Goal: Task Accomplishment & Management: Manage account settings

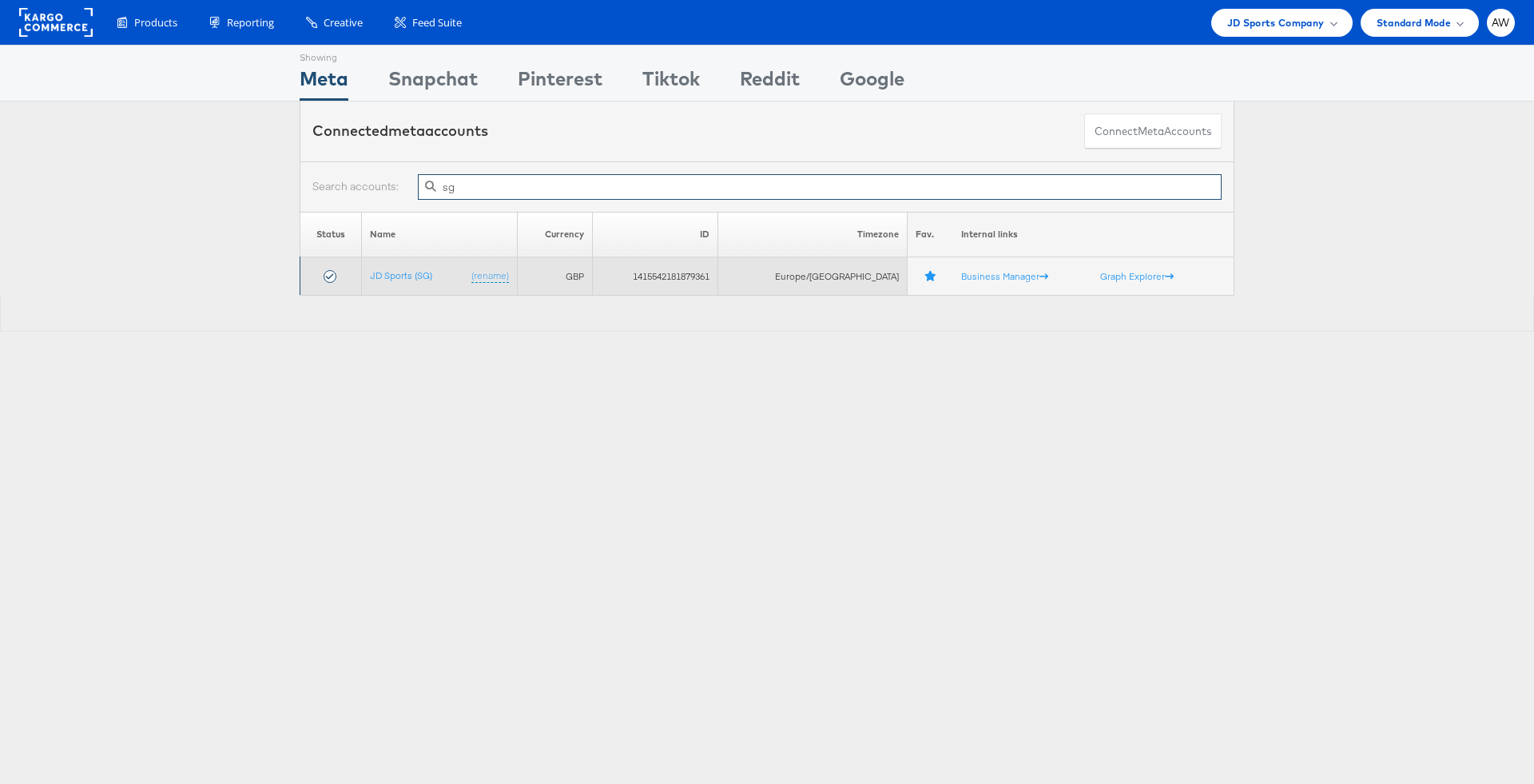
type input "s"
type input "th"
click at [396, 273] on link "JD Sports (TH)" at bounding box center [394, 275] width 60 height 12
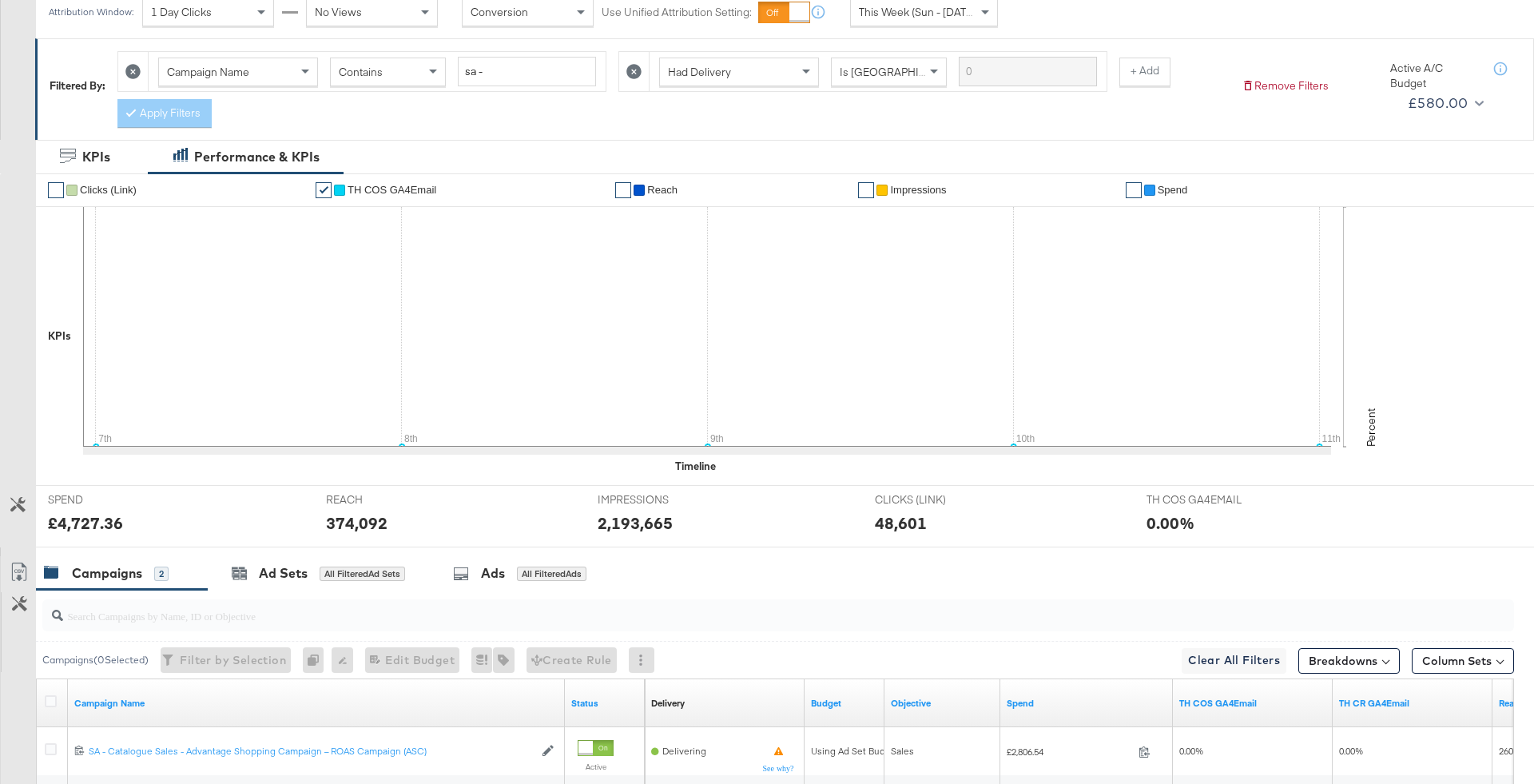
scroll to position [19, 0]
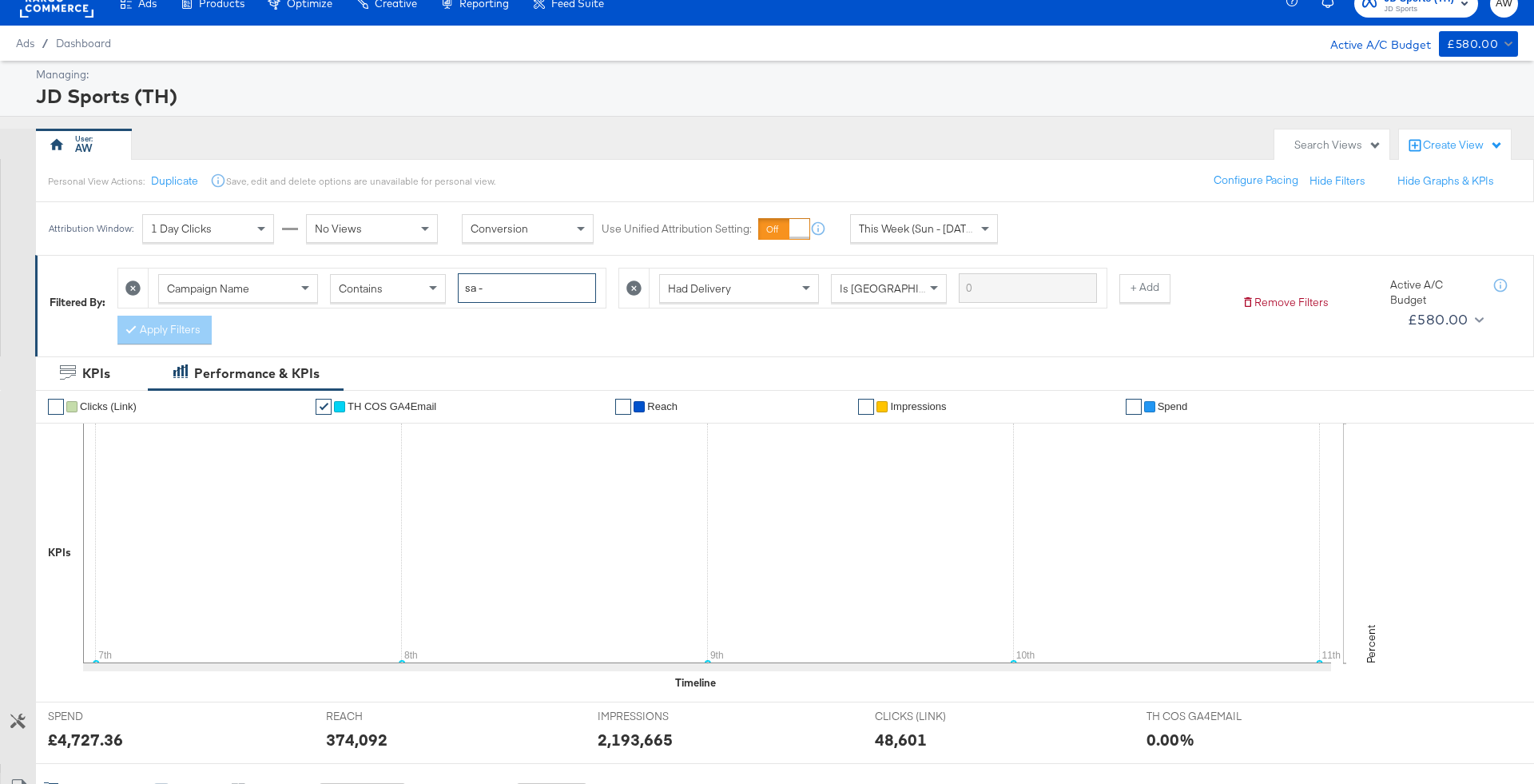
click at [514, 296] on input "sa -" at bounding box center [526, 288] width 138 height 30
type input "forever forward"
click at [627, 288] on icon at bounding box center [634, 288] width 15 height 15
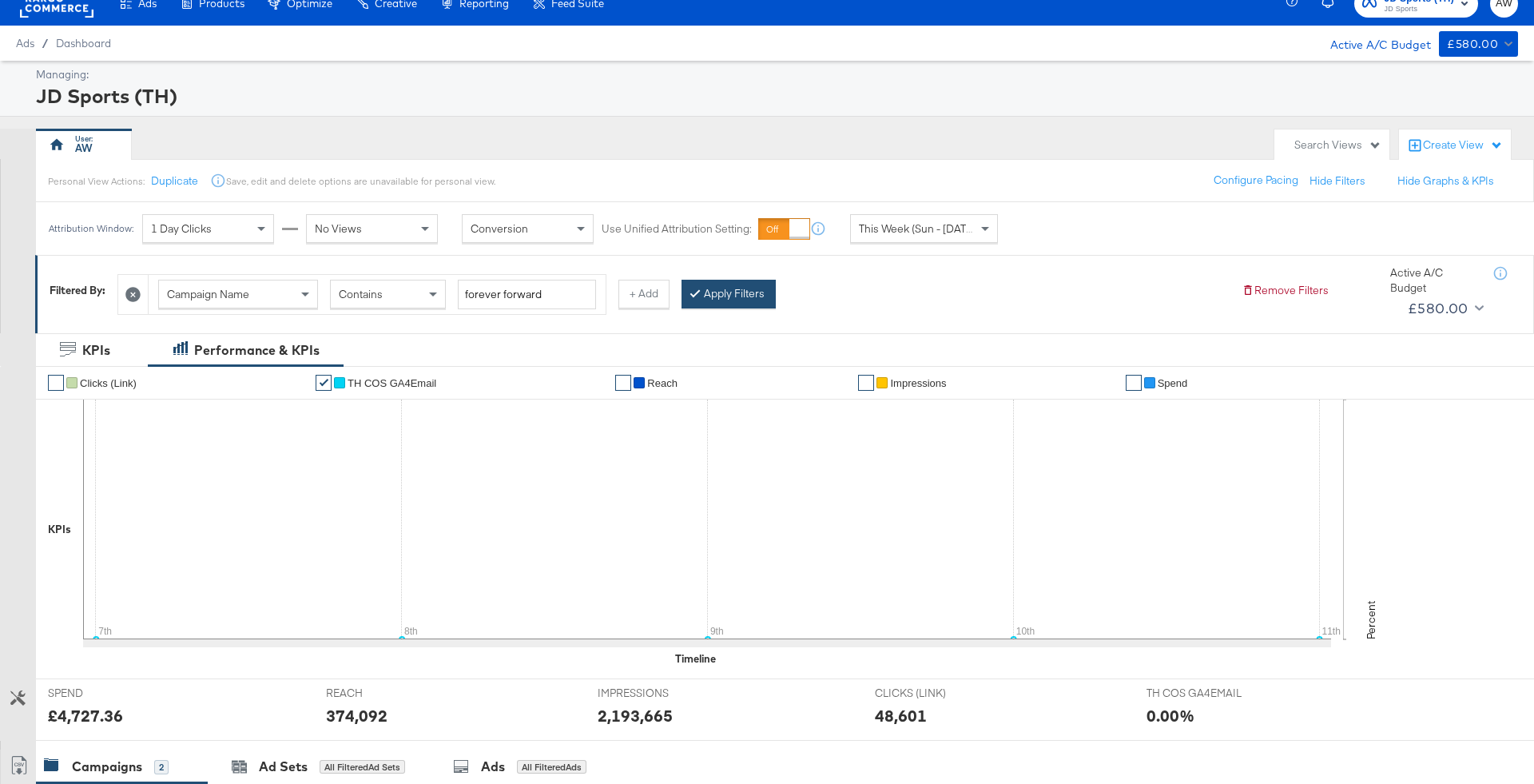
click at [740, 298] on button "Apply Filters" at bounding box center [728, 293] width 94 height 29
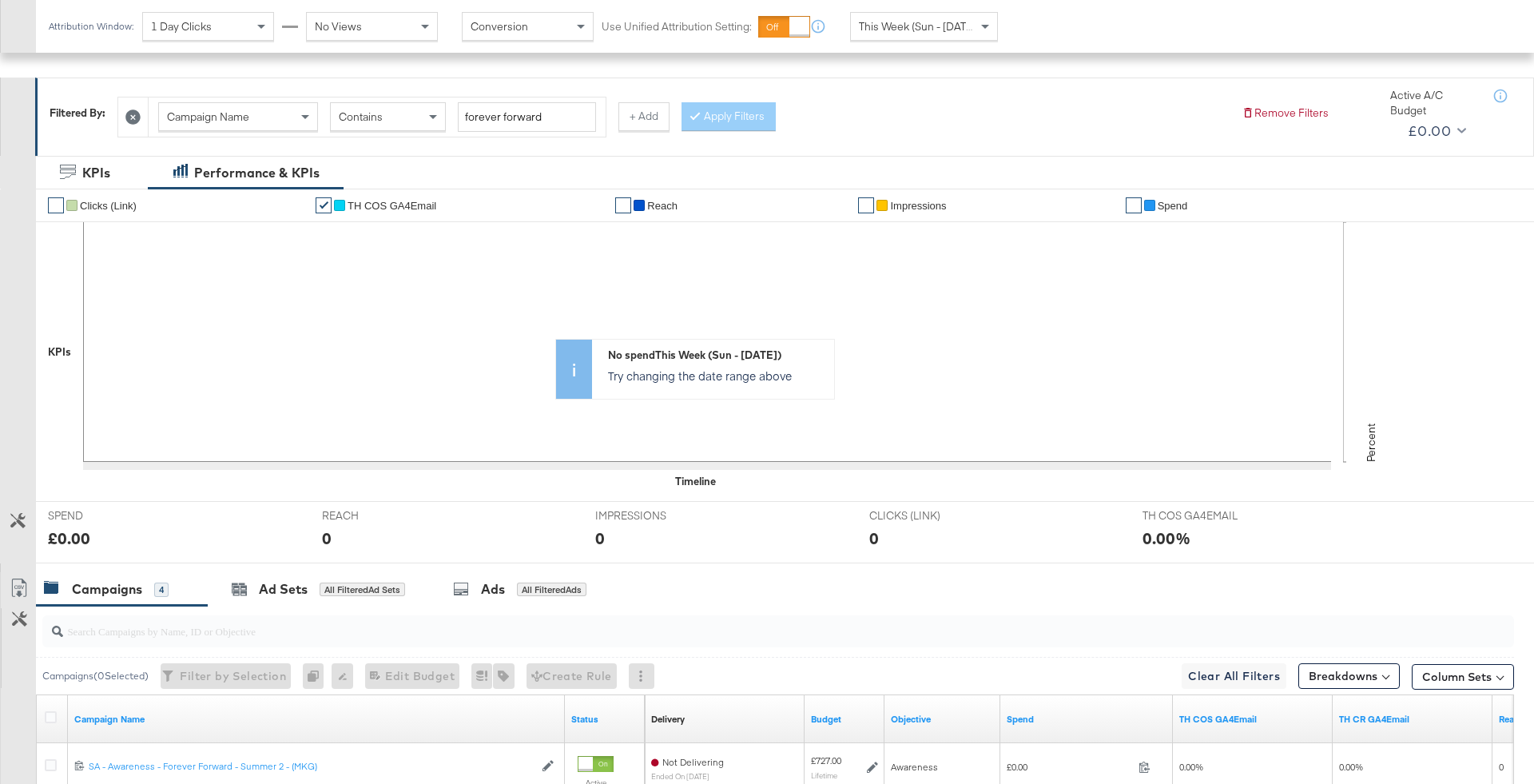
scroll to position [511, 0]
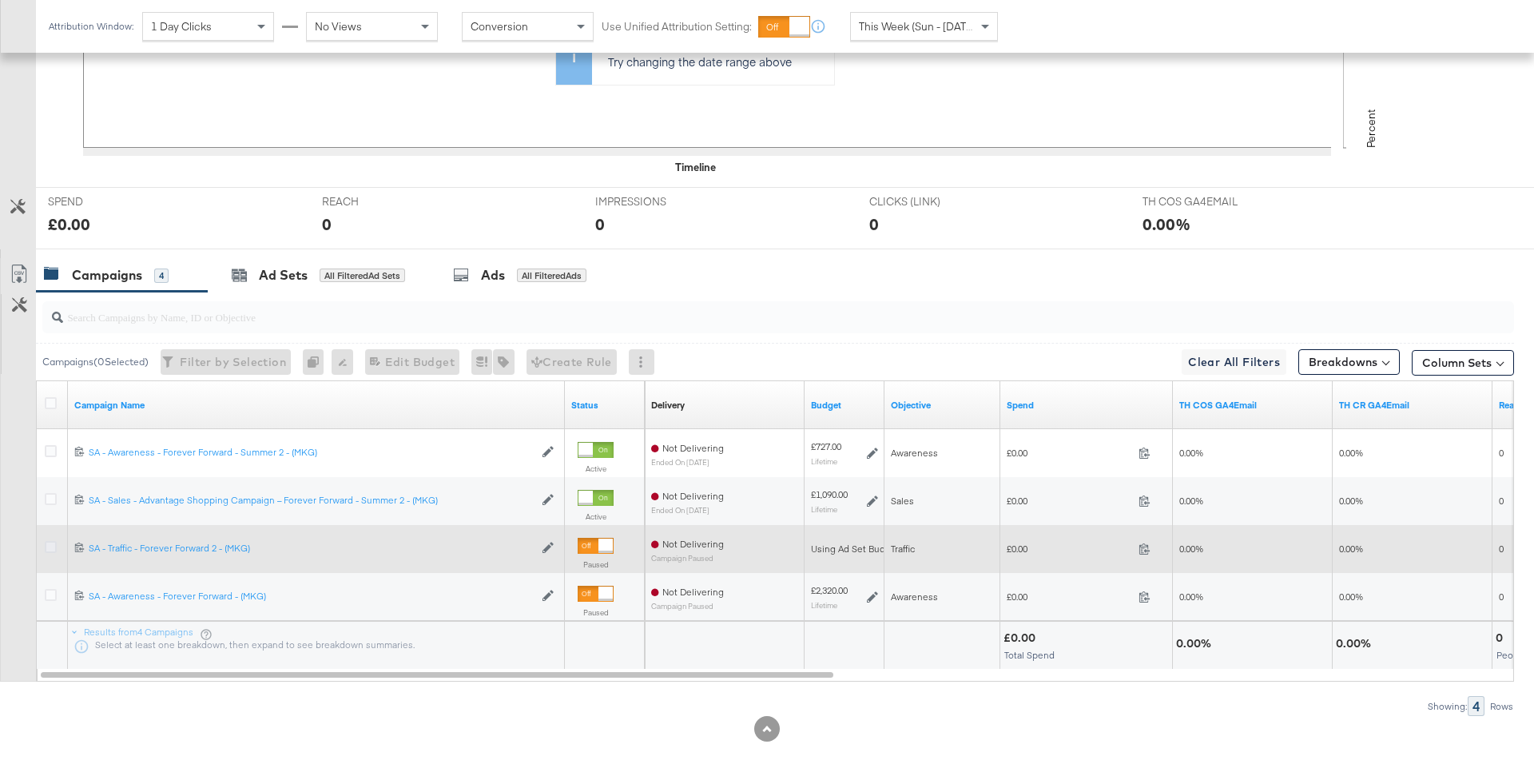
click at [46, 543] on icon at bounding box center [51, 547] width 12 height 12
click at [0, 0] on input "checkbox" at bounding box center [0, 0] width 0 height 0
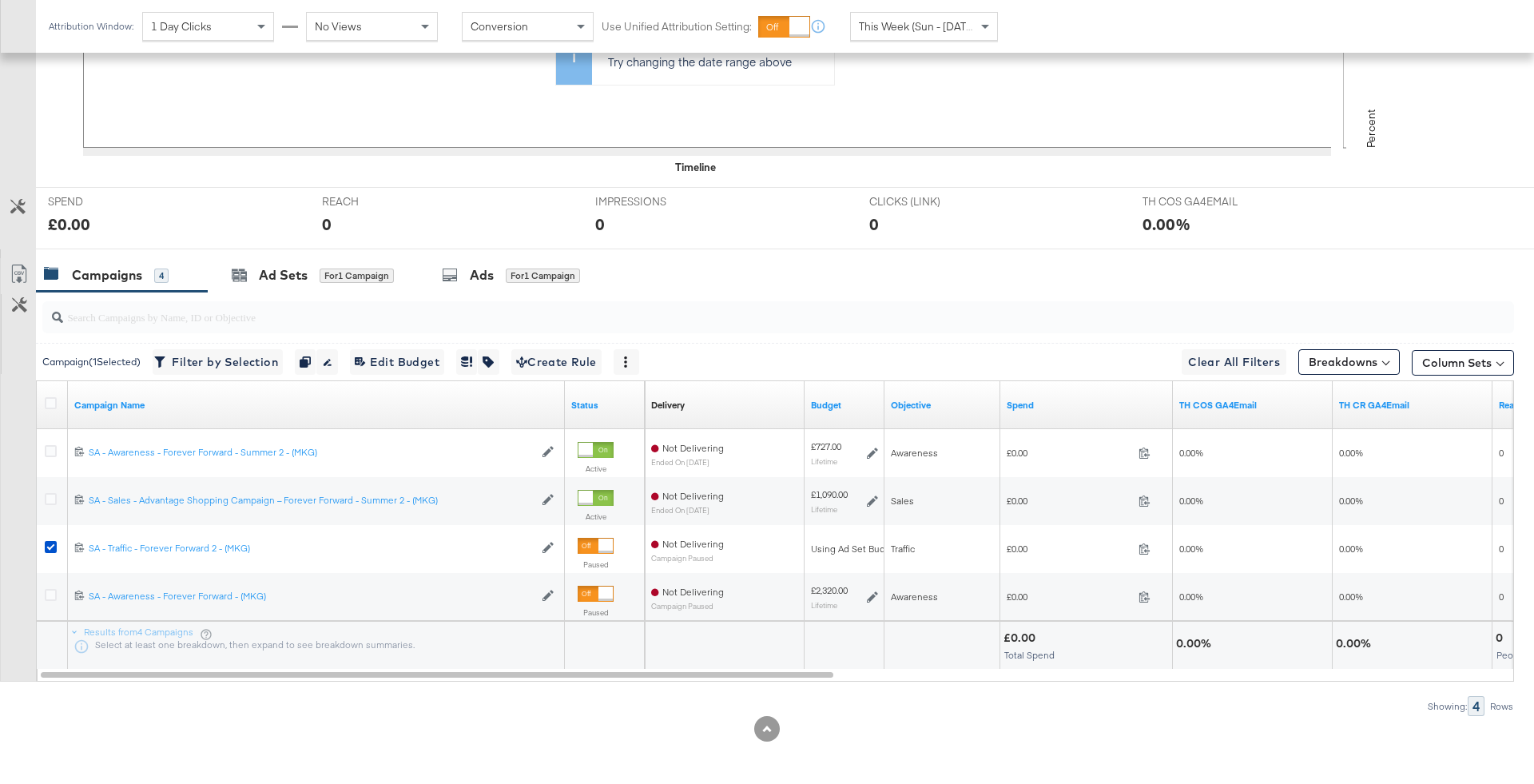
click at [515, 295] on input "search" at bounding box center [721, 311] width 1316 height 31
click at [506, 285] on div "Ads for 1 Campaign" at bounding box center [511, 274] width 188 height 34
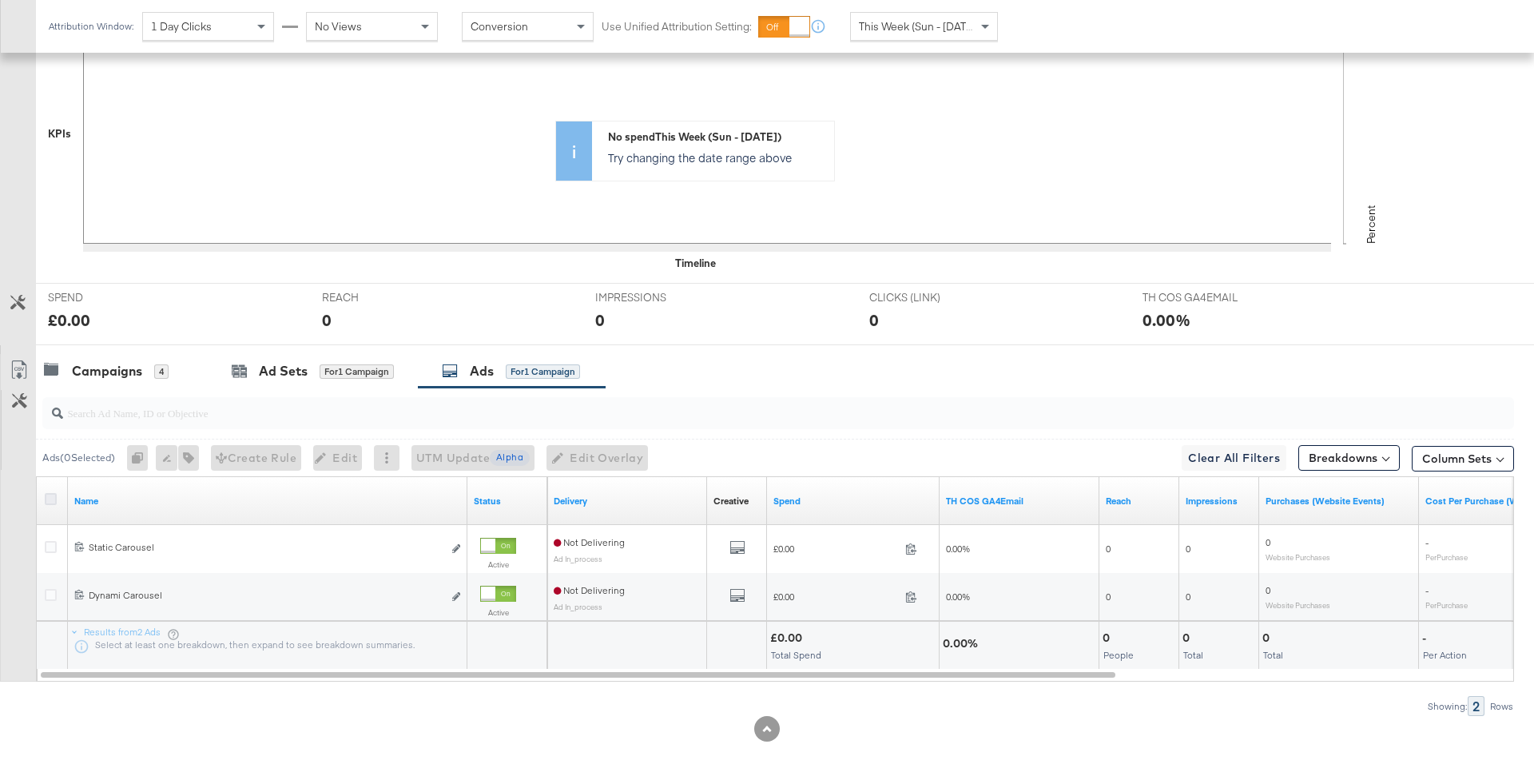
click at [51, 496] on icon at bounding box center [51, 499] width 12 height 12
click at [0, 0] on input "checkbox" at bounding box center [0, 0] width 0 height 0
click at [452, 461] on span "UTM Update Alpha" at bounding box center [464, 458] width 114 height 20
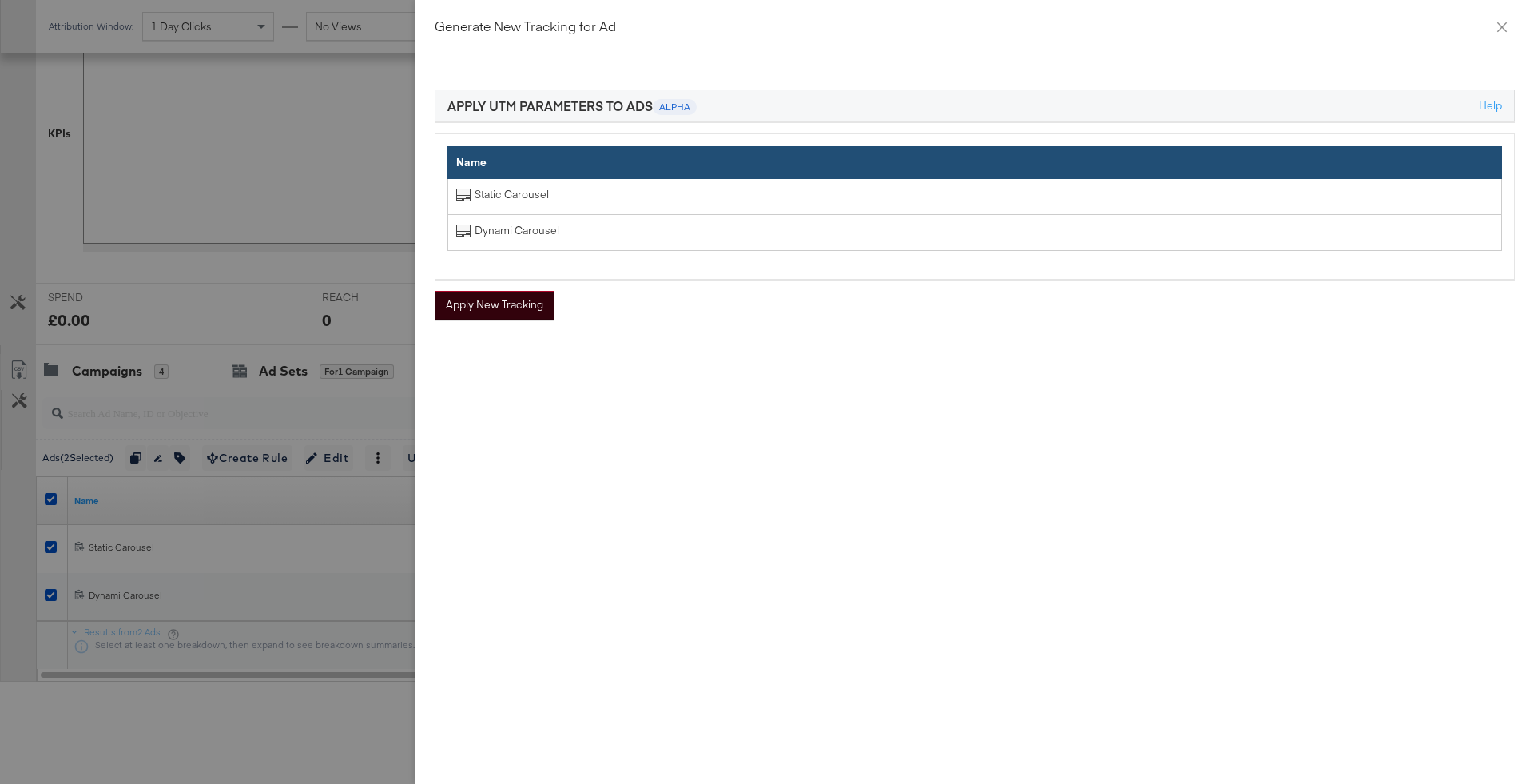
click at [528, 298] on button "Apply New Tracking" at bounding box center [494, 305] width 120 height 29
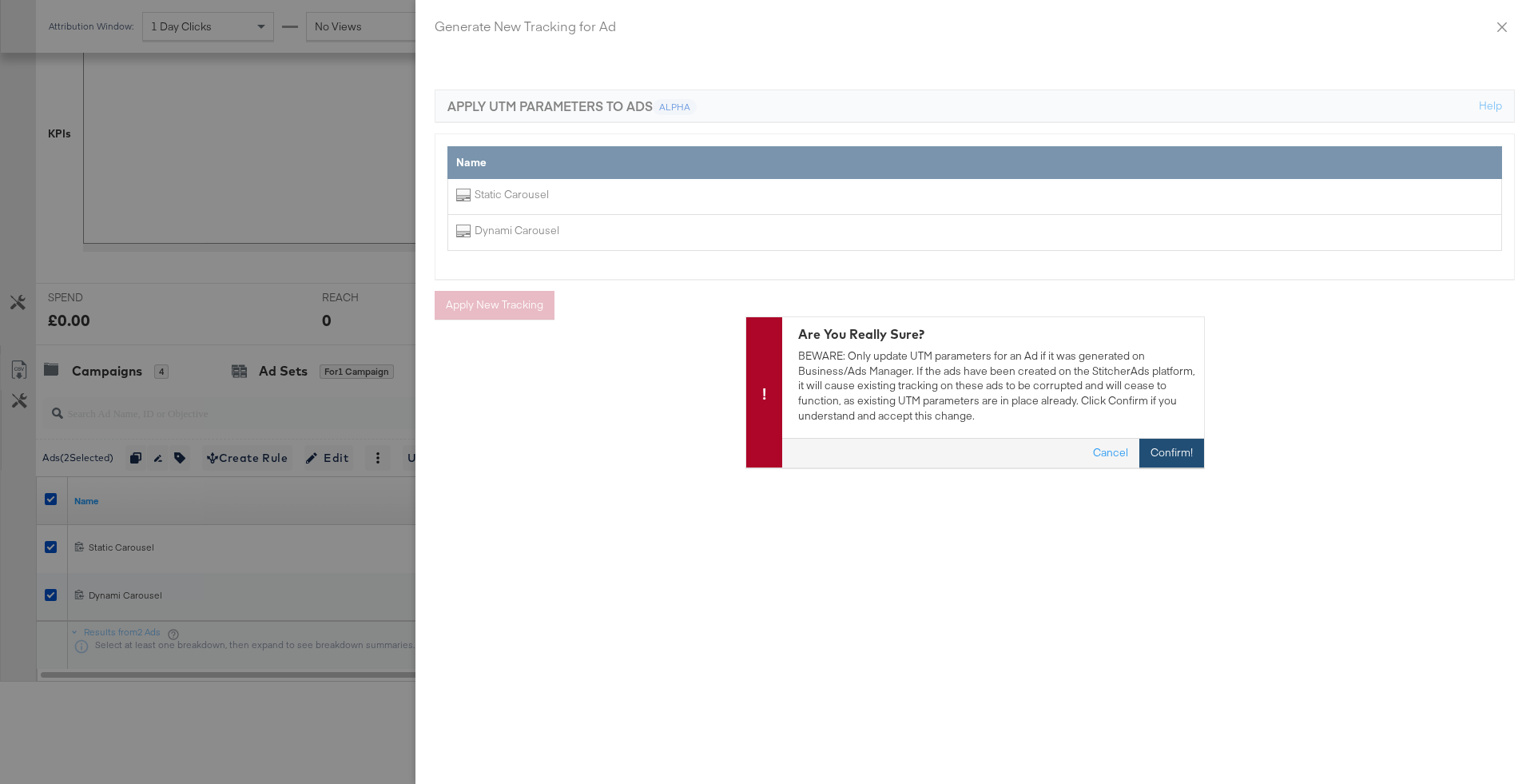
click at [1157, 446] on button "Confirm!" at bounding box center [1172, 452] width 65 height 29
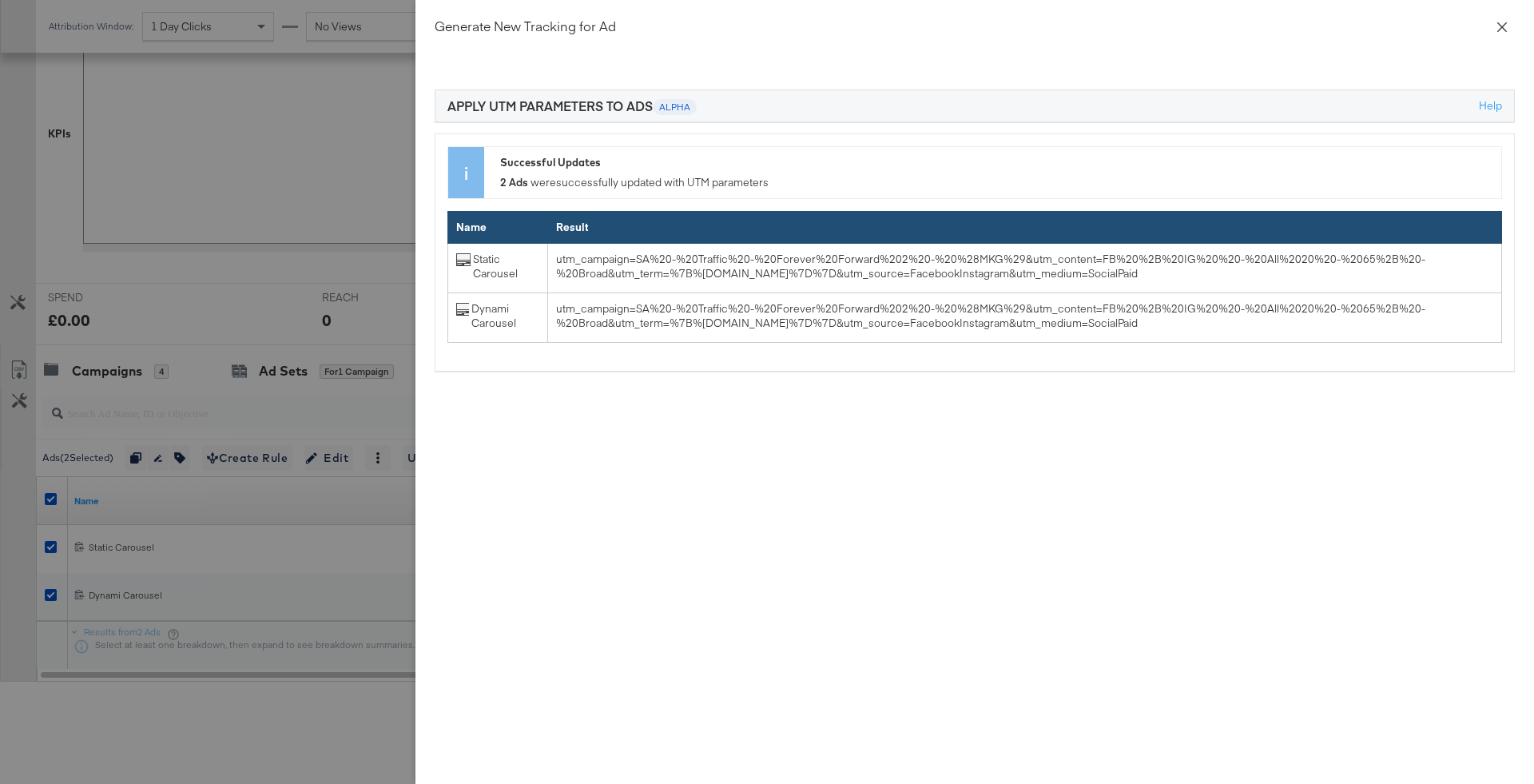
click at [1503, 32] on icon "close" at bounding box center [1502, 27] width 12 height 12
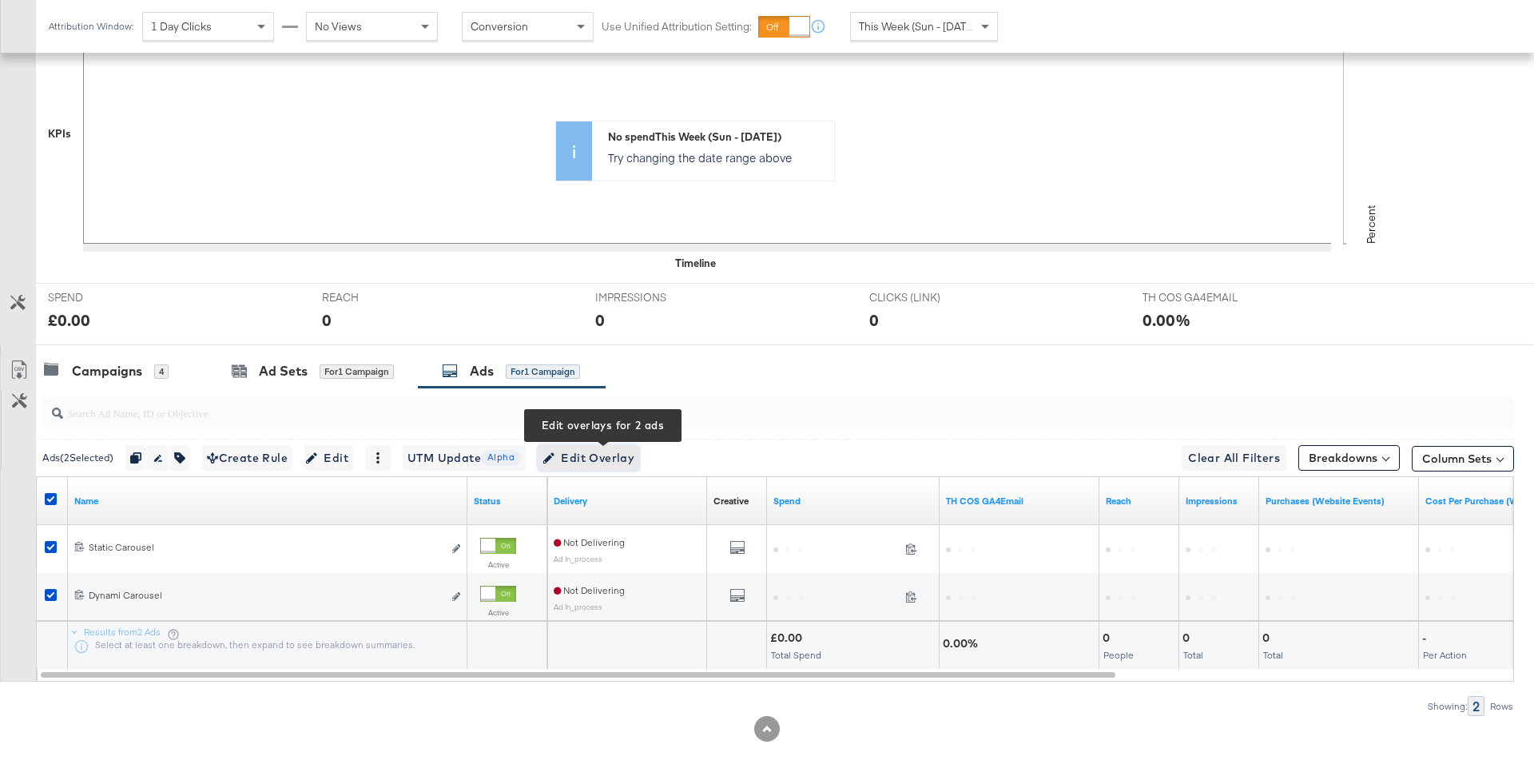
click at [598, 448] on span "Edit Overlay Edit overlays for 2 ads" at bounding box center [588, 458] width 92 height 20
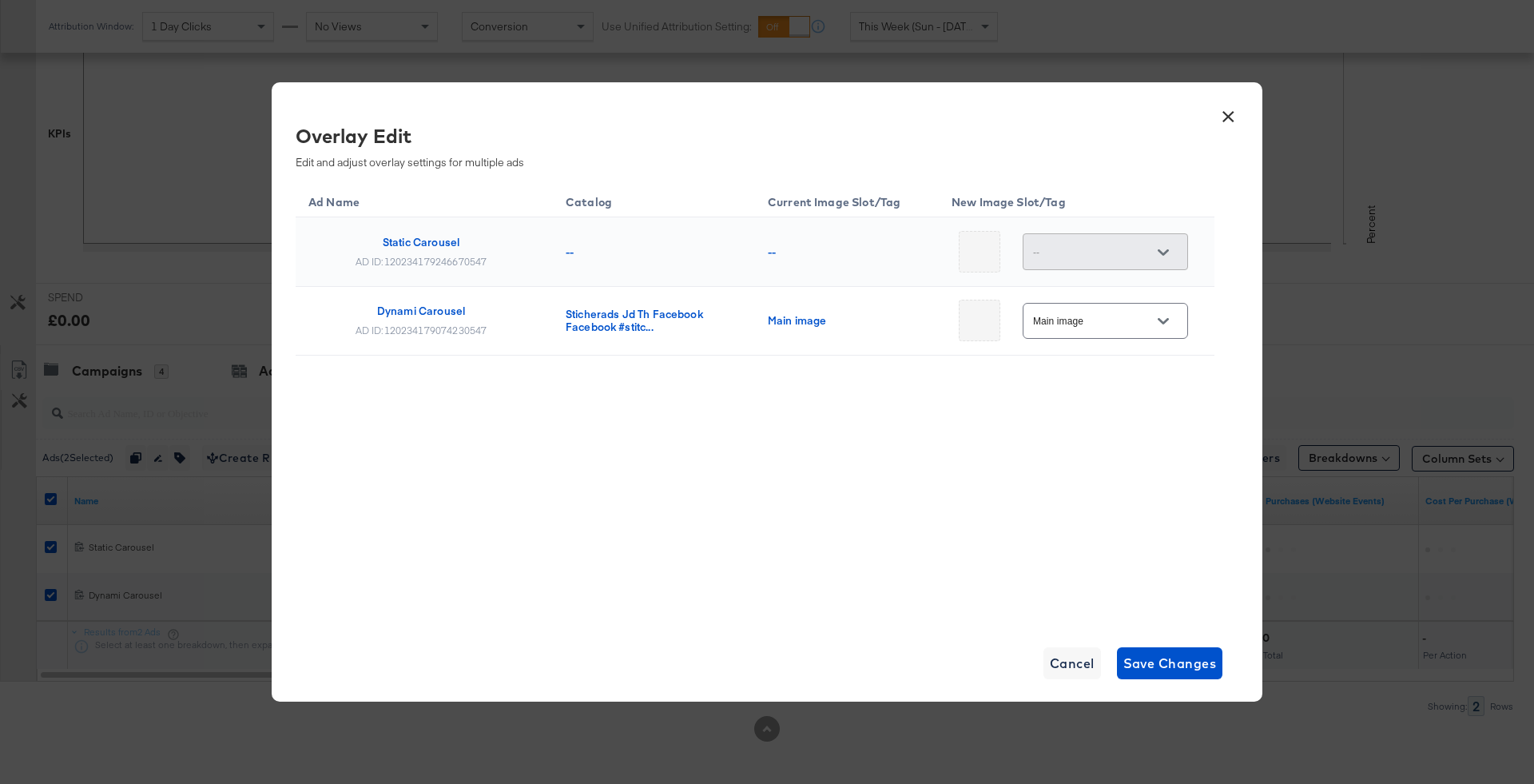
click at [1152, 327] on button "Open" at bounding box center [1163, 321] width 24 height 24
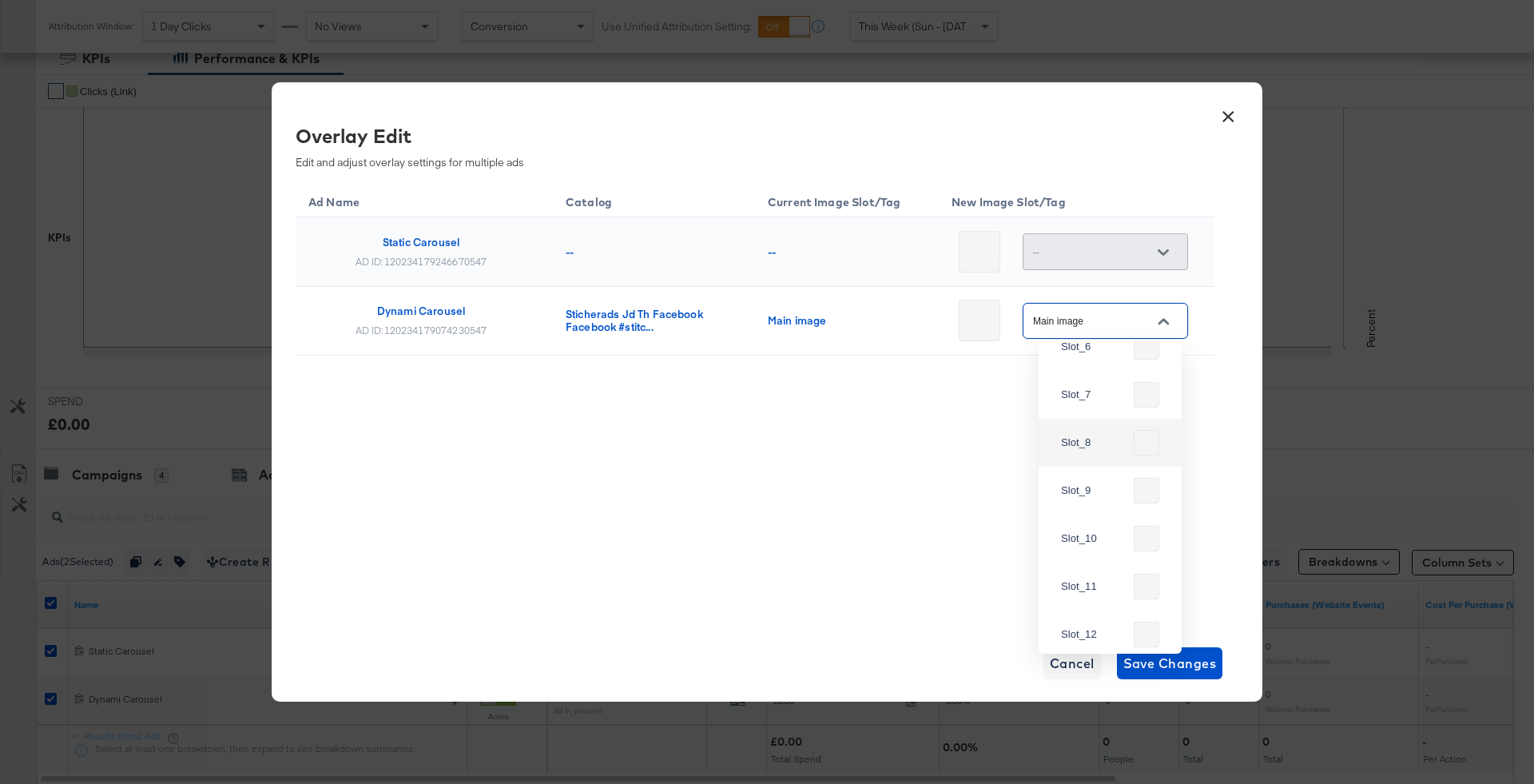
scroll to position [656, 0]
click at [1238, 104] on button "×" at bounding box center [1227, 113] width 29 height 29
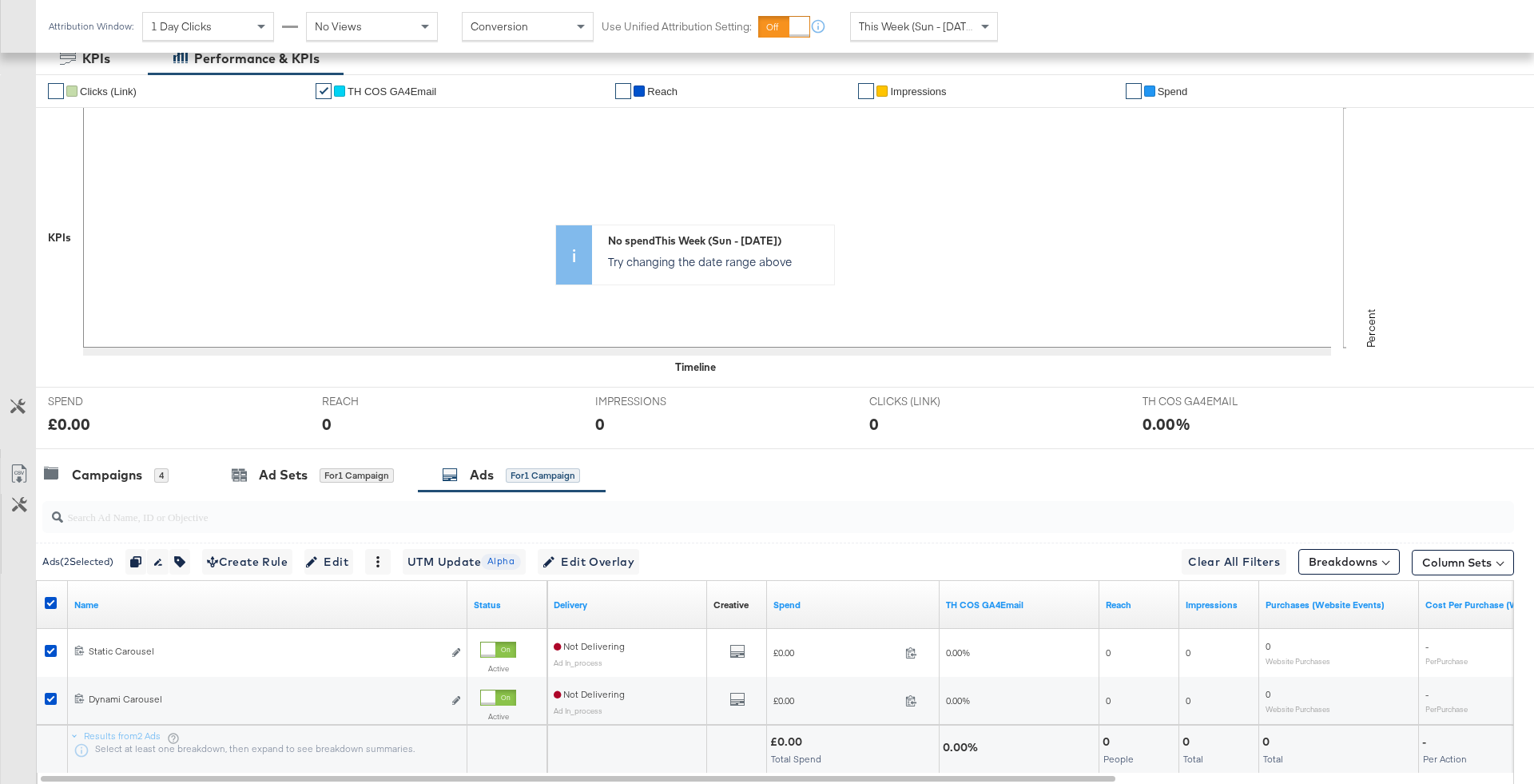
click at [975, 477] on div "Campaigns 4 Ad Sets for 1 Campaign Ads for 1 Campaign" at bounding box center [784, 474] width 1498 height 34
click at [46, 602] on icon at bounding box center [51, 603] width 12 height 12
click at [0, 0] on input "checkbox" at bounding box center [0, 0] width 0 height 0
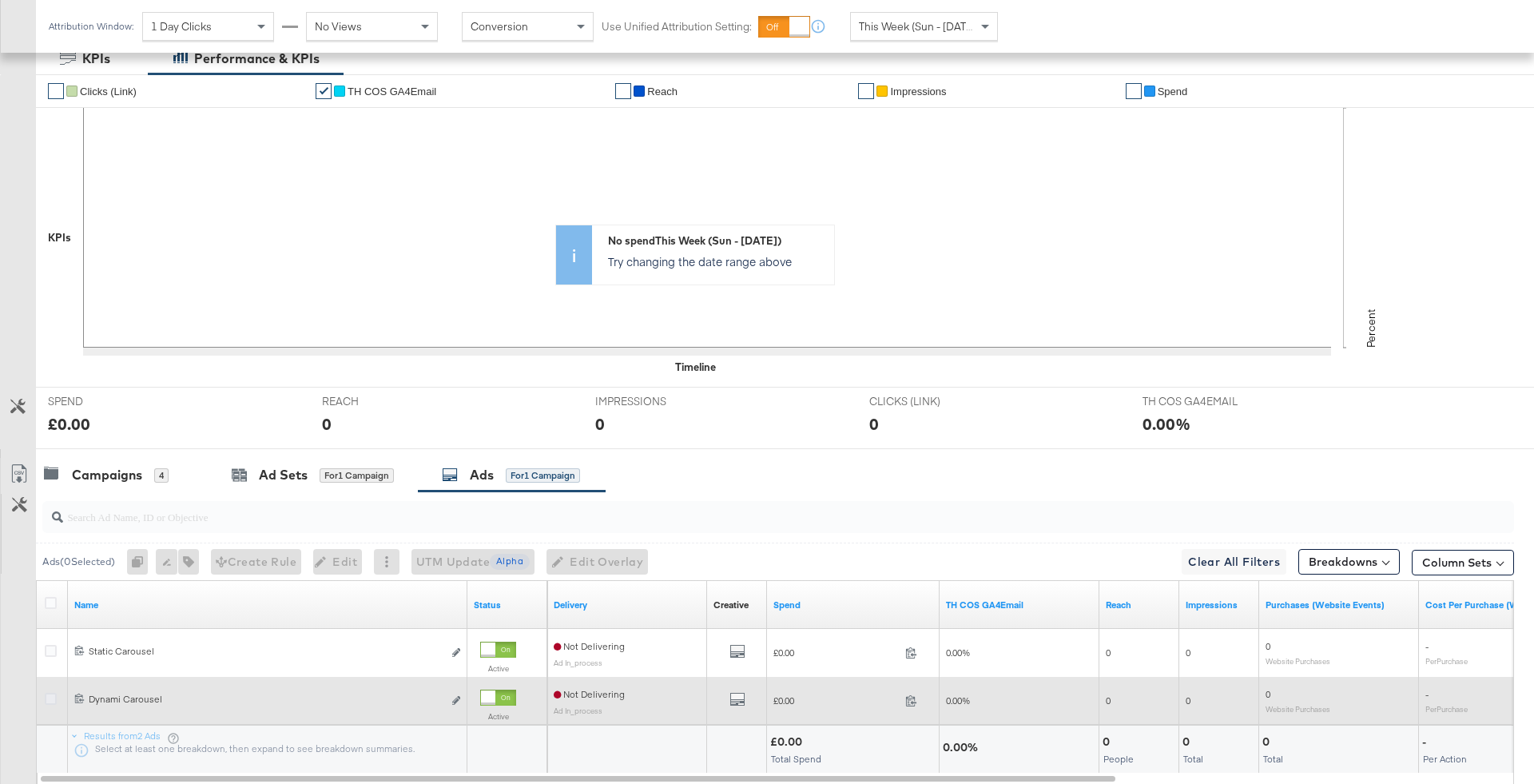
click at [54, 693] on icon at bounding box center [51, 699] width 12 height 12
click at [0, 0] on input "checkbox" at bounding box center [0, 0] width 0 height 0
click at [455, 699] on icon "link" at bounding box center [457, 700] width 8 height 9
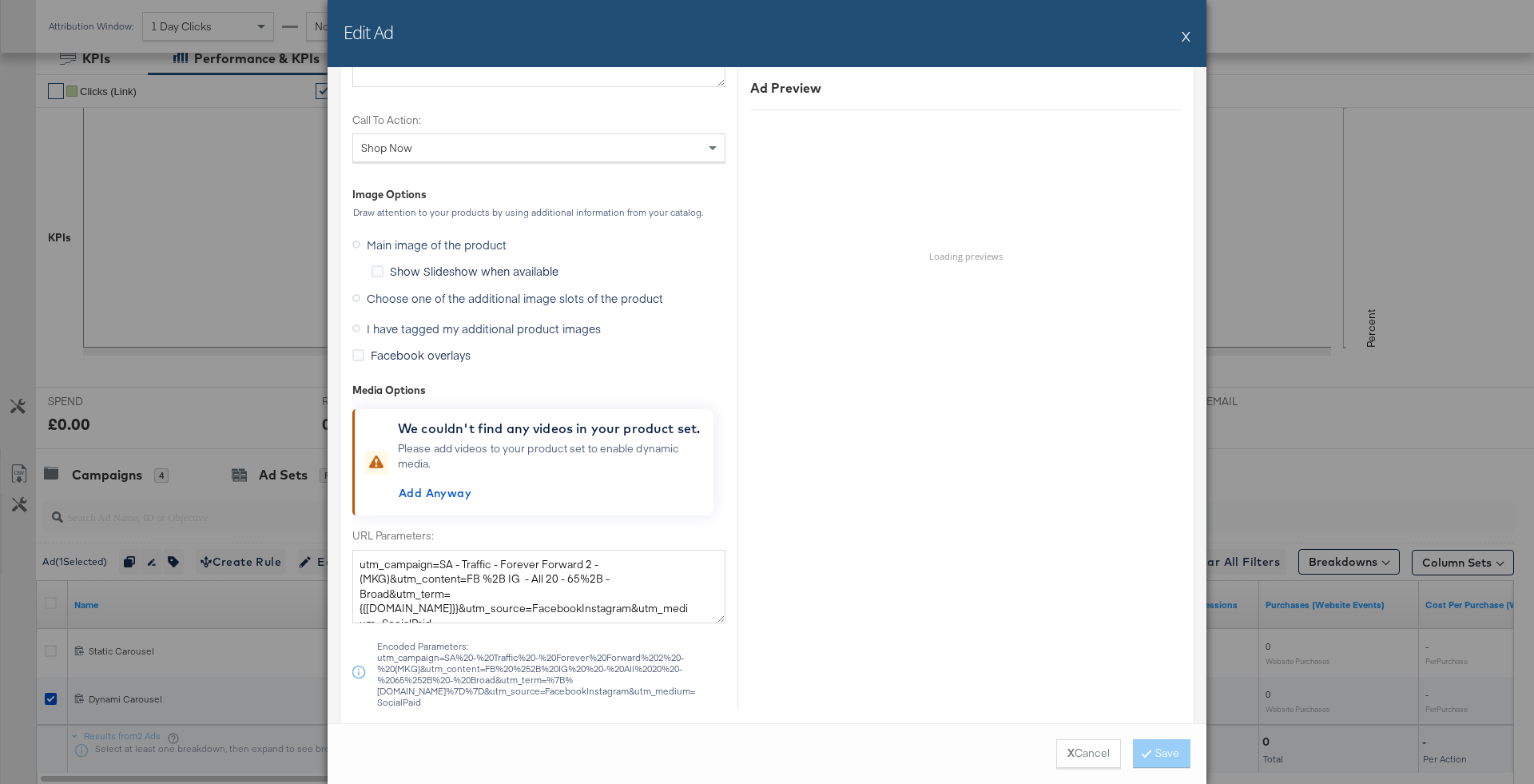
scroll to position [1086, 0]
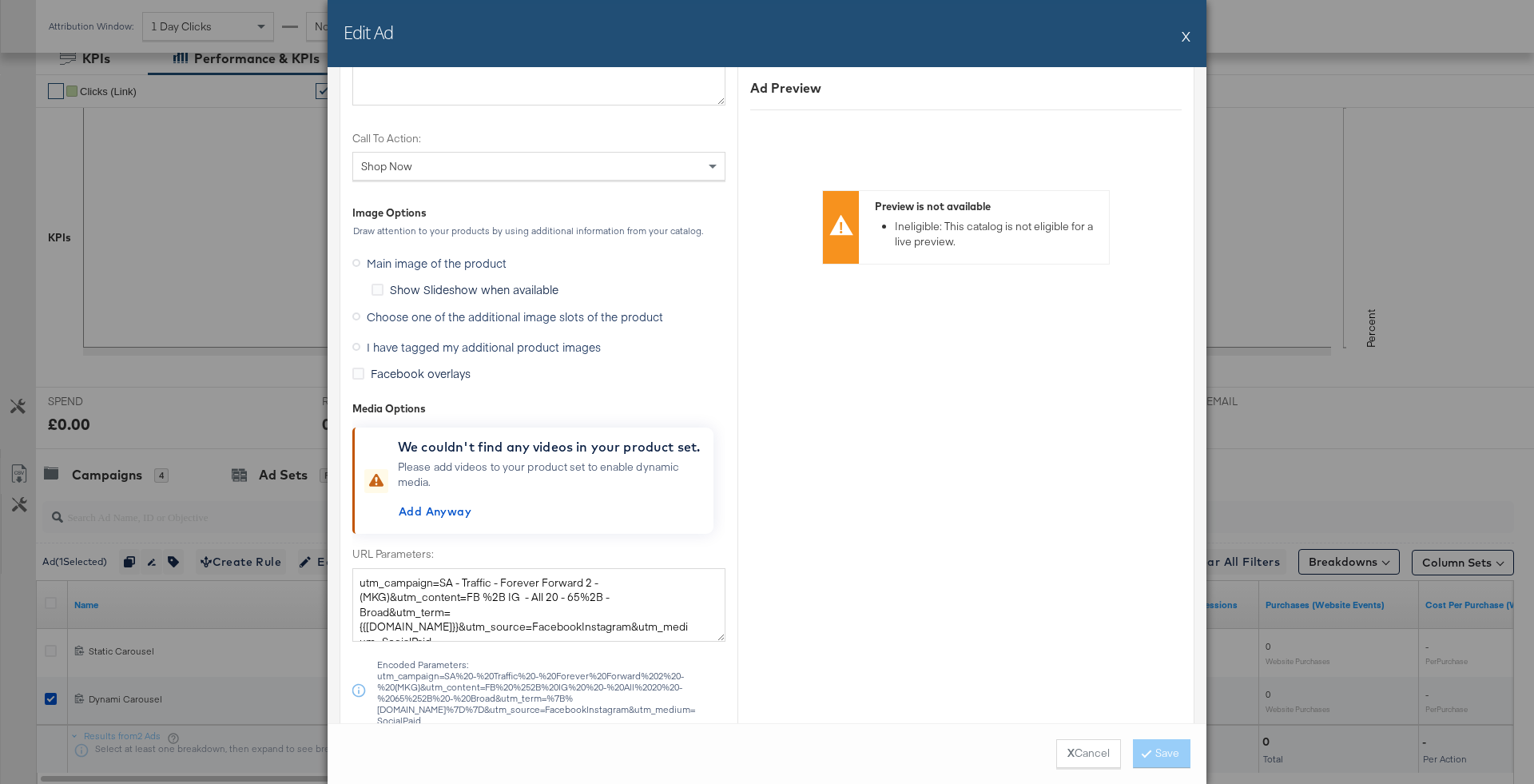
click at [465, 310] on span "Choose one of the additional image slots of the product" at bounding box center [515, 316] width 297 height 16
click at [0, 0] on input "Choose one of the additional image slots of the product" at bounding box center [0, 0] width 0 height 0
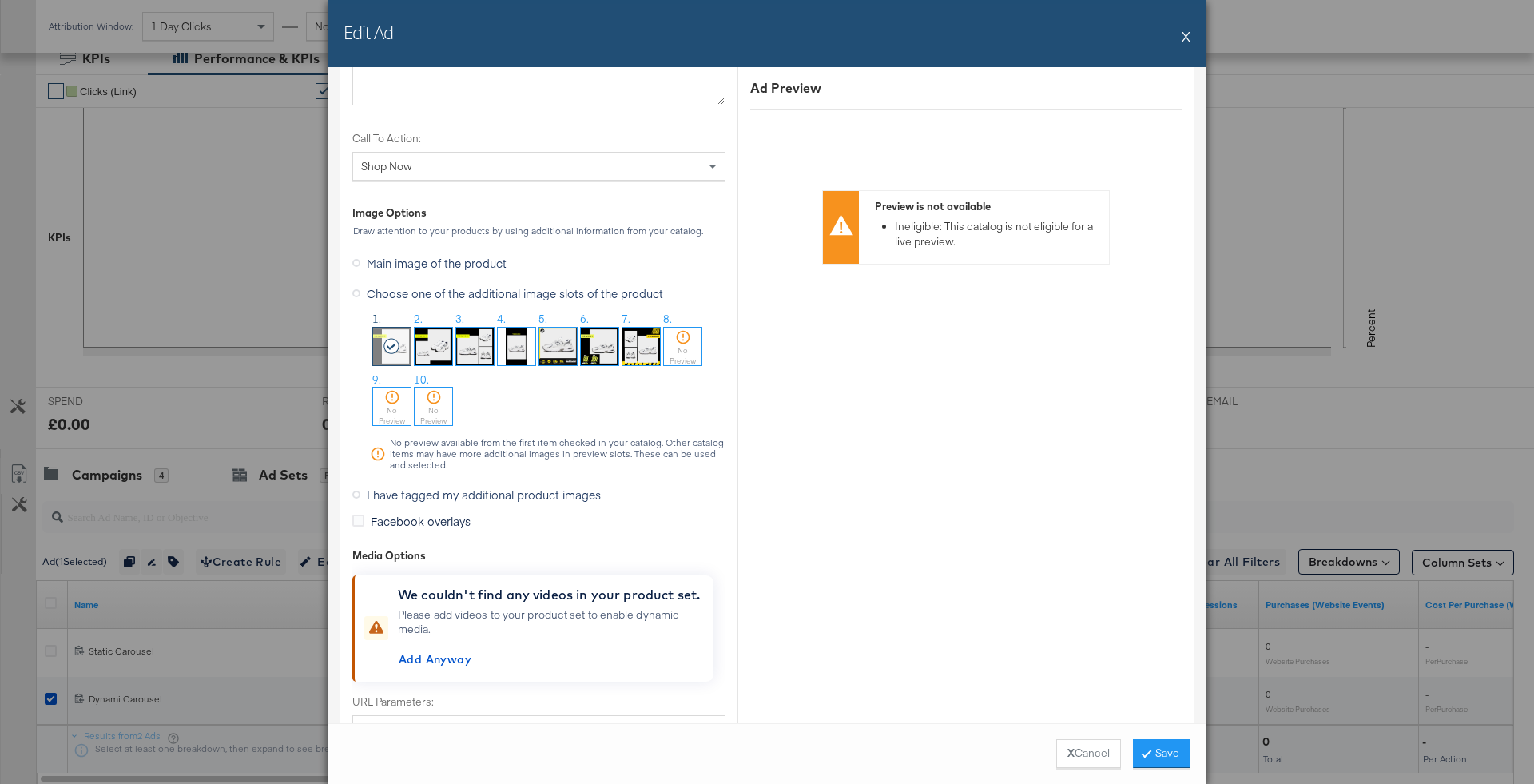
click at [454, 491] on span "I have tagged my additional product images" at bounding box center [483, 494] width 234 height 16
click at [0, 0] on input "I have tagged my additional product images" at bounding box center [0, 0] width 0 height 0
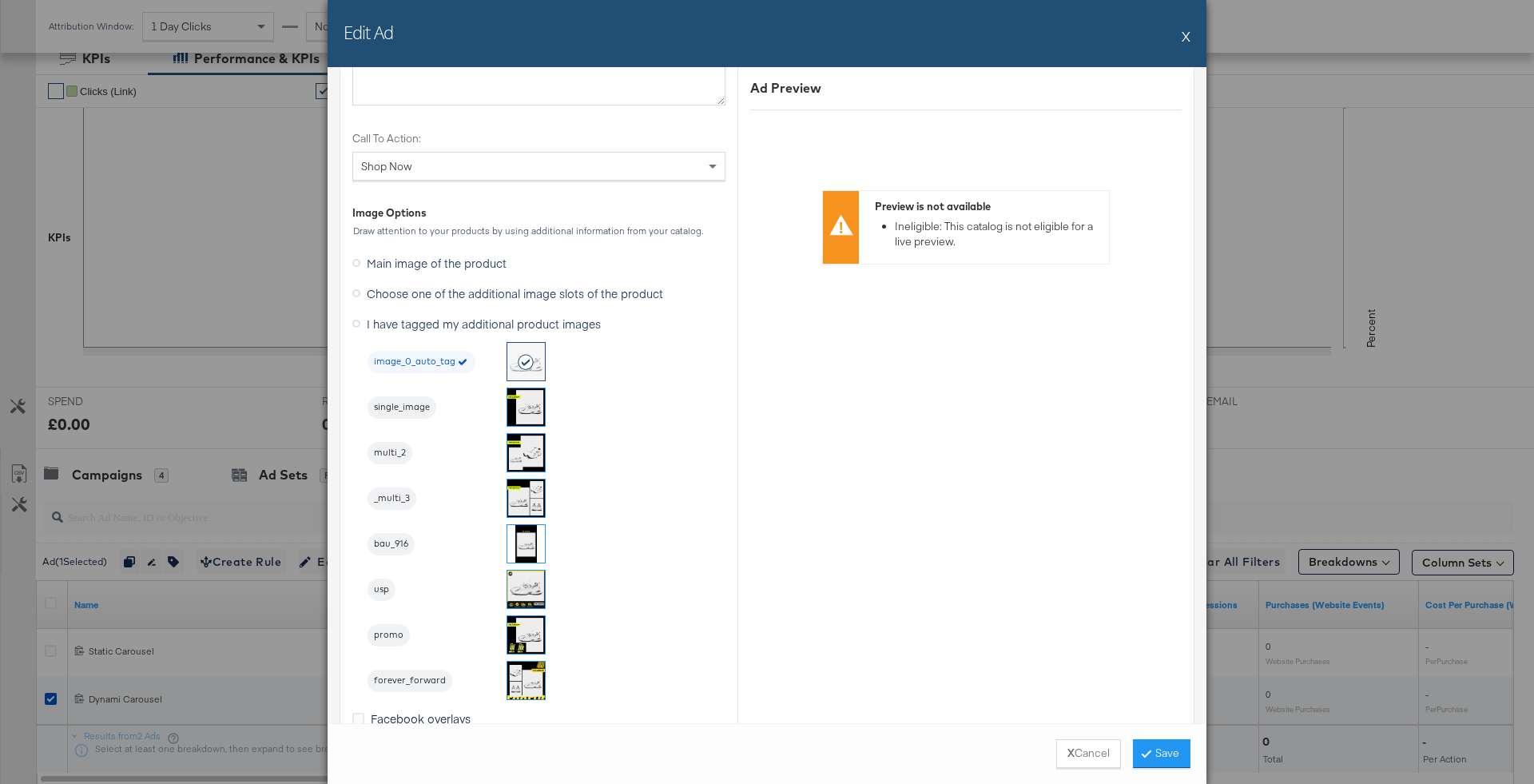
click at [532, 684] on img at bounding box center [525, 680] width 37 height 37
click at [1159, 756] on button "Save" at bounding box center [1161, 753] width 57 height 29
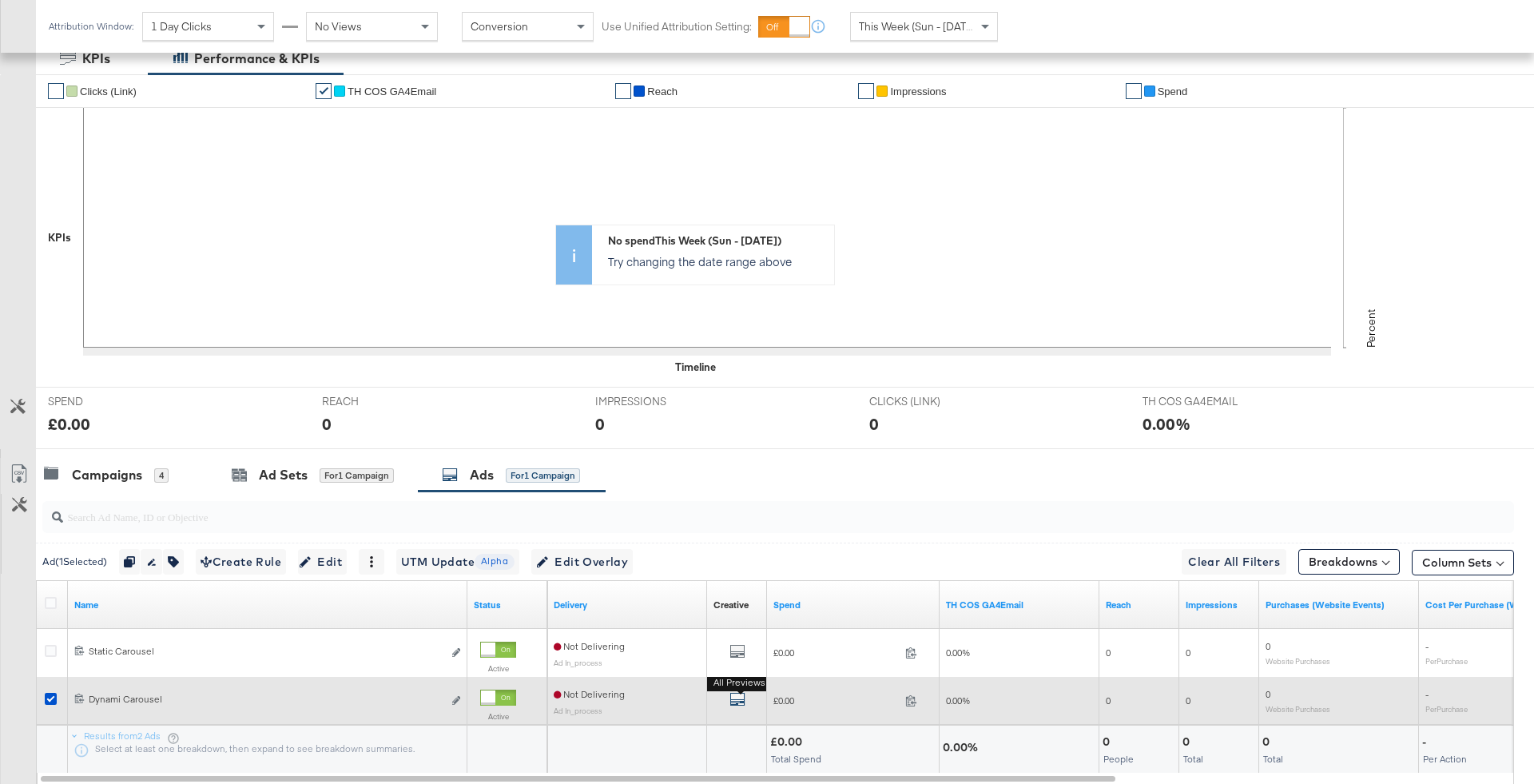
click at [736, 695] on icon "default" at bounding box center [737, 699] width 16 height 16
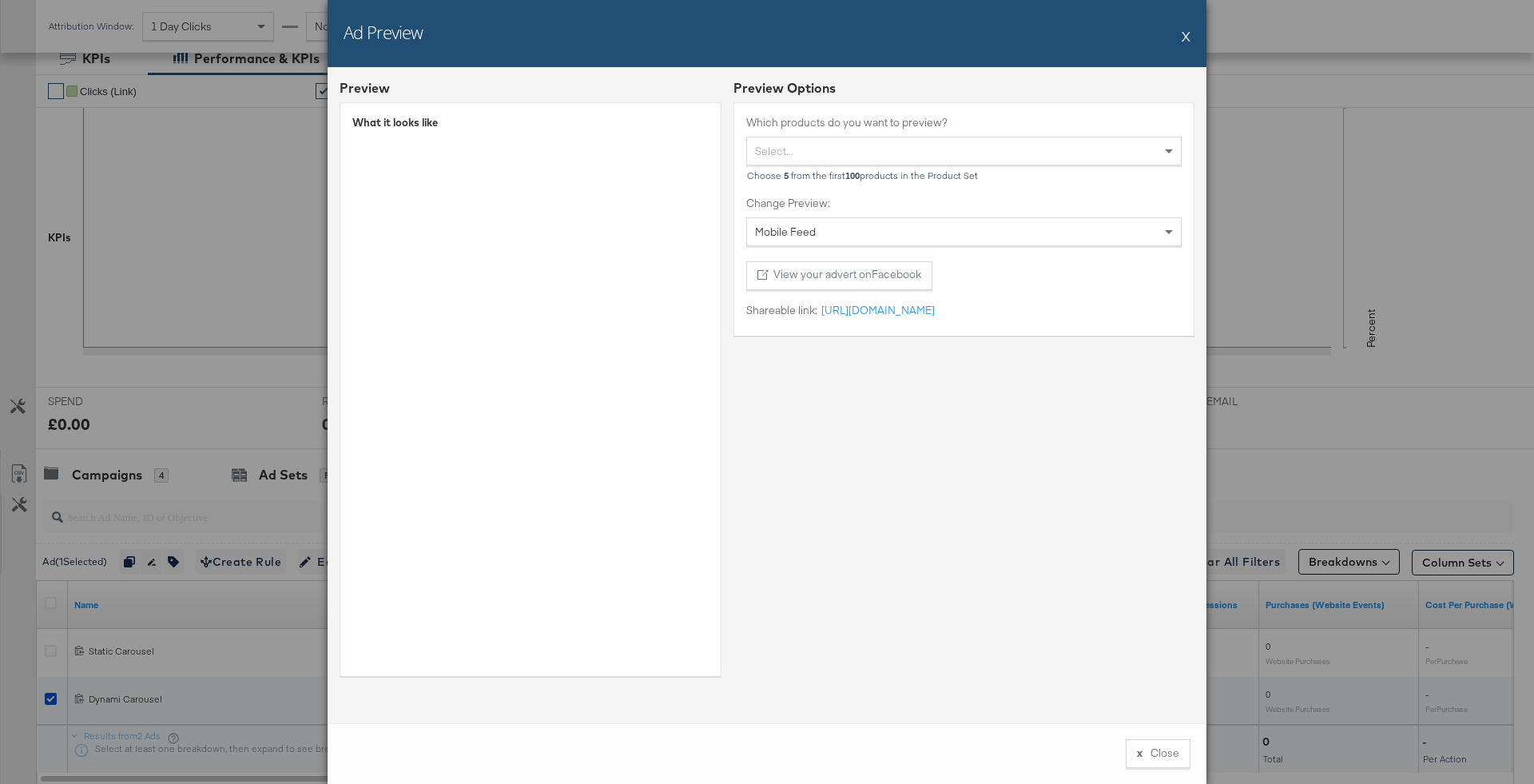
click at [1188, 45] on button "X" at bounding box center [1186, 36] width 9 height 32
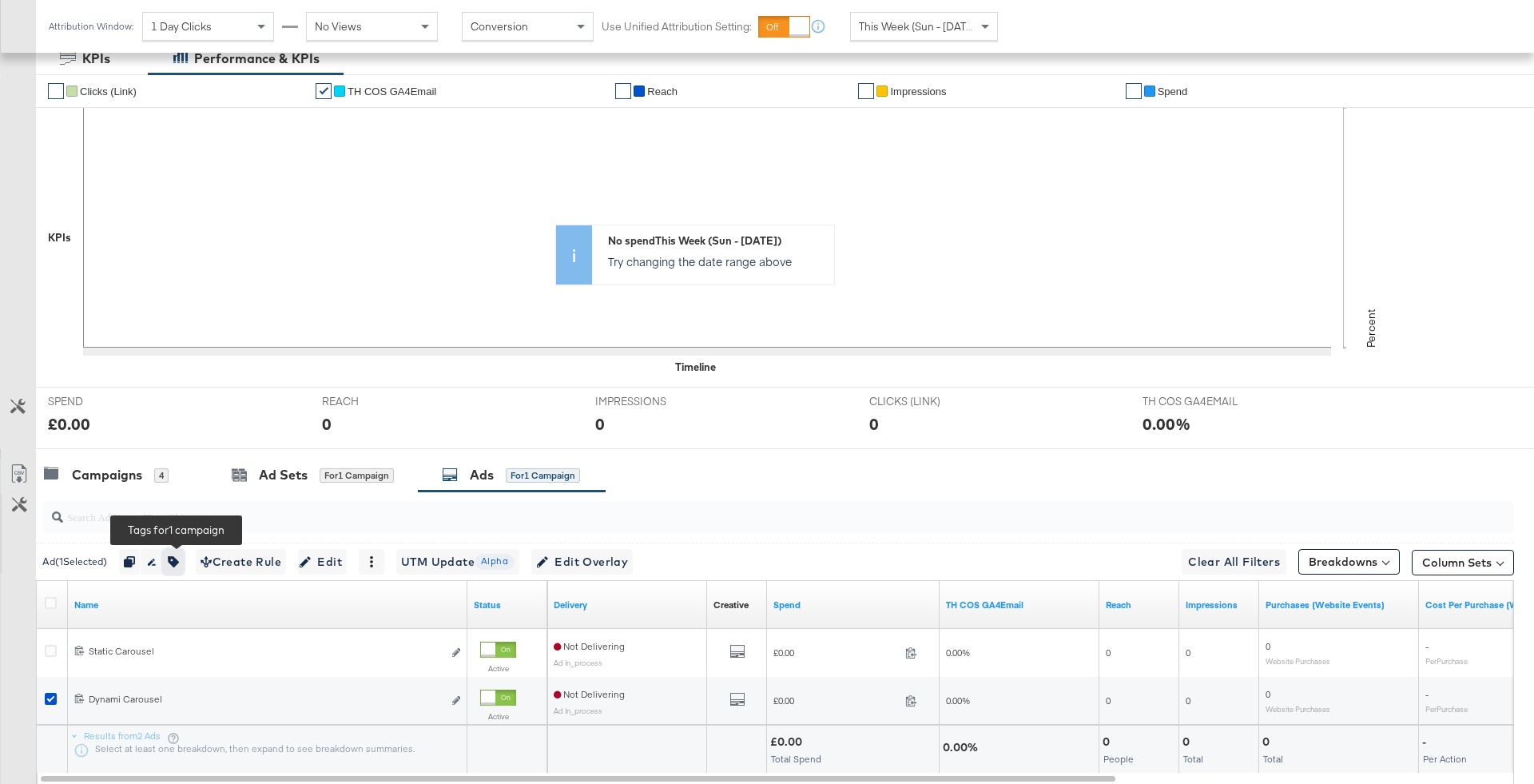
click at [179, 559] on icon "button" at bounding box center [172, 561] width 11 height 11
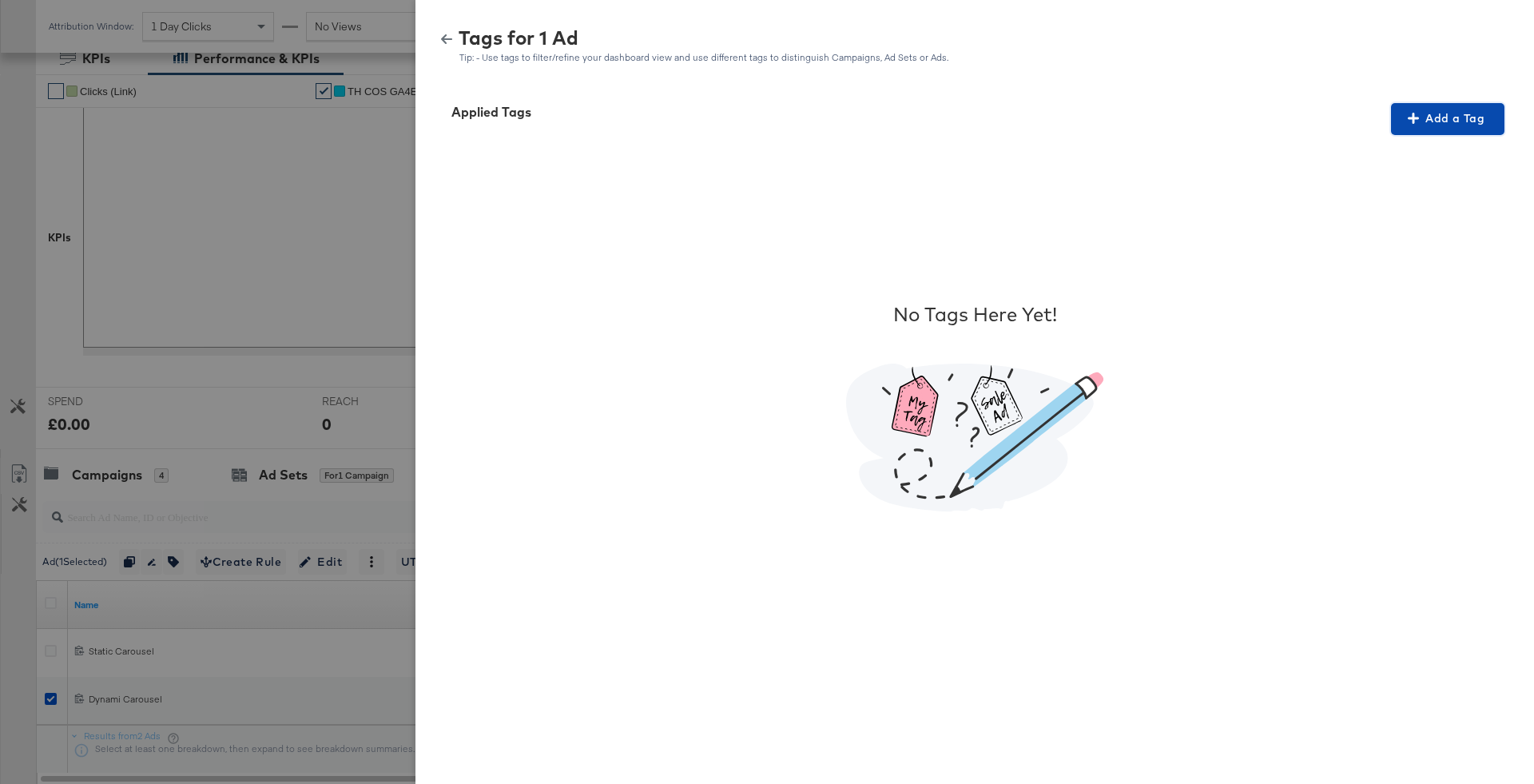
click at [1450, 113] on span "Add a Tag" at bounding box center [1447, 119] width 100 height 20
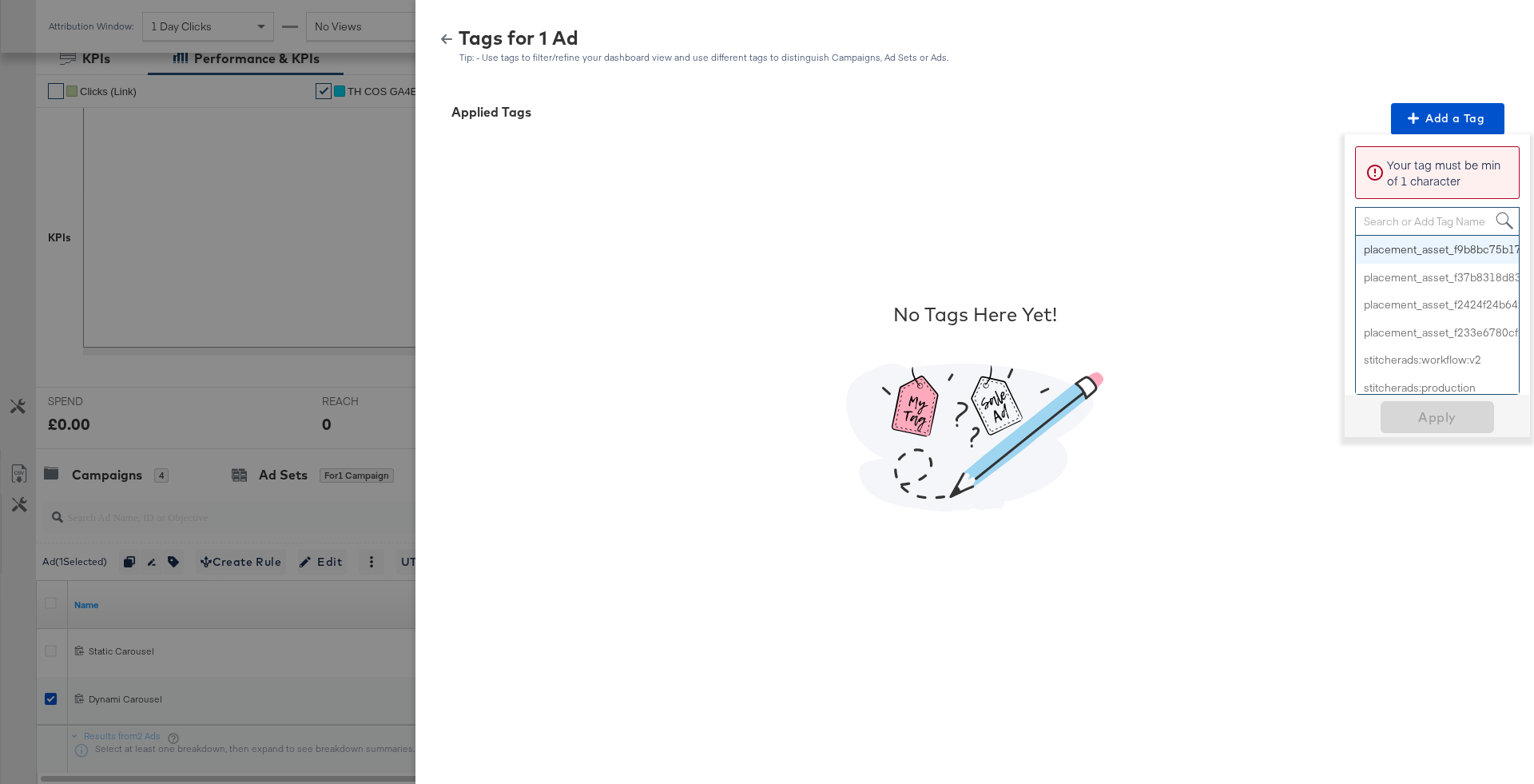
click at [1408, 225] on div "Search or Add Tag Name" at bounding box center [1437, 221] width 163 height 27
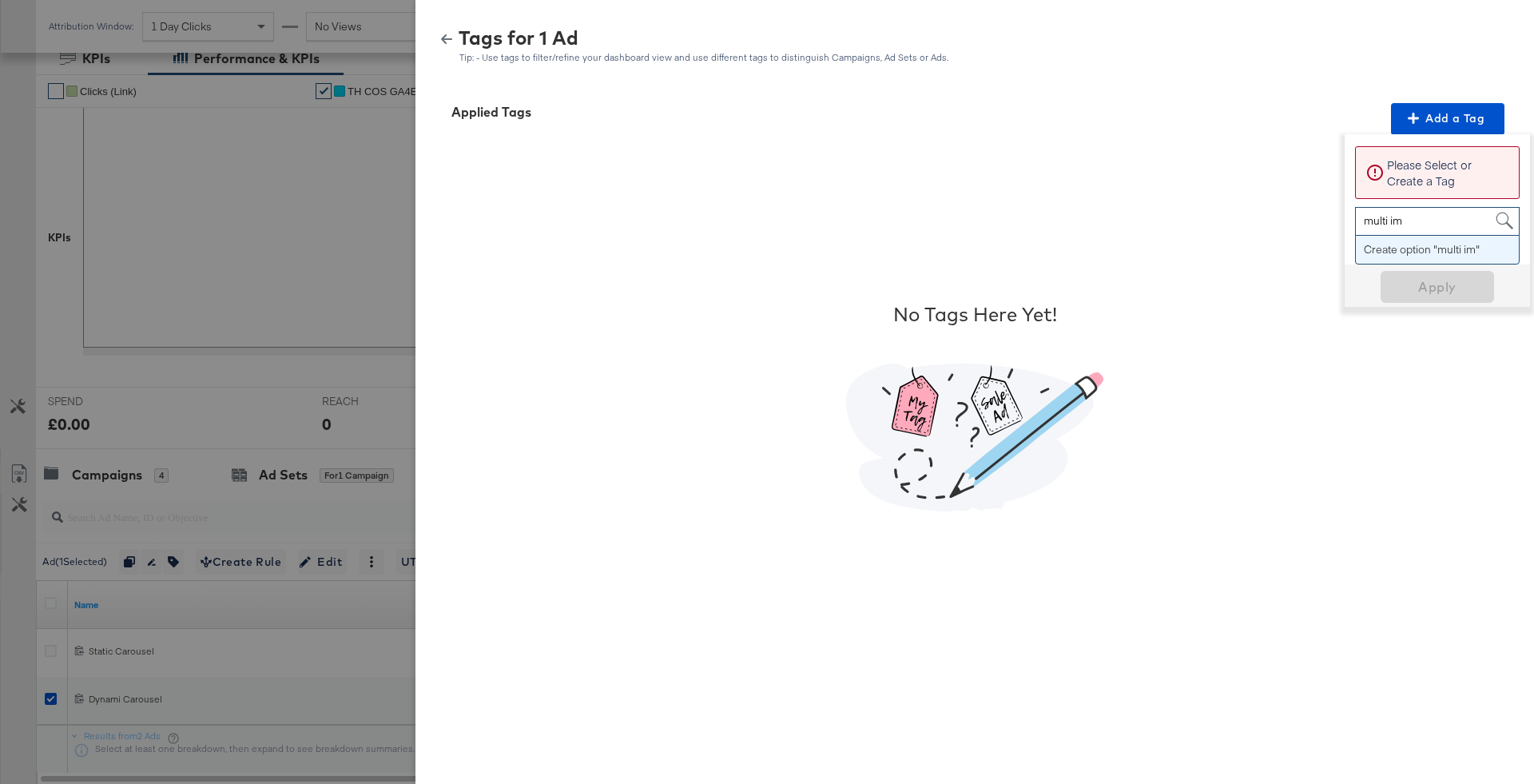
click at [1408, 225] on span "multi im multi im" at bounding box center [1420, 221] width 129 height 27
type input "multi"
click at [1470, 292] on span "Apply" at bounding box center [1436, 296] width 100 height 22
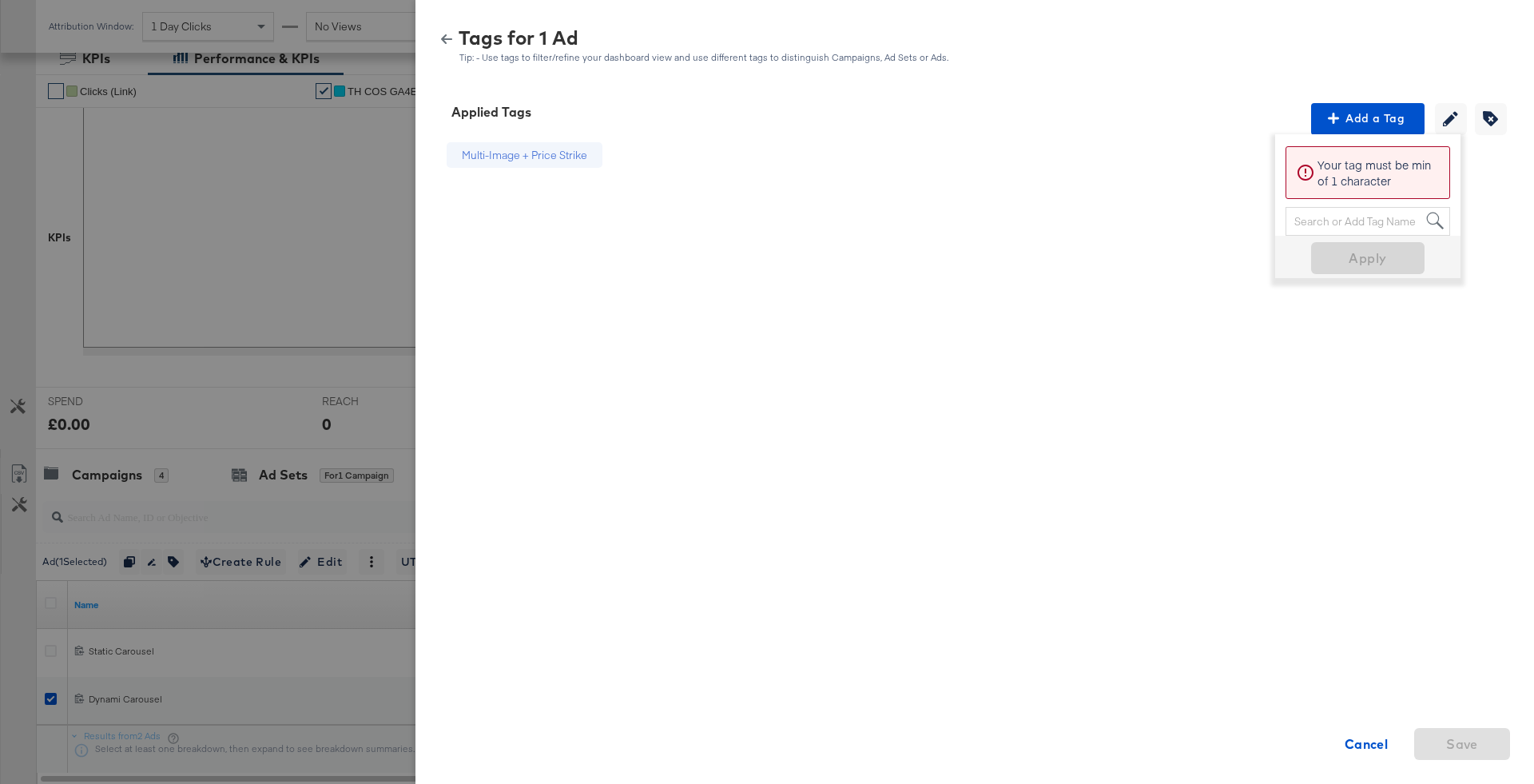
click at [443, 37] on icon "button" at bounding box center [446, 39] width 11 height 10
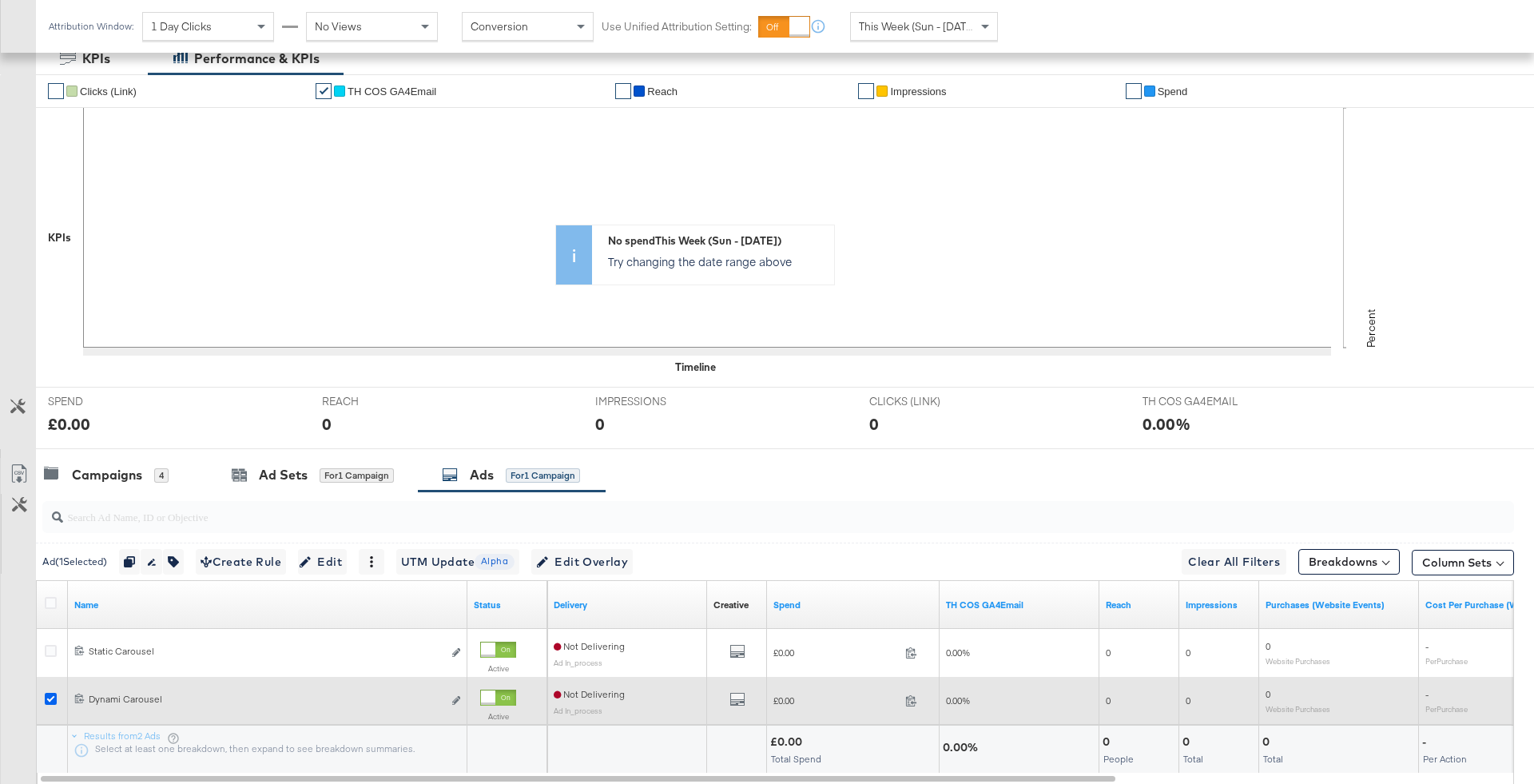
click at [45, 694] on icon at bounding box center [51, 699] width 12 height 12
click at [0, 0] on input "checkbox" at bounding box center [0, 0] width 0 height 0
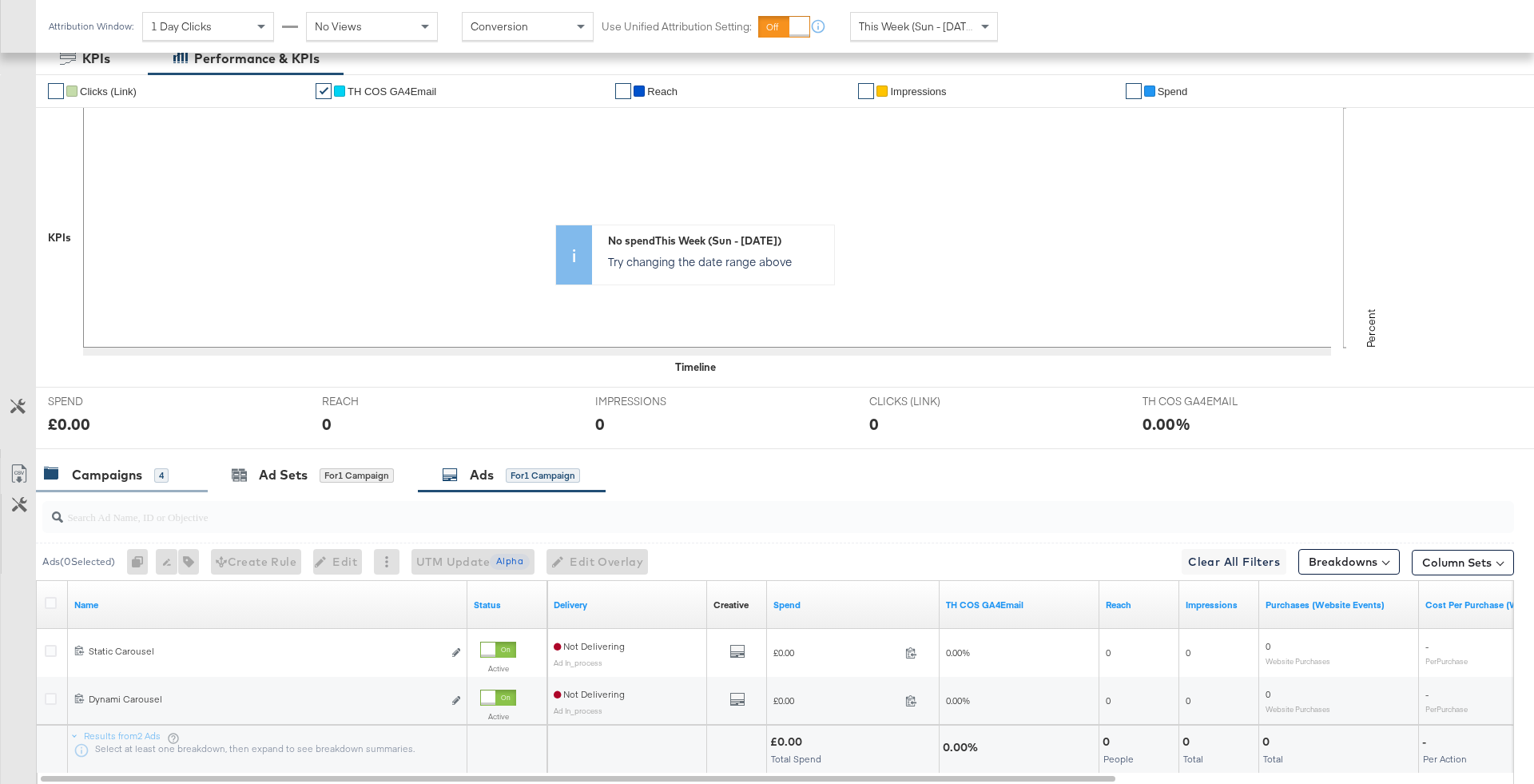
click at [127, 466] on div "Campaigns" at bounding box center [107, 475] width 70 height 18
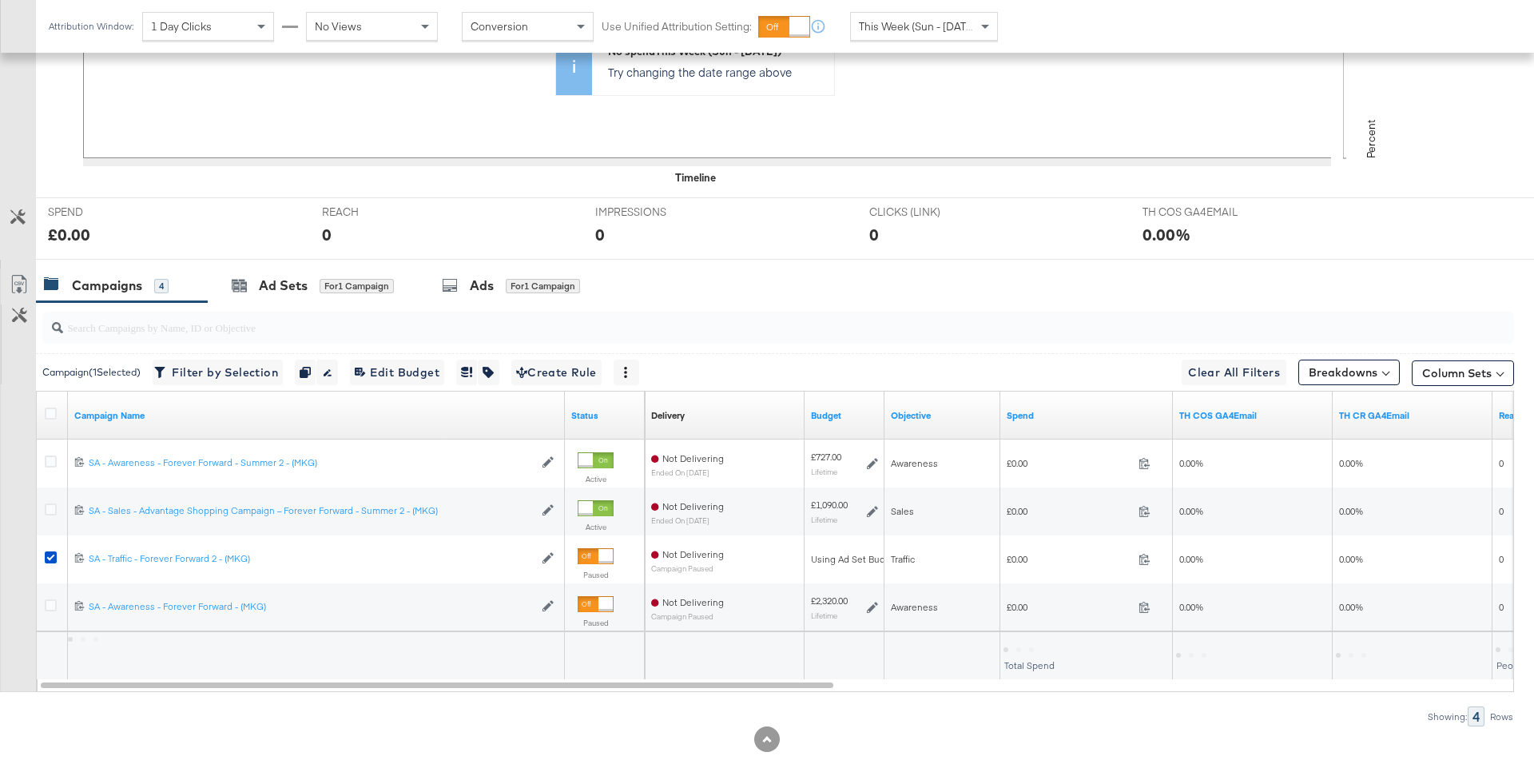
scroll to position [511, 0]
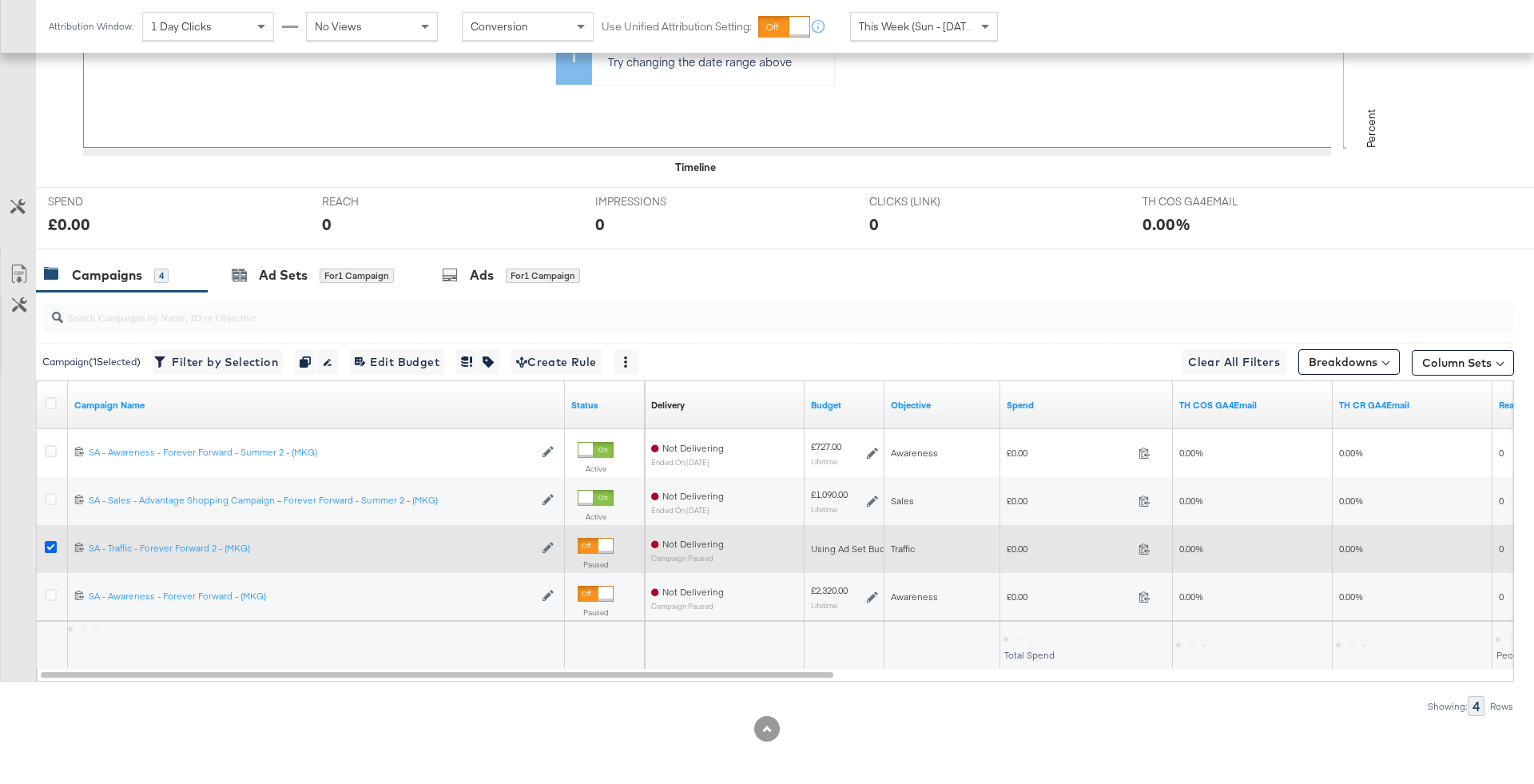
click at [52, 545] on icon at bounding box center [51, 547] width 12 height 12
click at [0, 0] on input "checkbox" at bounding box center [0, 0] width 0 height 0
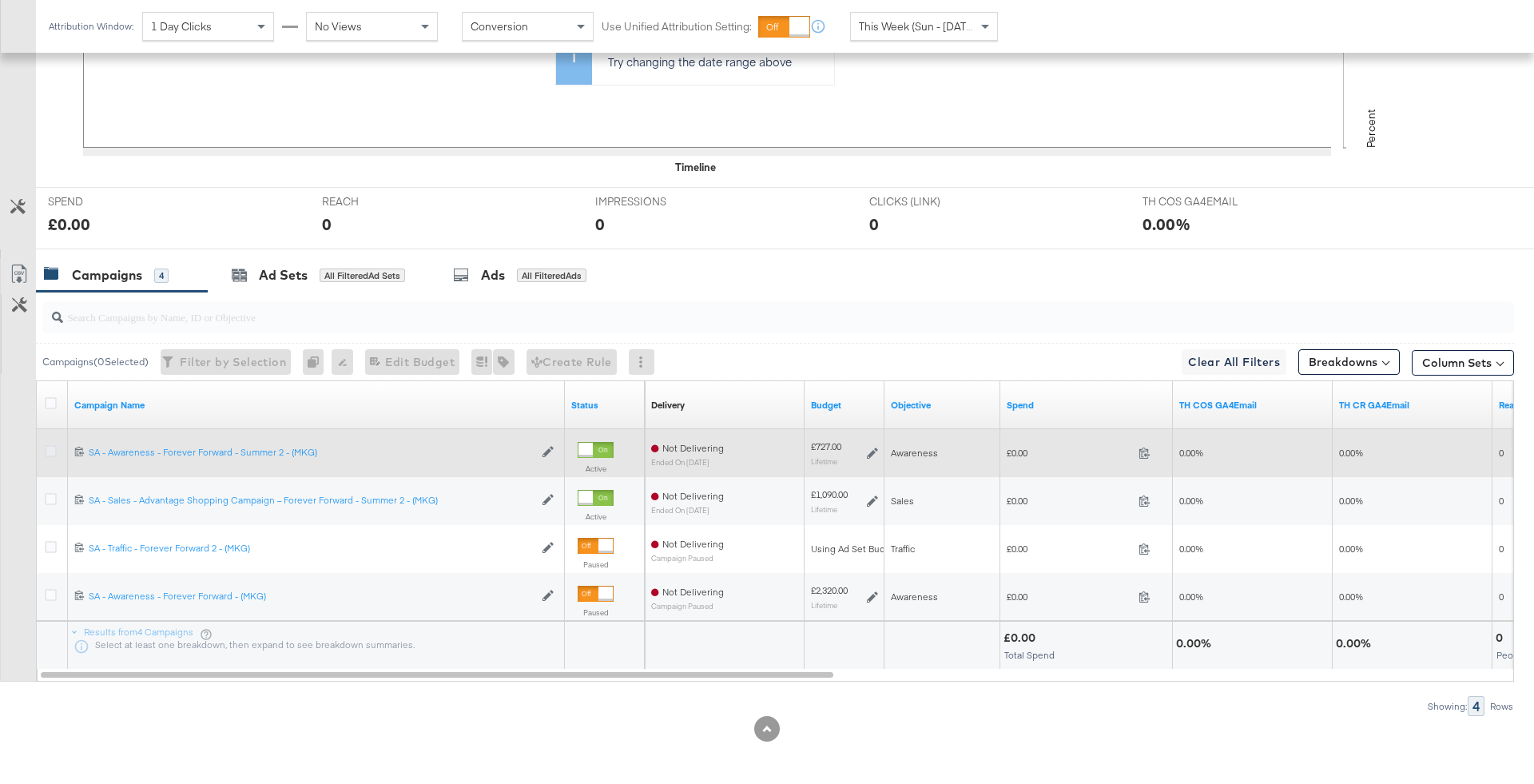
click at [49, 450] on icon at bounding box center [51, 451] width 12 height 12
click at [0, 0] on input "checkbox" at bounding box center [0, 0] width 0 height 0
click at [47, 448] on icon at bounding box center [51, 451] width 12 height 12
click at [0, 0] on input "checkbox" at bounding box center [0, 0] width 0 height 0
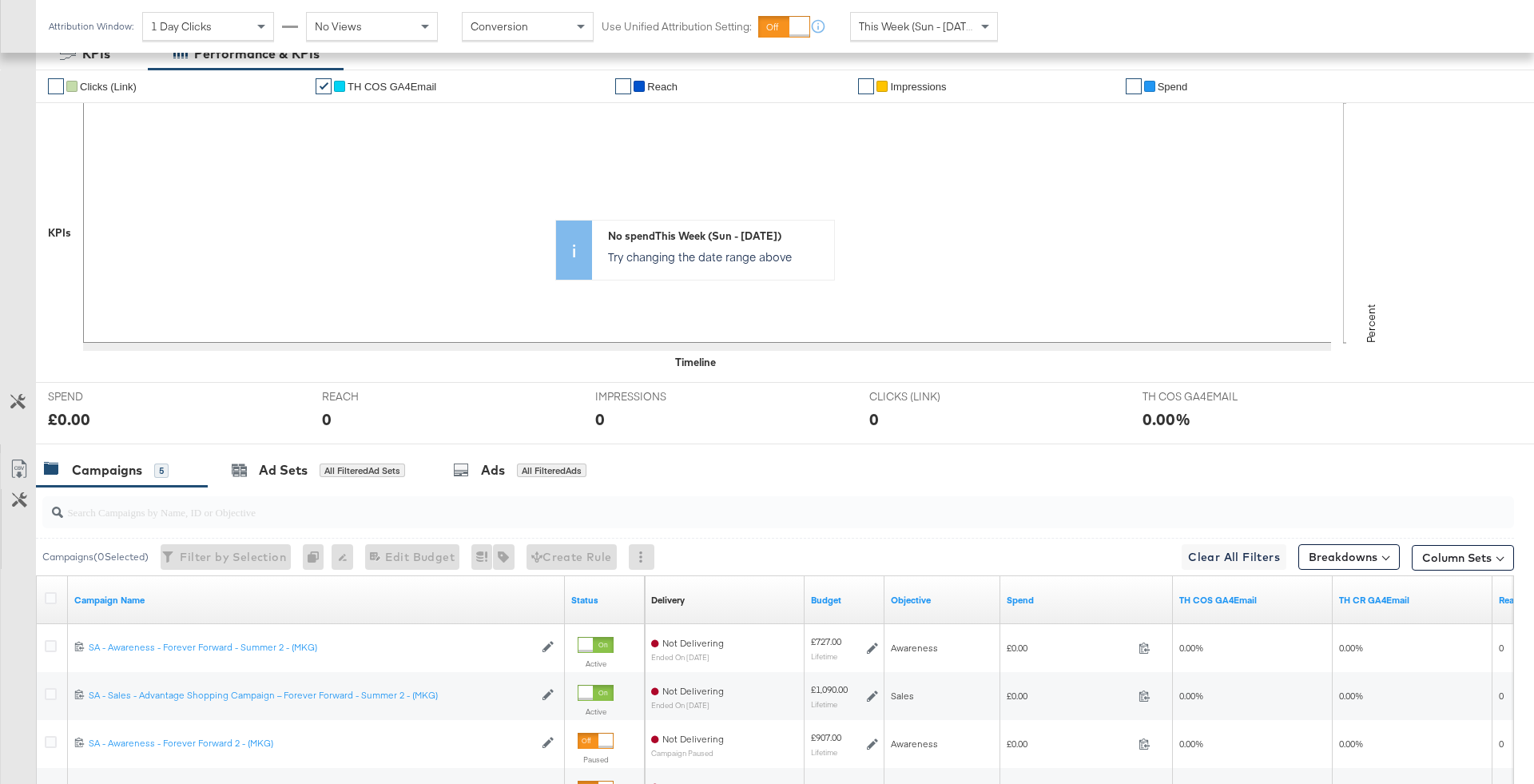
scroll to position [559, 0]
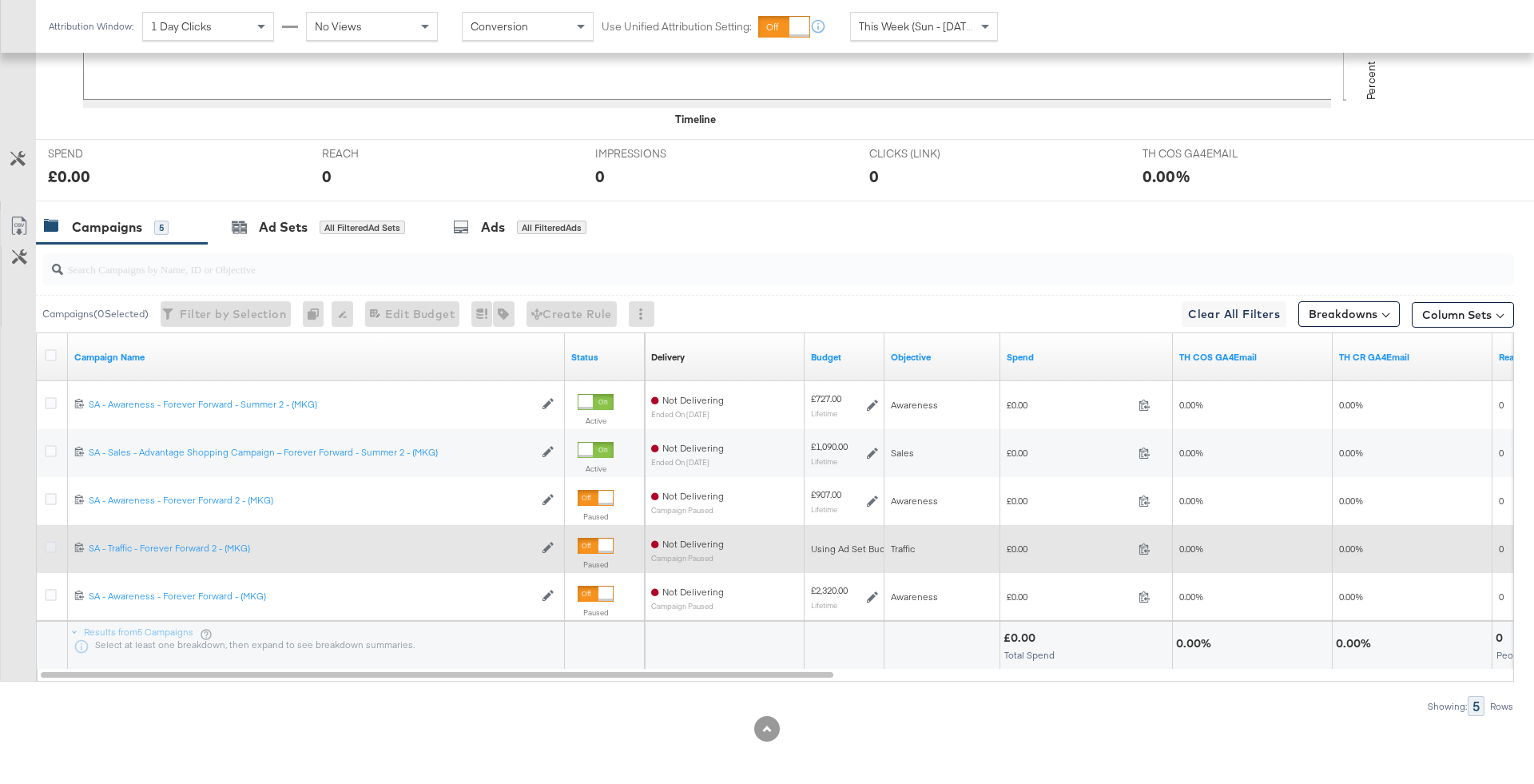
click at [50, 544] on icon at bounding box center [51, 547] width 12 height 12
click at [0, 0] on input "checkbox" at bounding box center [0, 0] width 0 height 0
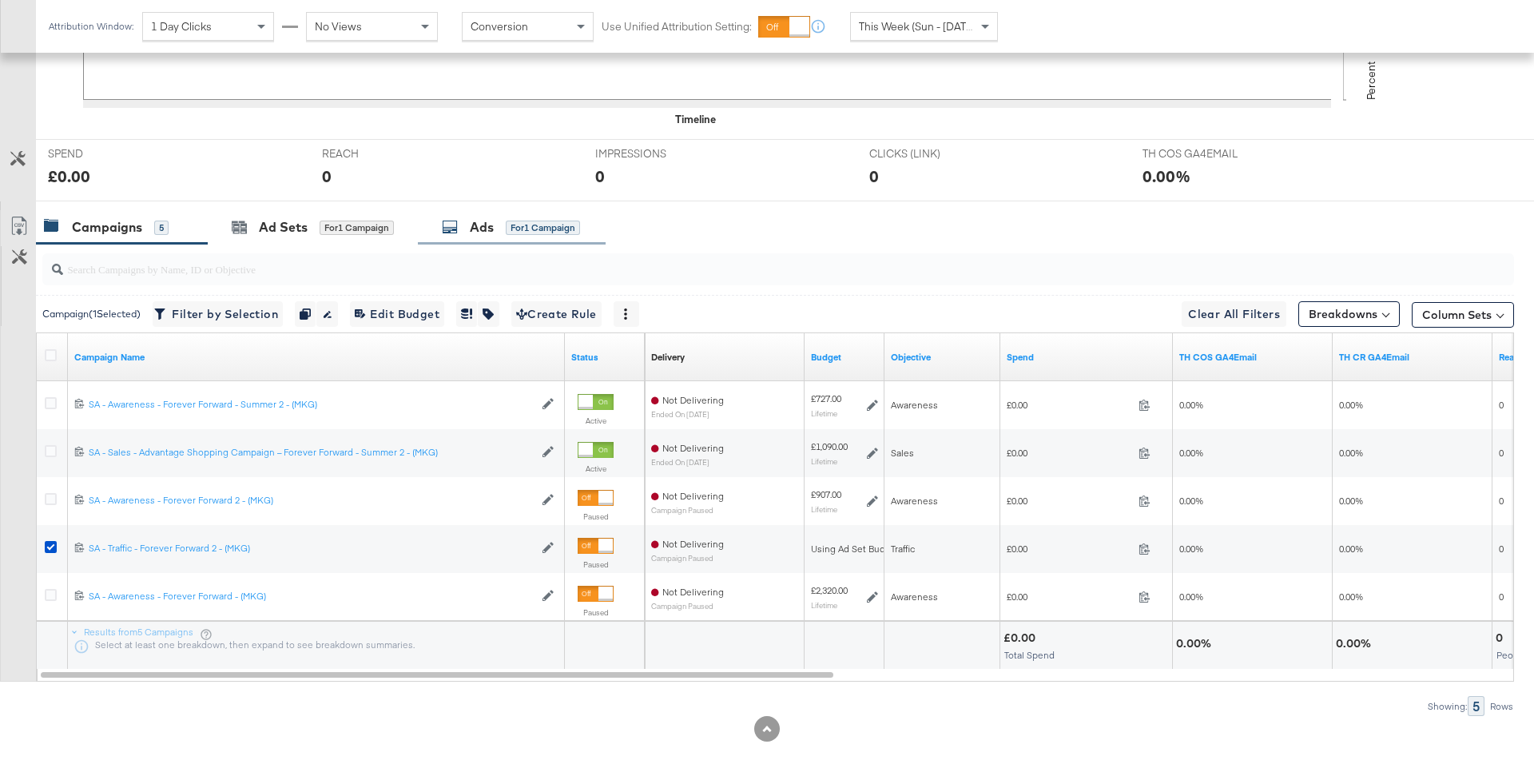
click at [525, 233] on div "Ads for 1 Campaign" at bounding box center [511, 227] width 138 height 18
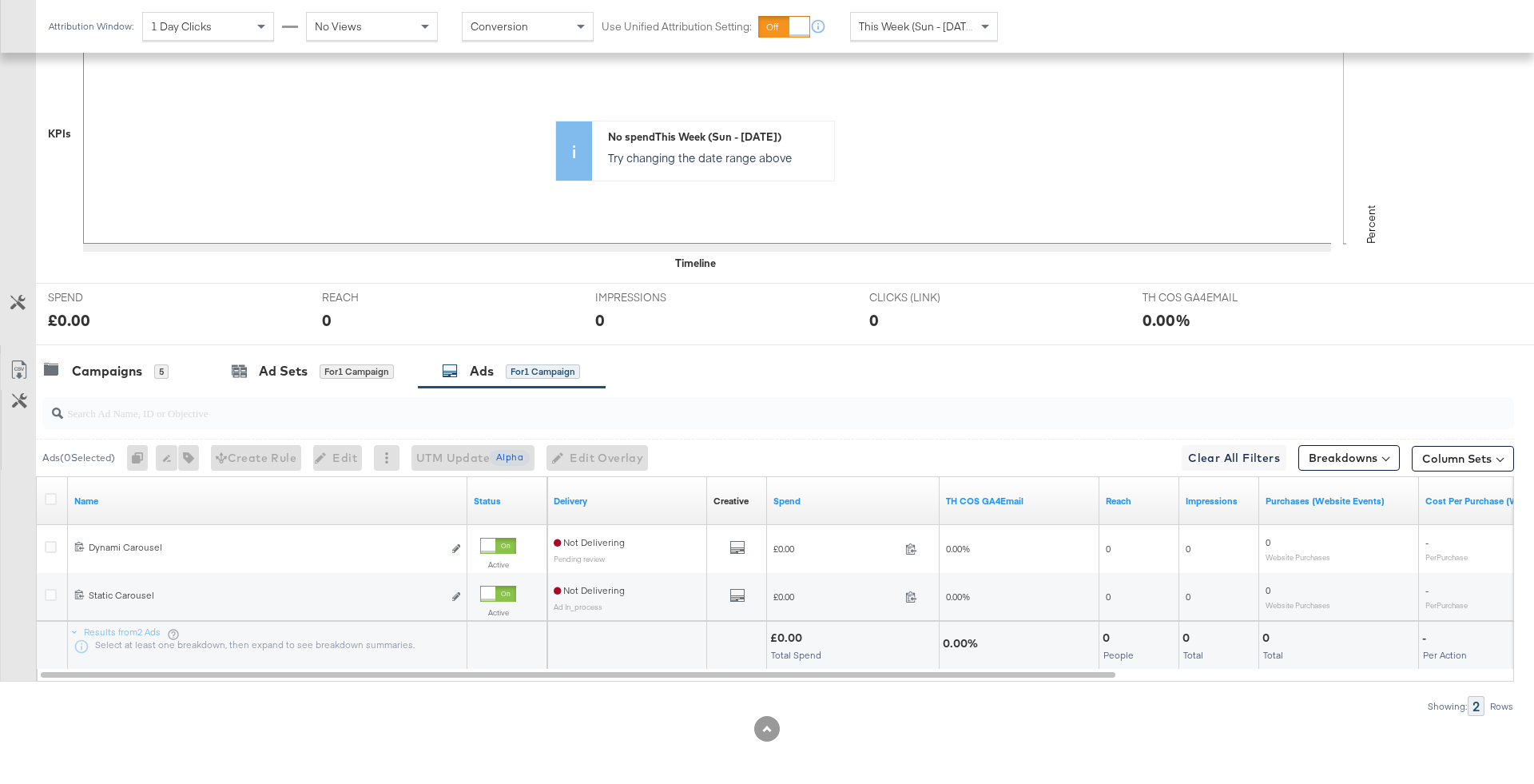
click at [135, 349] on div at bounding box center [767, 351] width 1534 height 12
click at [136, 365] on div "Campaigns" at bounding box center [107, 371] width 70 height 18
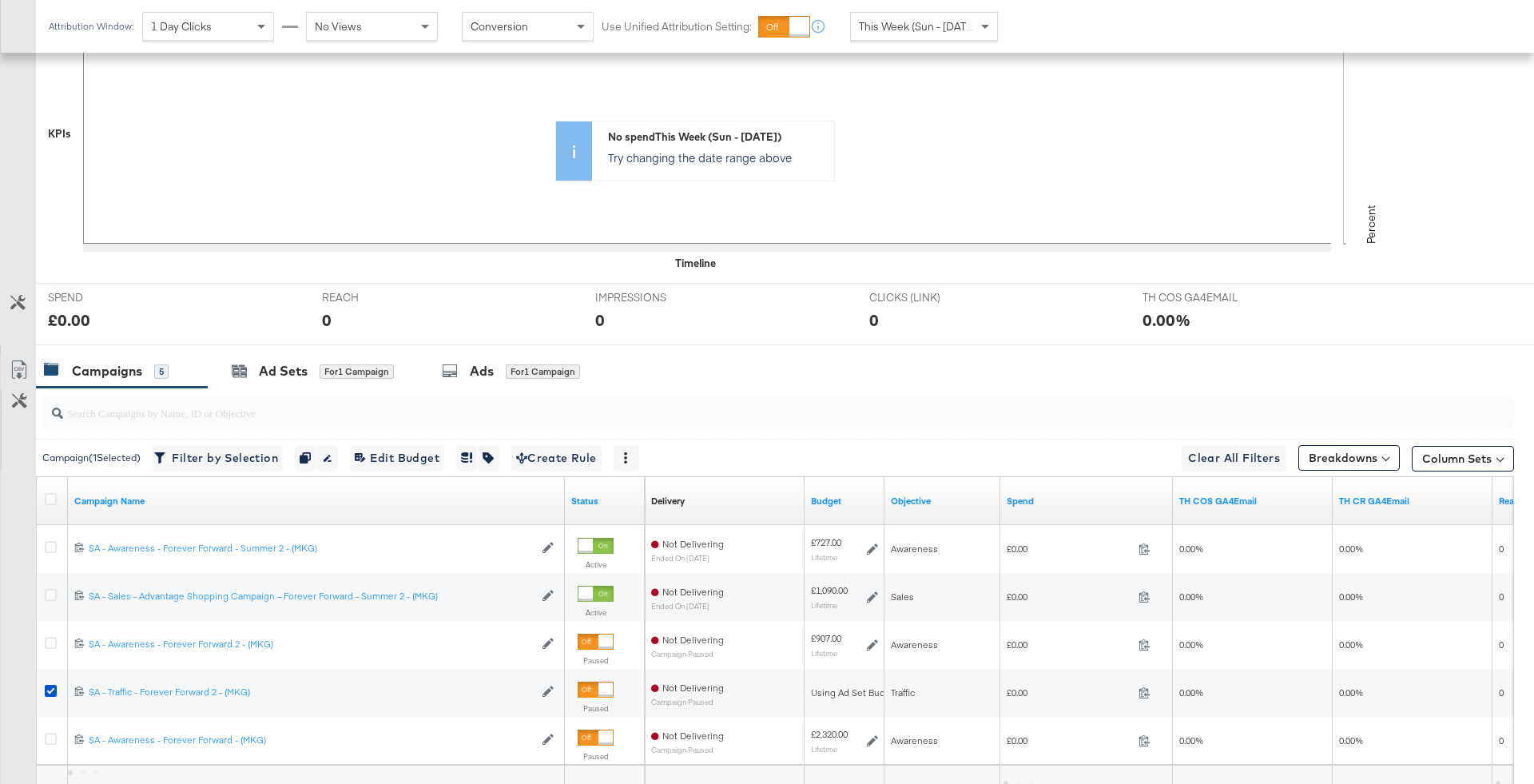
scroll to position [559, 0]
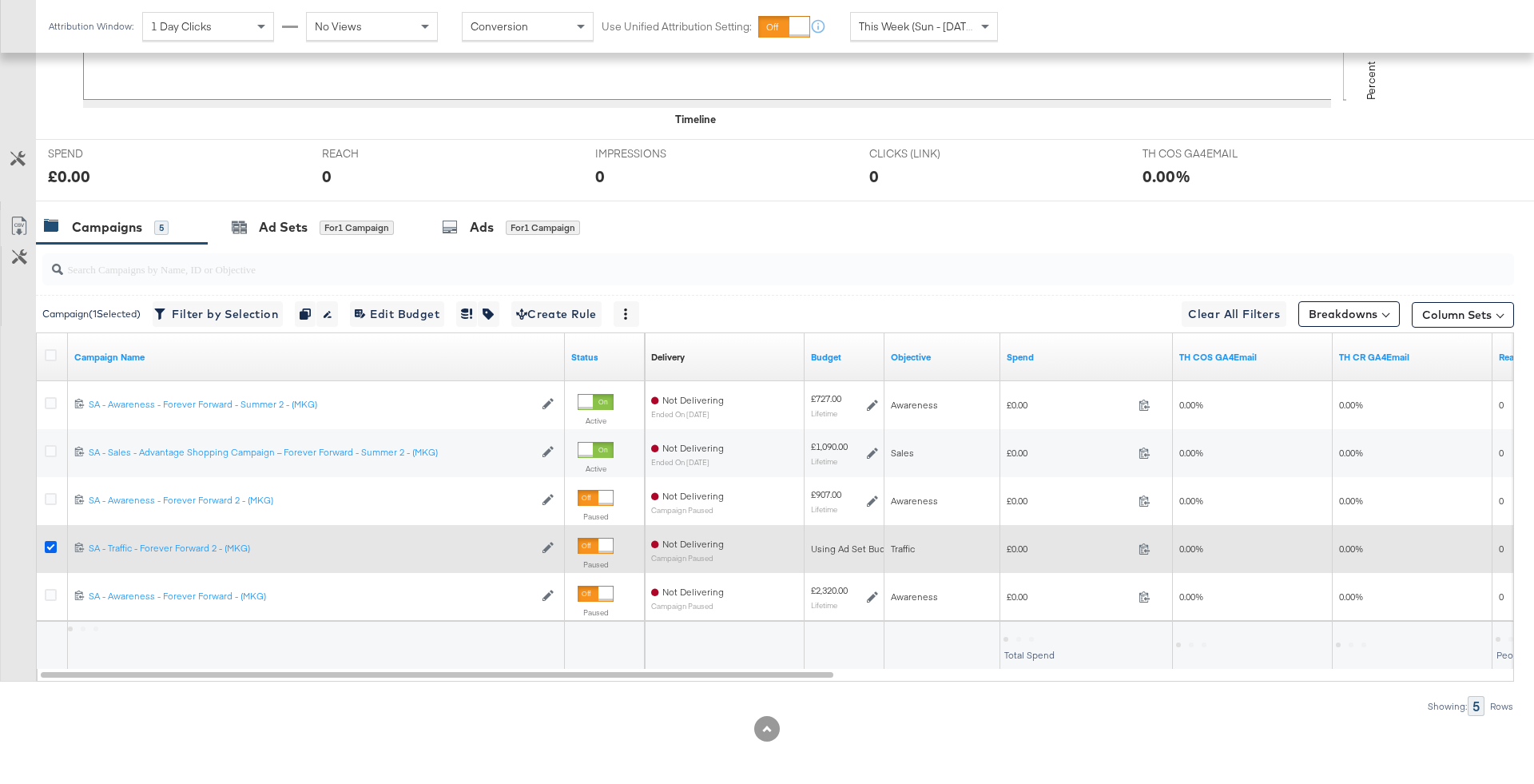
click at [49, 542] on icon at bounding box center [51, 547] width 12 height 12
click at [0, 0] on input "checkbox" at bounding box center [0, 0] width 0 height 0
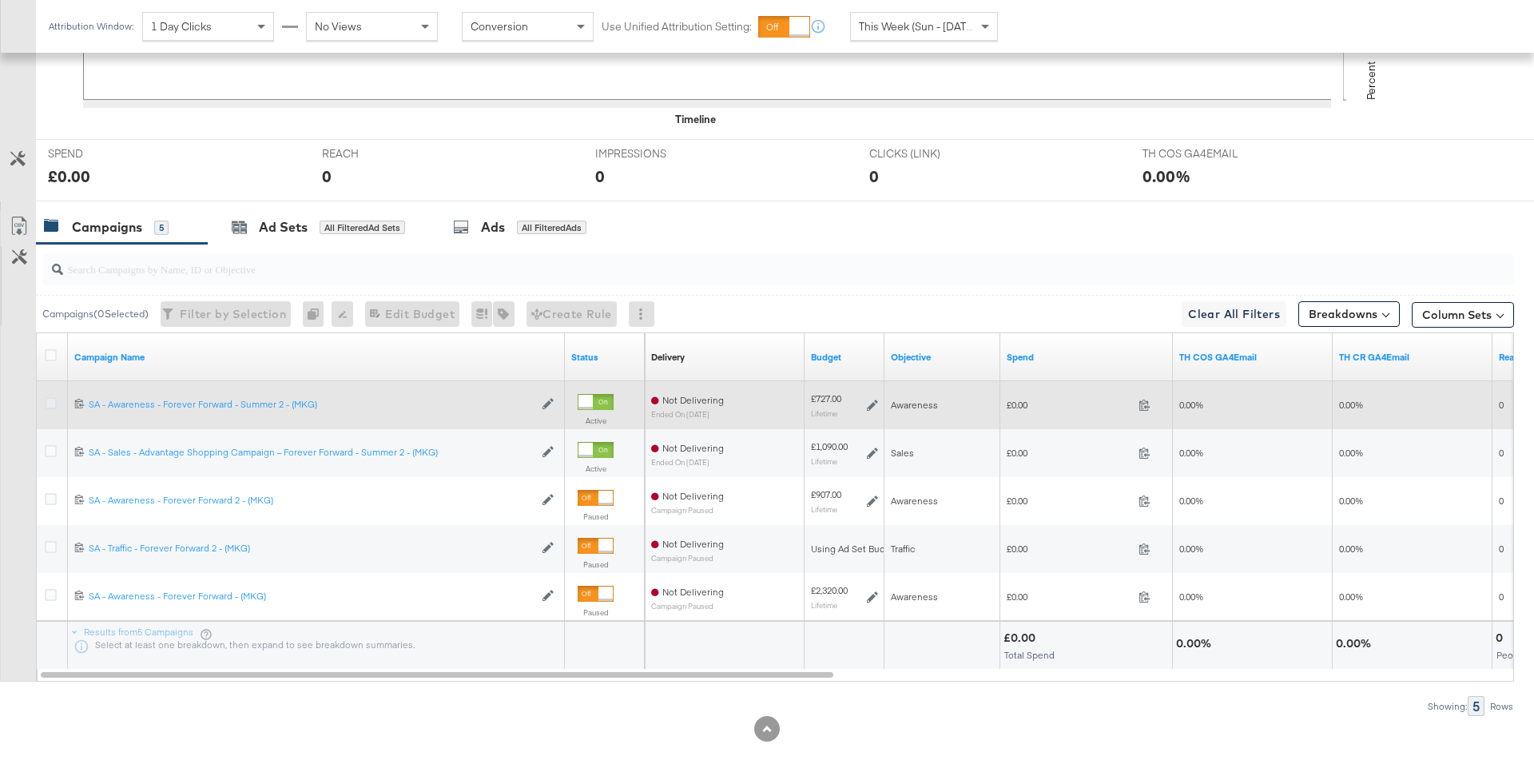
click at [52, 401] on icon at bounding box center [51, 403] width 12 height 12
click at [0, 0] on input "checkbox" at bounding box center [0, 0] width 0 height 0
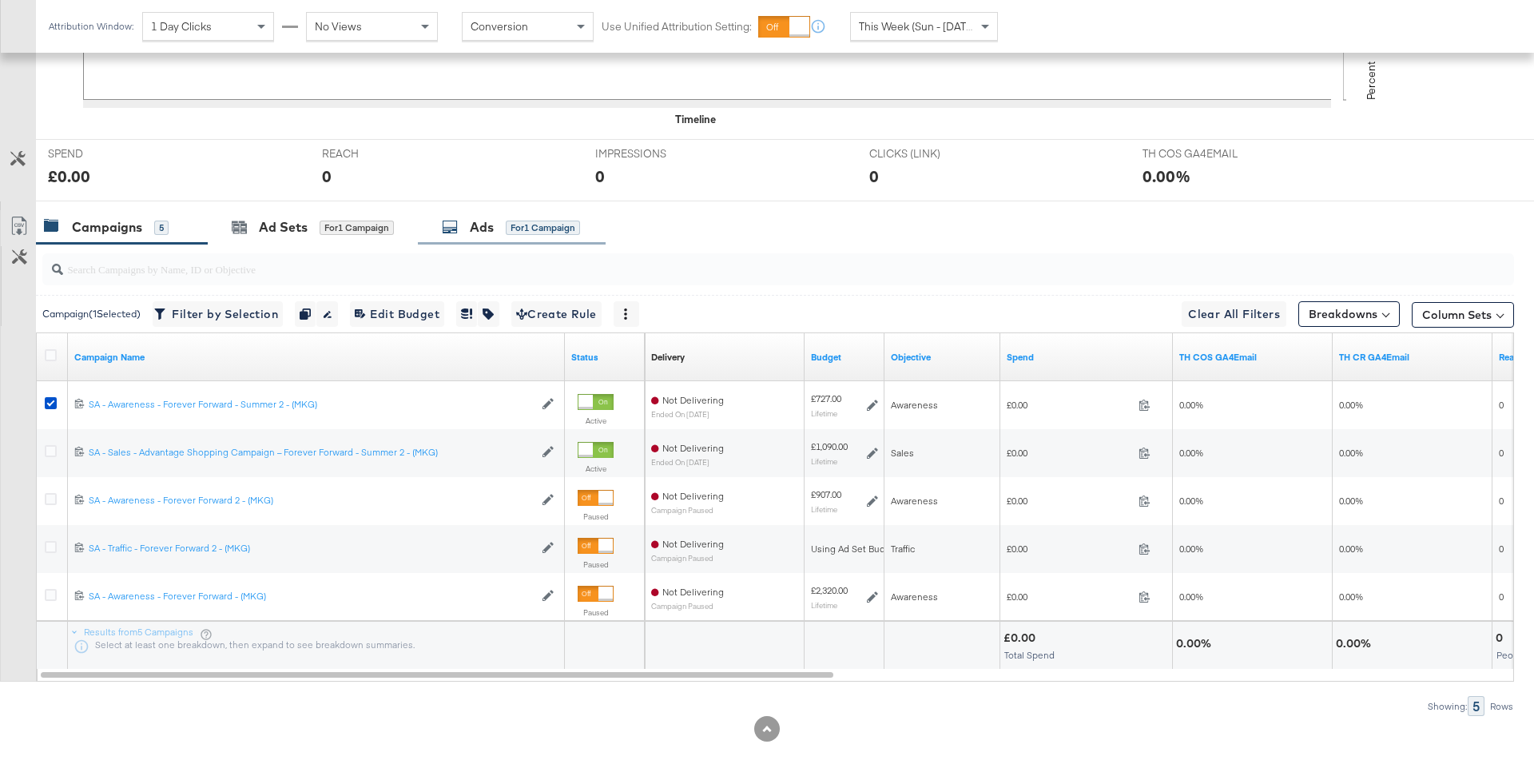
click at [527, 231] on div "for 1 Campaign" at bounding box center [543, 227] width 75 height 14
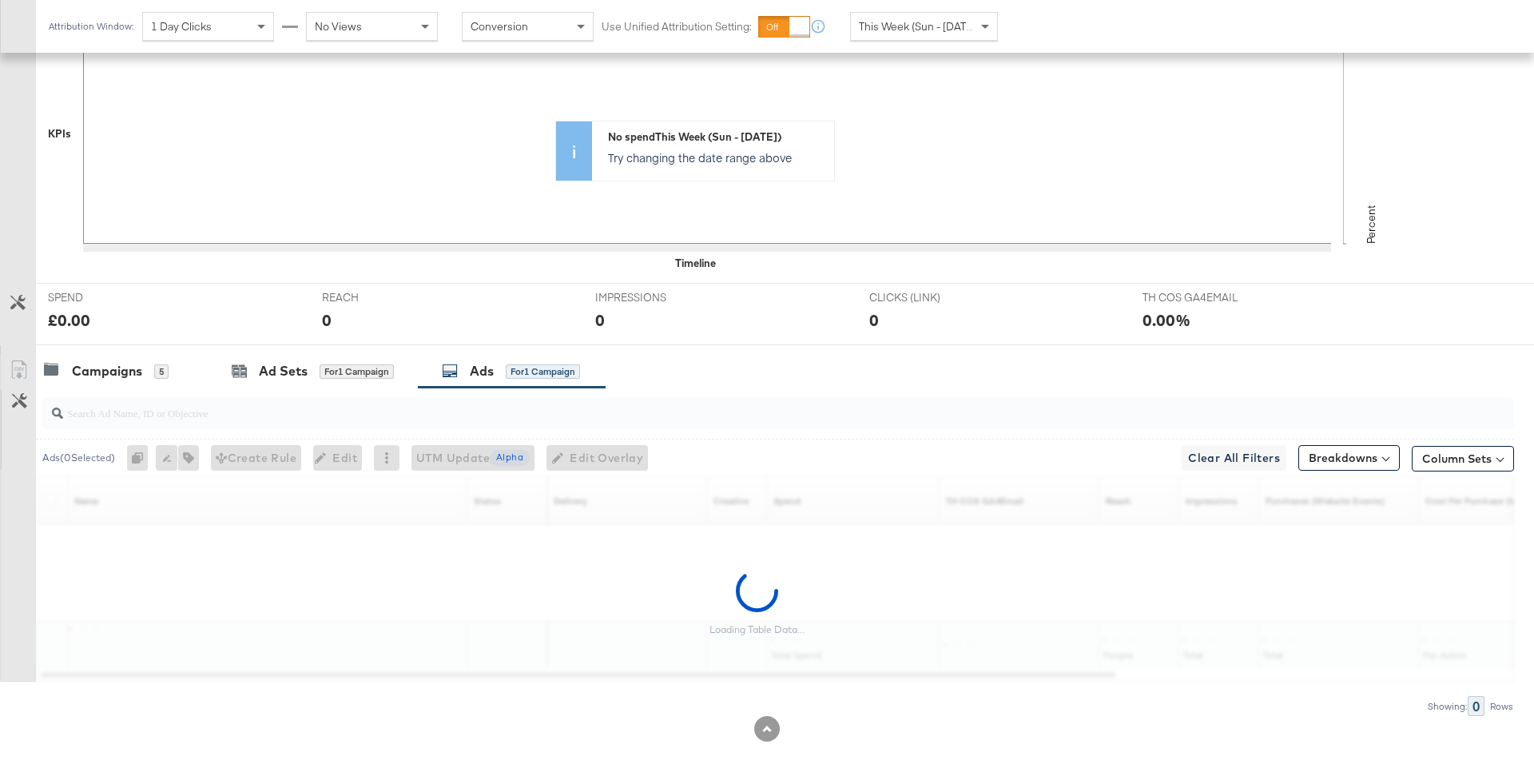
scroll to position [366, 0]
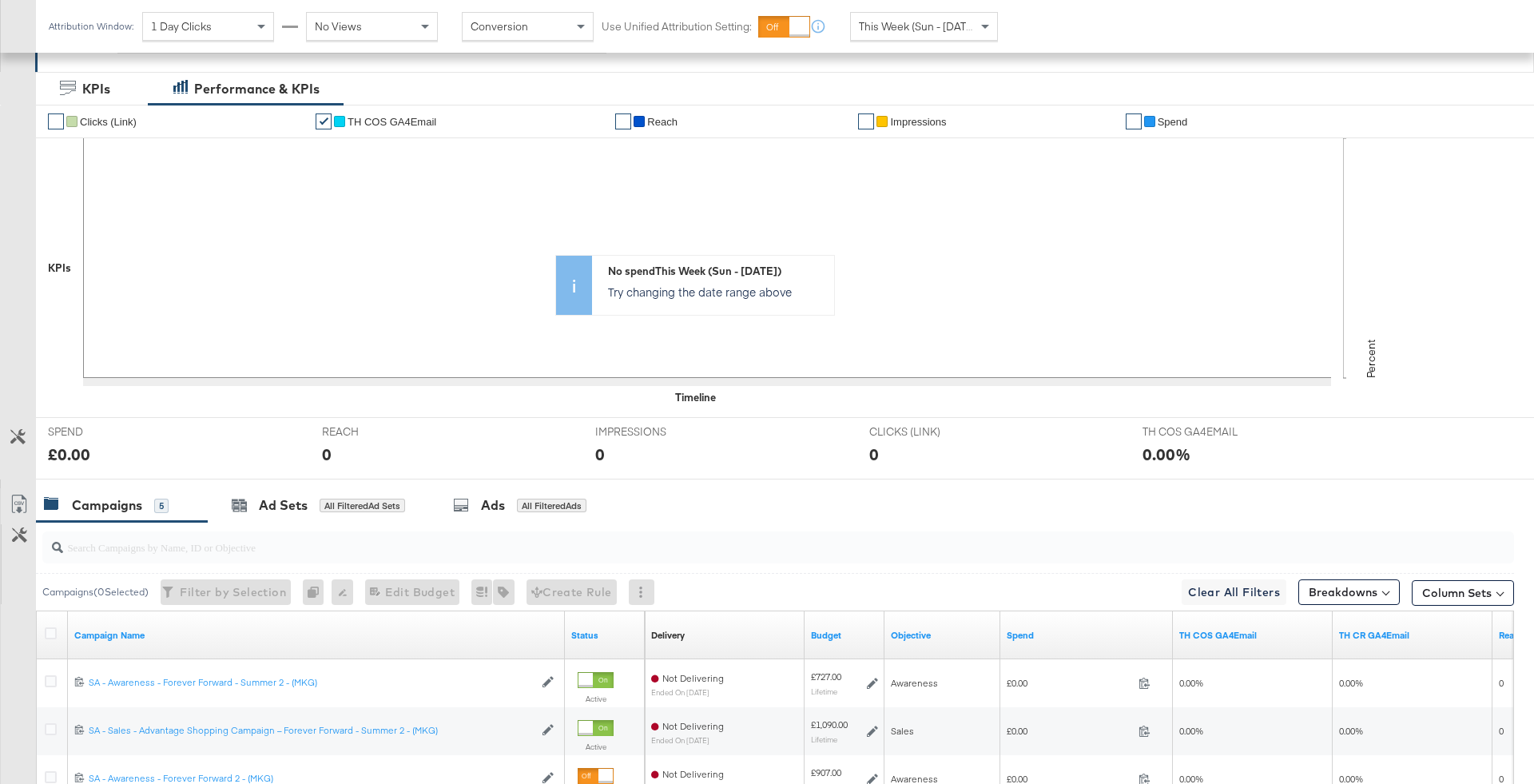
scroll to position [294, 0]
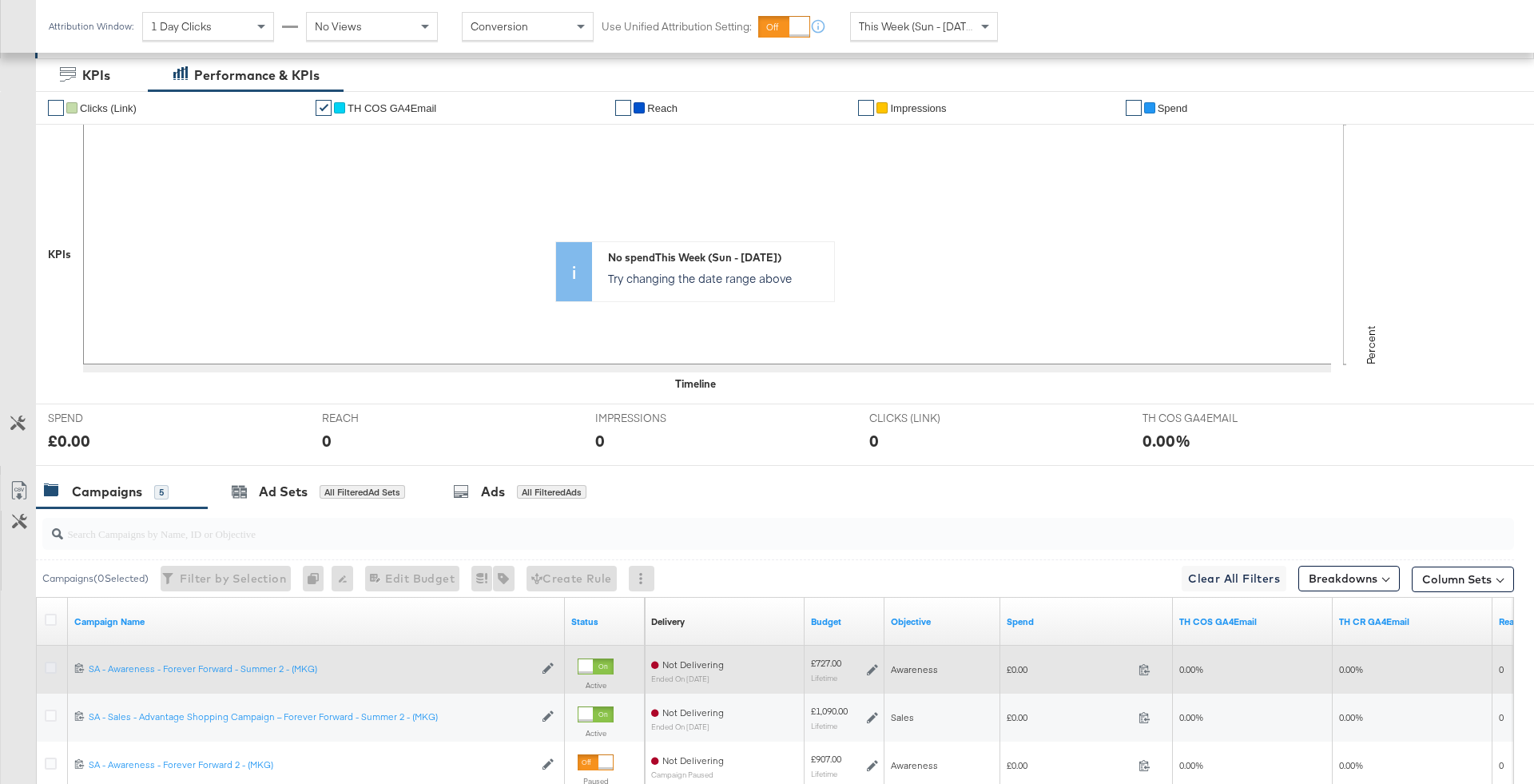
click at [52, 663] on icon at bounding box center [51, 667] width 12 height 12
click at [0, 0] on input "checkbox" at bounding box center [0, 0] width 0 height 0
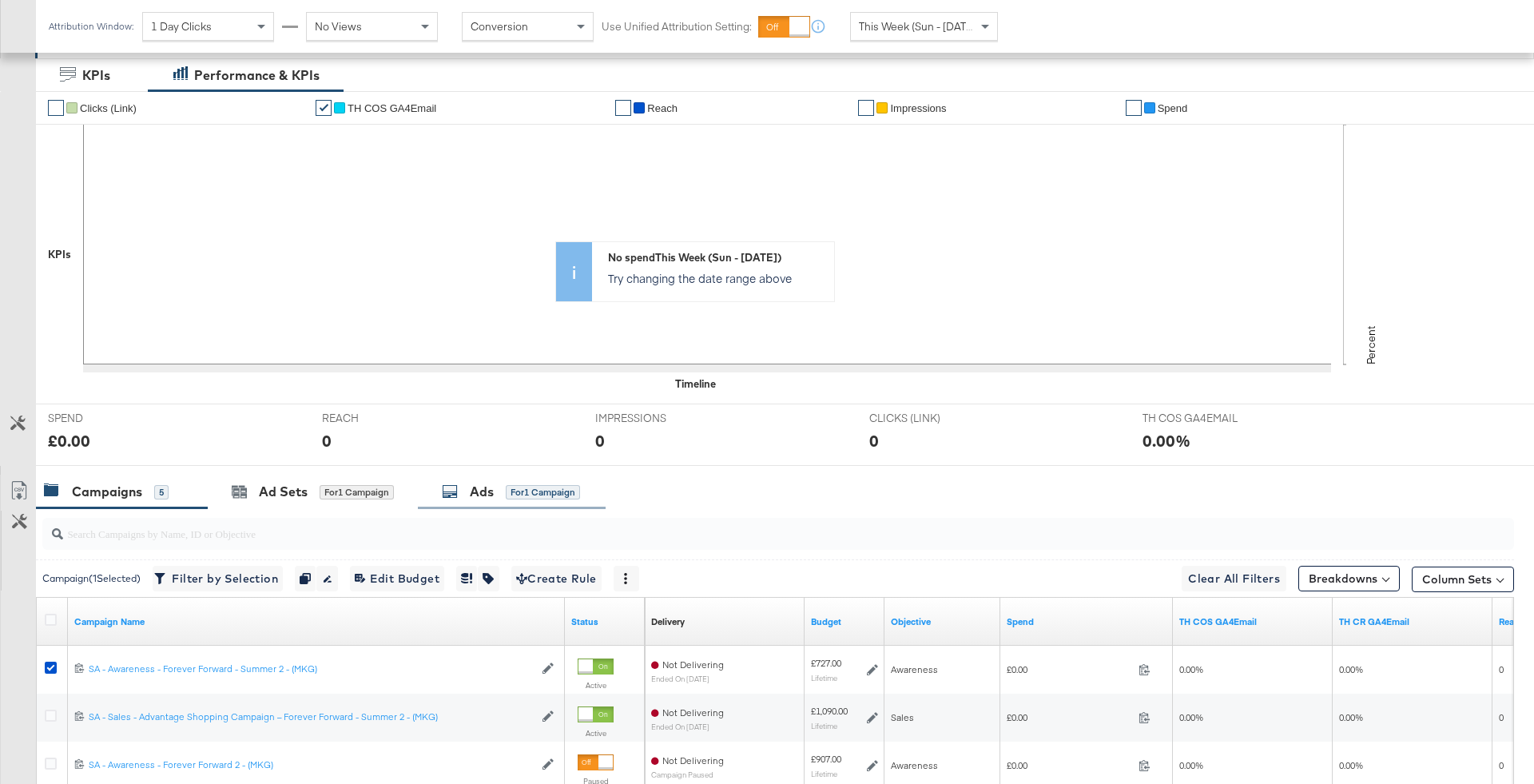
click at [448, 485] on icon at bounding box center [449, 491] width 16 height 16
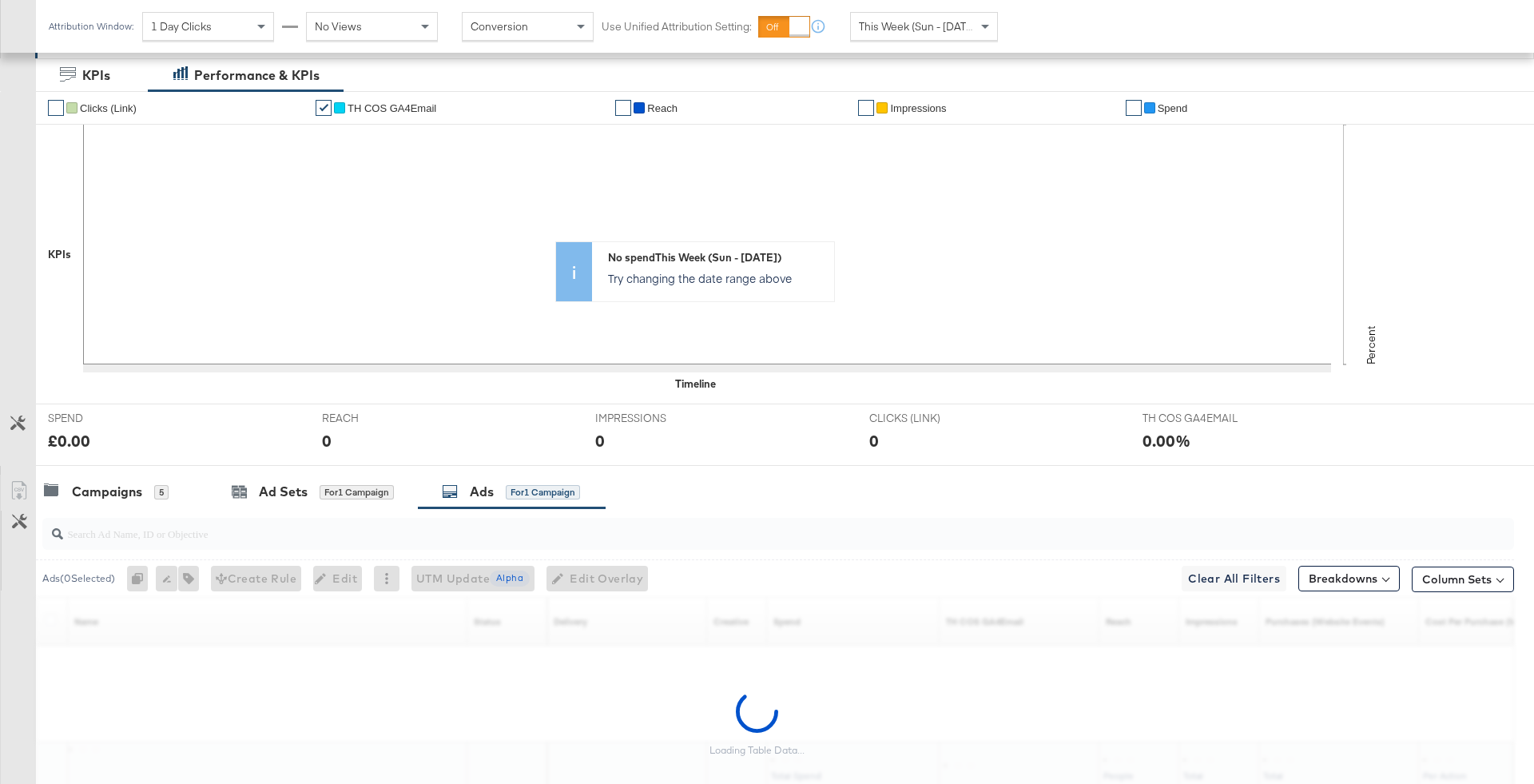
scroll to position [366, 0]
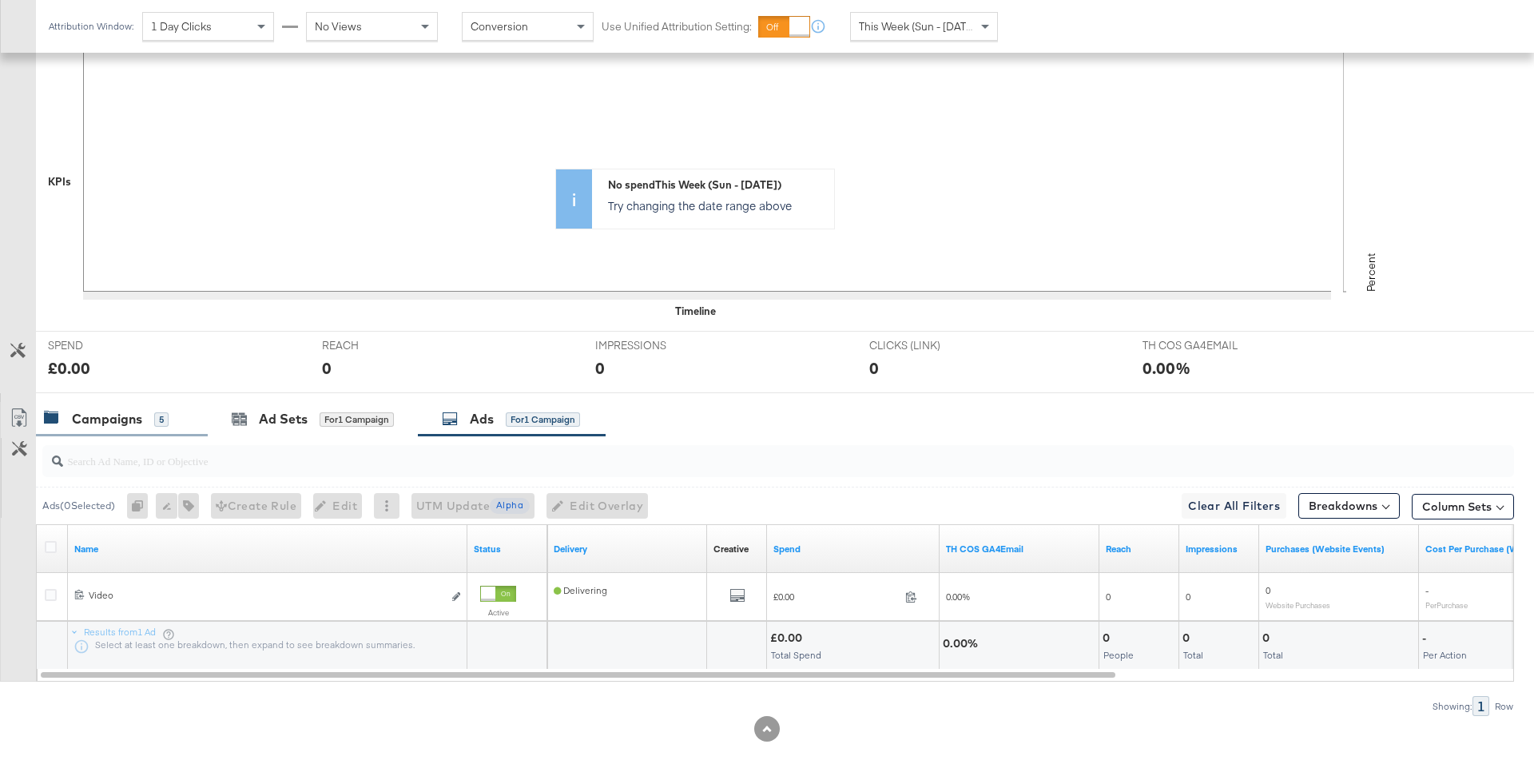
click at [151, 407] on div "Campaigns 5" at bounding box center [121, 419] width 172 height 34
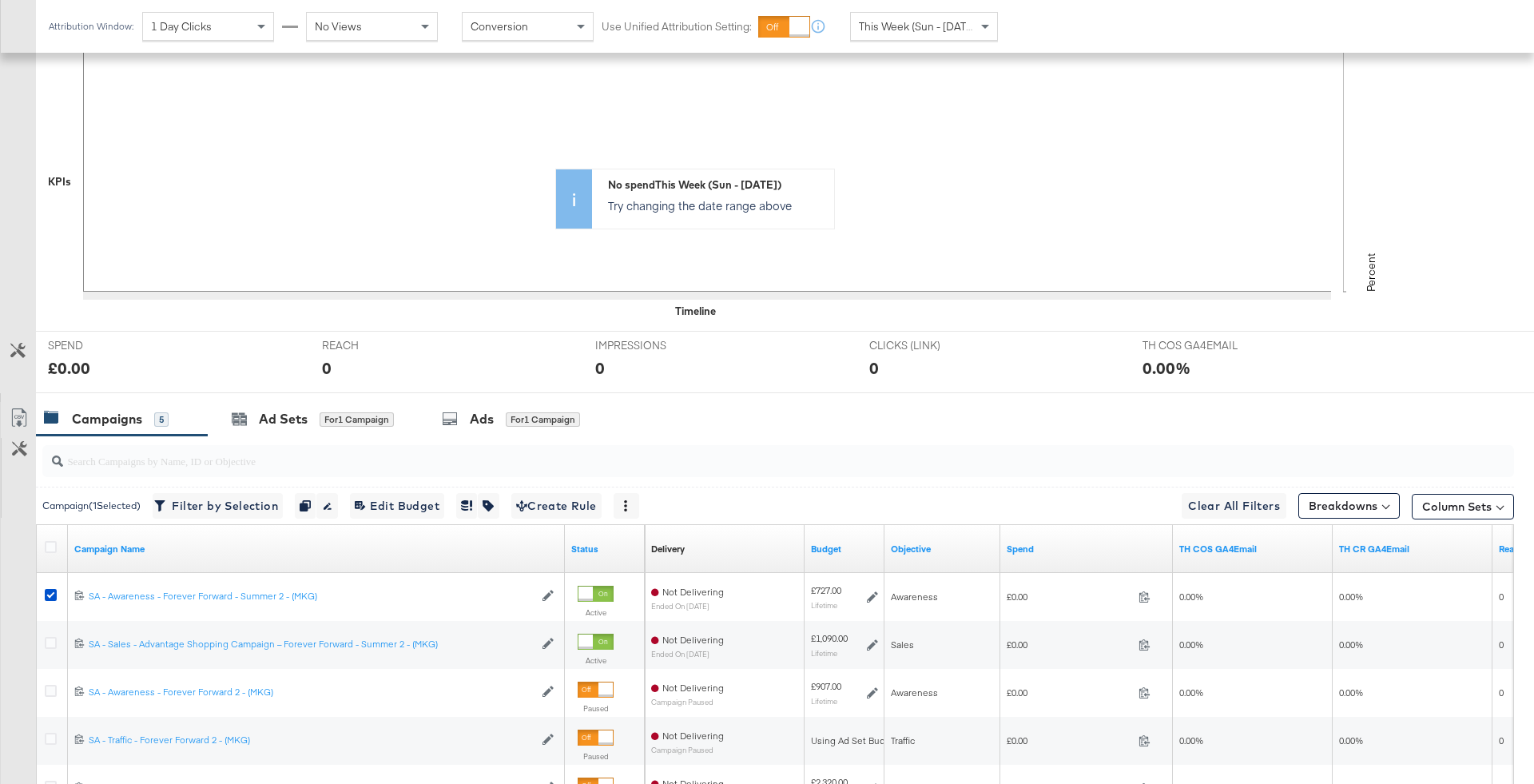
scroll to position [414, 0]
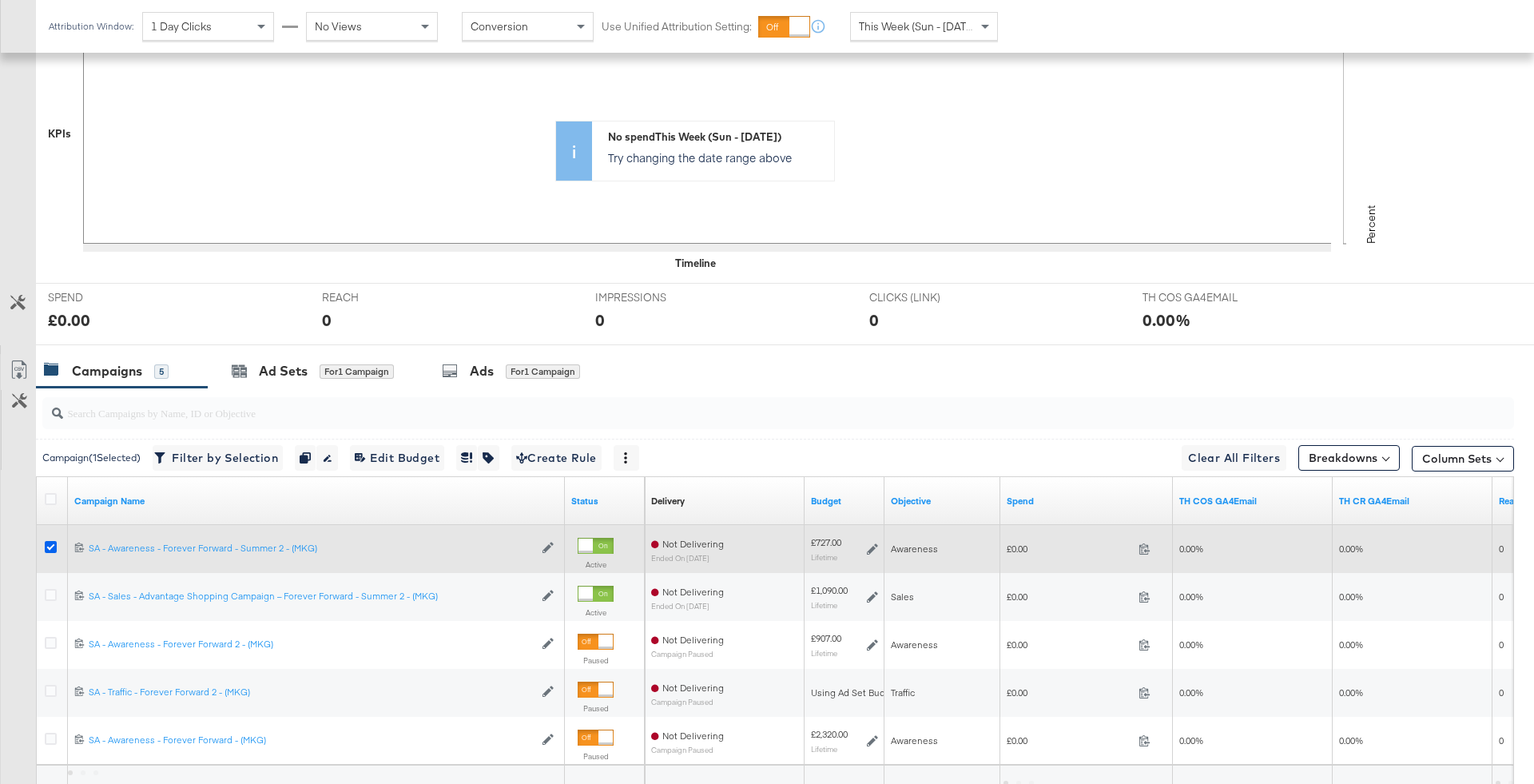
click at [49, 542] on icon at bounding box center [51, 547] width 12 height 12
click at [0, 0] on input "checkbox" at bounding box center [0, 0] width 0 height 0
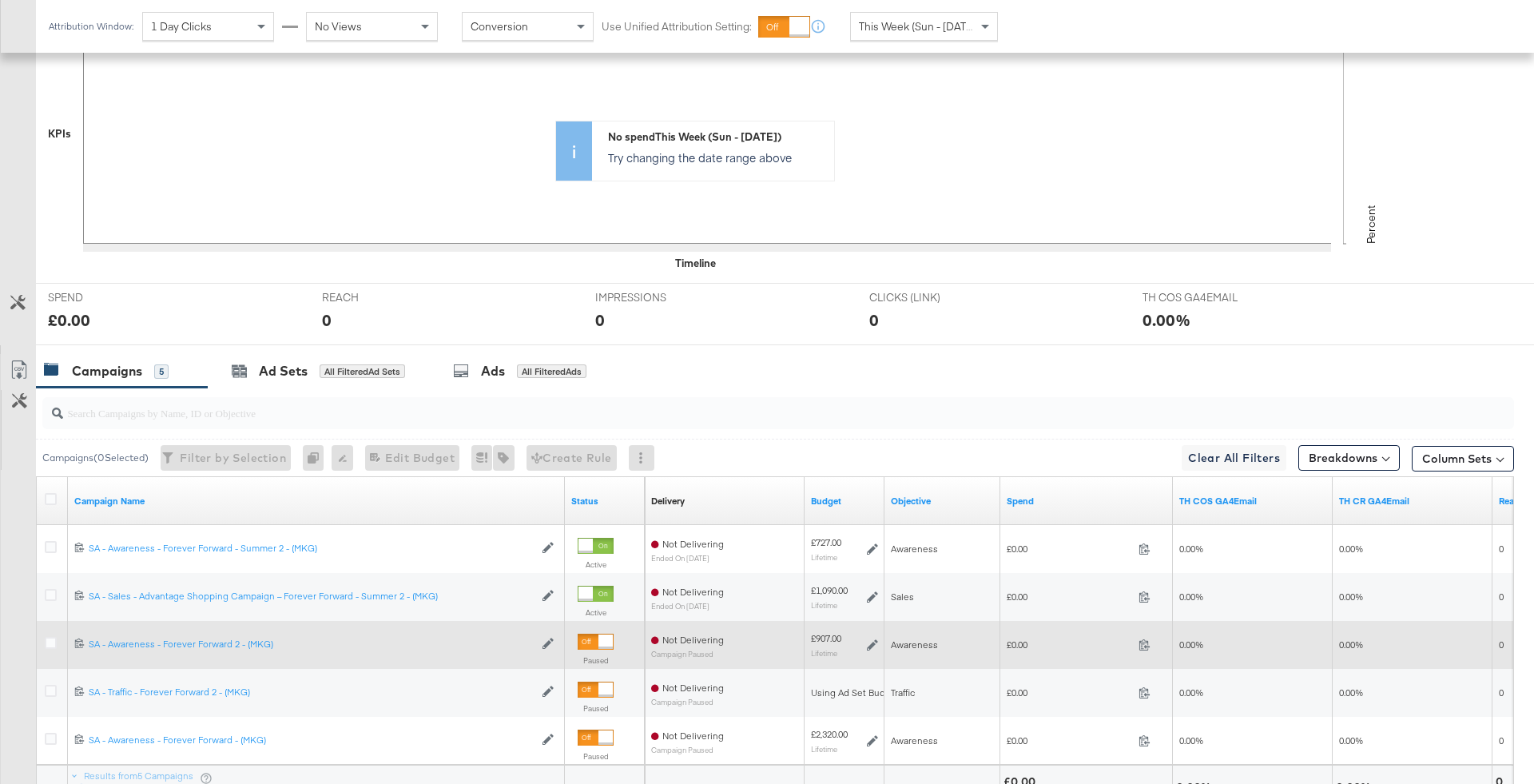
click at [56, 651] on div at bounding box center [53, 645] width 30 height 29
click at [53, 644] on icon at bounding box center [51, 642] width 12 height 12
click at [0, 0] on input "checkbox" at bounding box center [0, 0] width 0 height 0
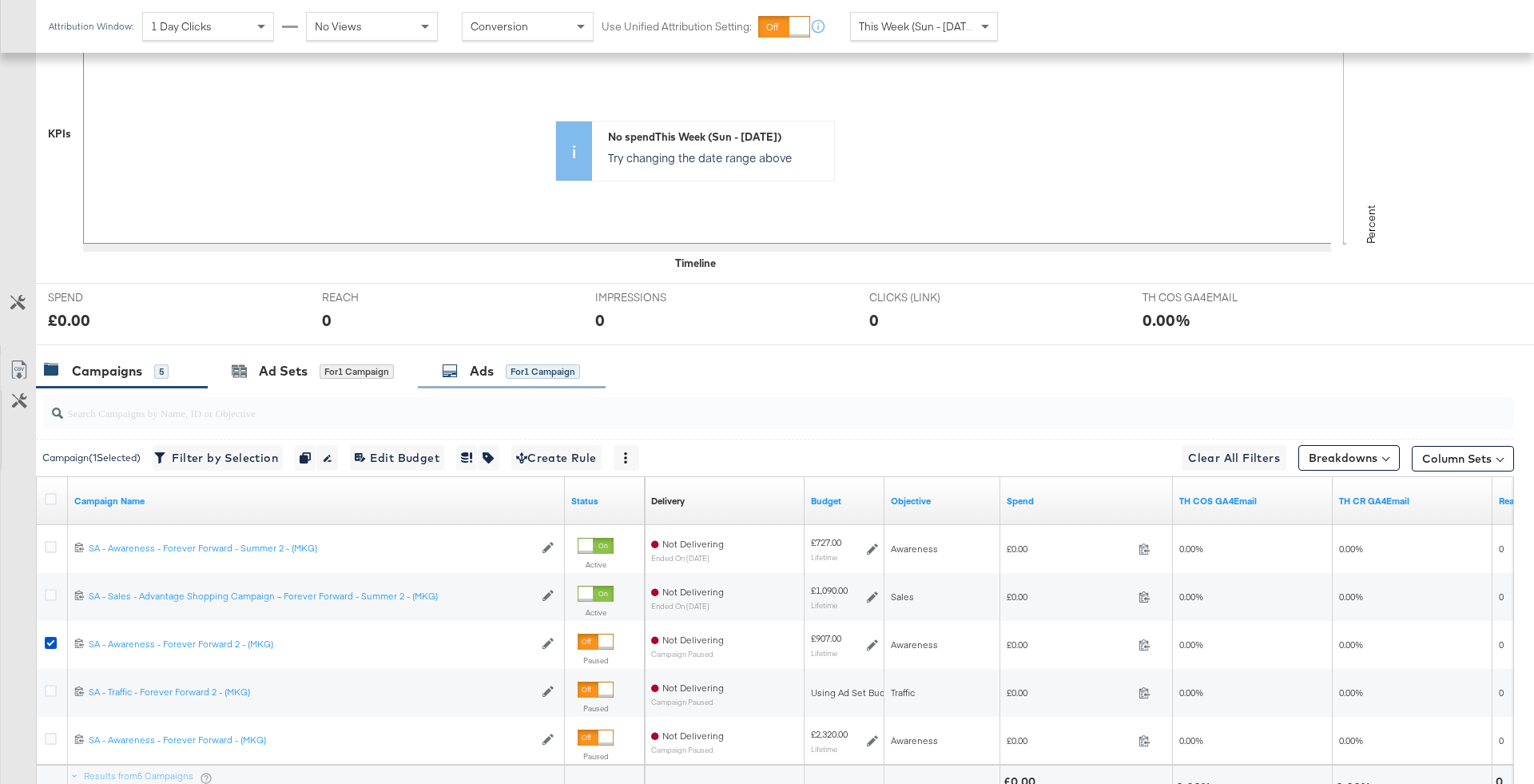
click at [486, 363] on div "Ads" at bounding box center [481, 371] width 24 height 18
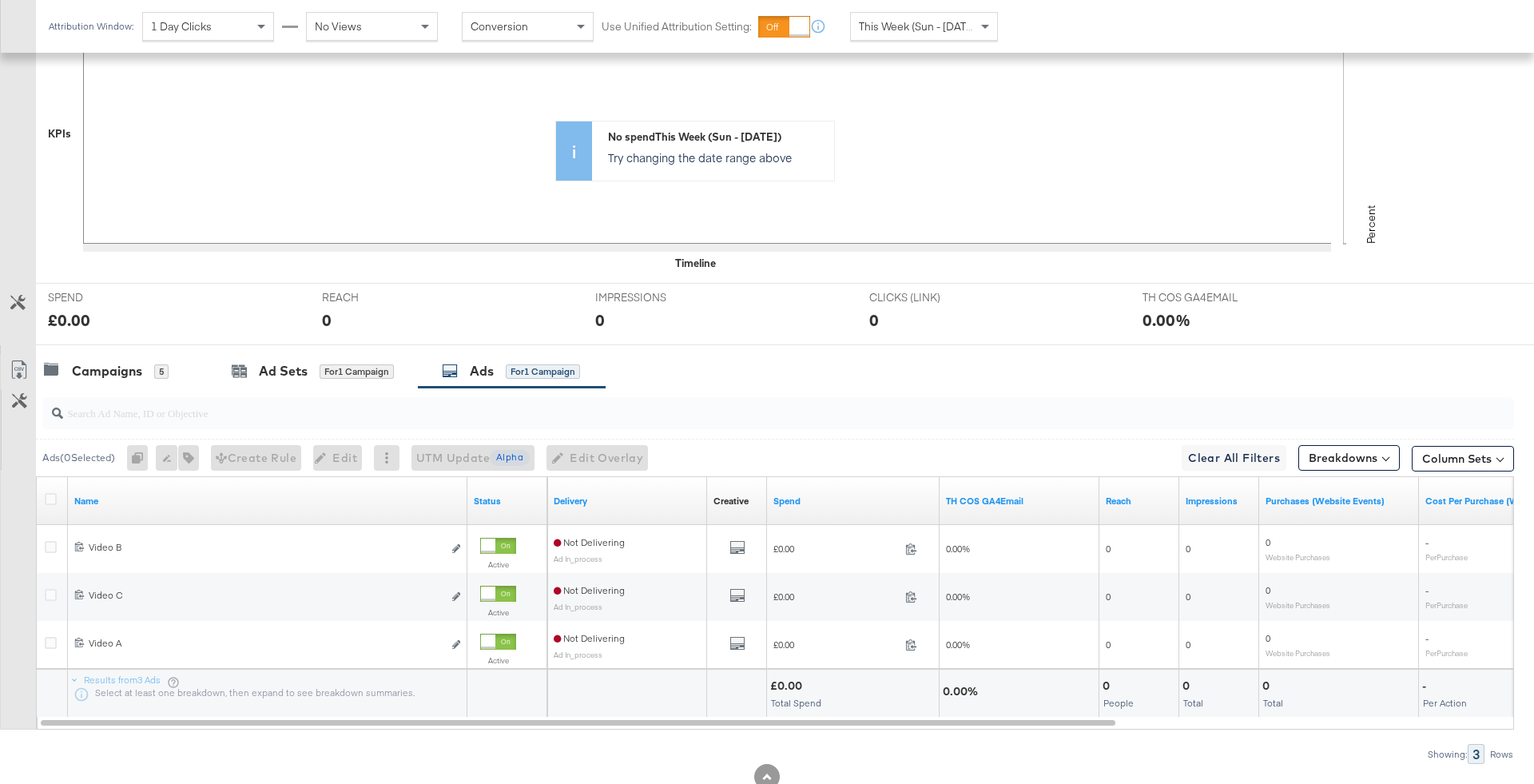
click at [41, 496] on div at bounding box center [53, 501] width 30 height 29
click at [49, 498] on icon at bounding box center [51, 499] width 12 height 12
click at [0, 0] on input "checkbox" at bounding box center [0, 0] width 0 height 0
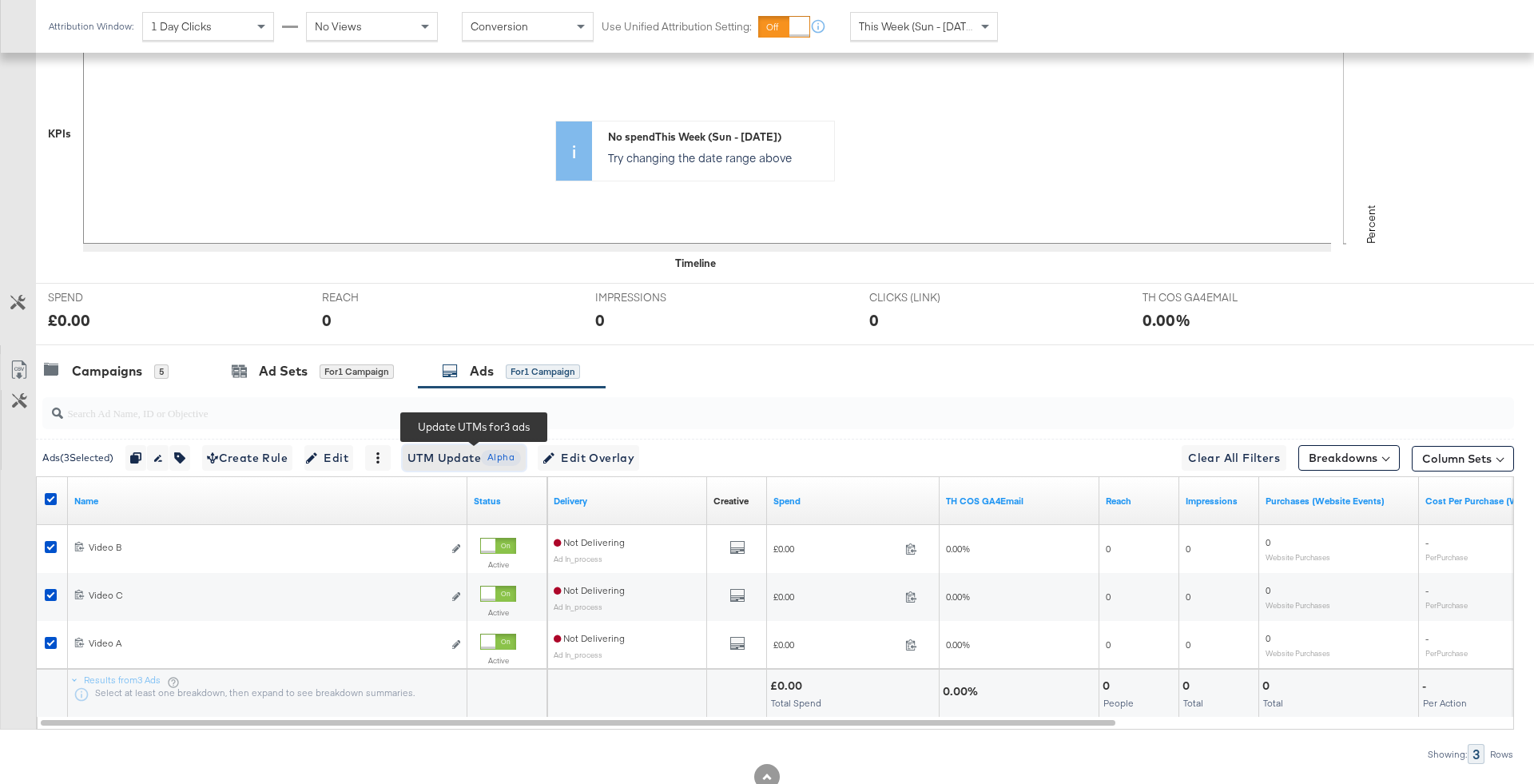
click at [434, 445] on button "UTM Update Alpha" at bounding box center [464, 457] width 123 height 26
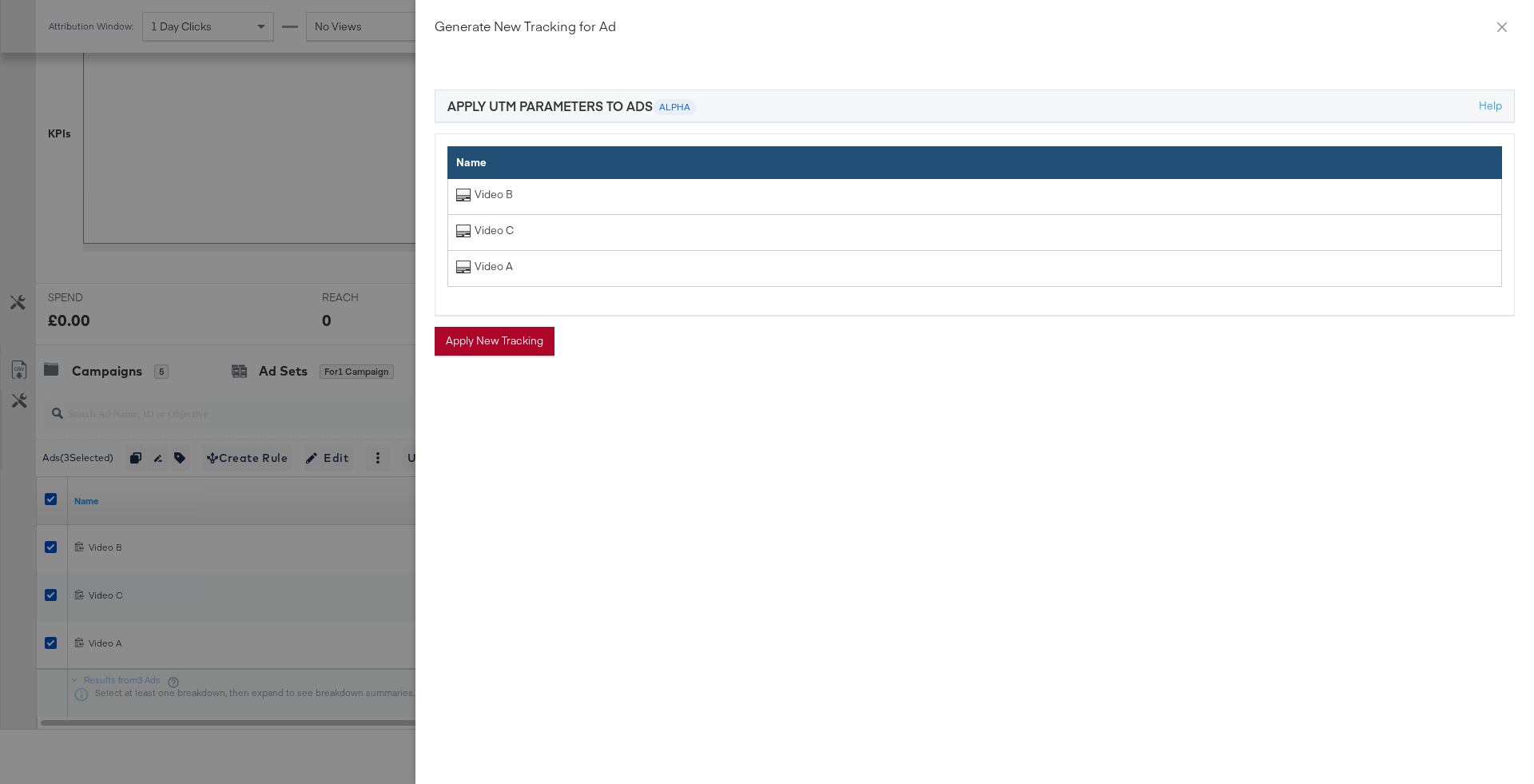
click at [492, 360] on div "Apply UTM Parameters to Ads Alpha help Name Video B Video C Video A Apply New T…" at bounding box center [975, 419] width 1119 height 728
click at [488, 343] on button "Apply New Tracking" at bounding box center [494, 341] width 120 height 29
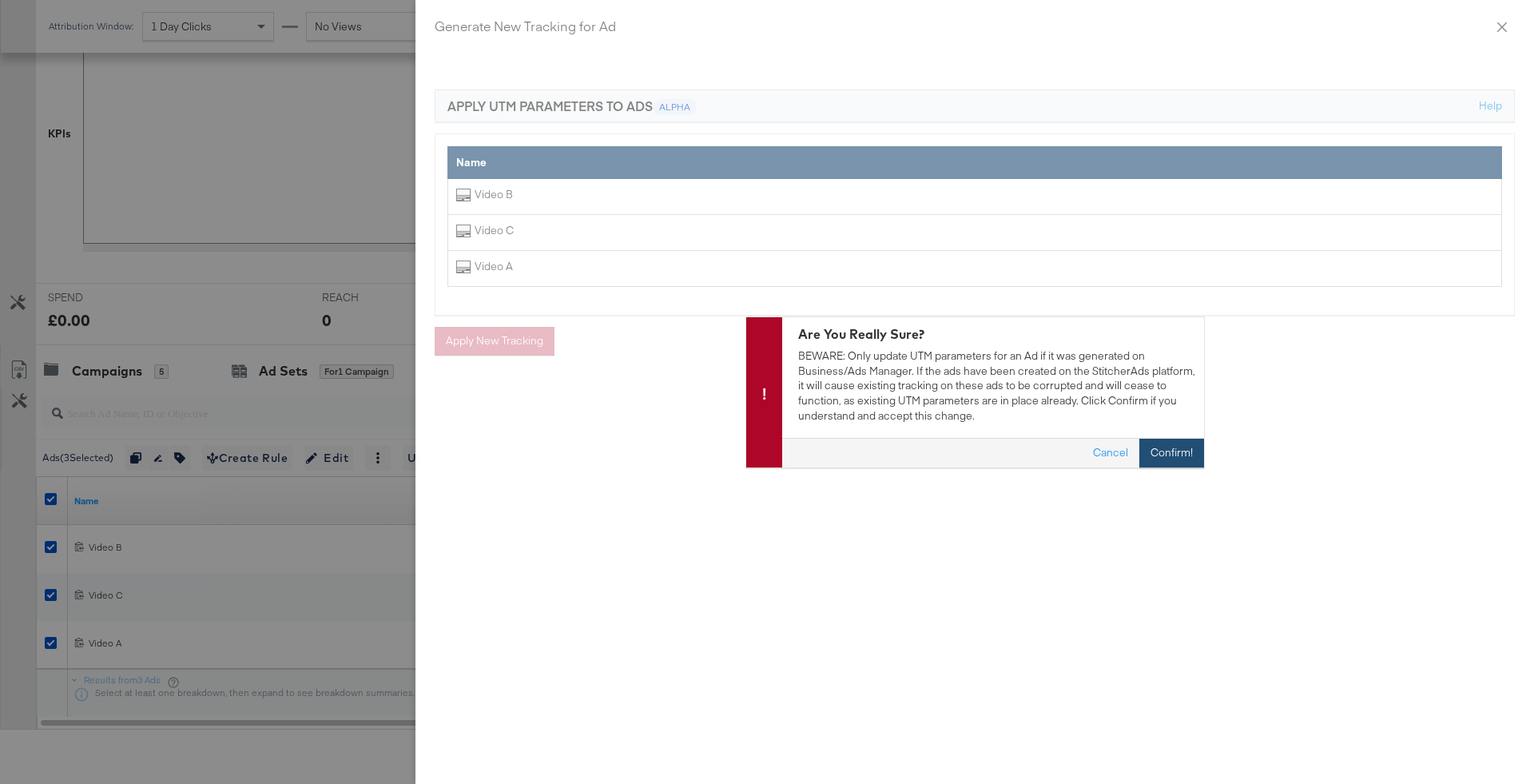
click at [1187, 441] on button "Confirm!" at bounding box center [1172, 452] width 65 height 29
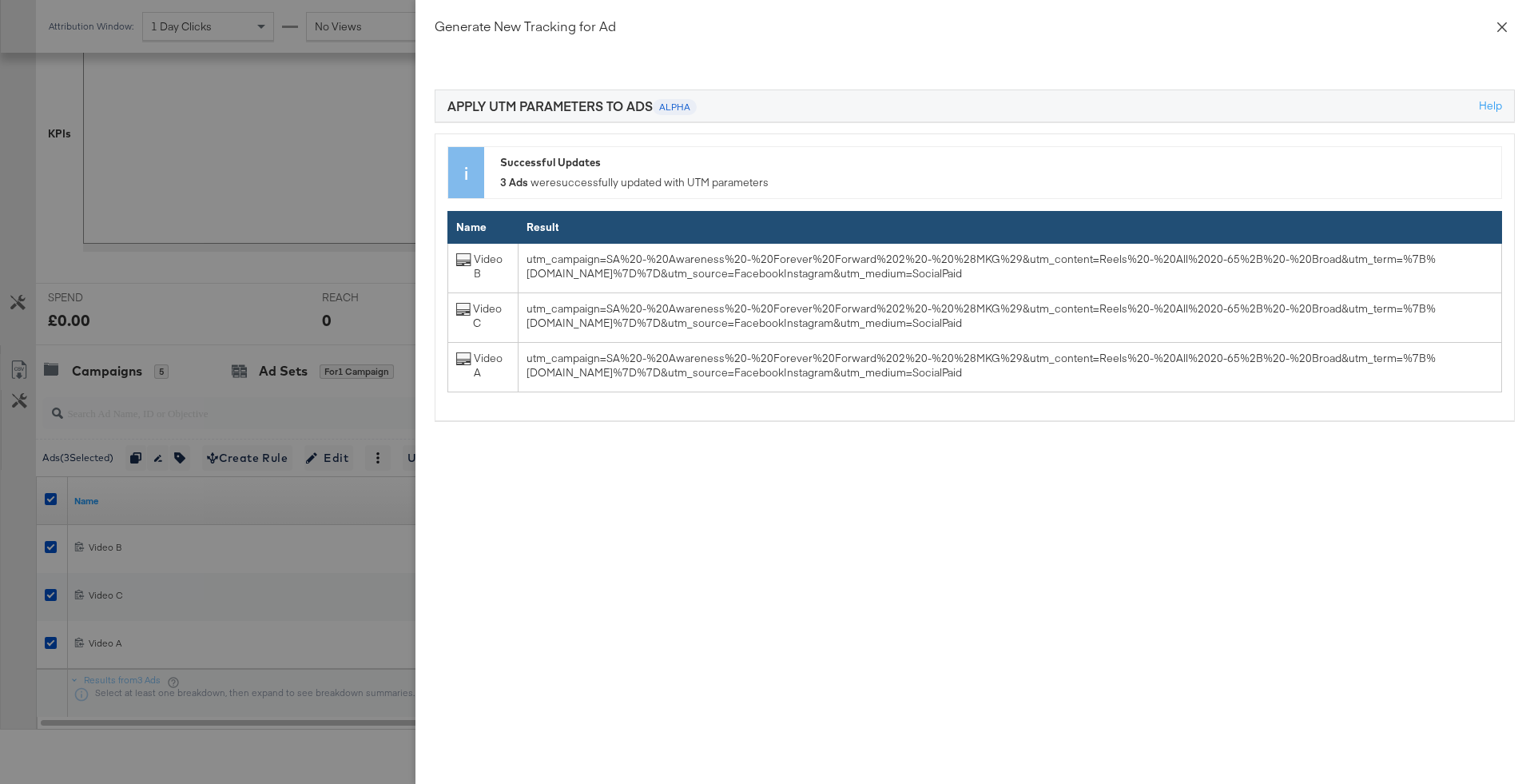
click at [1512, 22] on button "Close" at bounding box center [1502, 27] width 45 height 45
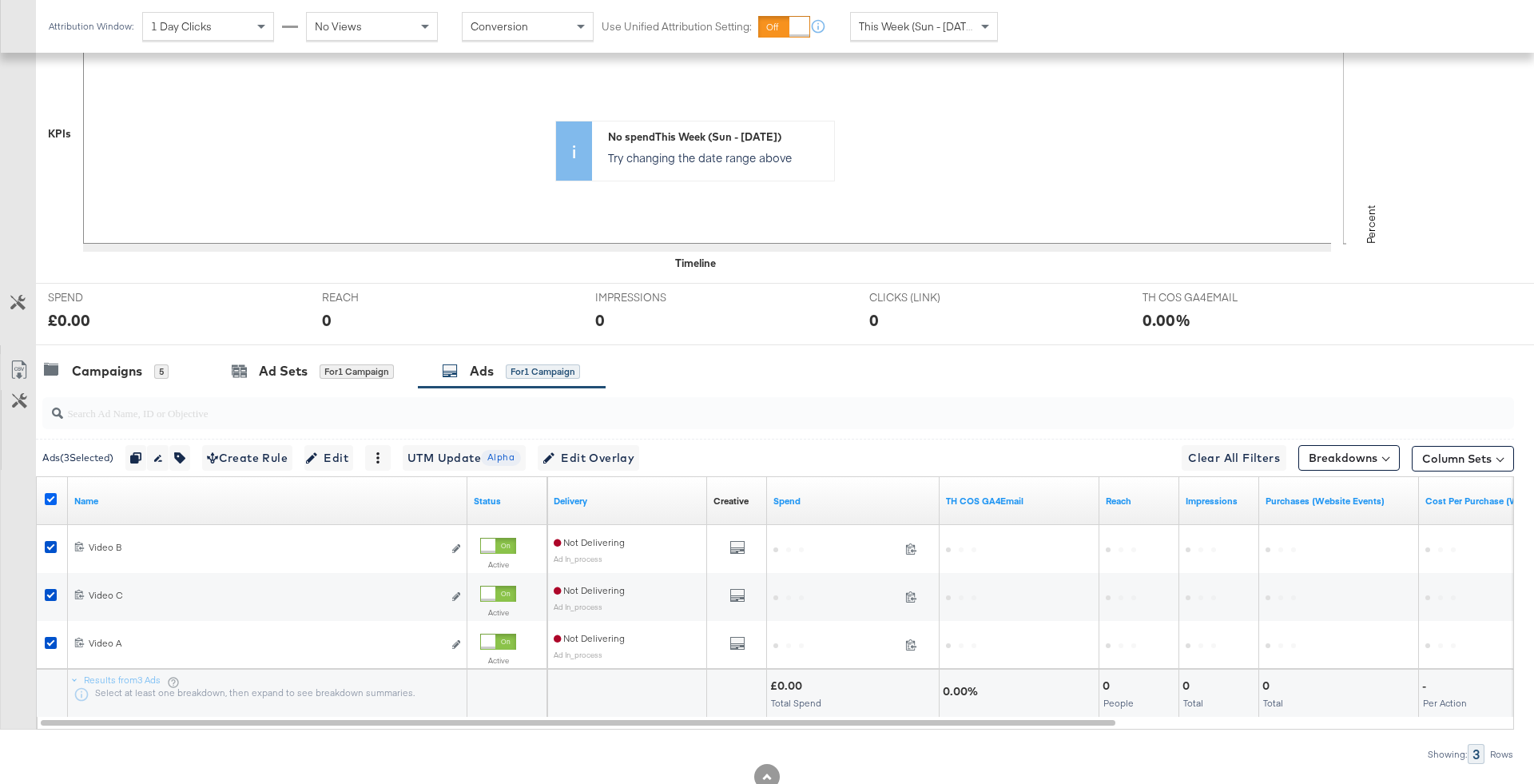
click at [55, 493] on icon at bounding box center [51, 499] width 12 height 12
click at [0, 0] on input "checkbox" at bounding box center [0, 0] width 0 height 0
click at [165, 364] on div "5" at bounding box center [161, 371] width 14 height 15
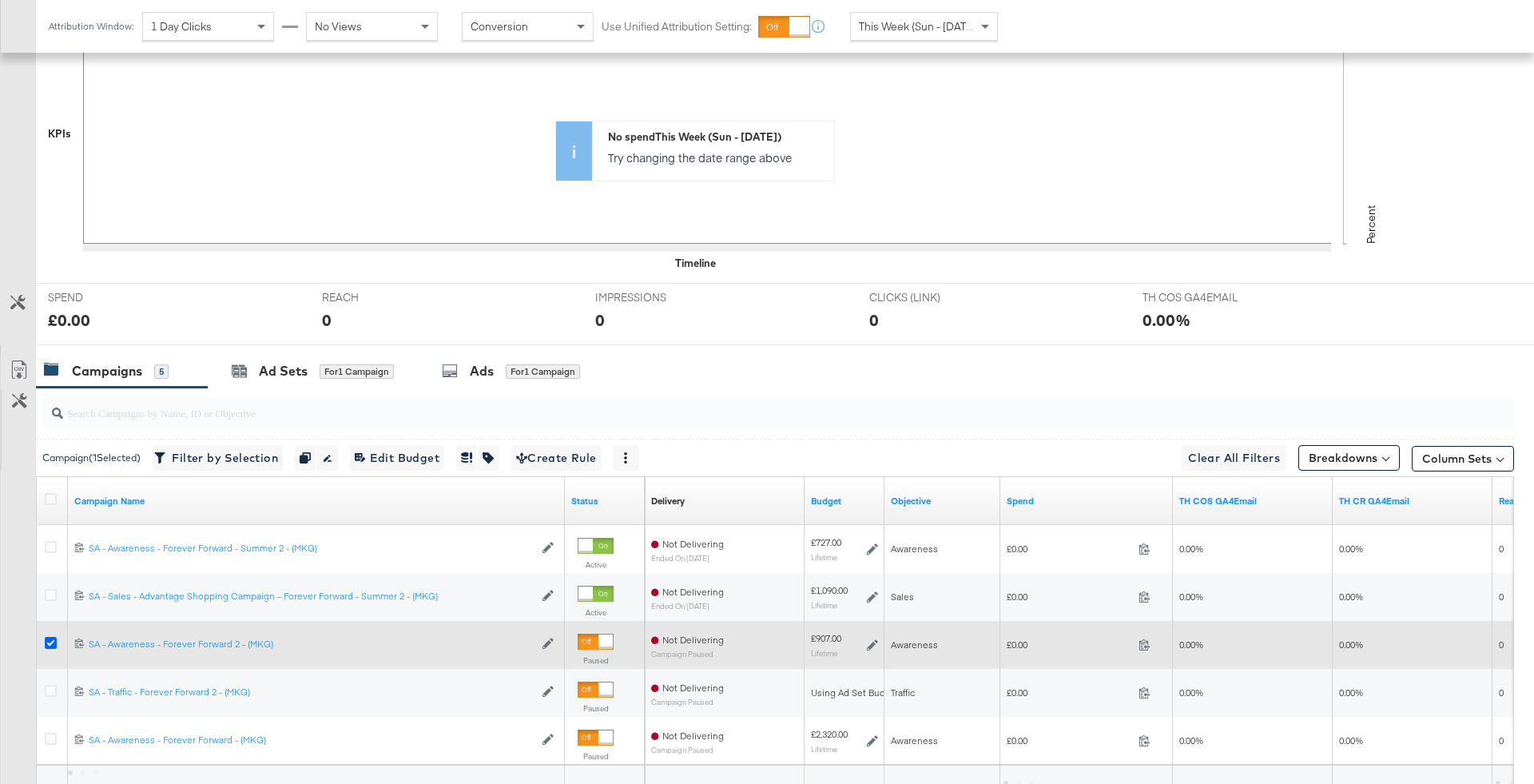
click at [45, 637] on icon at bounding box center [51, 642] width 12 height 12
click at [0, 0] on input "checkbox" at bounding box center [0, 0] width 0 height 0
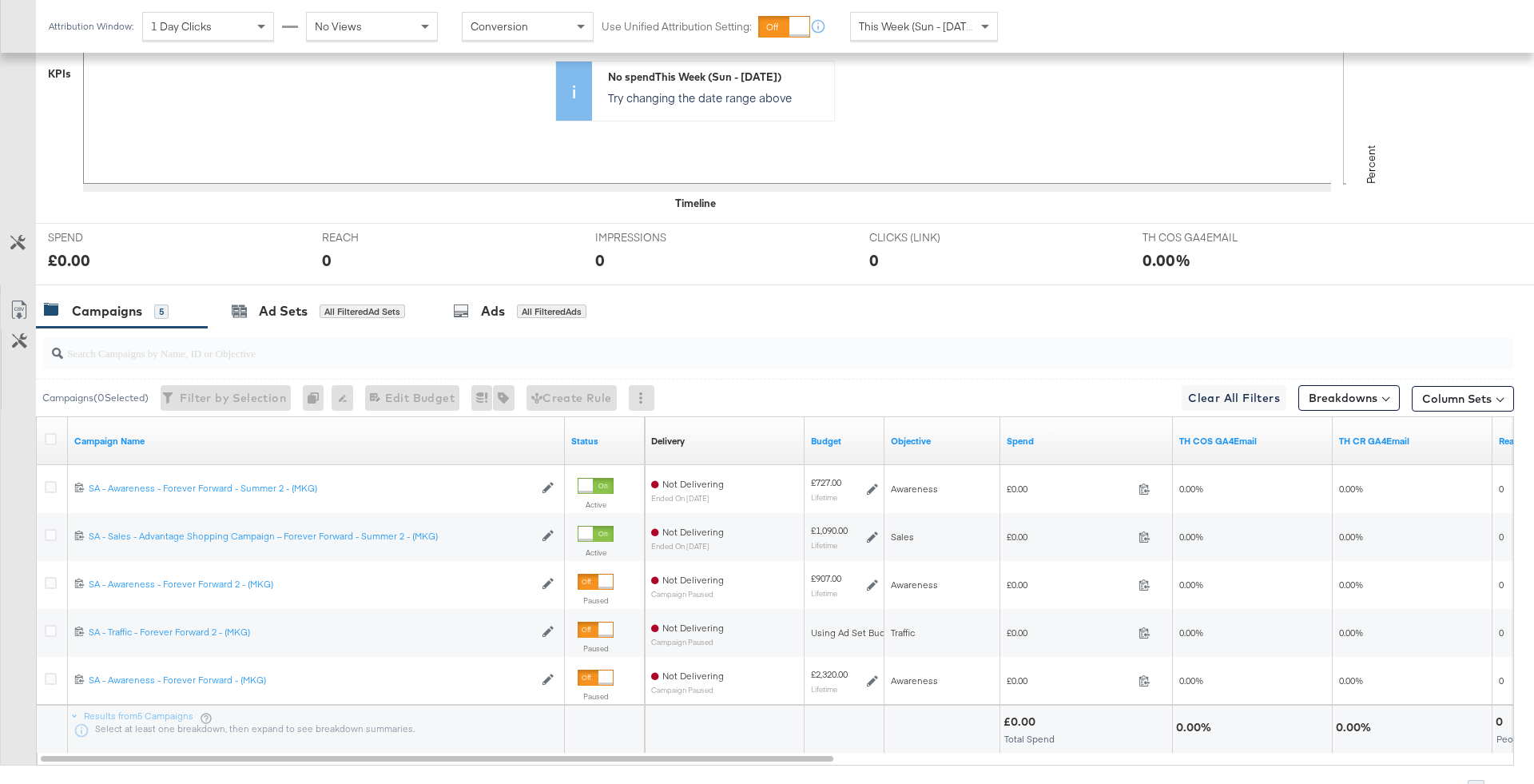
scroll to position [491, 0]
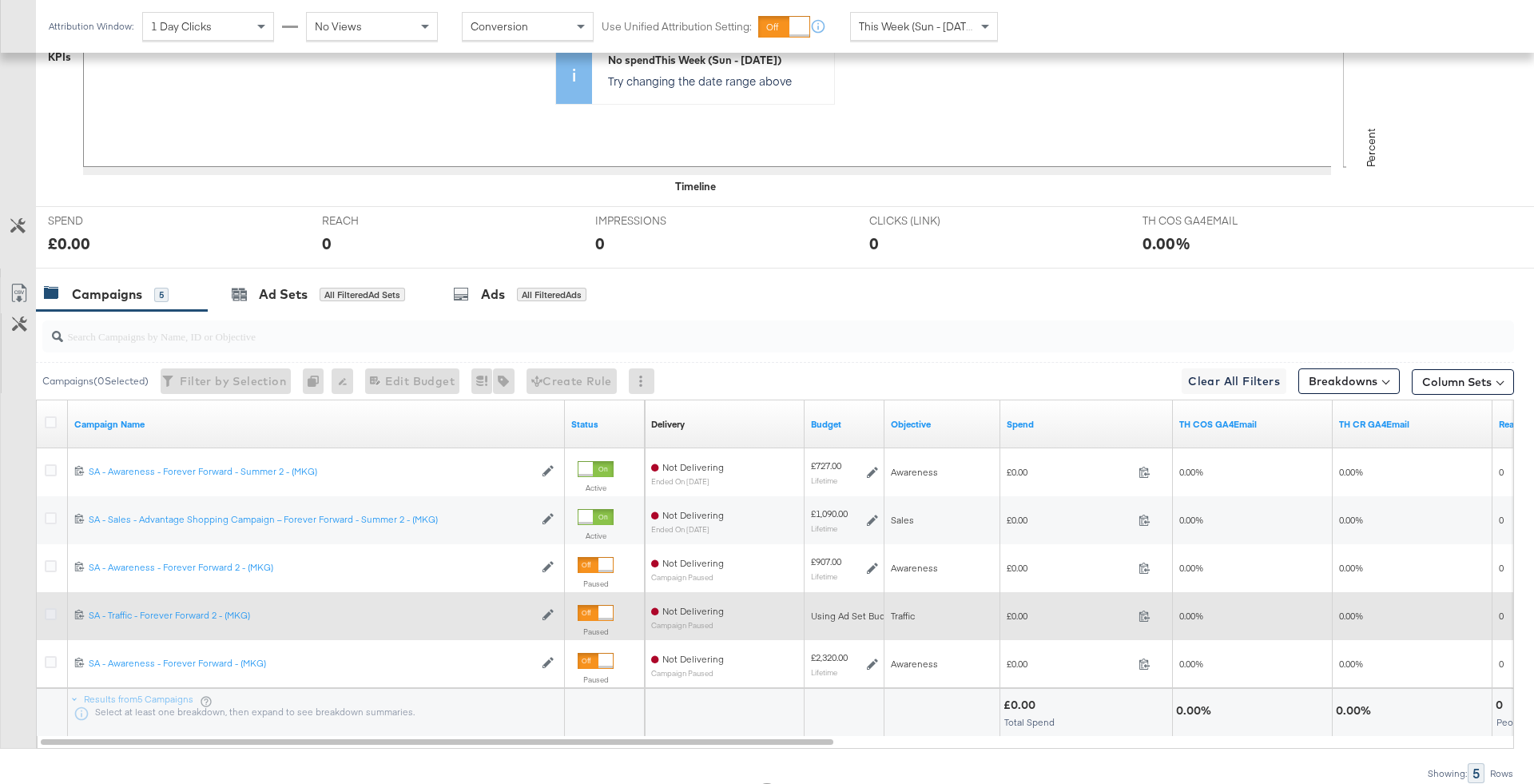
click at [50, 613] on icon at bounding box center [51, 614] width 12 height 12
click at [0, 0] on input "checkbox" at bounding box center [0, 0] width 0 height 0
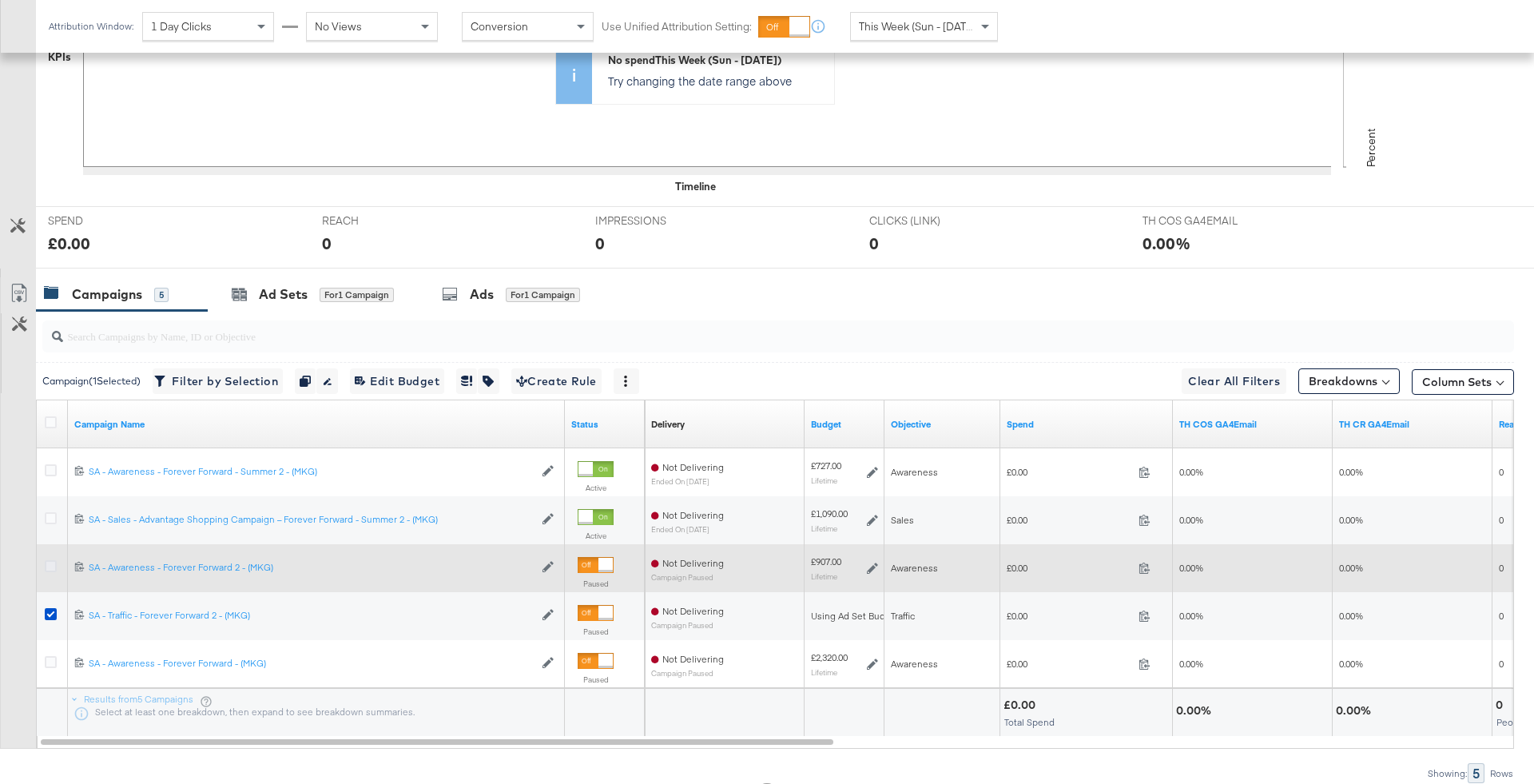
click at [45, 560] on icon at bounding box center [51, 566] width 12 height 12
click at [0, 0] on input "checkbox" at bounding box center [0, 0] width 0 height 0
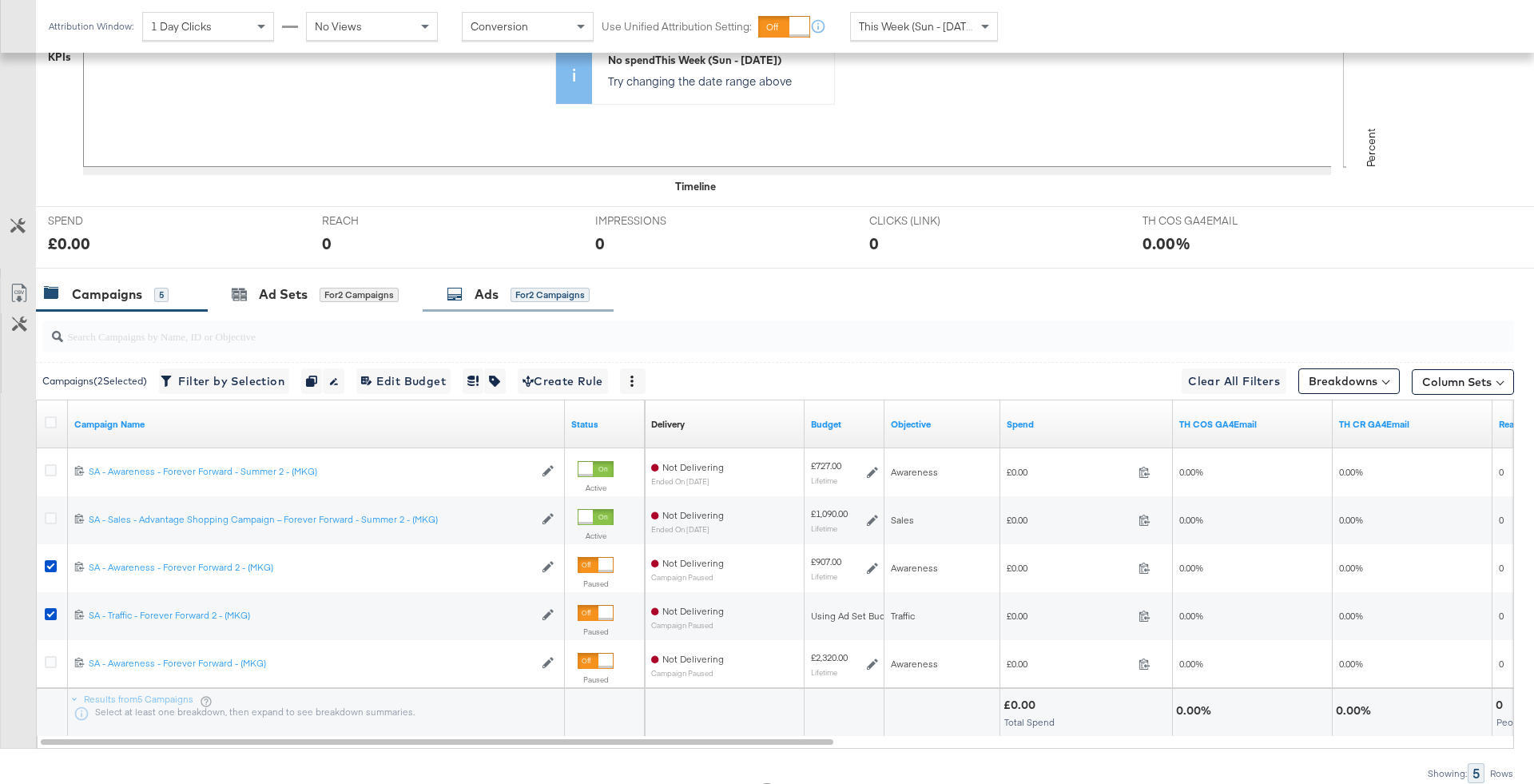
click at [499, 297] on div "Ads" at bounding box center [486, 294] width 24 height 18
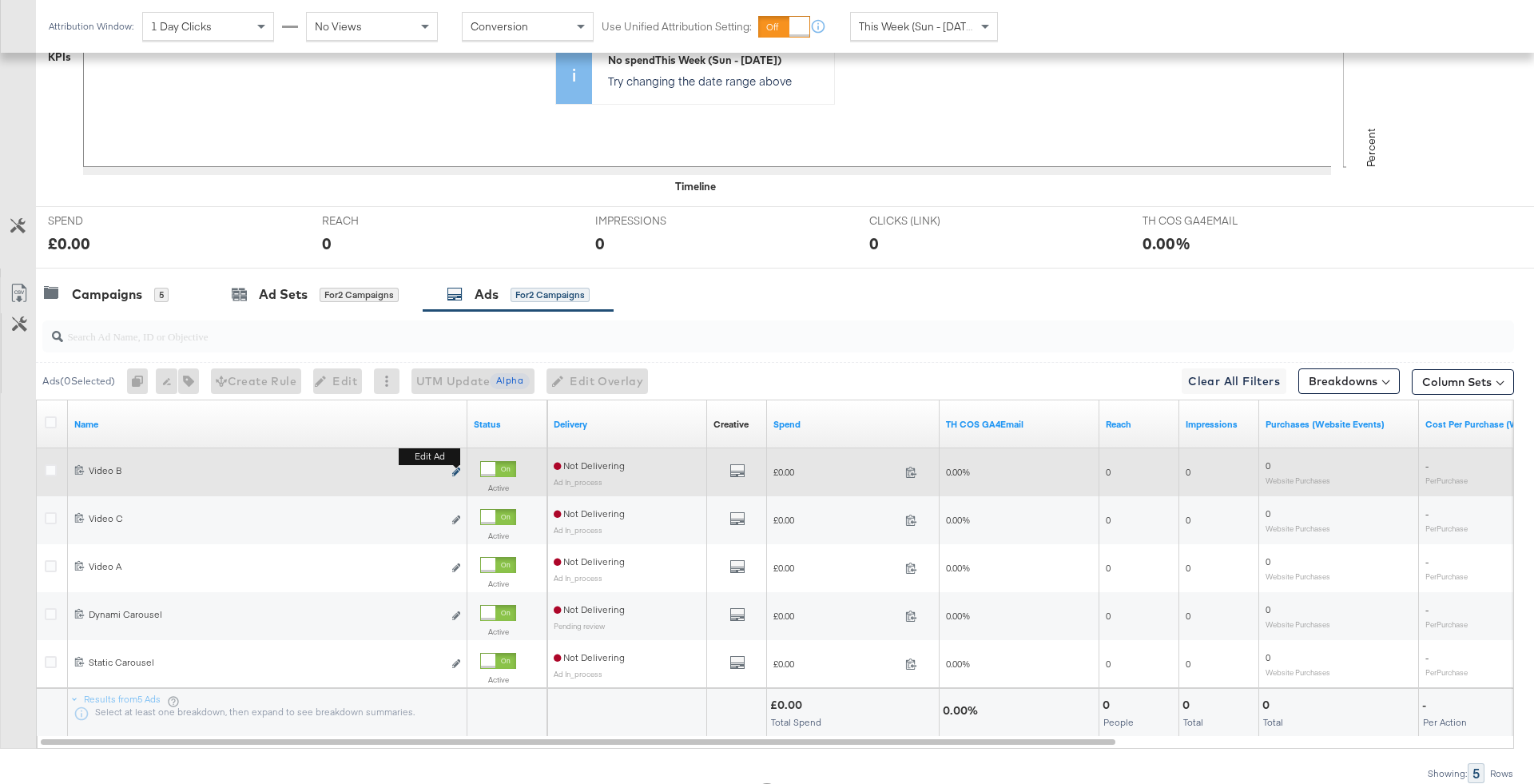
click at [457, 467] on icon "link" at bounding box center [457, 472] width 8 height 9
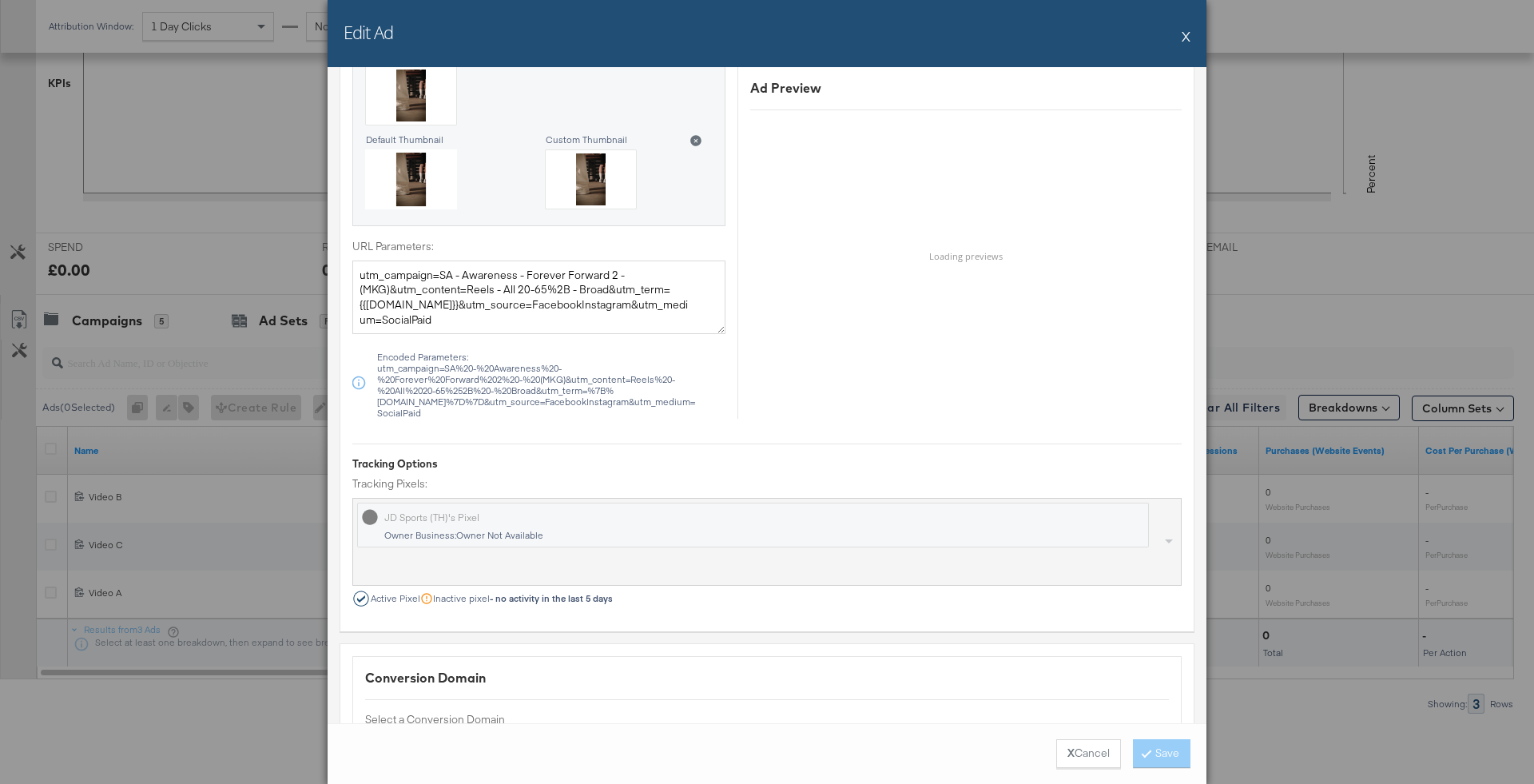
scroll to position [462, 0]
drag, startPoint x: 673, startPoint y: 306, endPoint x: 695, endPoint y: 311, distance: 22.6
click at [695, 311] on textarea "utm_campaign=SA - Awareness - Forever Forward 2 - (MKG)&utm_content=Reels - All…" at bounding box center [539, 297] width 373 height 74
type textarea "utm_campaign=SA - Awareness - Forever Forward 2 - (MKG)&utm_content=Reels - All…"
click at [1171, 753] on button "Save" at bounding box center [1161, 753] width 57 height 29
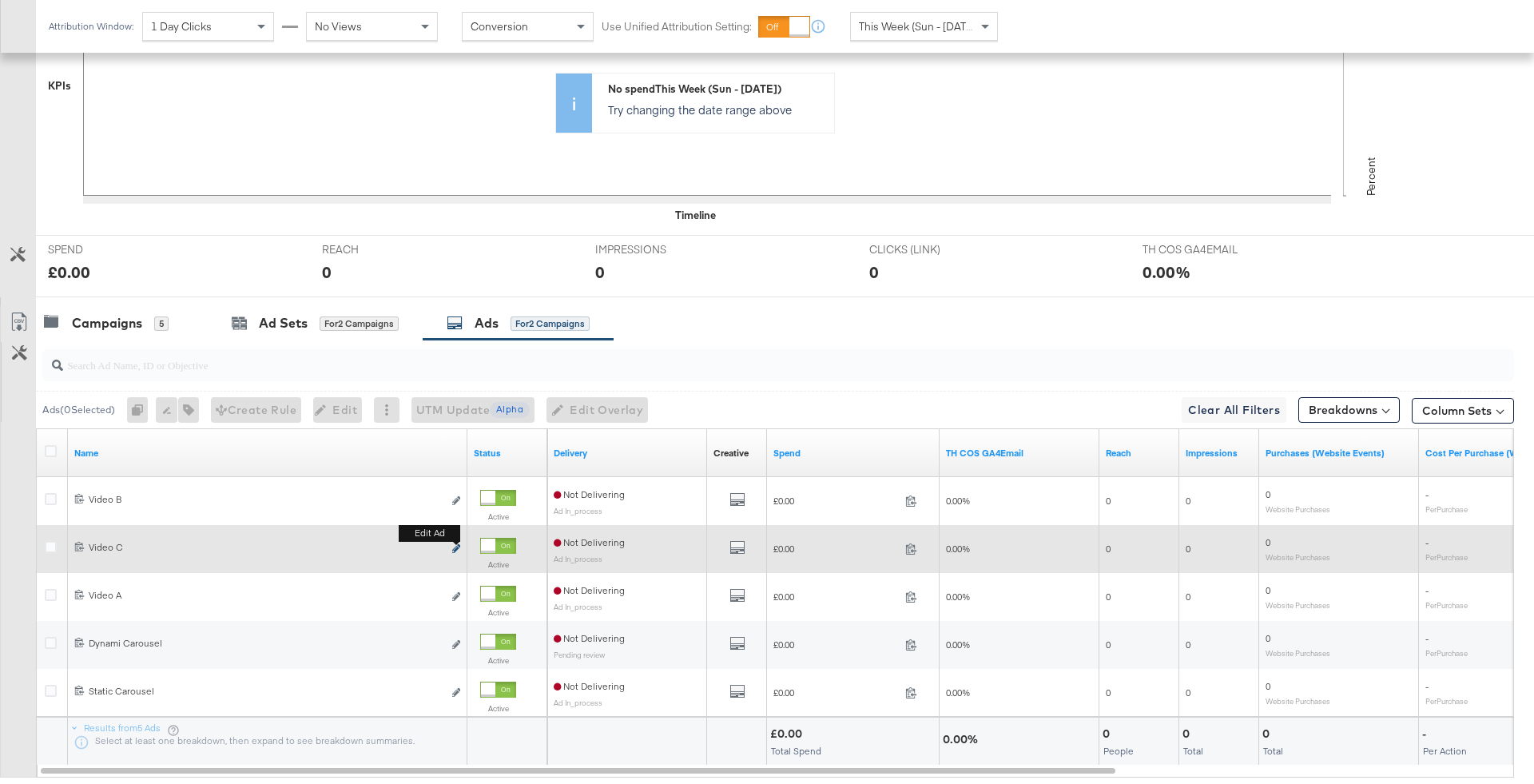
click at [458, 544] on icon "link" at bounding box center [457, 548] width 8 height 9
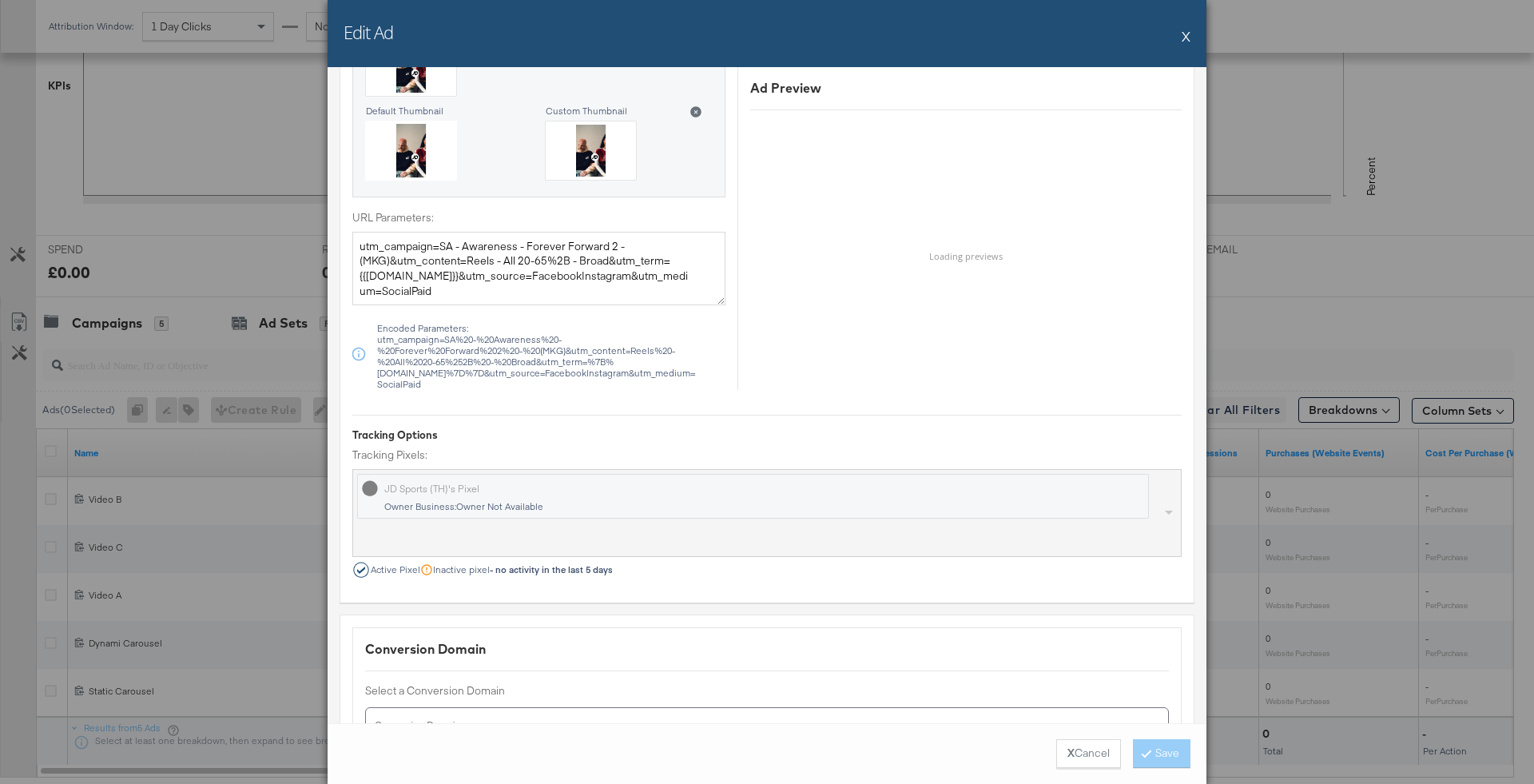
scroll to position [1190, 0]
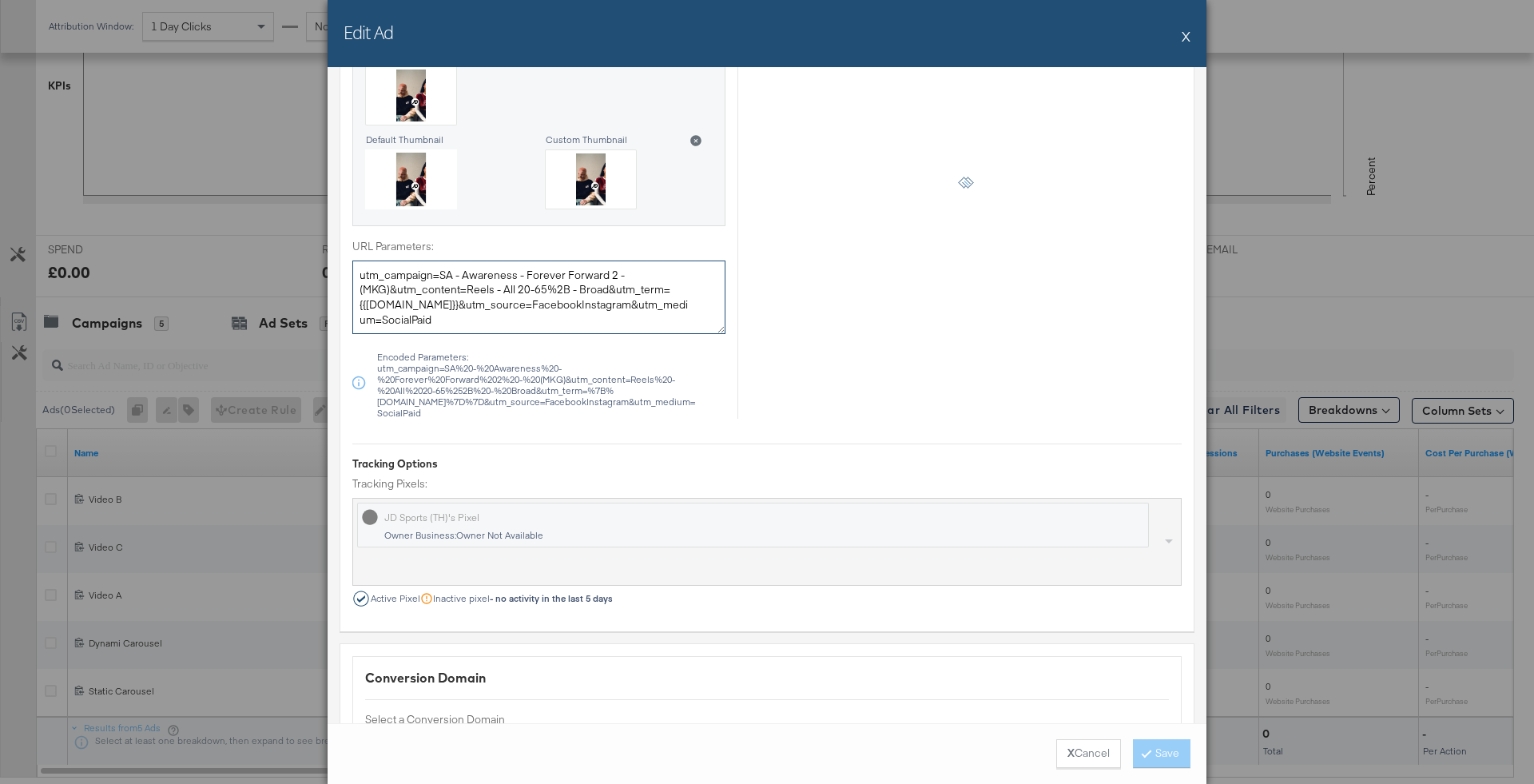
drag, startPoint x: 675, startPoint y: 304, endPoint x: 690, endPoint y: 330, distance: 30.0
click at [690, 330] on div "URL Parameters: utm_campaign=SA - Awareness - Forever Forward 2 - (MKG)&utm_con…" at bounding box center [539, 328] width 373 height 180
type textarea "utm_campaign=SA - Awareness - Forever Forward 2 - (MKG)&utm_content=Reels - All…"
click at [1175, 759] on button "Save" at bounding box center [1161, 753] width 57 height 29
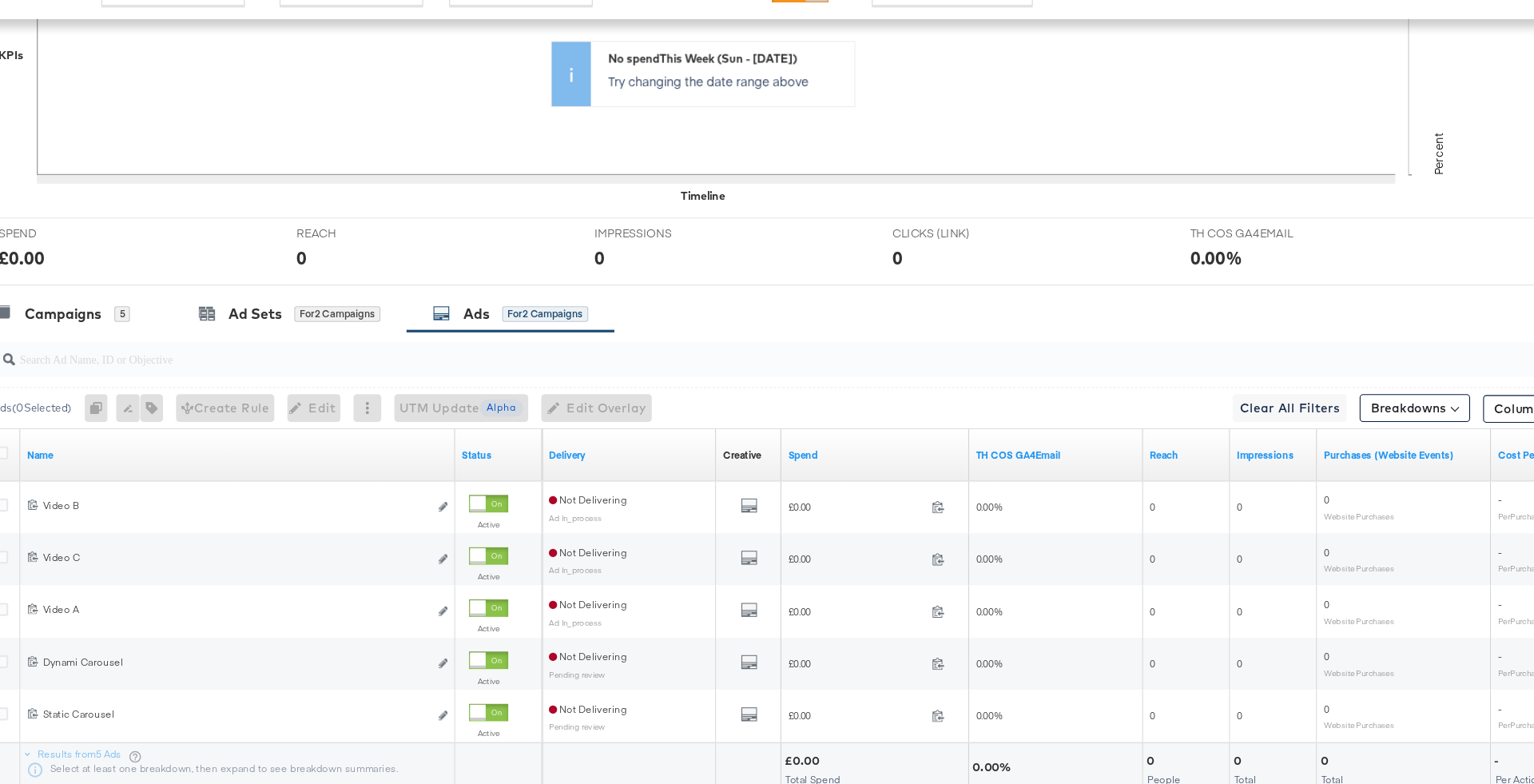
scroll to position [558, 0]
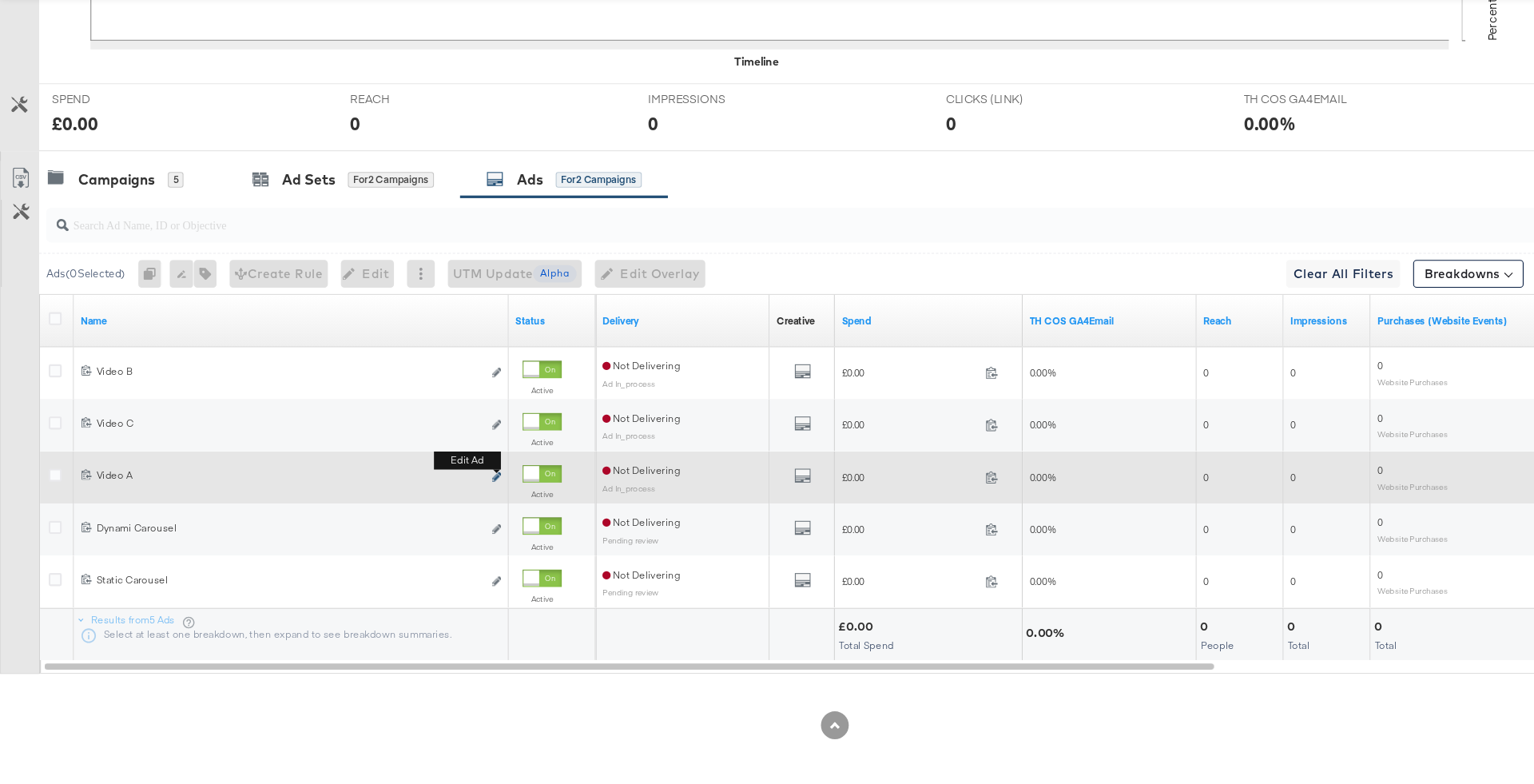
click at [458, 497] on icon "link" at bounding box center [457, 501] width 8 height 9
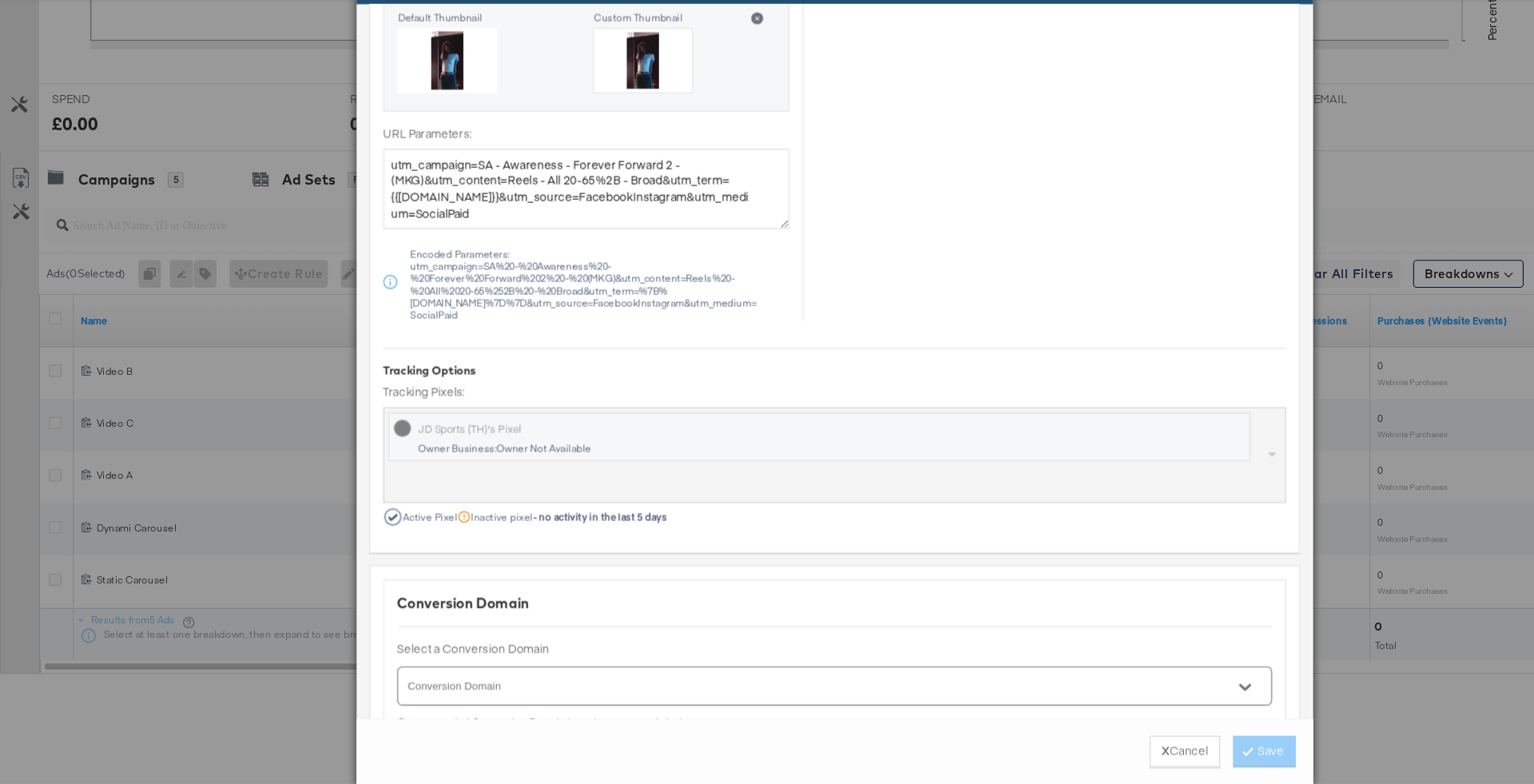
scroll to position [1240, 0]
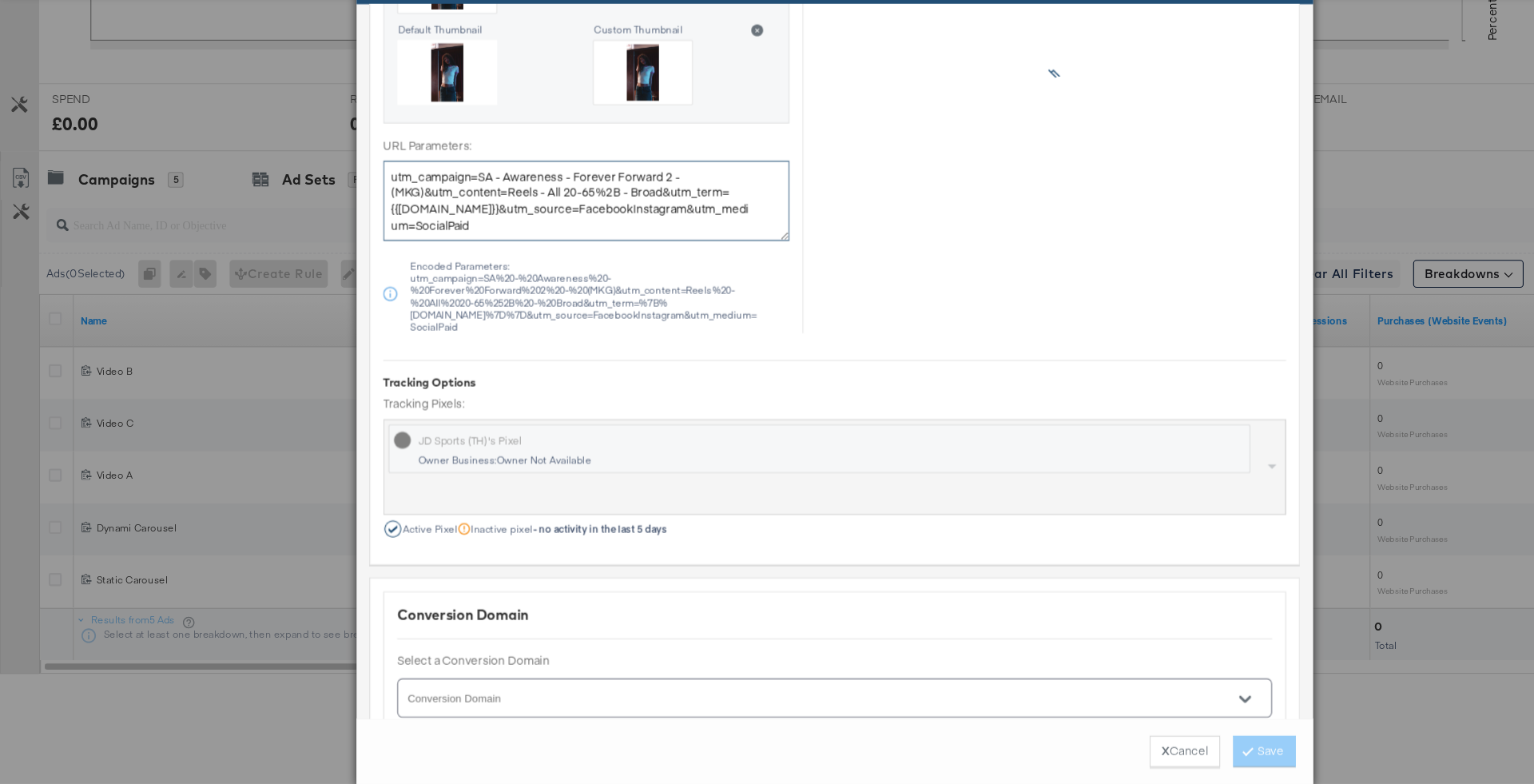
drag, startPoint x: 675, startPoint y: 251, endPoint x: 689, endPoint y: 269, distance: 22.8
click at [689, 269] on textarea "utm_campaign=SA - Awareness - Forever Forward 2 - (MKG)&utm_content=Reels - All…" at bounding box center [539, 247] width 373 height 74
drag, startPoint x: 676, startPoint y: 244, endPoint x: 699, endPoint y: 254, distance: 25.1
click at [699, 254] on textarea "utm_campaign=SA - Awareness - Forever Forward 2 - (MKG)&utm_content=Reels - All…" at bounding box center [539, 247] width 373 height 74
type textarea "utm_campaign=SA - Awareness - Forever Forward 2 - (MKG)&utm_content=Reels - All…"
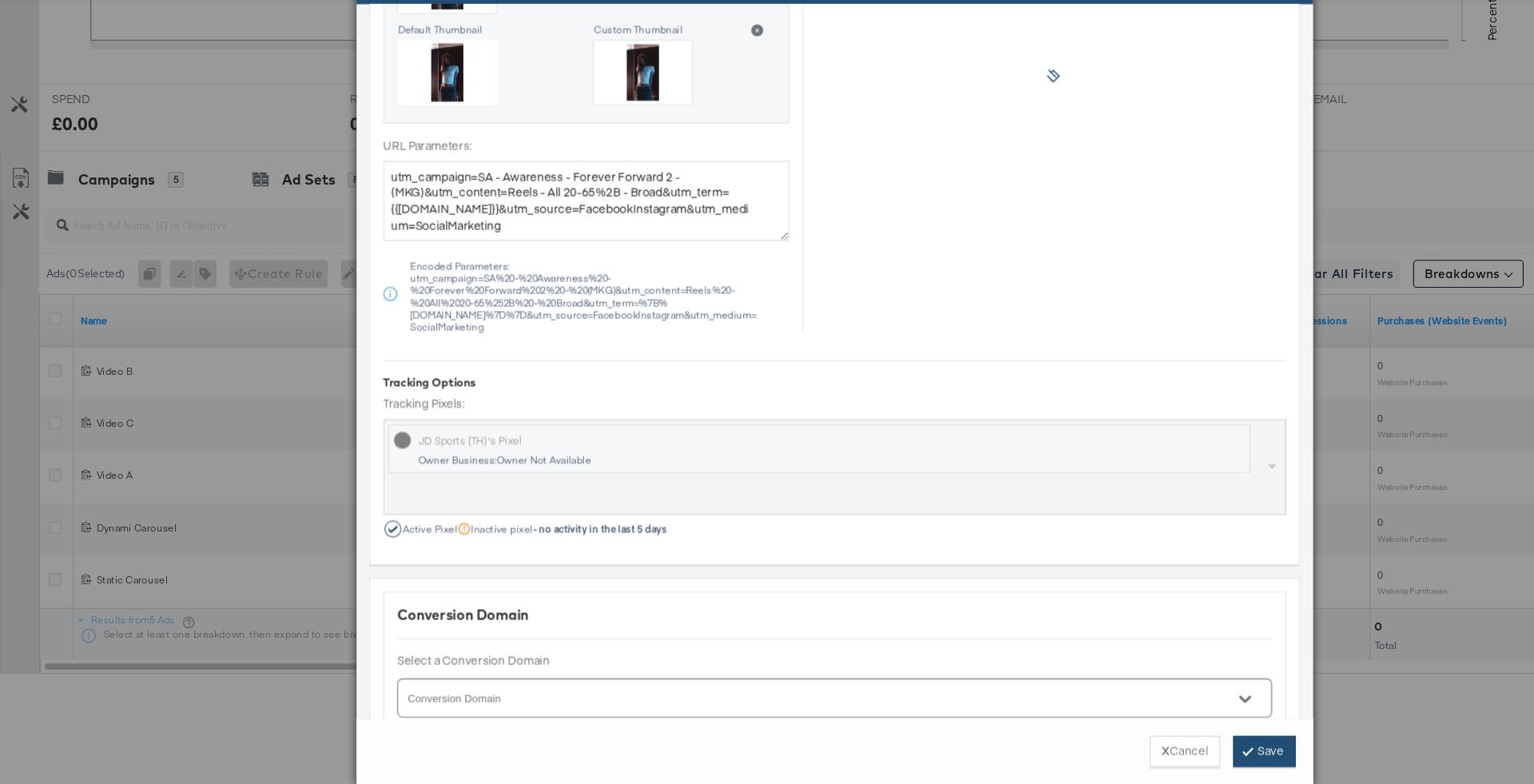
click at [1167, 755] on button "Save" at bounding box center [1161, 753] width 57 height 29
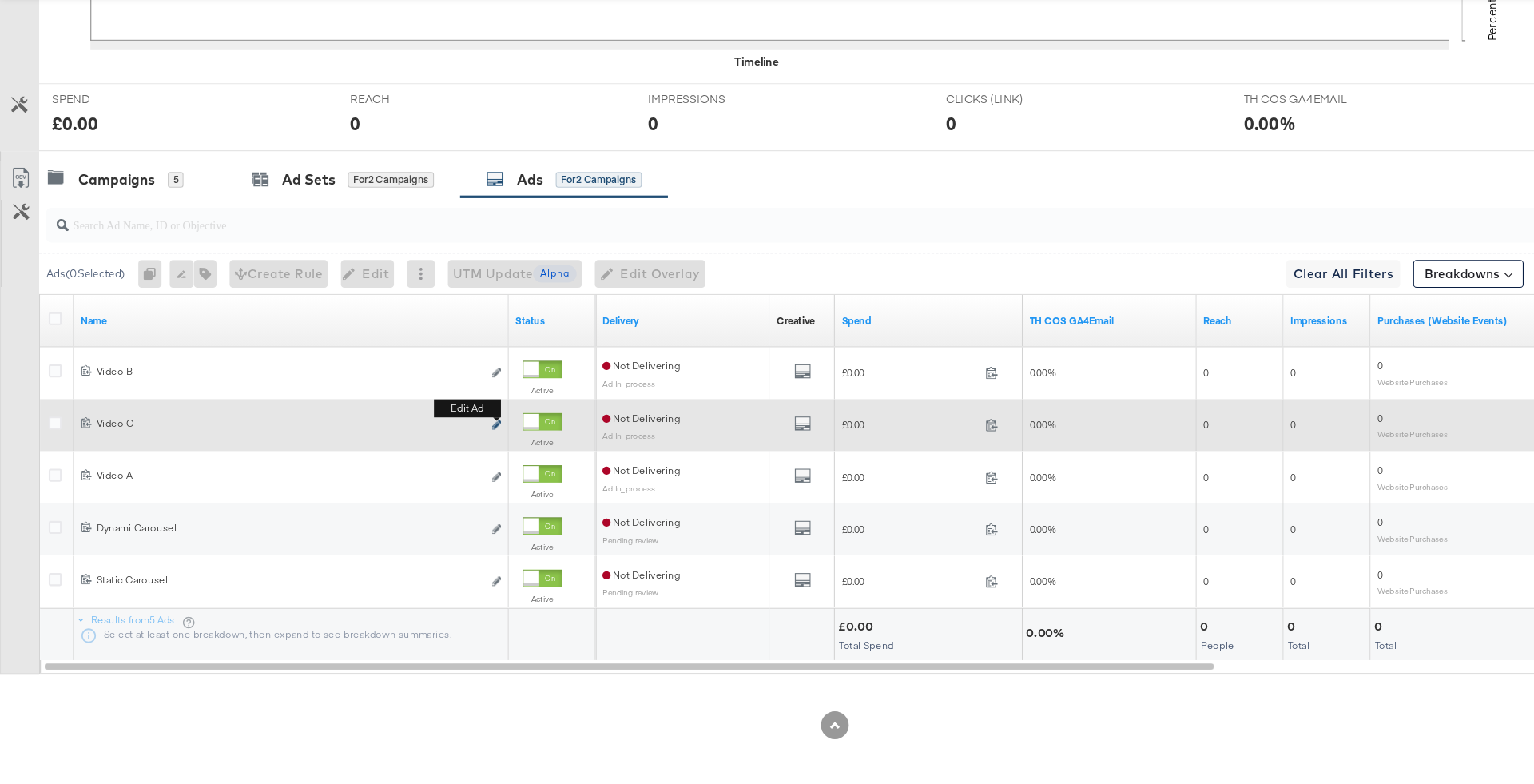
click at [456, 449] on icon "link" at bounding box center [457, 453] width 8 height 9
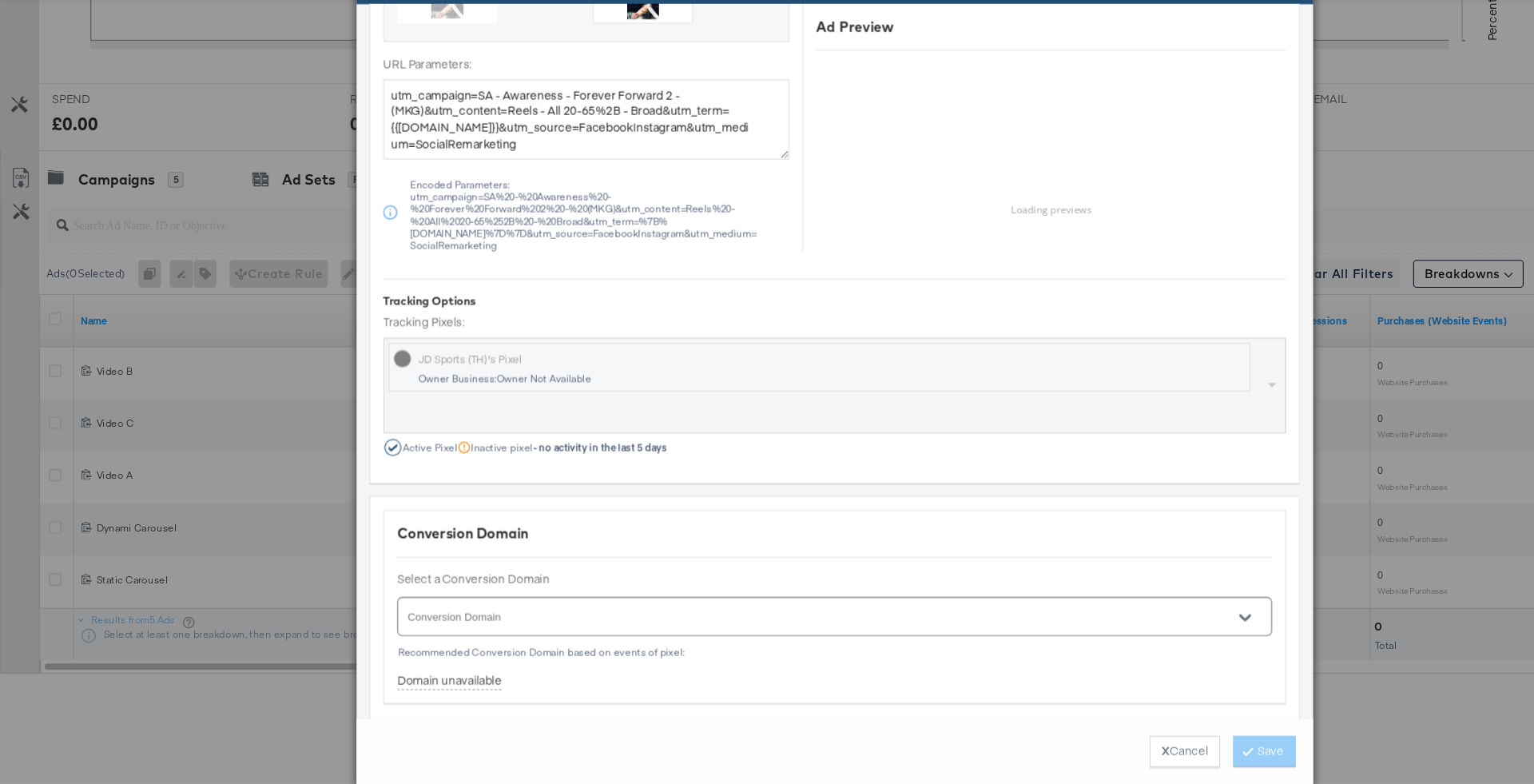
scroll to position [1280, 0]
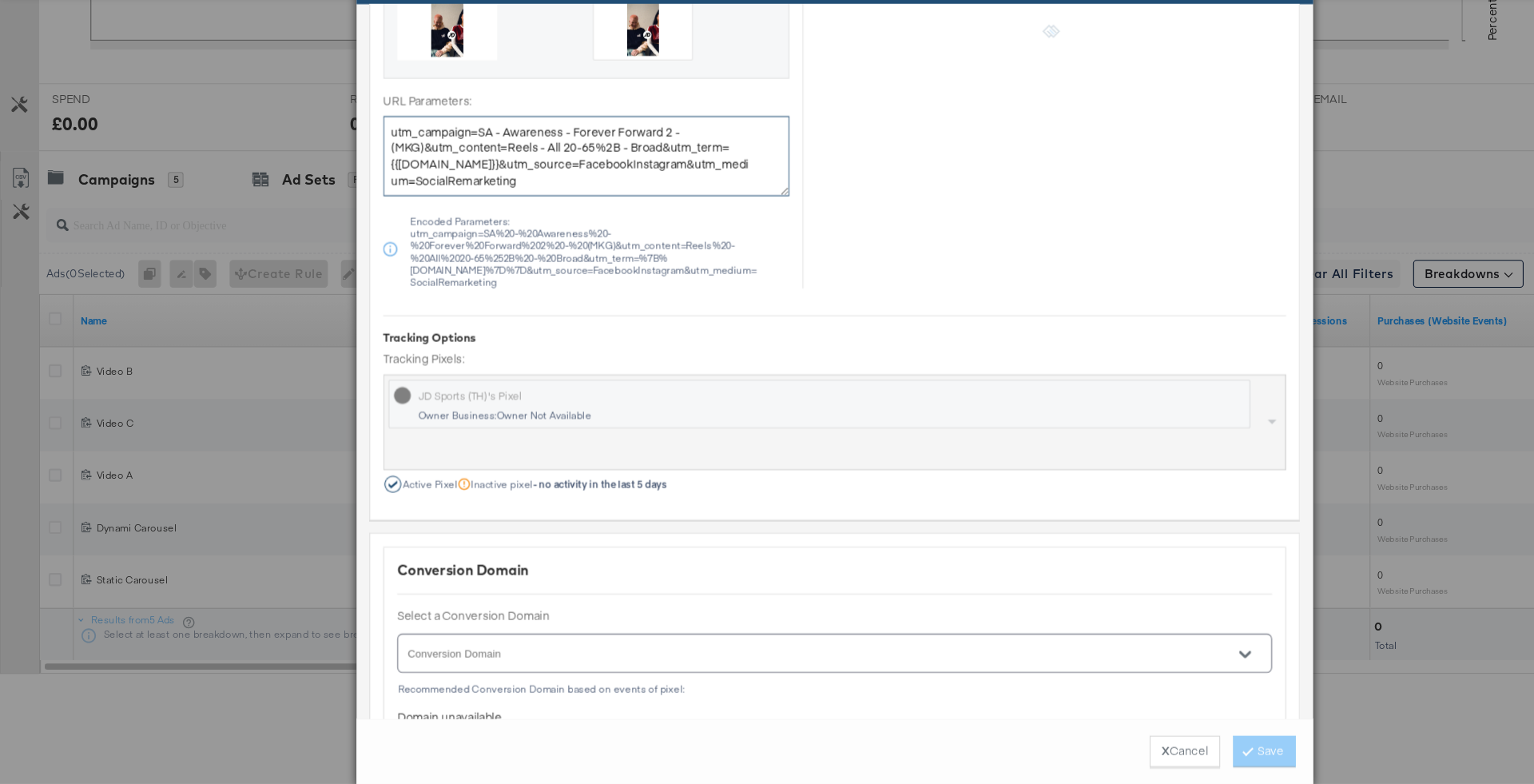
drag, startPoint x: 675, startPoint y: 211, endPoint x: 681, endPoint y: 233, distance: 22.8
click at [681, 233] on textarea "utm_campaign=SA - Awareness - Forever Forward 2 - (MKG)&utm_content=Reels - All…" at bounding box center [539, 206] width 373 height 74
type textarea "utm_campaign=SA - Awareness - Forever Forward 2 - (MKG)&utm_content=Reels - All…"
click at [1173, 743] on button "Save" at bounding box center [1161, 753] width 57 height 29
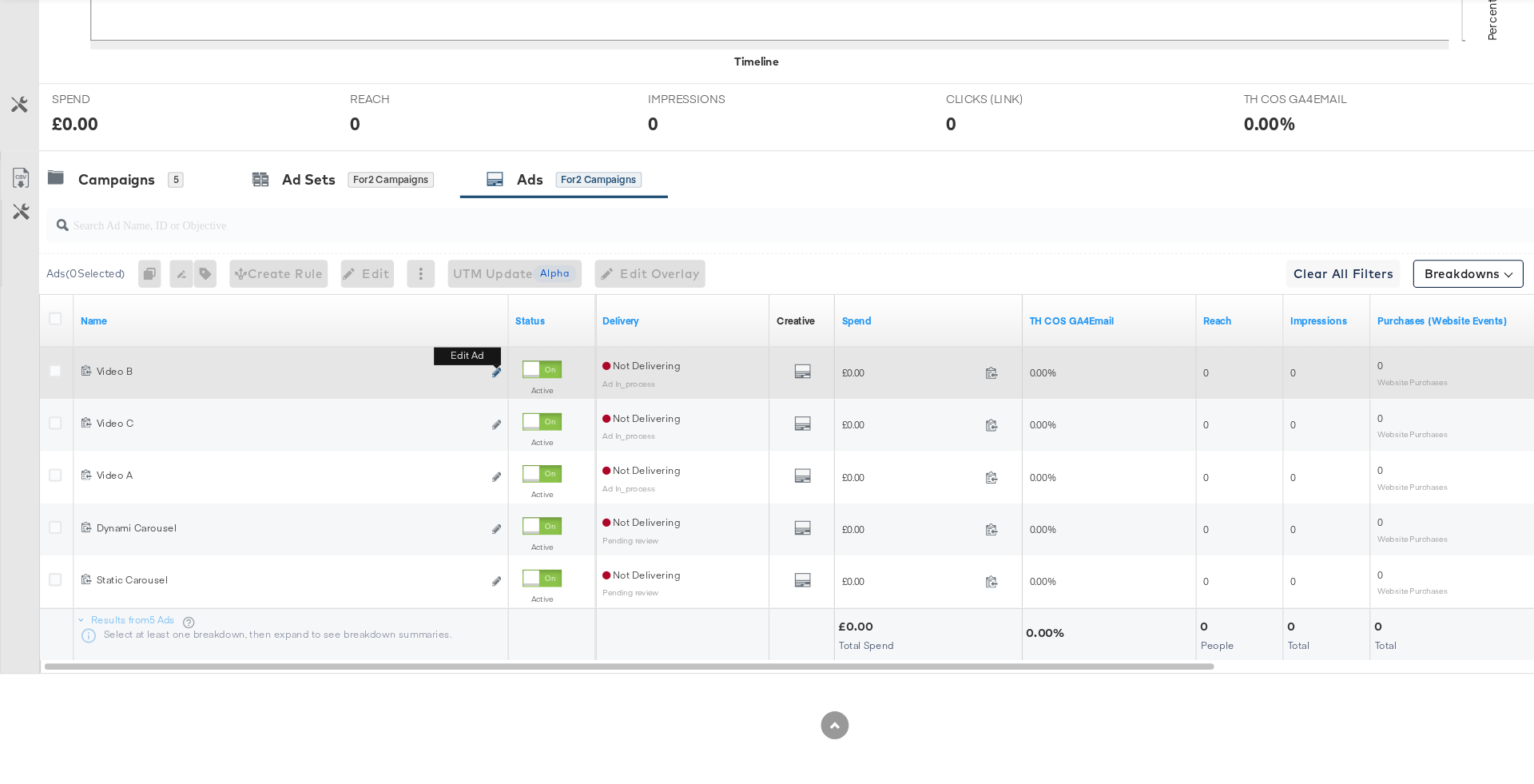
click at [459, 401] on icon "link" at bounding box center [457, 405] width 8 height 9
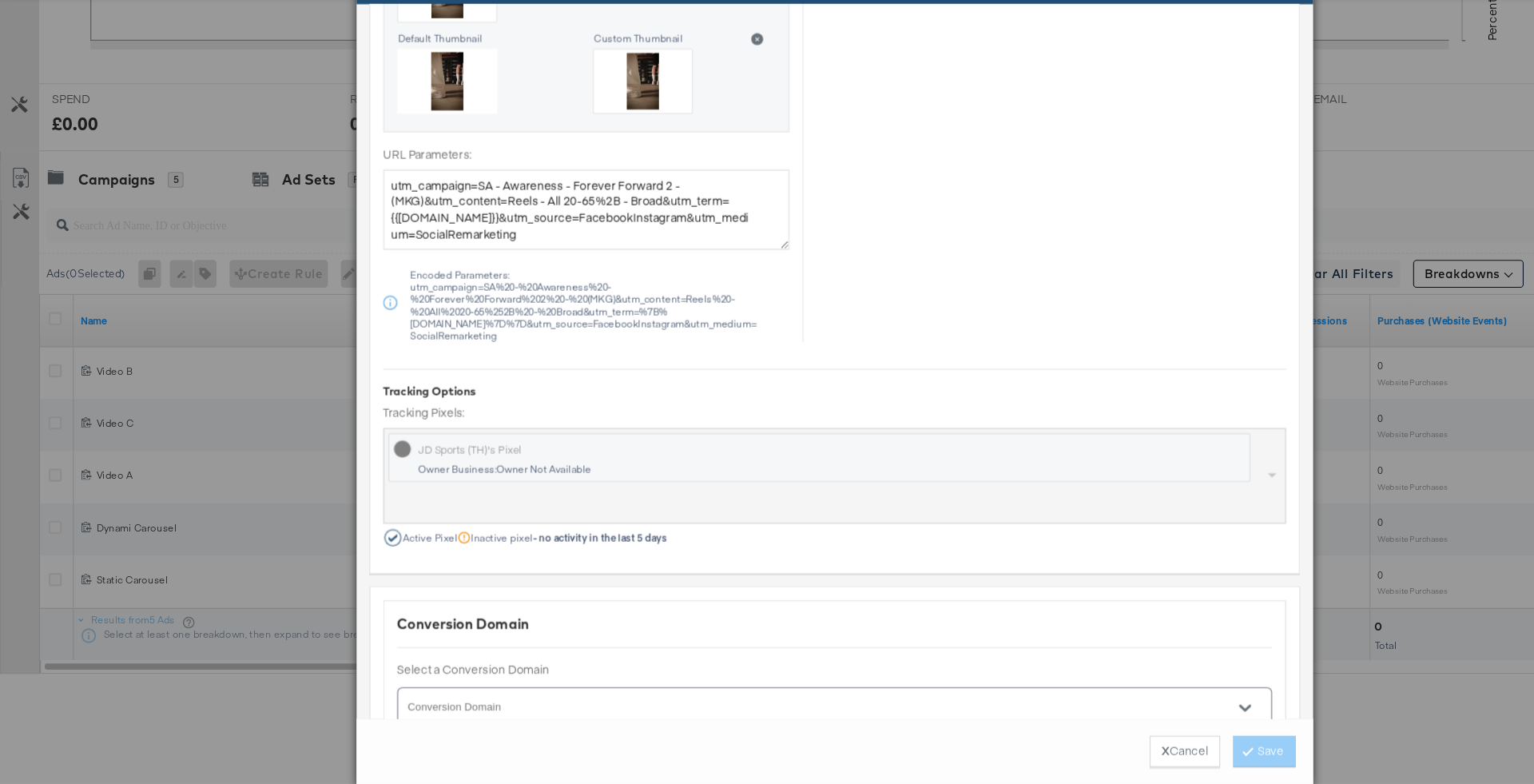
scroll to position [1229, 0]
drag, startPoint x: 676, startPoint y: 261, endPoint x: 703, endPoint y: 277, distance: 31.4
click at [703, 277] on textarea "utm_campaign=SA - Awareness - Forever Forward 2 - (MKG)&utm_content=Reels - All…" at bounding box center [539, 259] width 373 height 74
type textarea "utm_campaign=SA - Awareness - Forever Forward 2 - (MKG)&utm_content=Reels - All…"
click at [1164, 754] on button "Save" at bounding box center [1161, 753] width 57 height 29
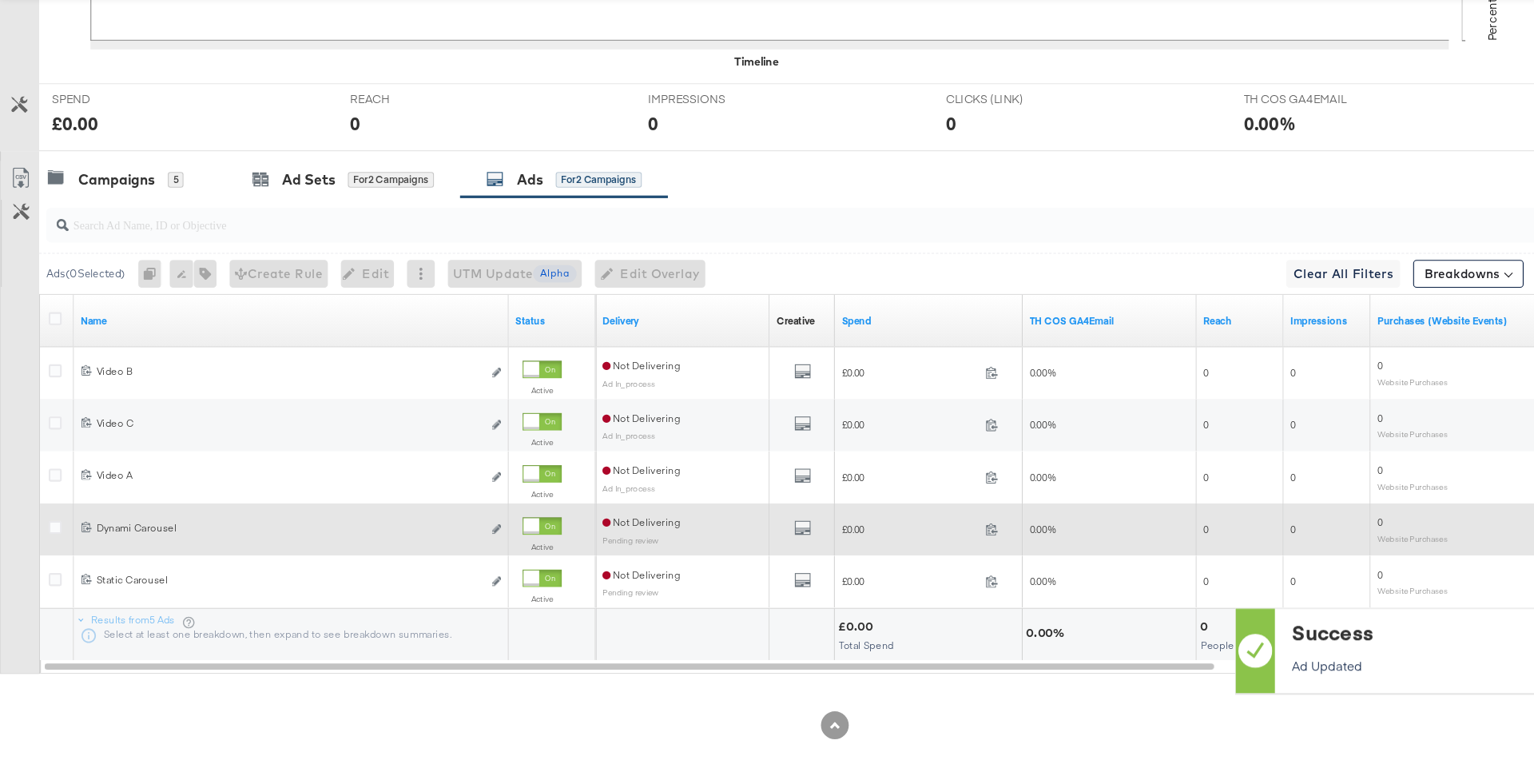
scroll to position [559, 0]
click at [454, 544] on icon "link" at bounding box center [457, 548] width 8 height 9
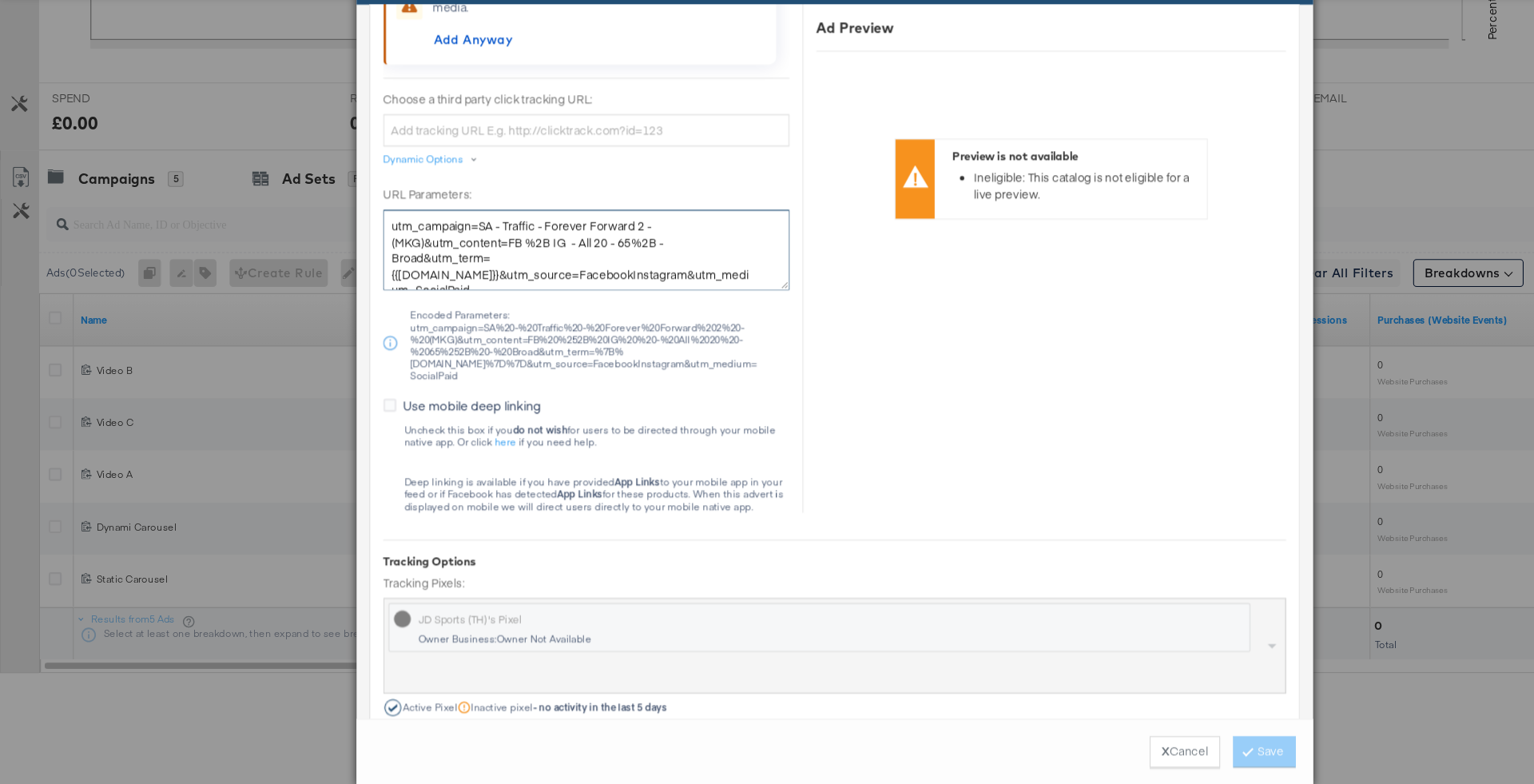
scroll to position [14, 0]
drag, startPoint x: 676, startPoint y: 309, endPoint x: 692, endPoint y: 322, distance: 20.6
click at [692, 322] on textarea "utm_campaign=SA - Traffic - Forever Forward 2 - (MKG)&utm_content=FB %2B IG - A…" at bounding box center [539, 292] width 373 height 74
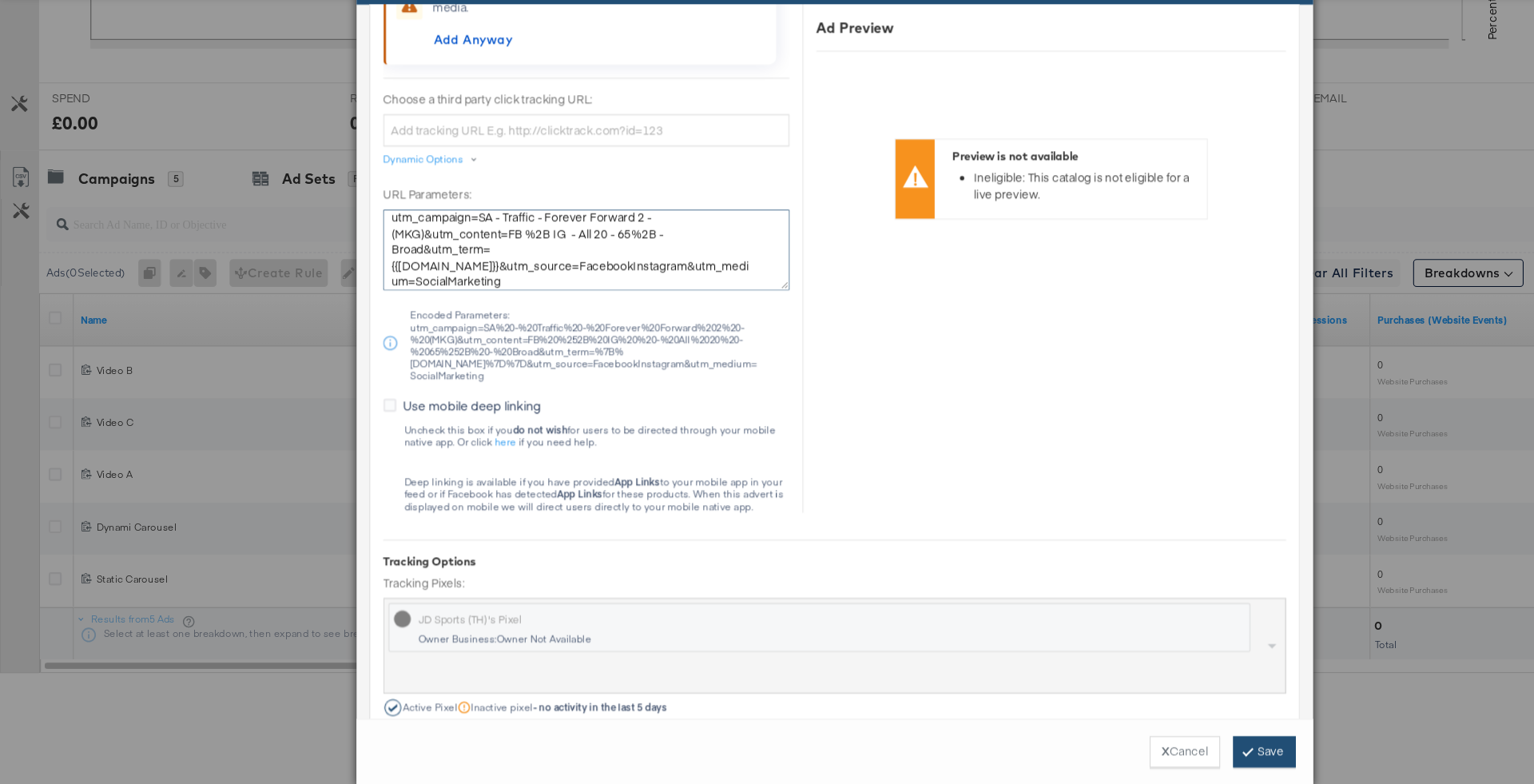
type textarea "utm_campaign=SA - Traffic - Forever Forward 2 - (MKG)&utm_content=FB %2B IG - A…"
click at [1164, 758] on button "Save" at bounding box center [1161, 753] width 57 height 29
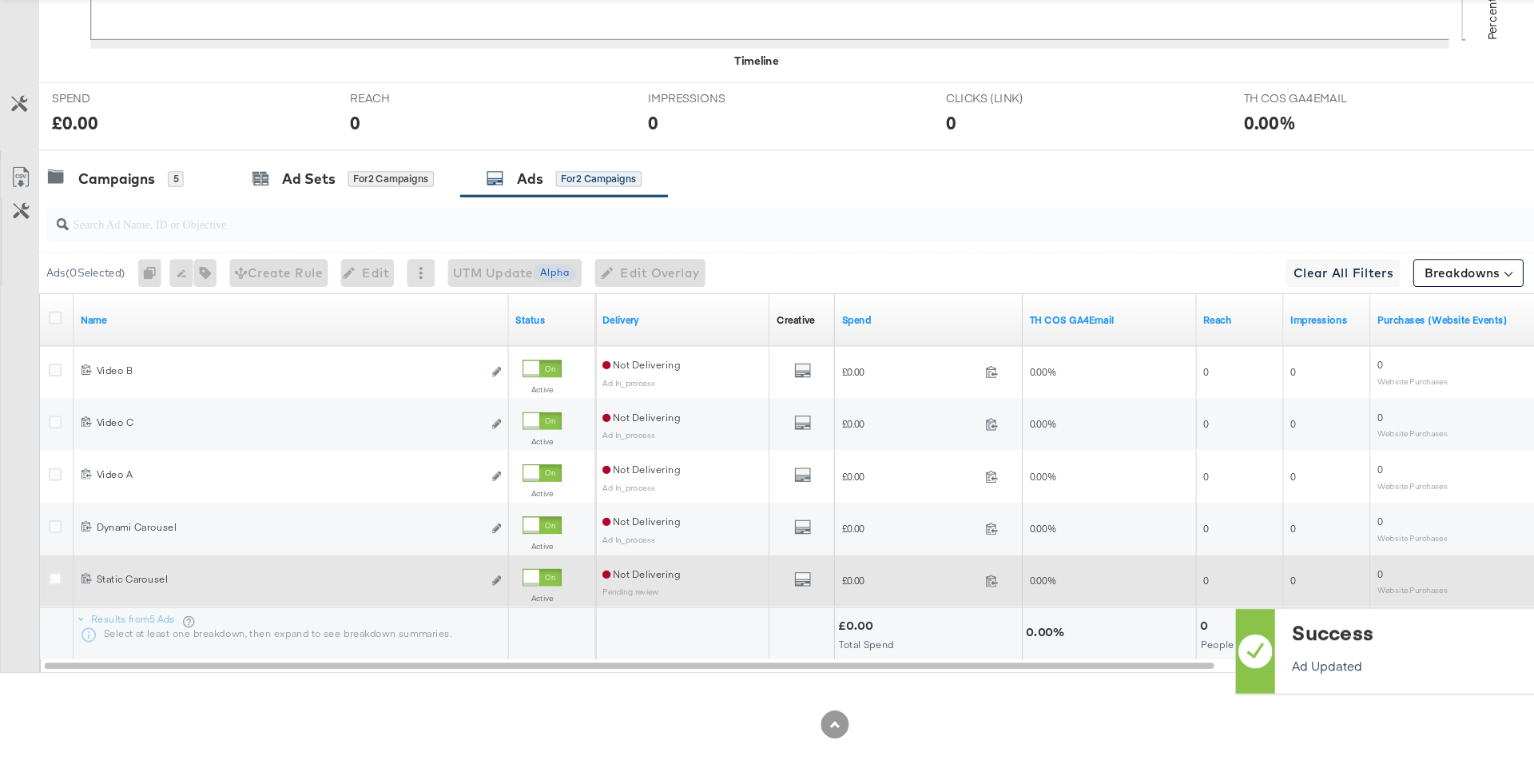
click at [461, 593] on div "120234179246670547 Static Carousel Static Carousel Edit ad" at bounding box center [268, 598] width 399 height 30
click at [457, 593] on icon "link" at bounding box center [457, 596] width 8 height 9
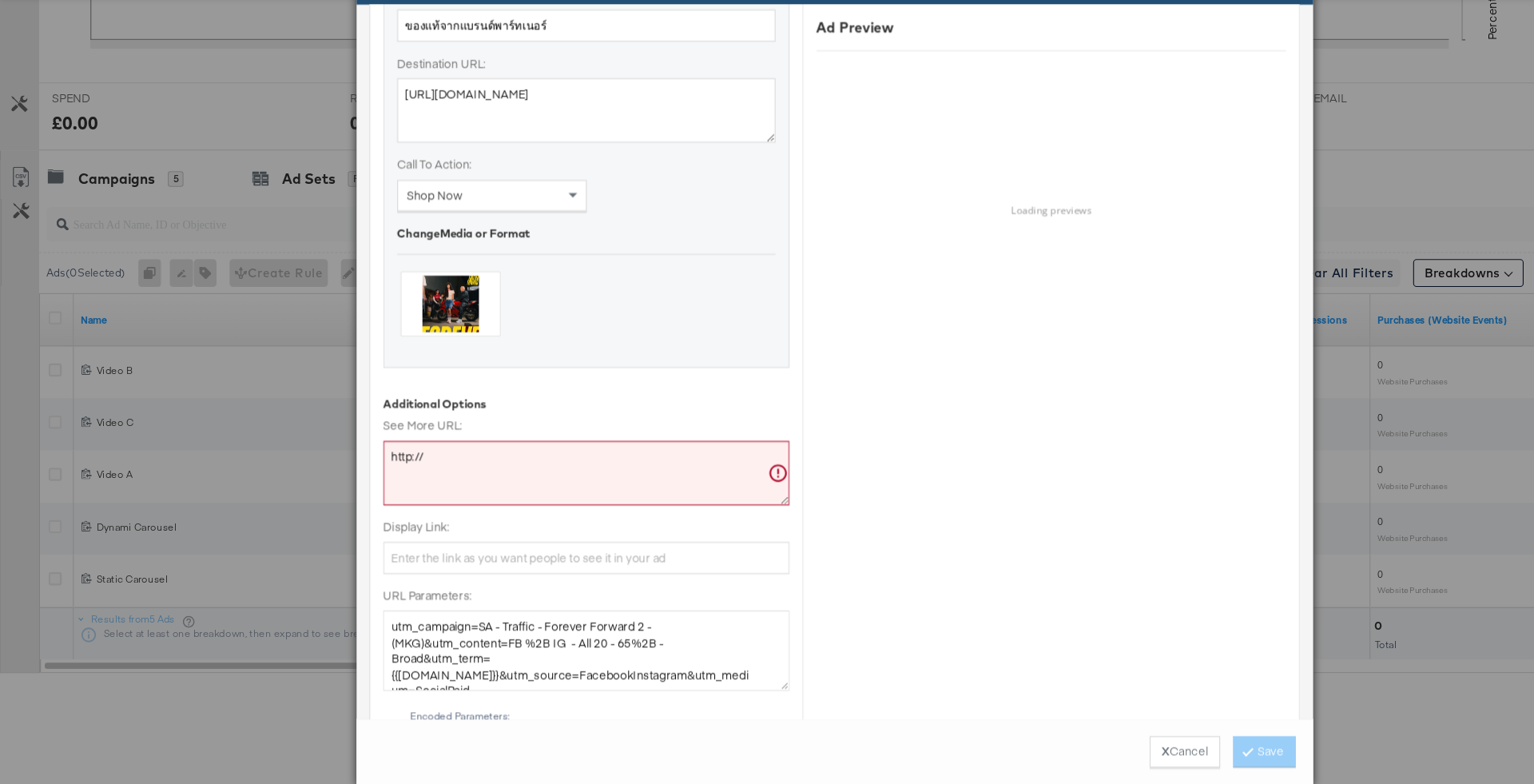
scroll to position [877, 0]
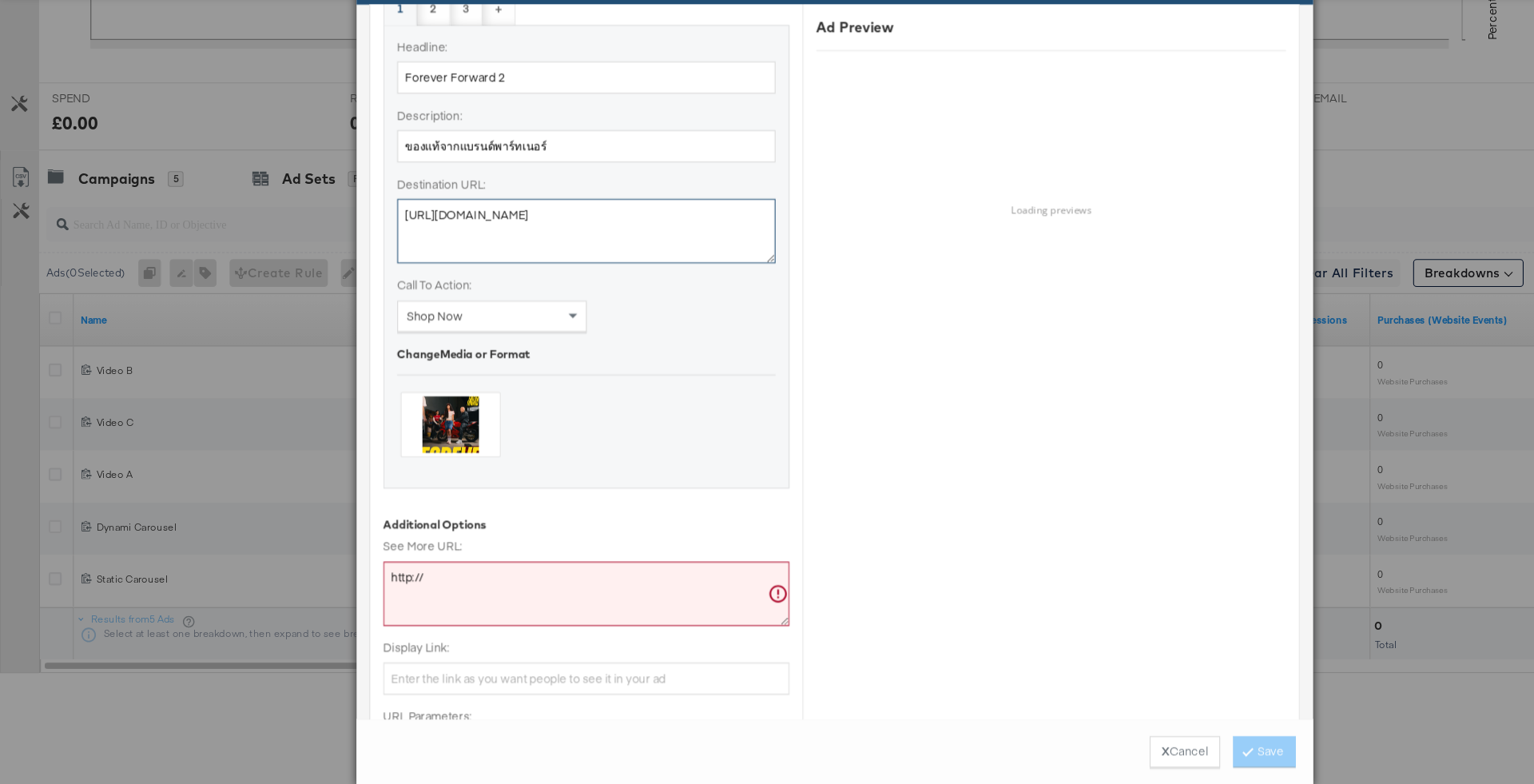
click at [628, 277] on textarea "https://www.jdsports.co.th/" at bounding box center [539, 274] width 347 height 59
click at [504, 612] on textarea "http://" at bounding box center [539, 607] width 373 height 59
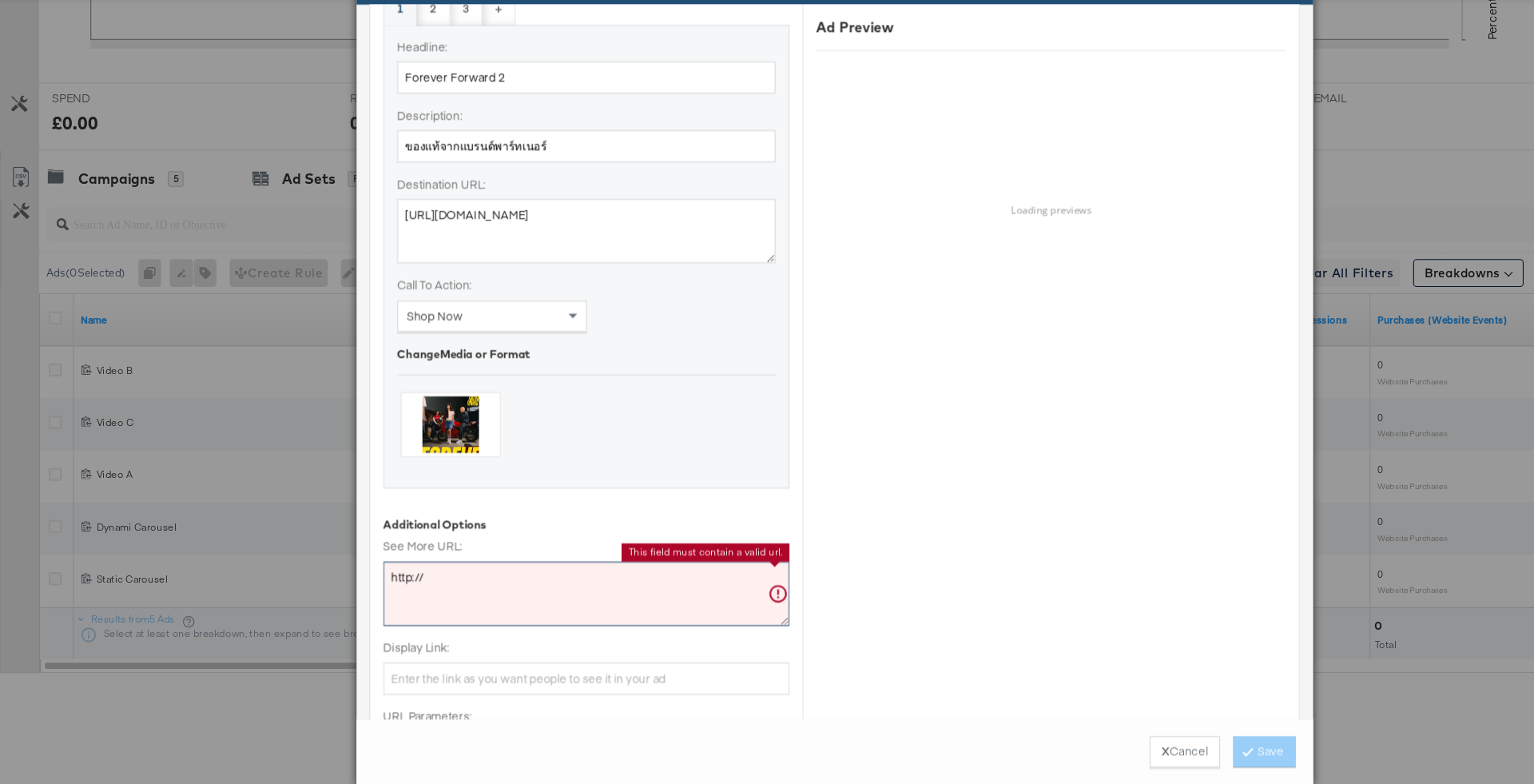
click at [504, 612] on textarea "http://" at bounding box center [539, 607] width 373 height 59
paste textarea "s://www.jdsports.co.th"
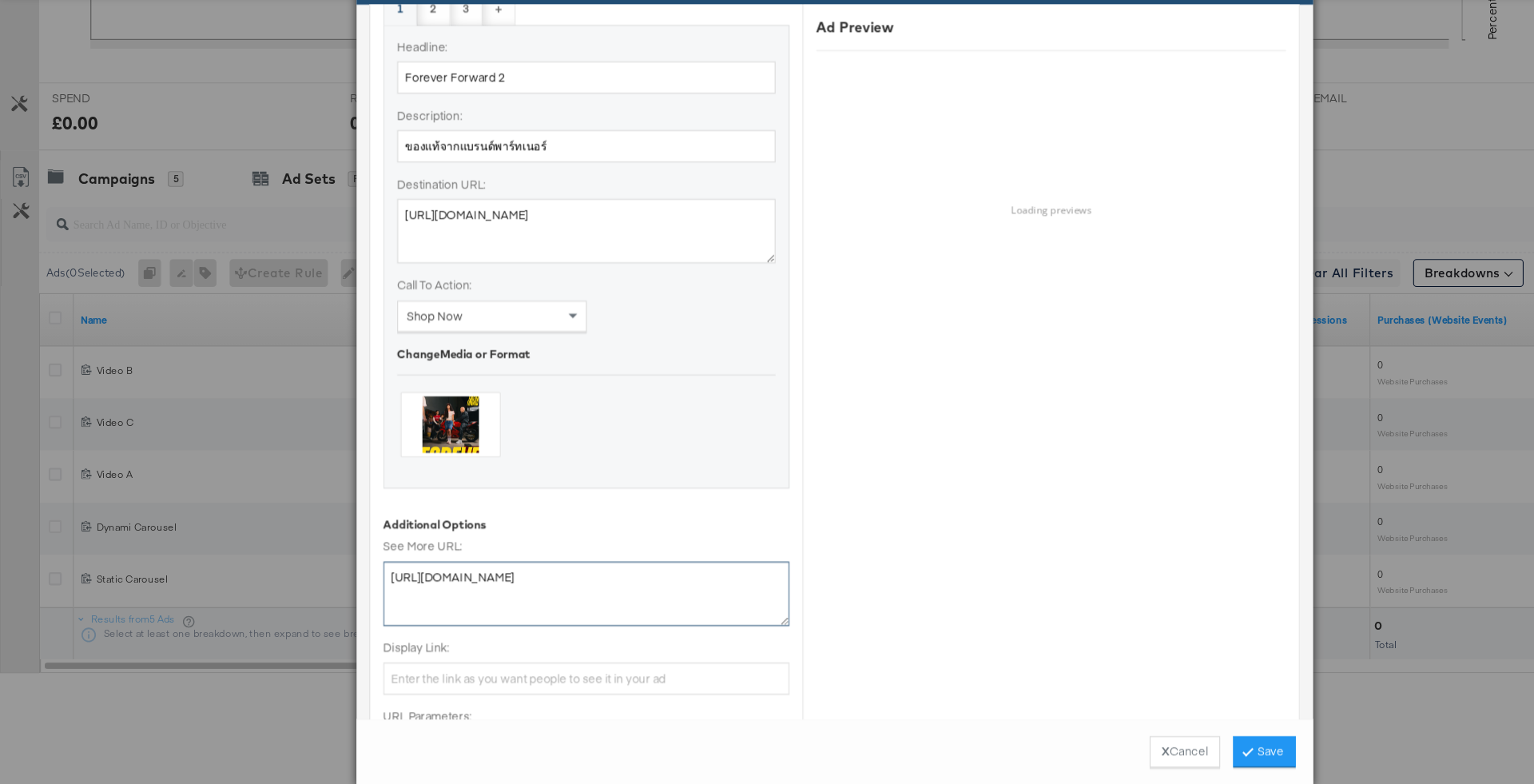
type textarea "https://www.jdsports.co.th/"
click at [562, 537] on div "Additional Options" at bounding box center [539, 544] width 373 height 15
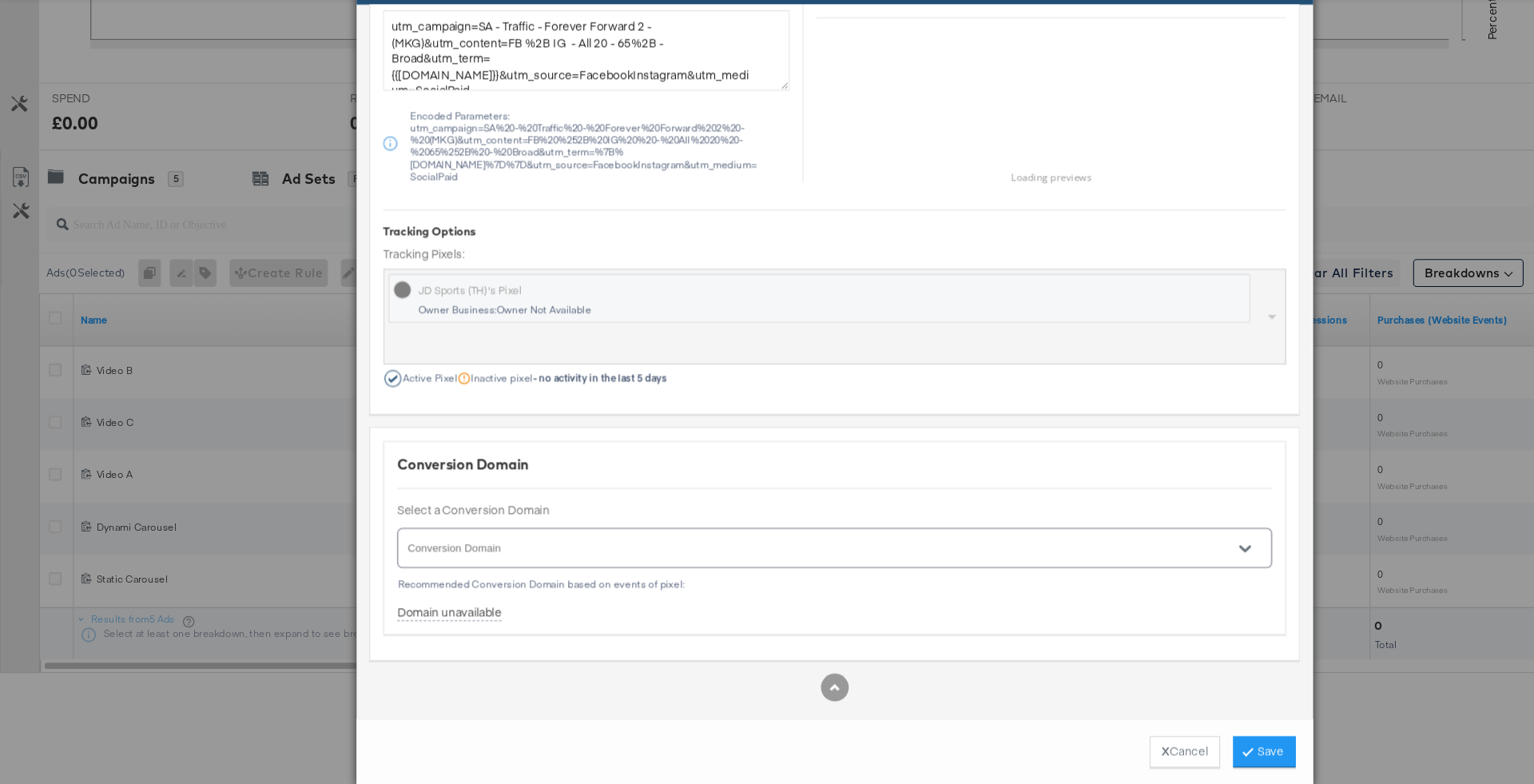
scroll to position [1488, 0]
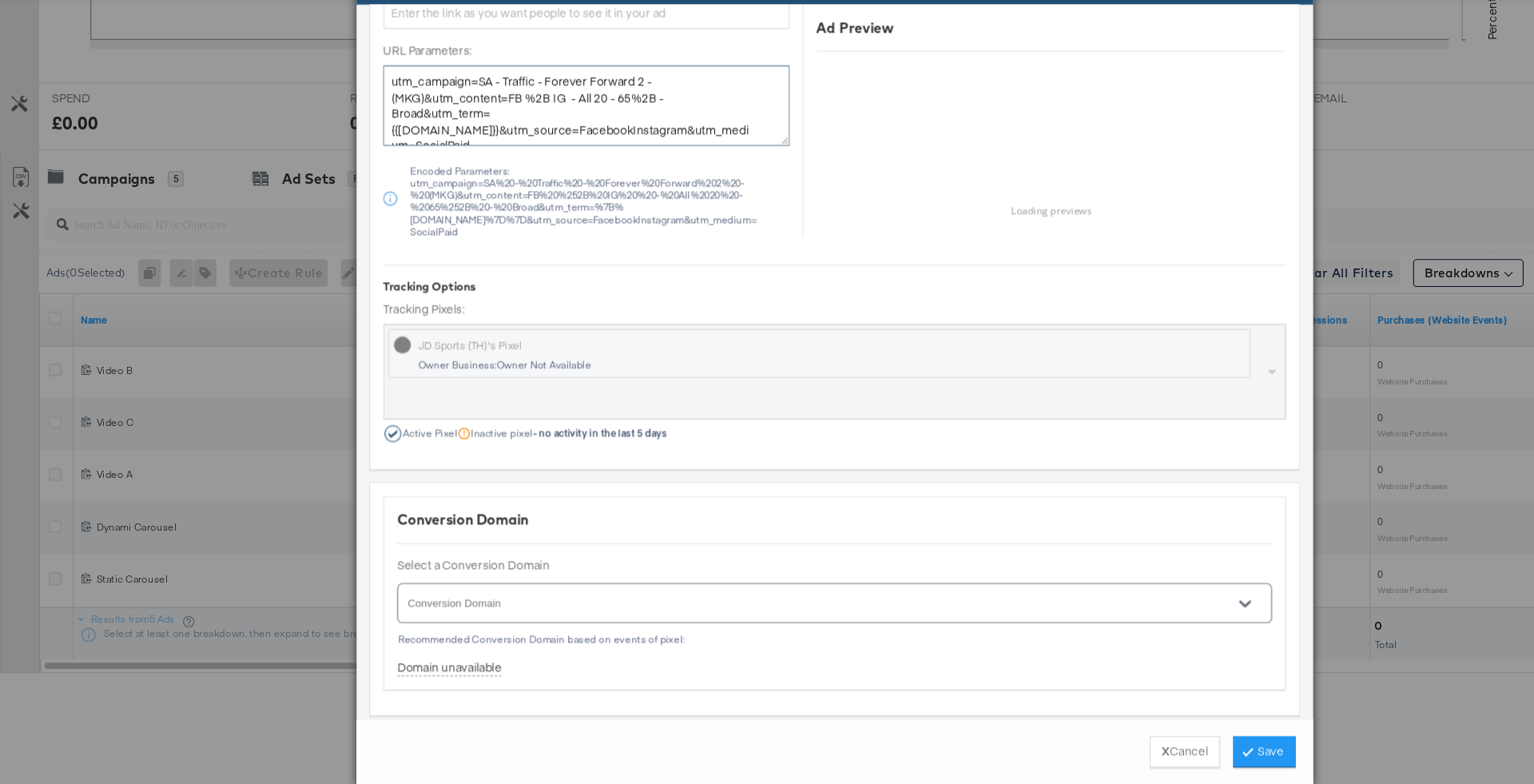
drag, startPoint x: 676, startPoint y: 179, endPoint x: 690, endPoint y: 198, distance: 23.6
click at [690, 198] on div "URL Parameters: utm_campaign=SA - Traffic - Forever Forward 2 - (MKG)&utm_conte…" at bounding box center [539, 191] width 373 height 180
drag, startPoint x: 674, startPoint y: 173, endPoint x: 692, endPoint y: 188, distance: 23.4
click at [692, 188] on textarea "utm_campaign=SA - Traffic - Forever Forward 2 - (MKG)&utm_content=FB %2B IG - A…" at bounding box center [539, 159] width 373 height 74
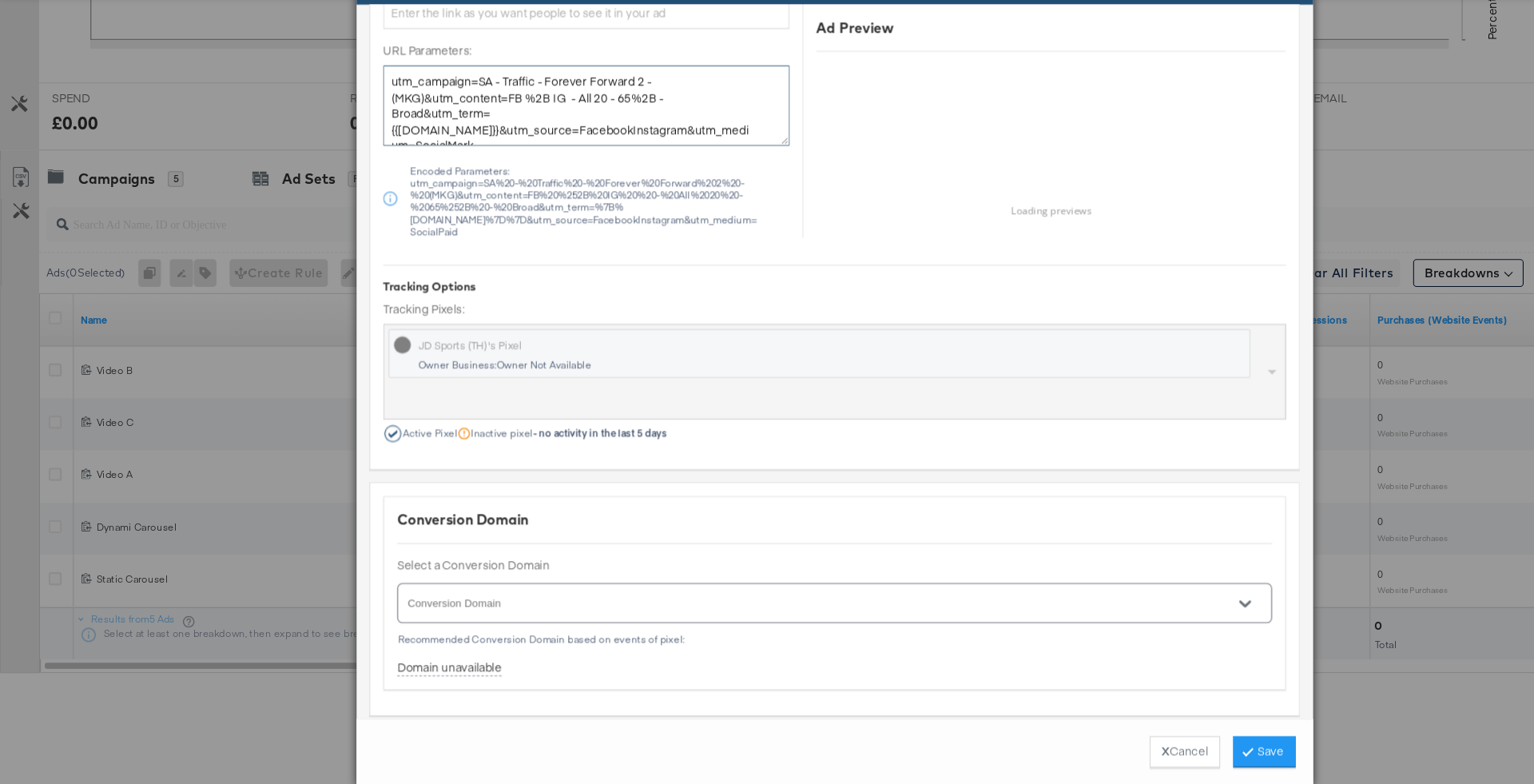
scroll to position [8, 0]
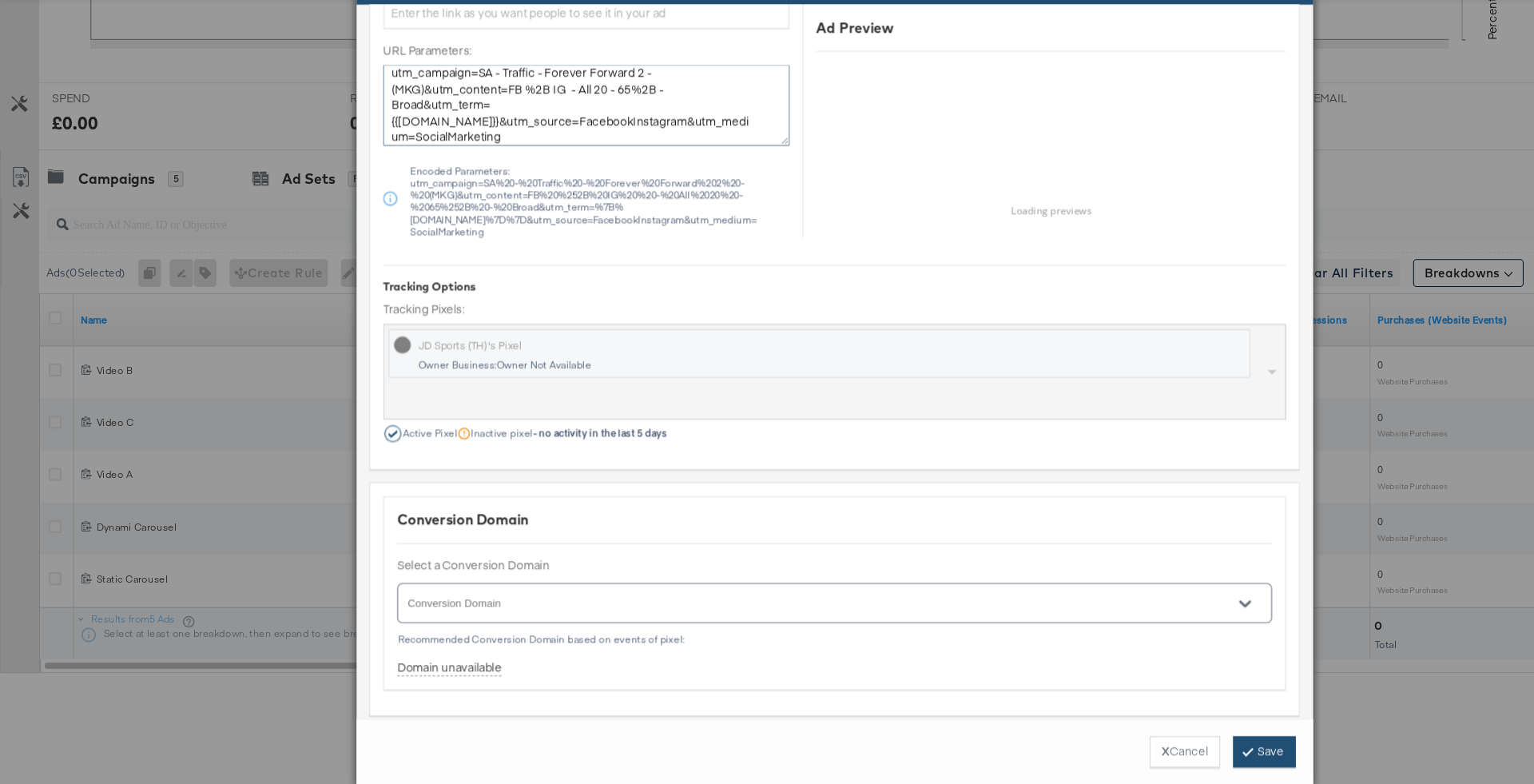
type textarea "utm_campaign=SA - Traffic - Forever Forward 2 - (MKG)&utm_content=FB %2B IG - A…"
click at [1165, 754] on button "Save" at bounding box center [1161, 753] width 57 height 29
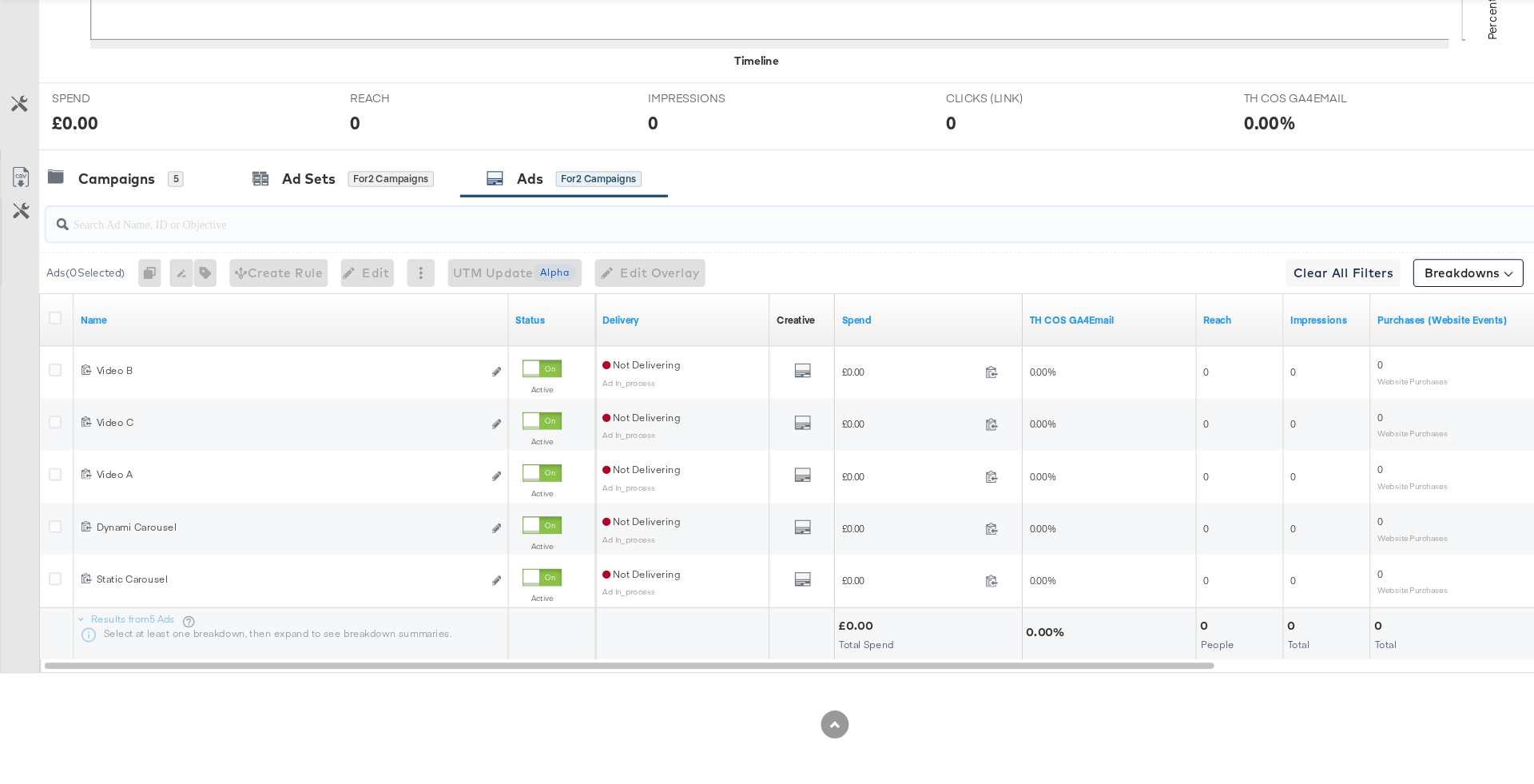
click at [124, 249] on input "search" at bounding box center [721, 263] width 1316 height 31
click at [116, 230] on div "Campaigns" at bounding box center [107, 227] width 70 height 18
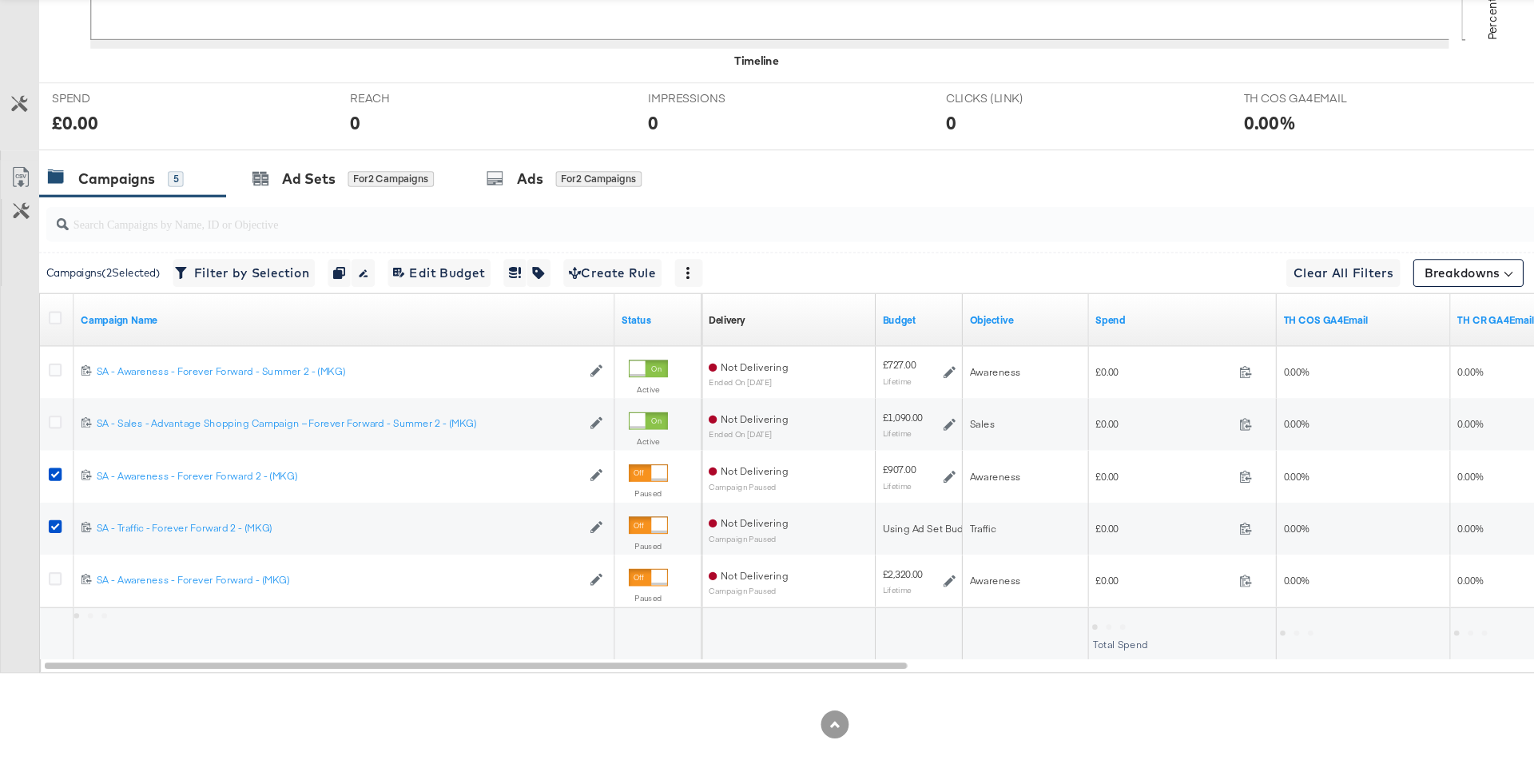
scroll to position [558, 0]
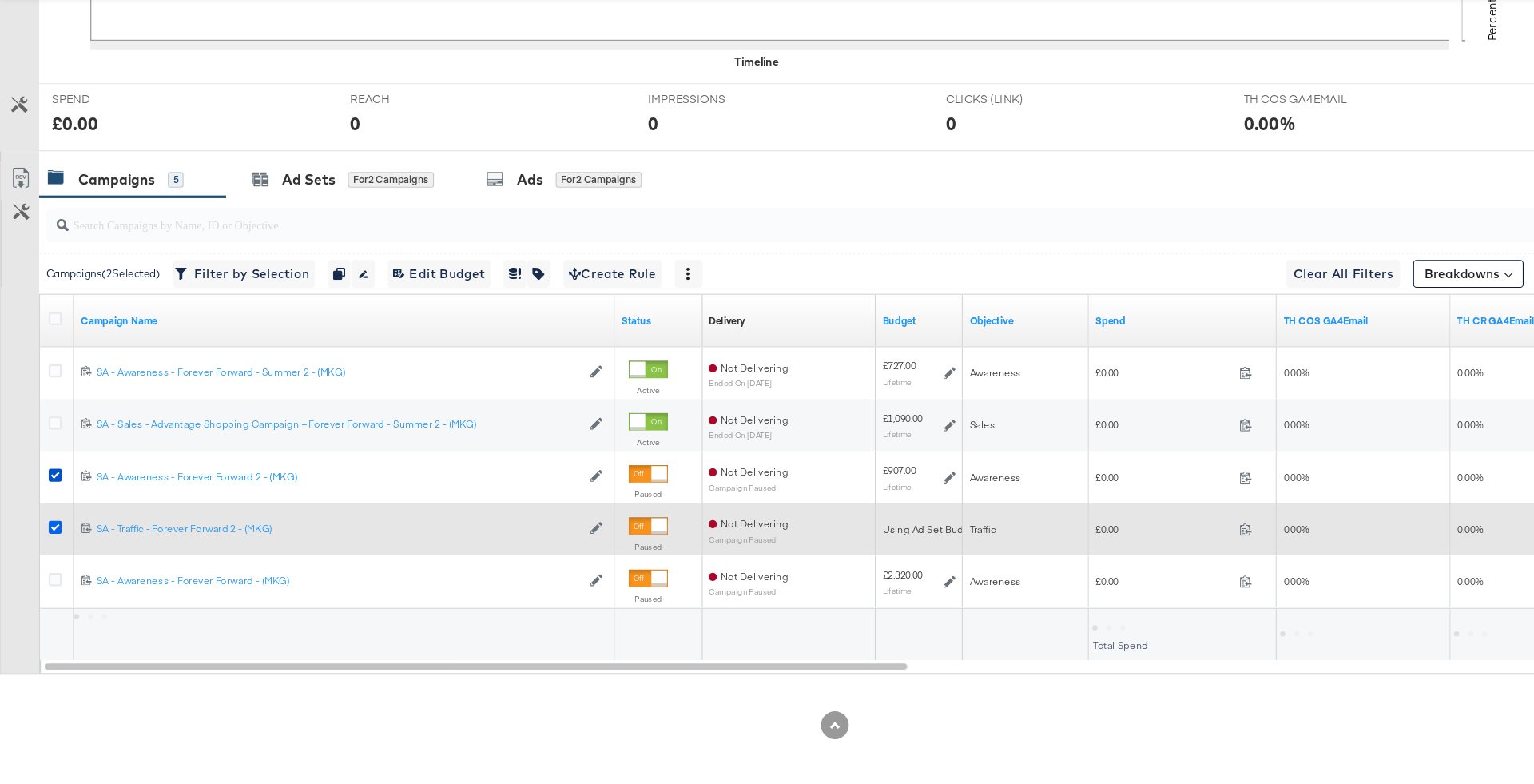
click at [51, 544] on icon at bounding box center [51, 548] width 12 height 12
click at [0, 0] on input "checkbox" at bounding box center [0, 0] width 0 height 0
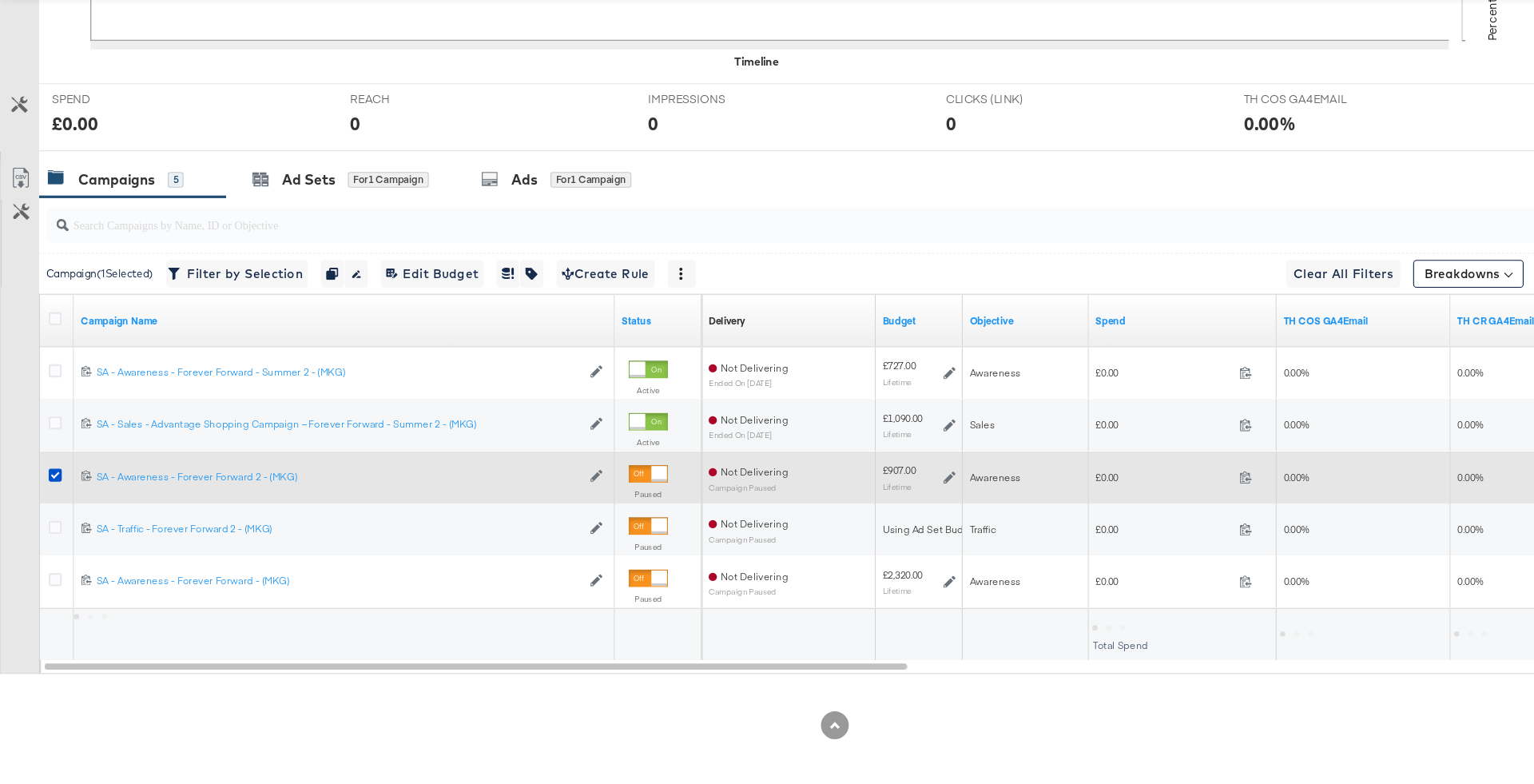
click at [50, 502] on div at bounding box center [53, 501] width 17 height 16
click at [50, 499] on icon at bounding box center [51, 500] width 12 height 12
click at [0, 0] on input "checkbox" at bounding box center [0, 0] width 0 height 0
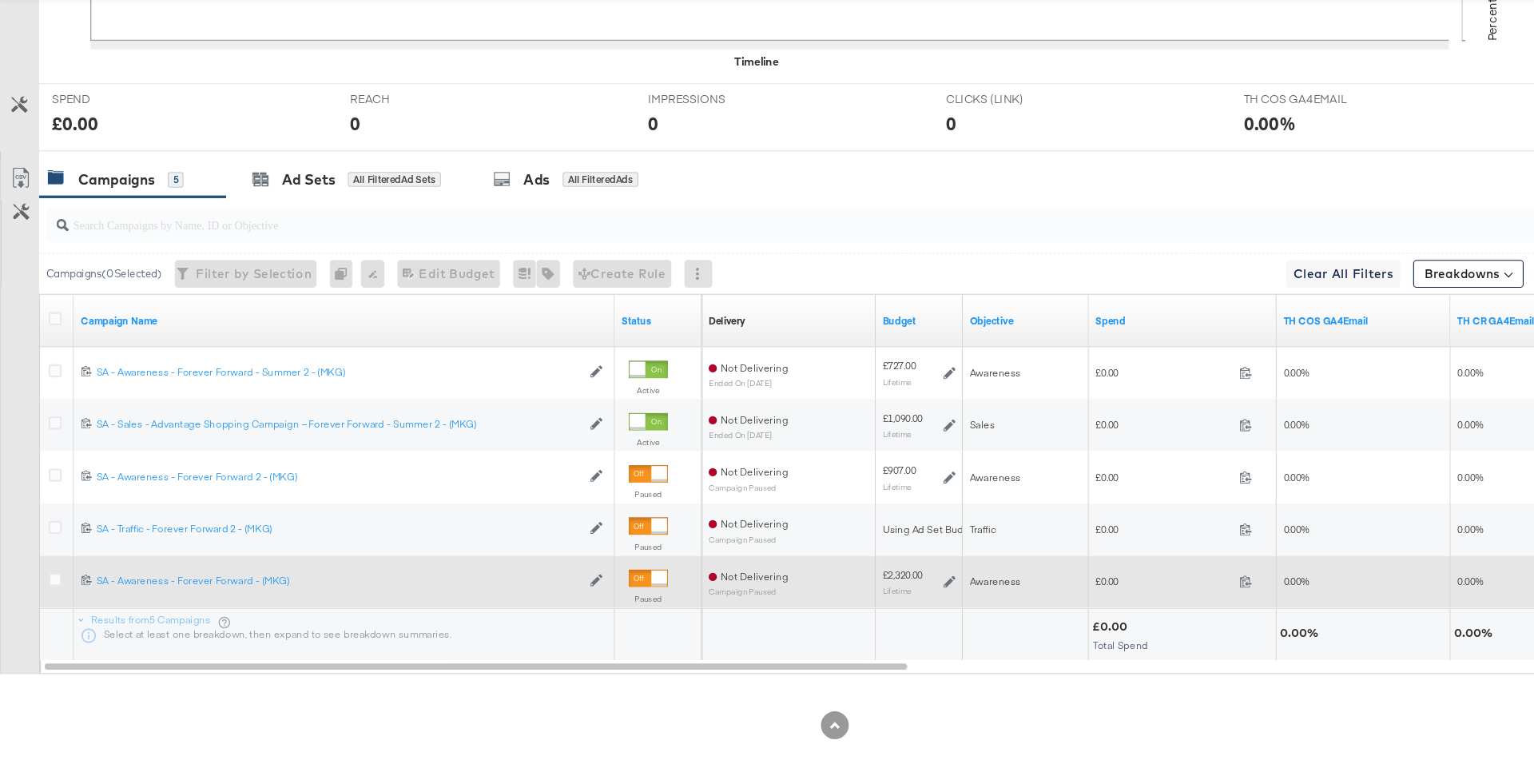
click at [51, 601] on div at bounding box center [53, 597] width 17 height 16
click at [51, 592] on icon at bounding box center [51, 595] width 12 height 12
click at [0, 0] on input "checkbox" at bounding box center [0, 0] width 0 height 0
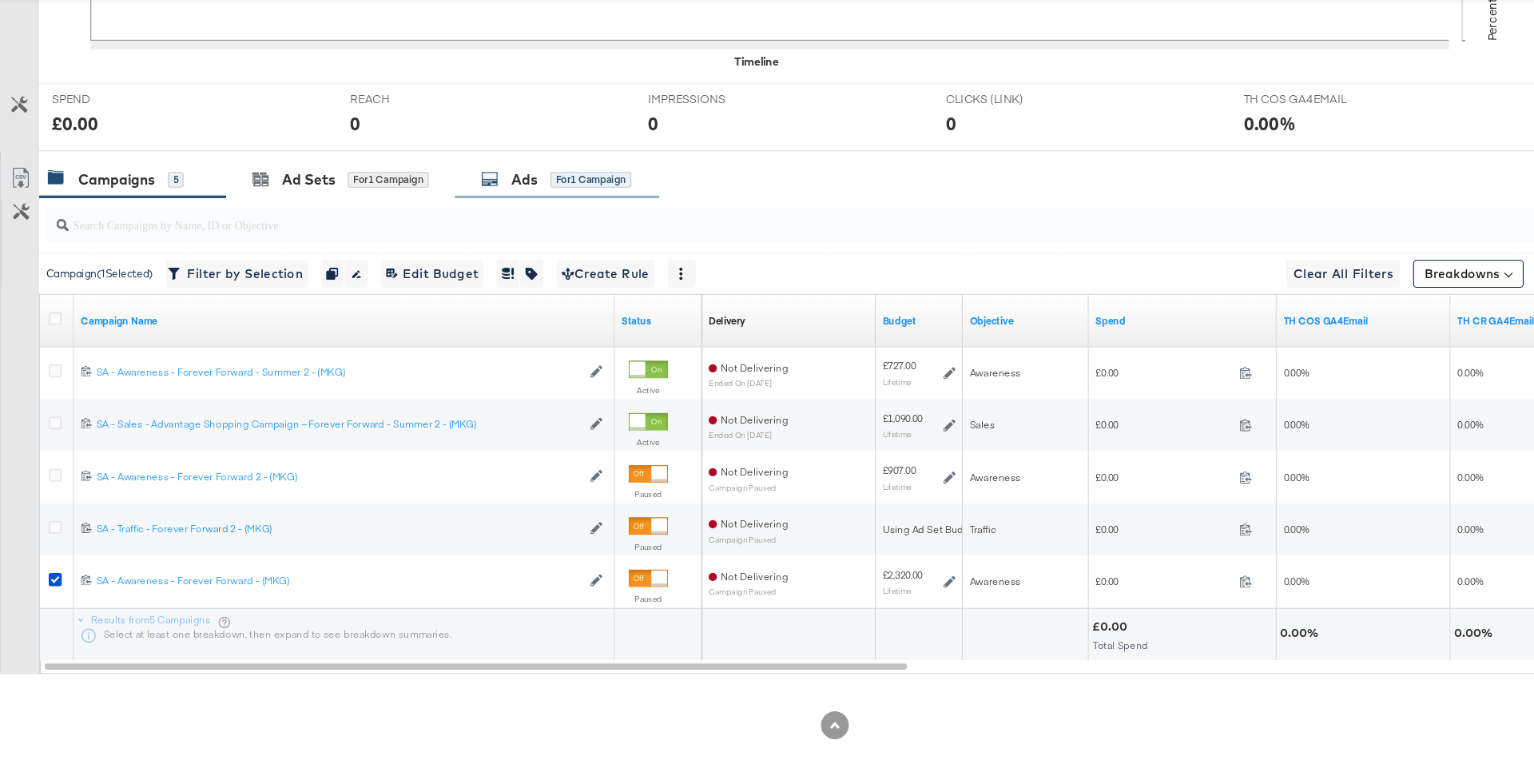
click at [463, 225] on div "Ads for 1 Campaign" at bounding box center [511, 228] width 138 height 18
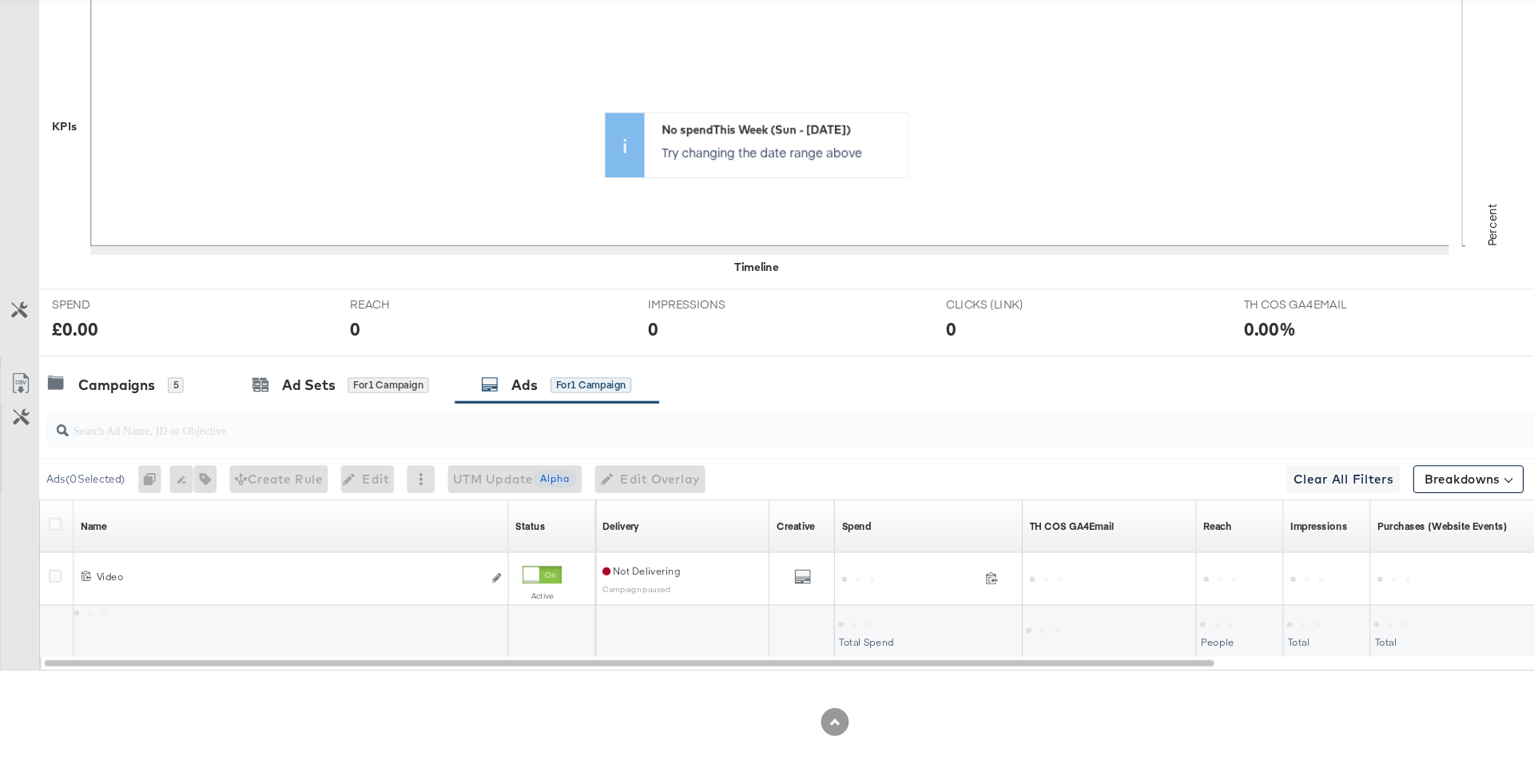
scroll to position [365, 0]
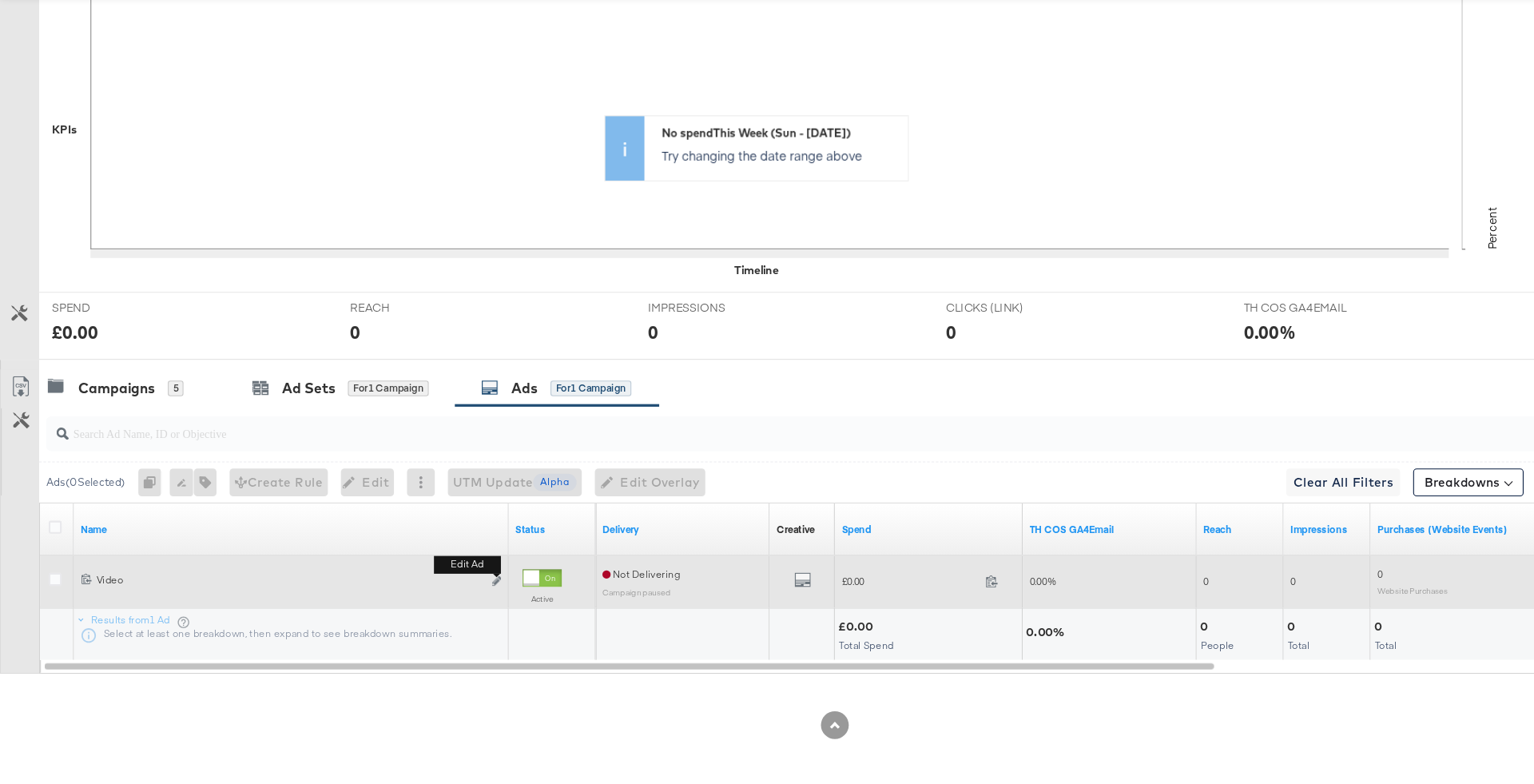
click at [454, 587] on b "Edit ad" at bounding box center [429, 582] width 61 height 17
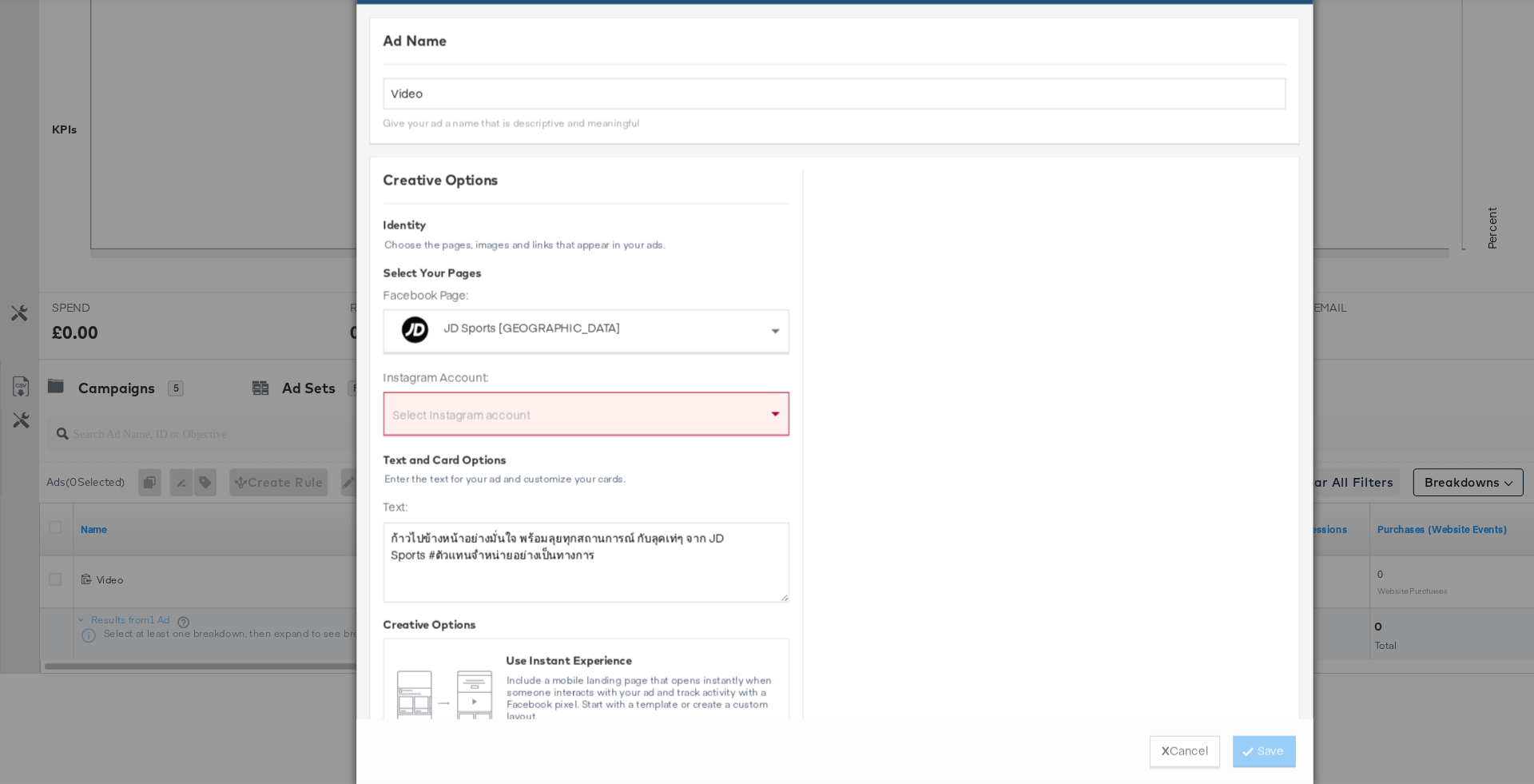
scroll to position [1357, 0]
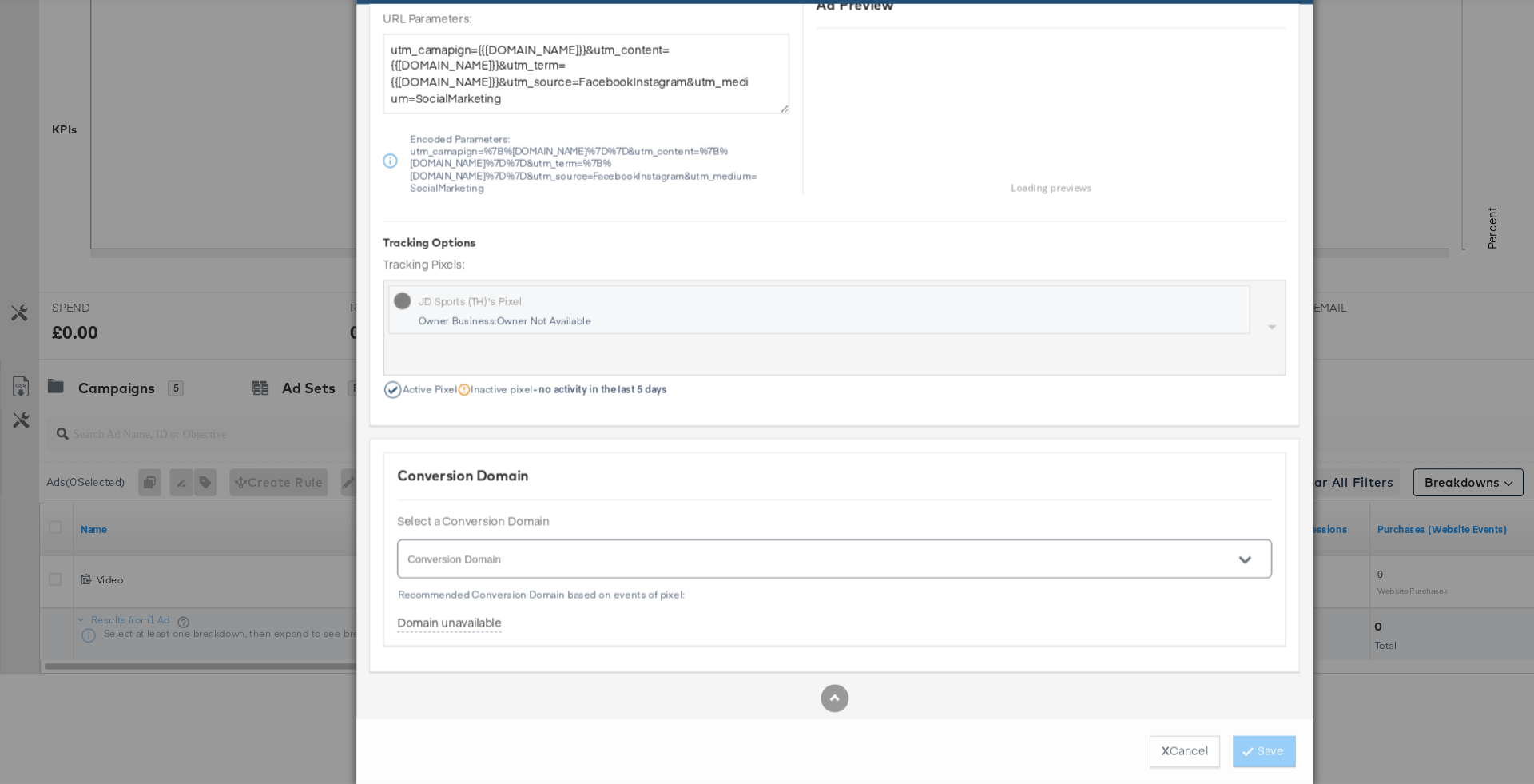
click at [243, 294] on div "Edit Ad X Ad Name Video Give your ad a name that is descriptive and meaningful …" at bounding box center [767, 392] width 1534 height 784
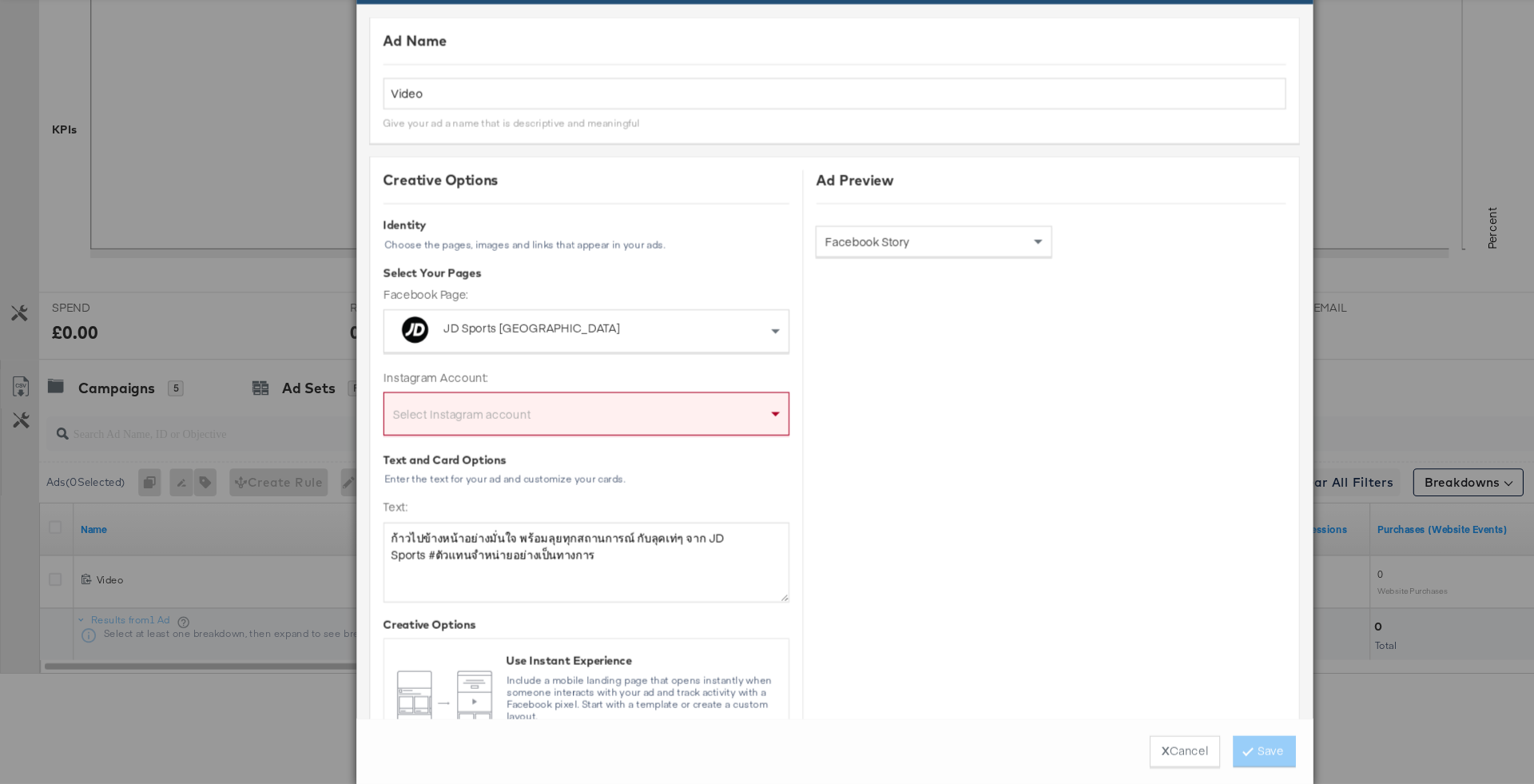
scroll to position [0, 0]
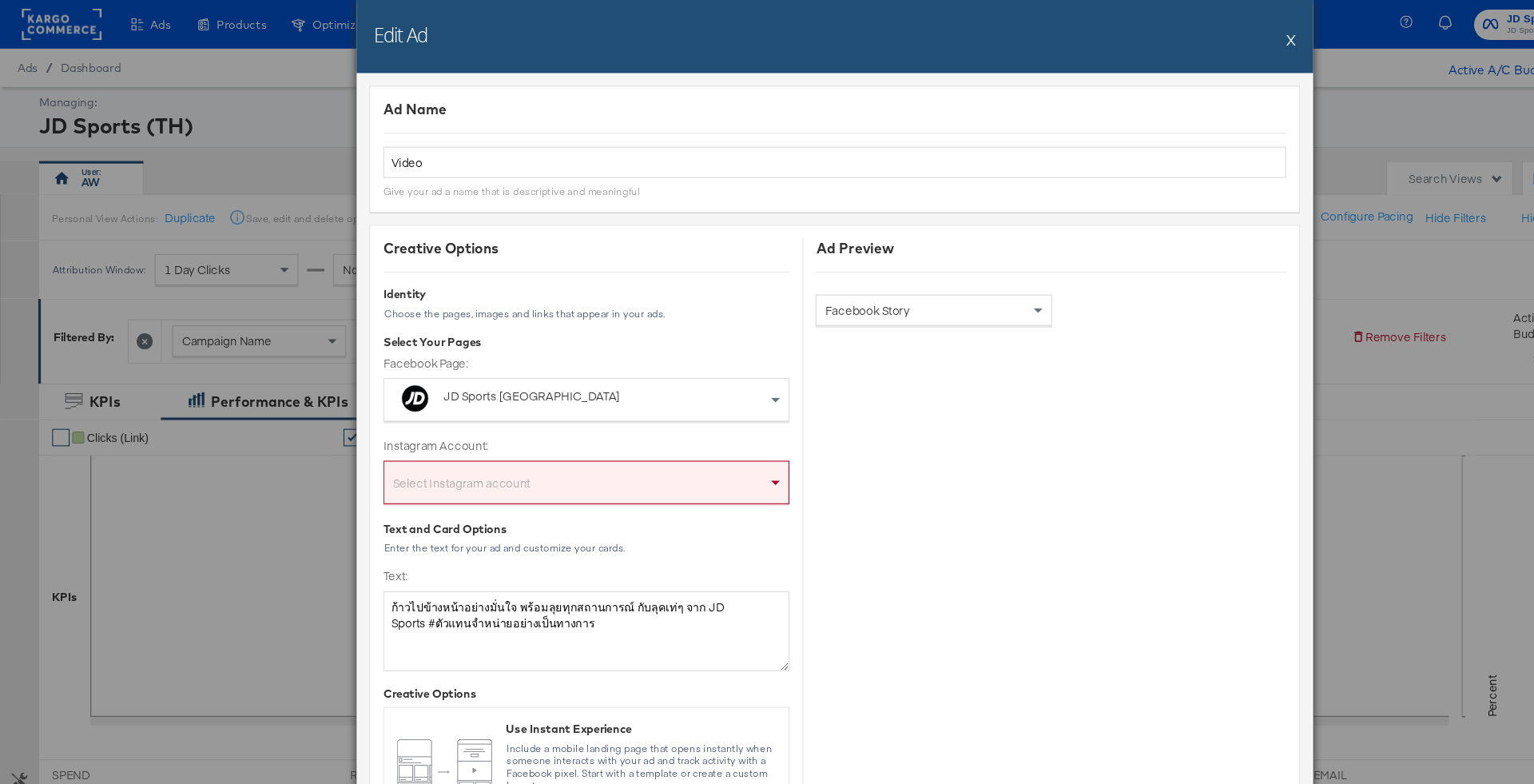
click at [1185, 41] on button "X" at bounding box center [1186, 36] width 9 height 32
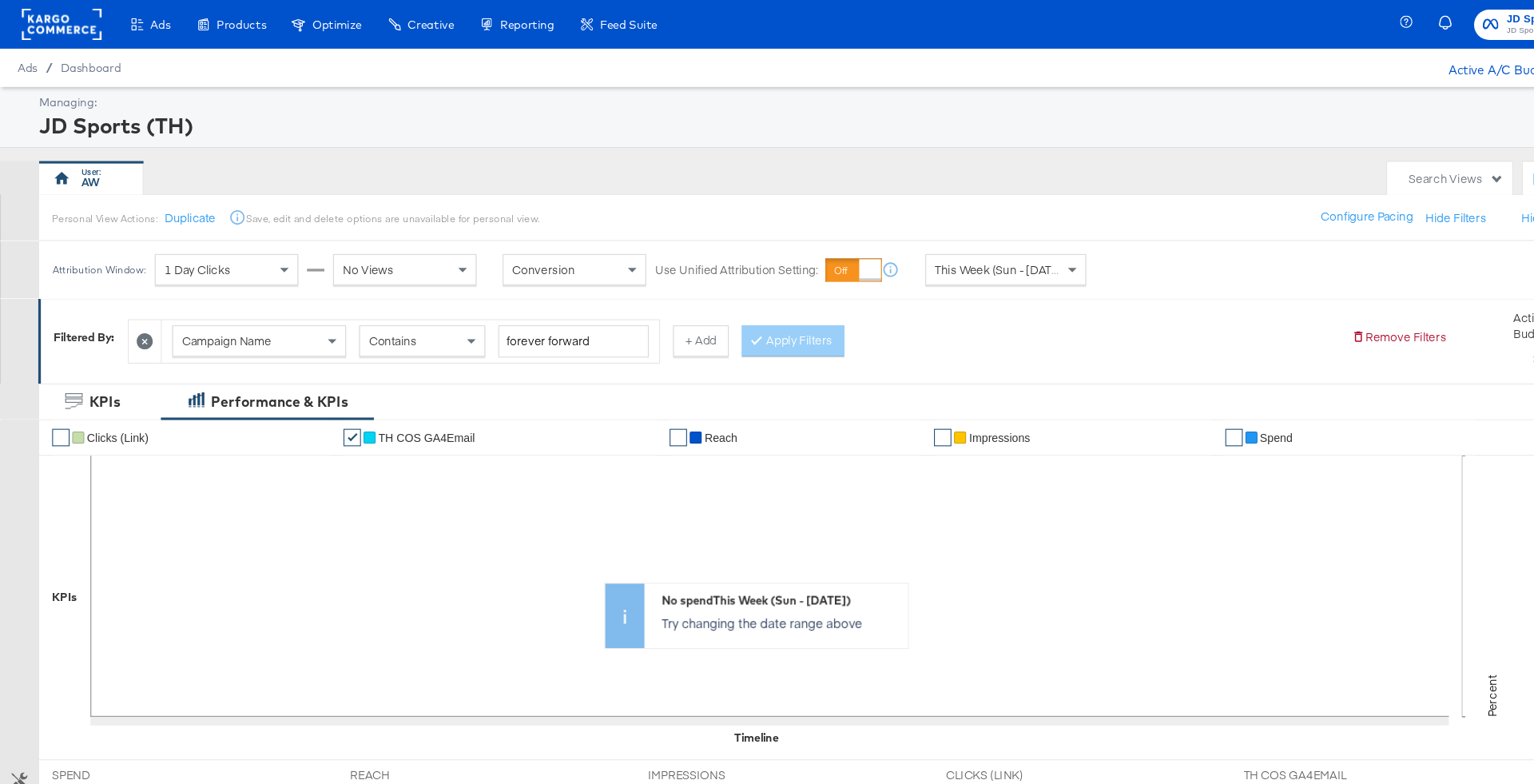
scroll to position [365, 0]
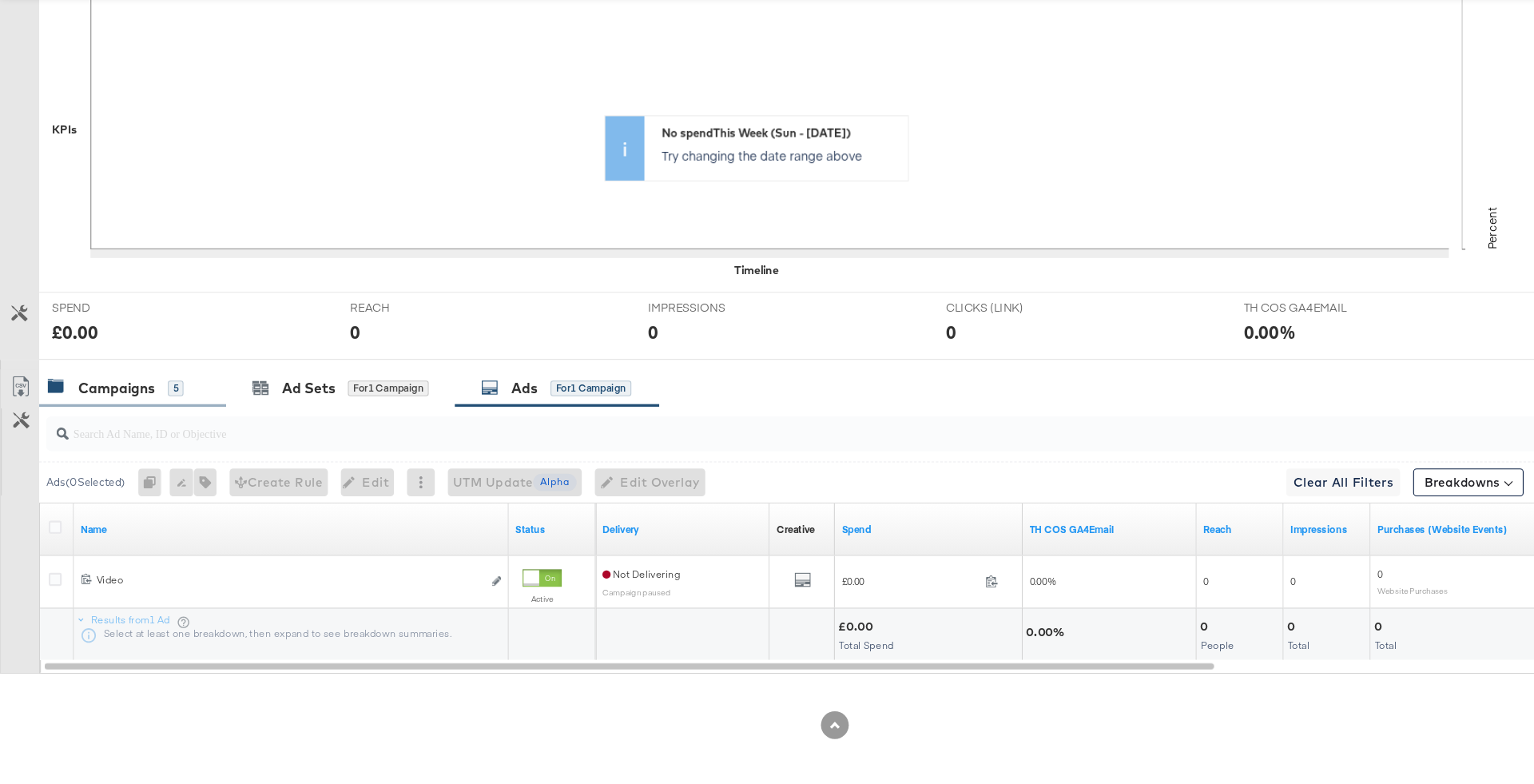
click at [135, 406] on div "Campaigns 5" at bounding box center [121, 419] width 172 height 34
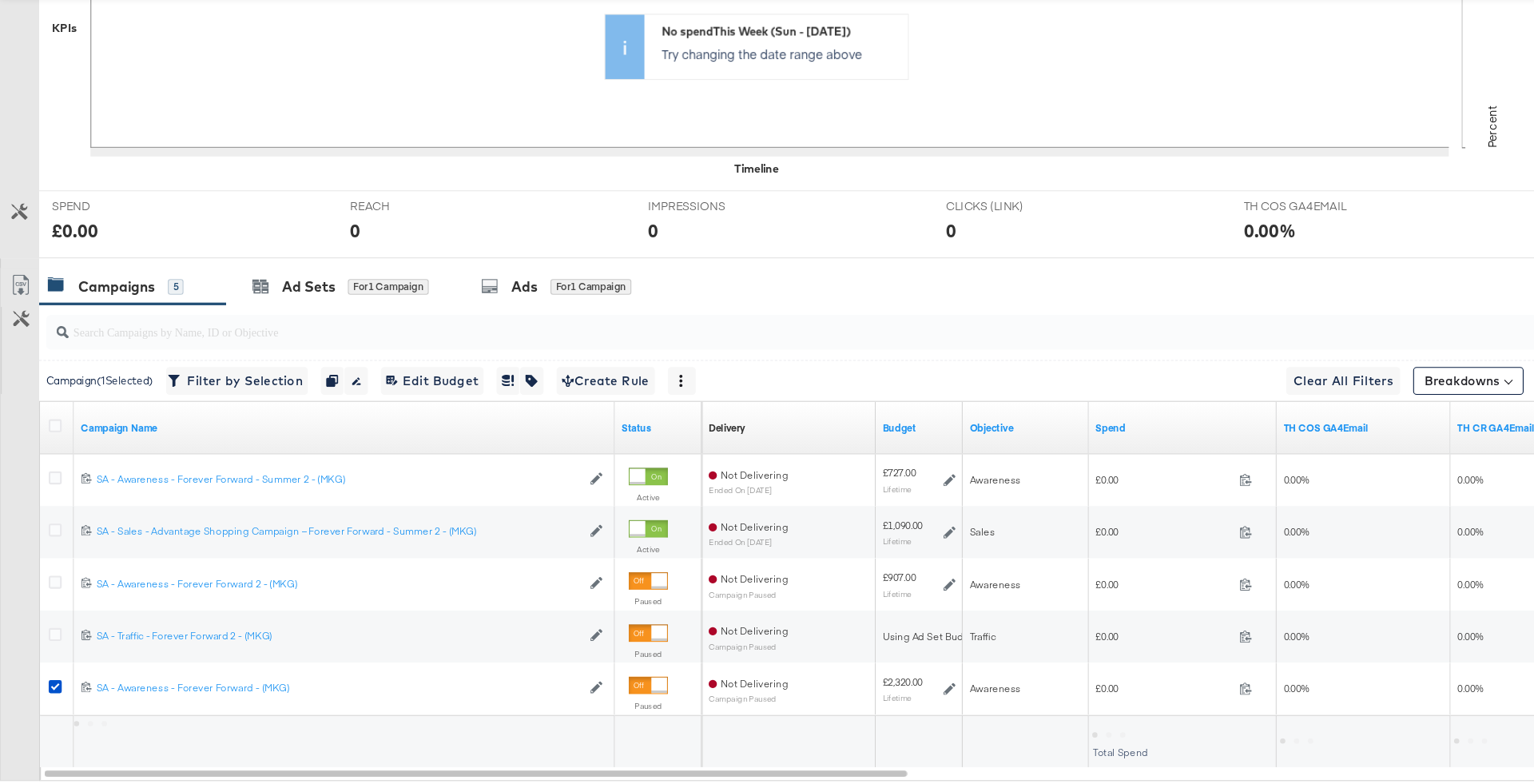
scroll to position [462, 0]
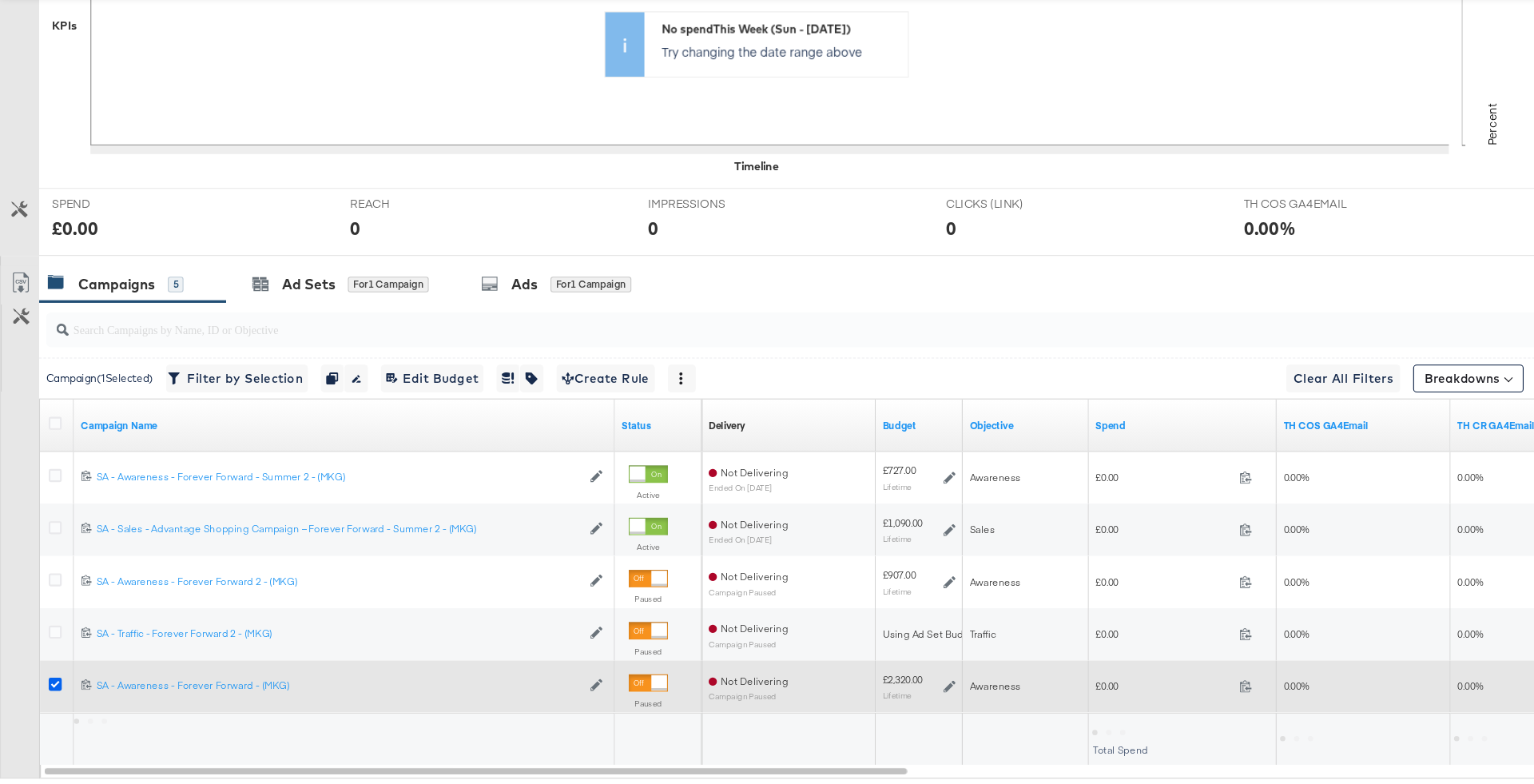
click at [51, 686] on icon at bounding box center [51, 691] width 12 height 12
click at [0, 0] on input "checkbox" at bounding box center [0, 0] width 0 height 0
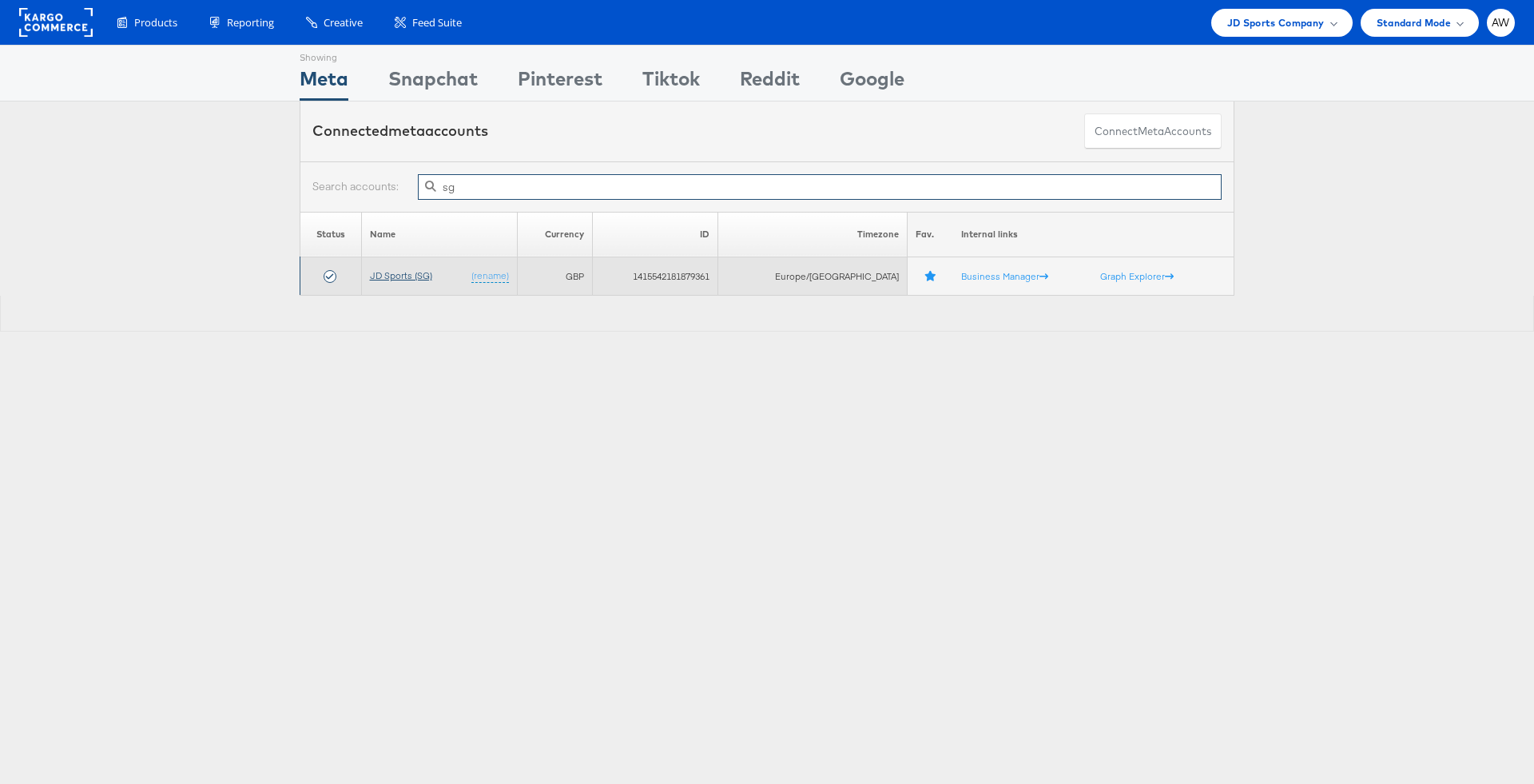
type input "sg"
click at [408, 277] on link "JD Sports (SG)" at bounding box center [400, 275] width 62 height 12
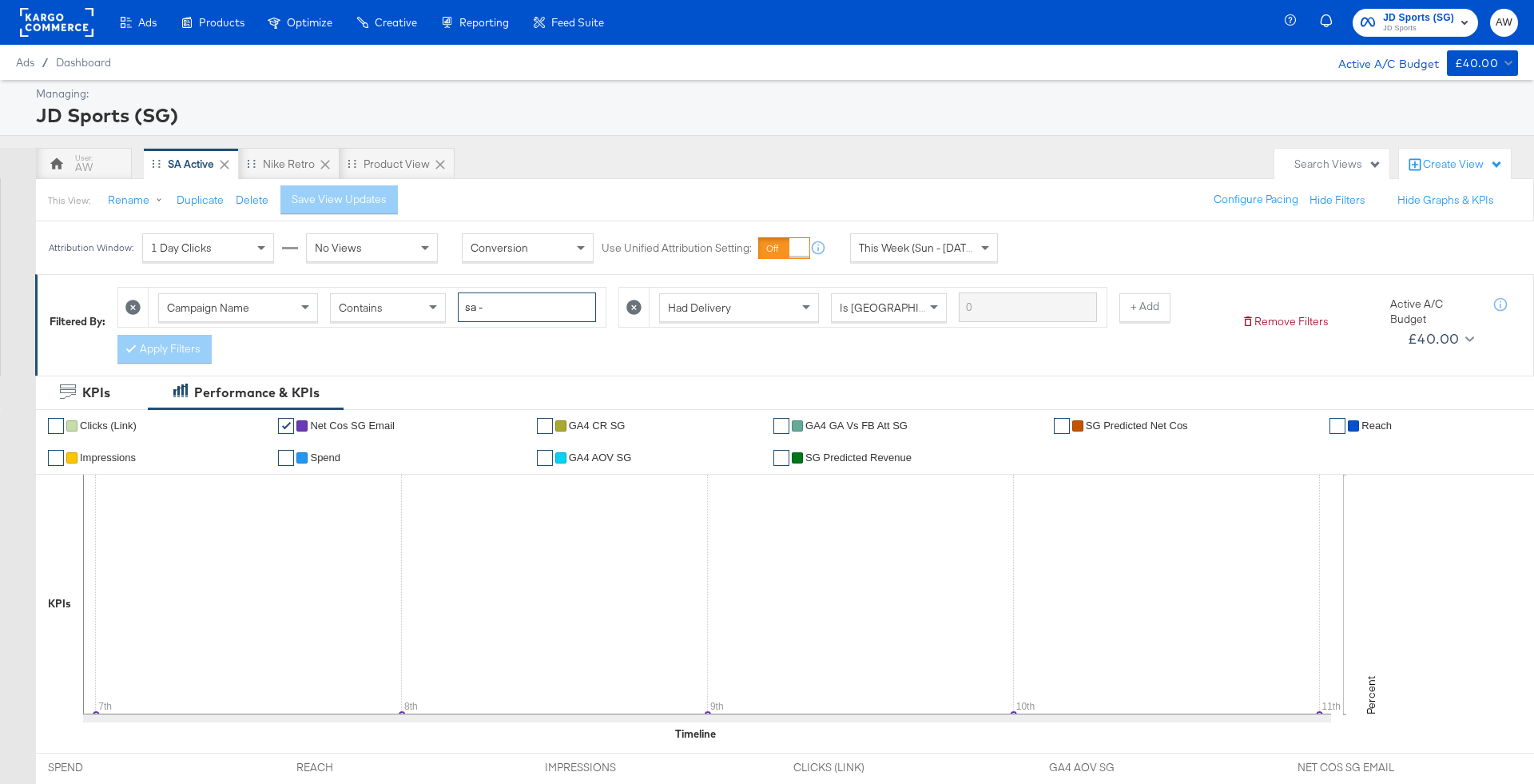
click at [491, 299] on input "sa -" at bounding box center [526, 307] width 138 height 30
type input "forever forward"
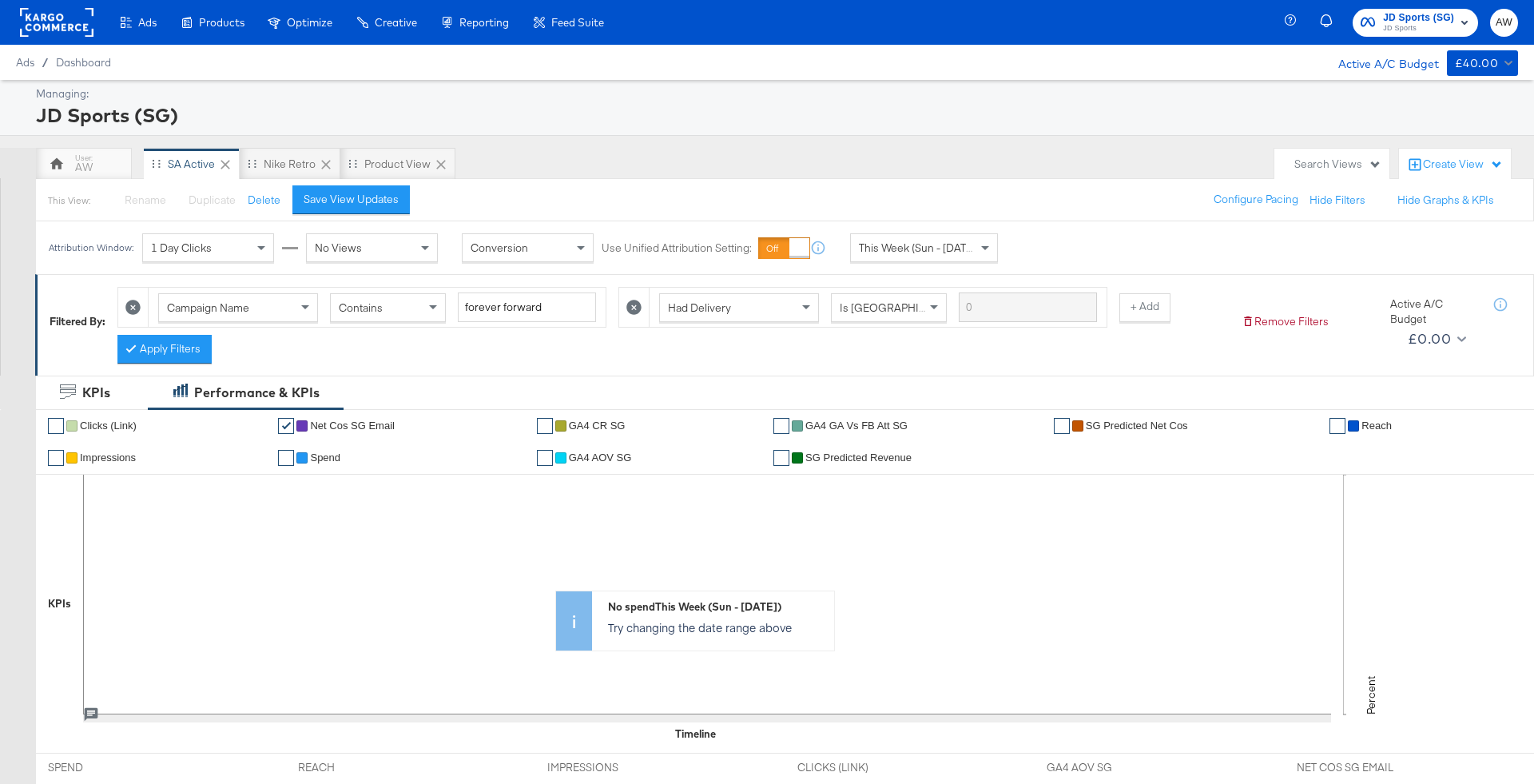
click at [632, 306] on icon at bounding box center [634, 307] width 15 height 15
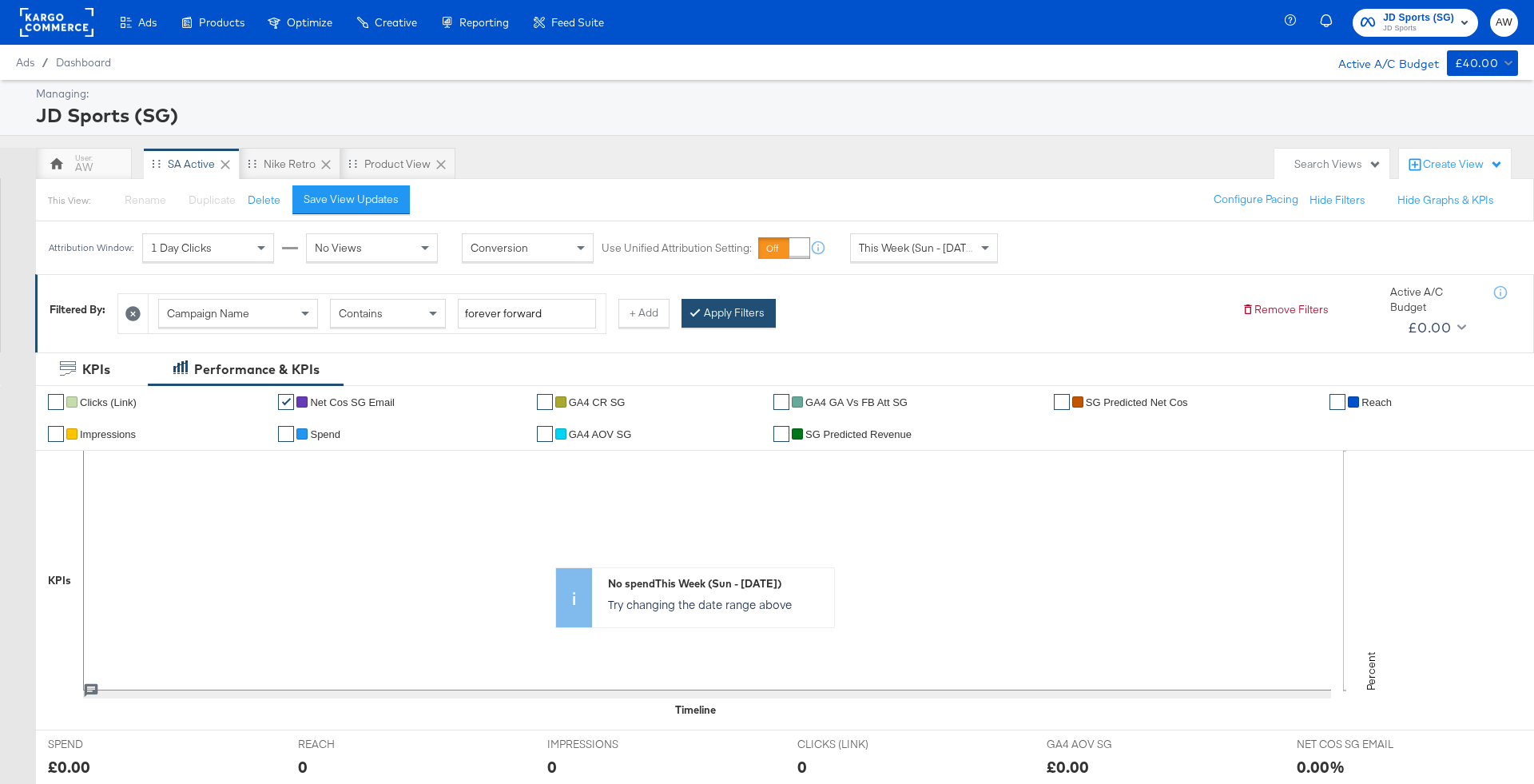
click at [693, 320] on button "Apply Filters" at bounding box center [728, 313] width 94 height 29
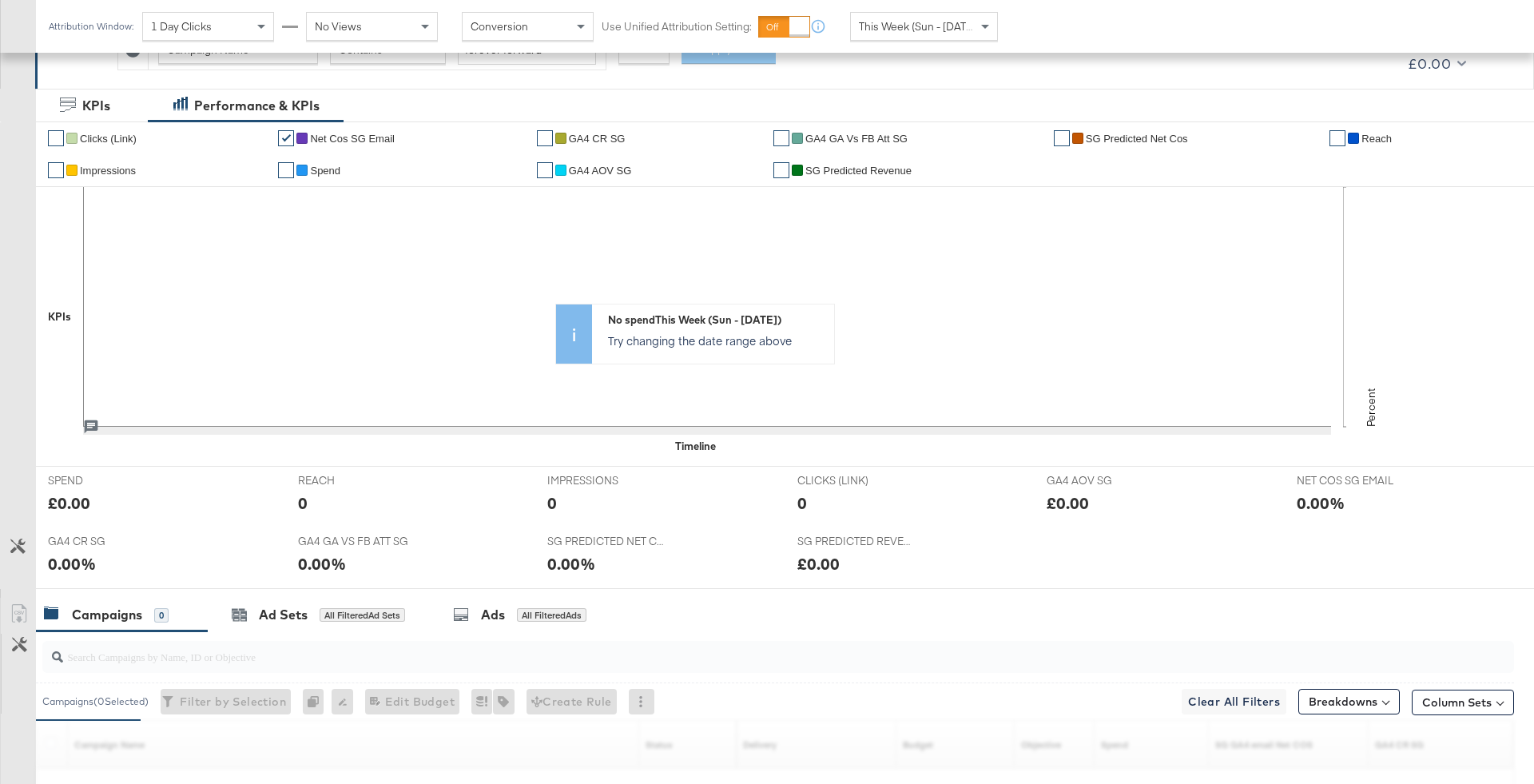
scroll to position [495, 0]
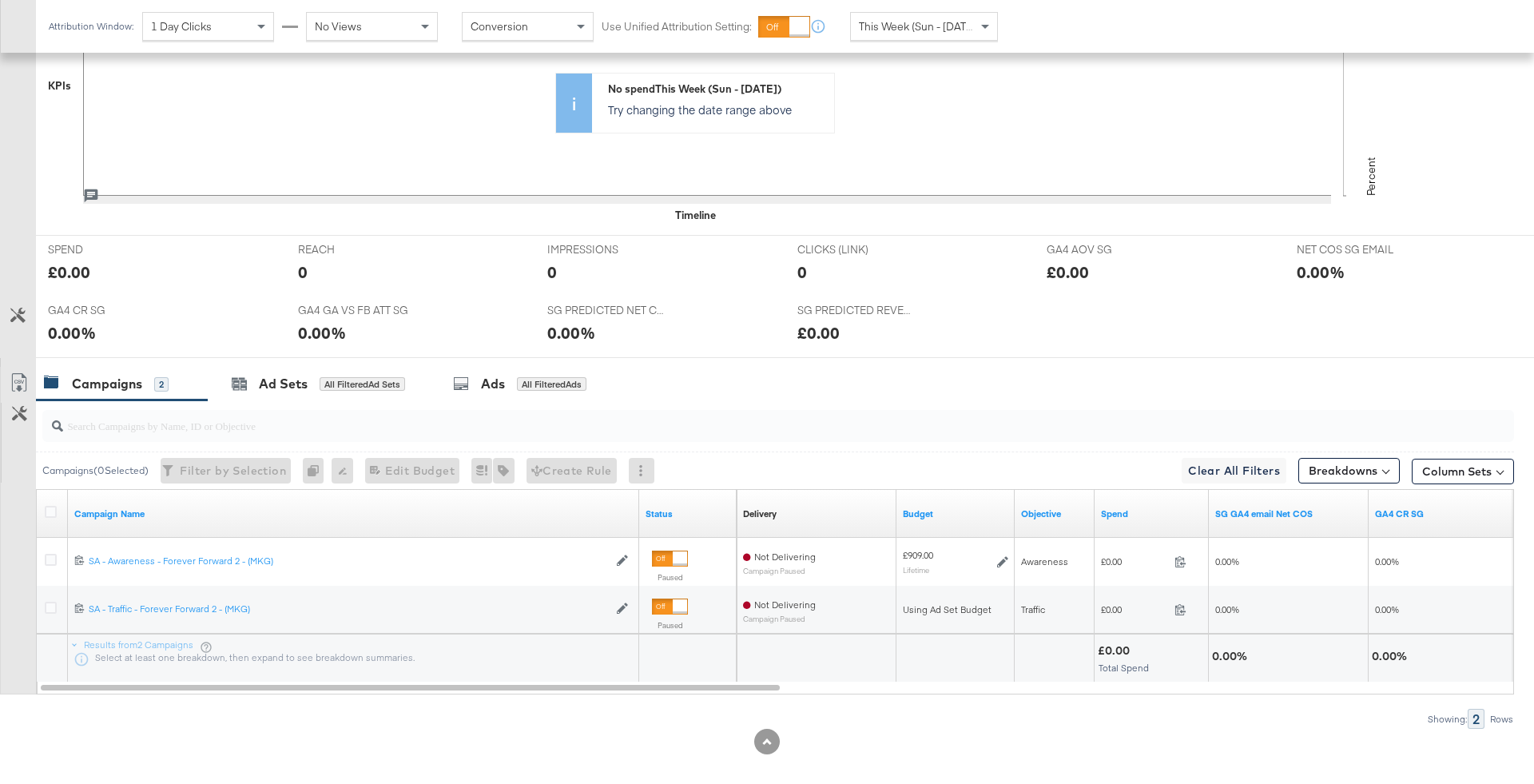
click at [49, 499] on div at bounding box center [53, 513] width 30 height 29
click at [49, 513] on icon at bounding box center [51, 511] width 12 height 12
click at [0, 0] on input "checkbox" at bounding box center [0, 0] width 0 height 0
click at [564, 382] on div "for 2 Campaigns" at bounding box center [549, 384] width 79 height 14
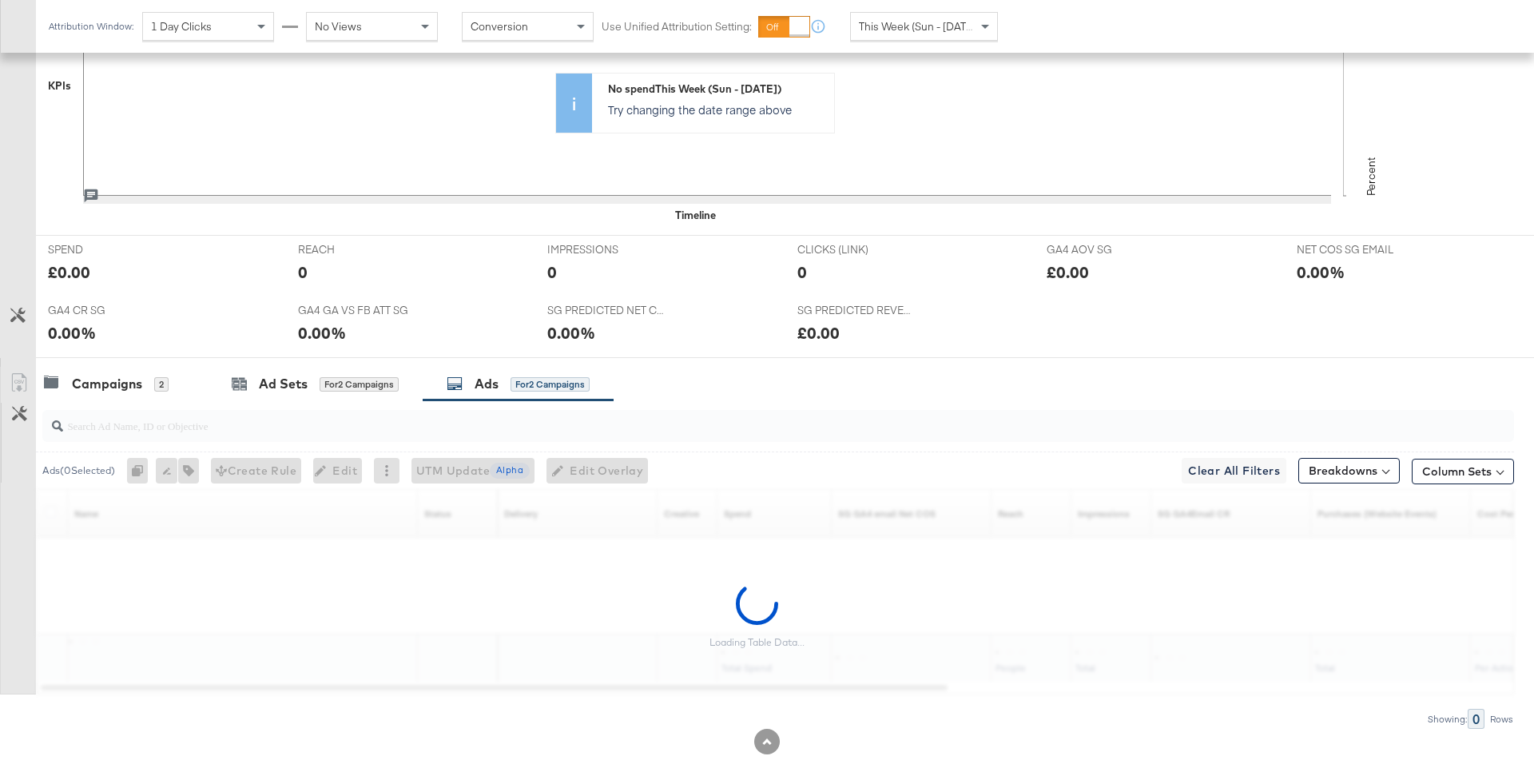
scroll to position [506, 0]
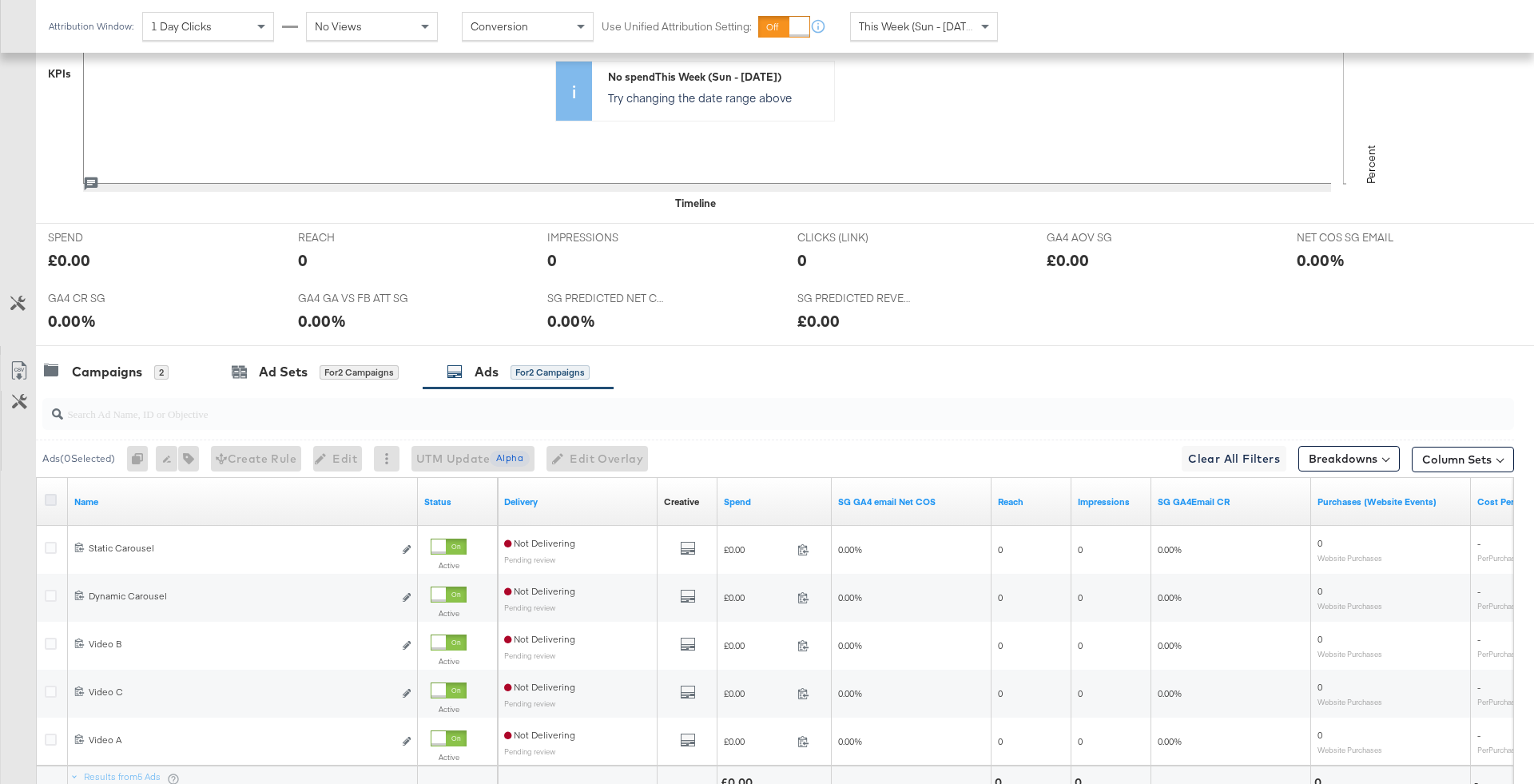
click at [48, 501] on icon at bounding box center [51, 500] width 12 height 12
click at [0, 0] on input "checkbox" at bounding box center [0, 0] width 0 height 0
click at [449, 439] on div "Ads ( 5 Selected) Duplicate 5 ads Rename 5 ads Tags for 5 campaigns Create Rule…" at bounding box center [774, 457] width 1478 height 37
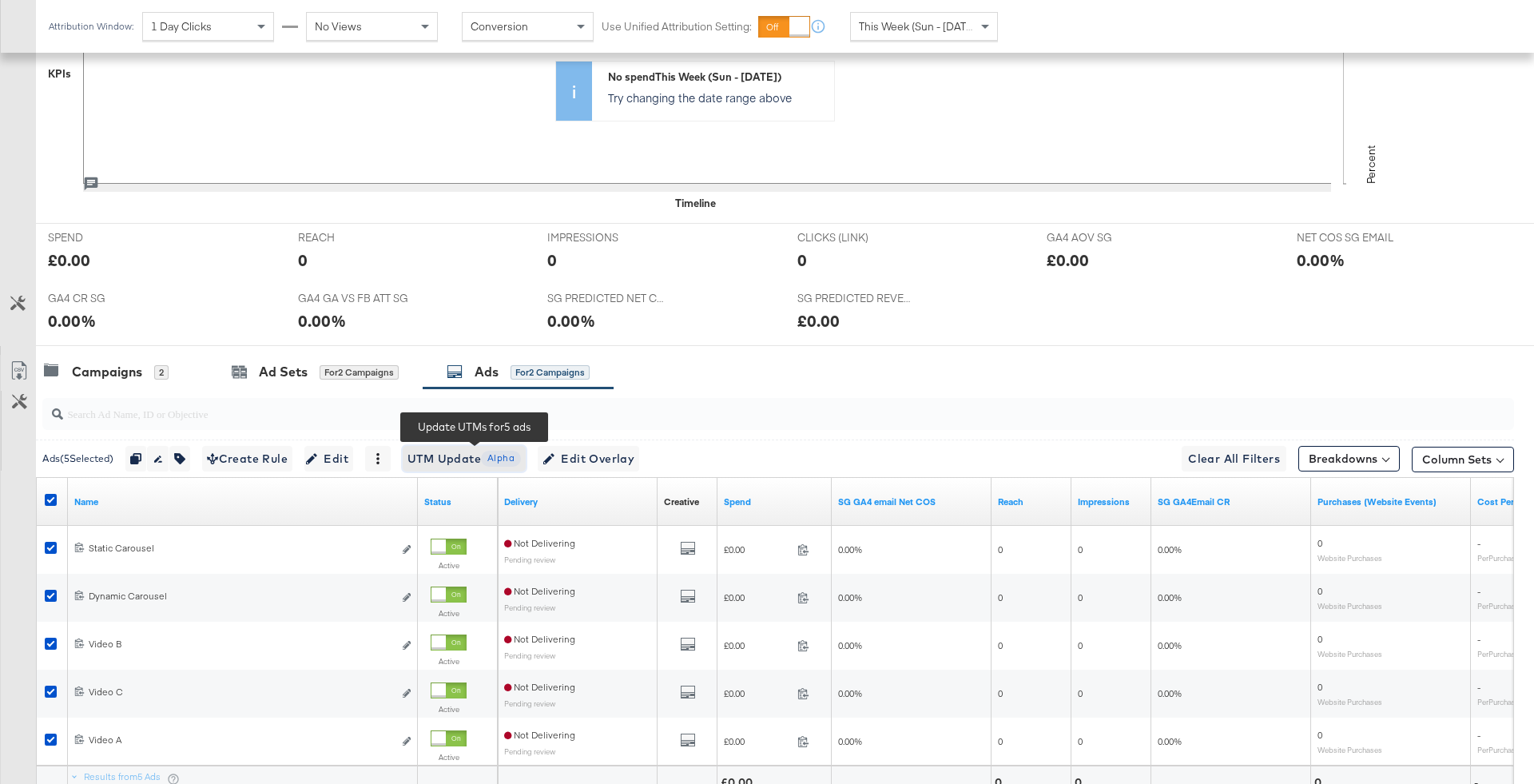
click at [449, 462] on span "UTM Update Alpha" at bounding box center [464, 459] width 114 height 20
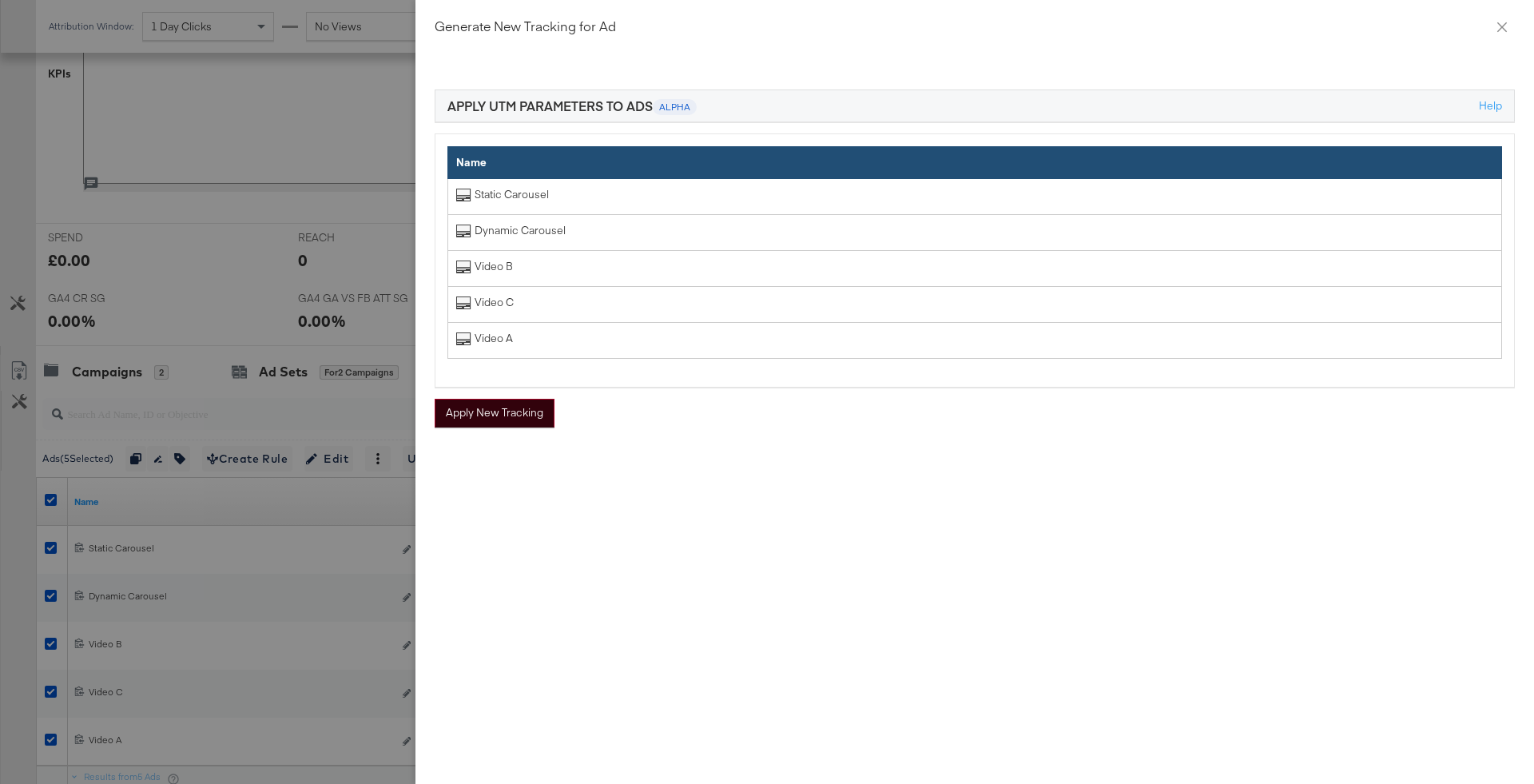
click at [540, 411] on button "Apply New Tracking" at bounding box center [494, 413] width 120 height 29
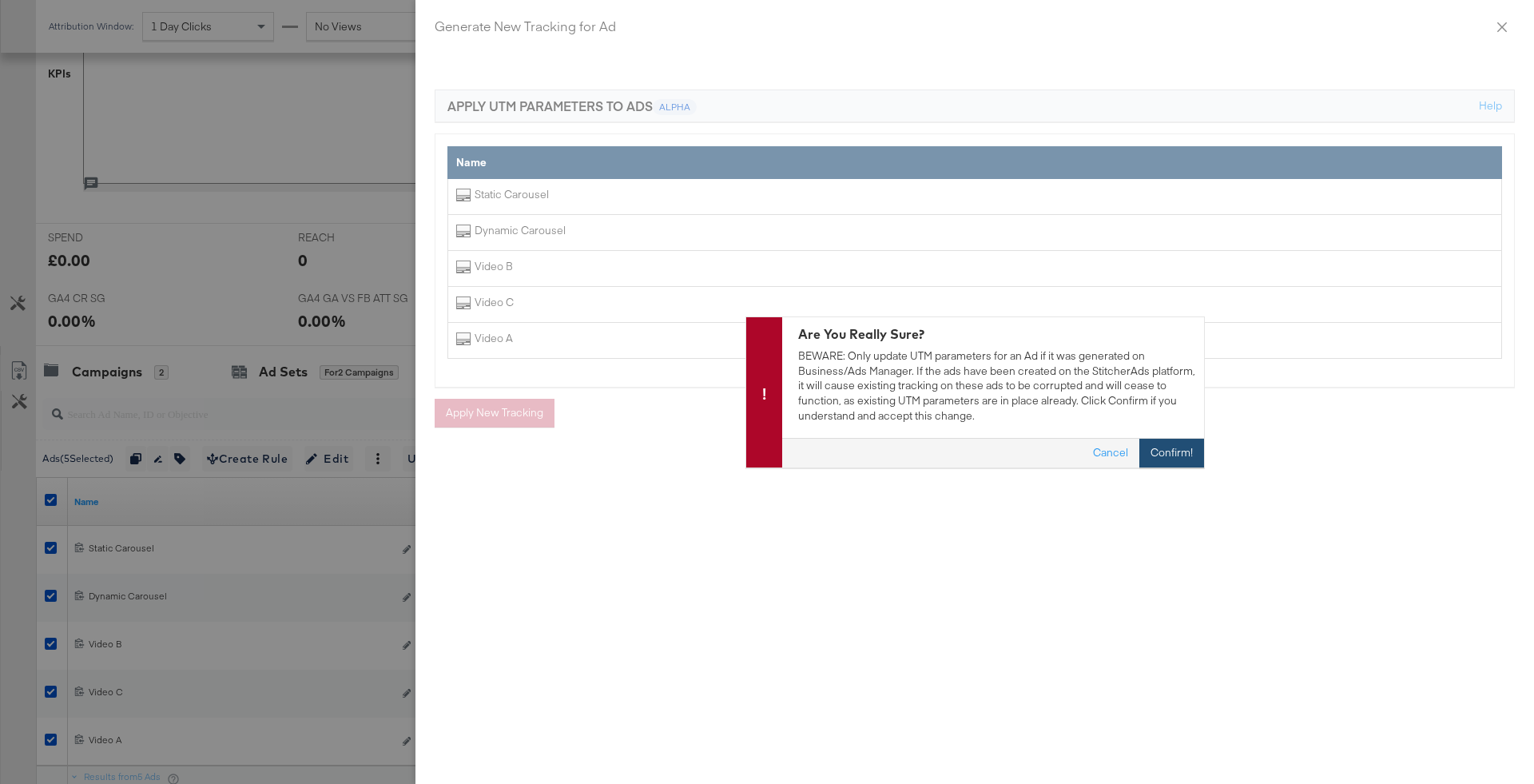
click at [1191, 448] on button "Confirm!" at bounding box center [1172, 452] width 65 height 29
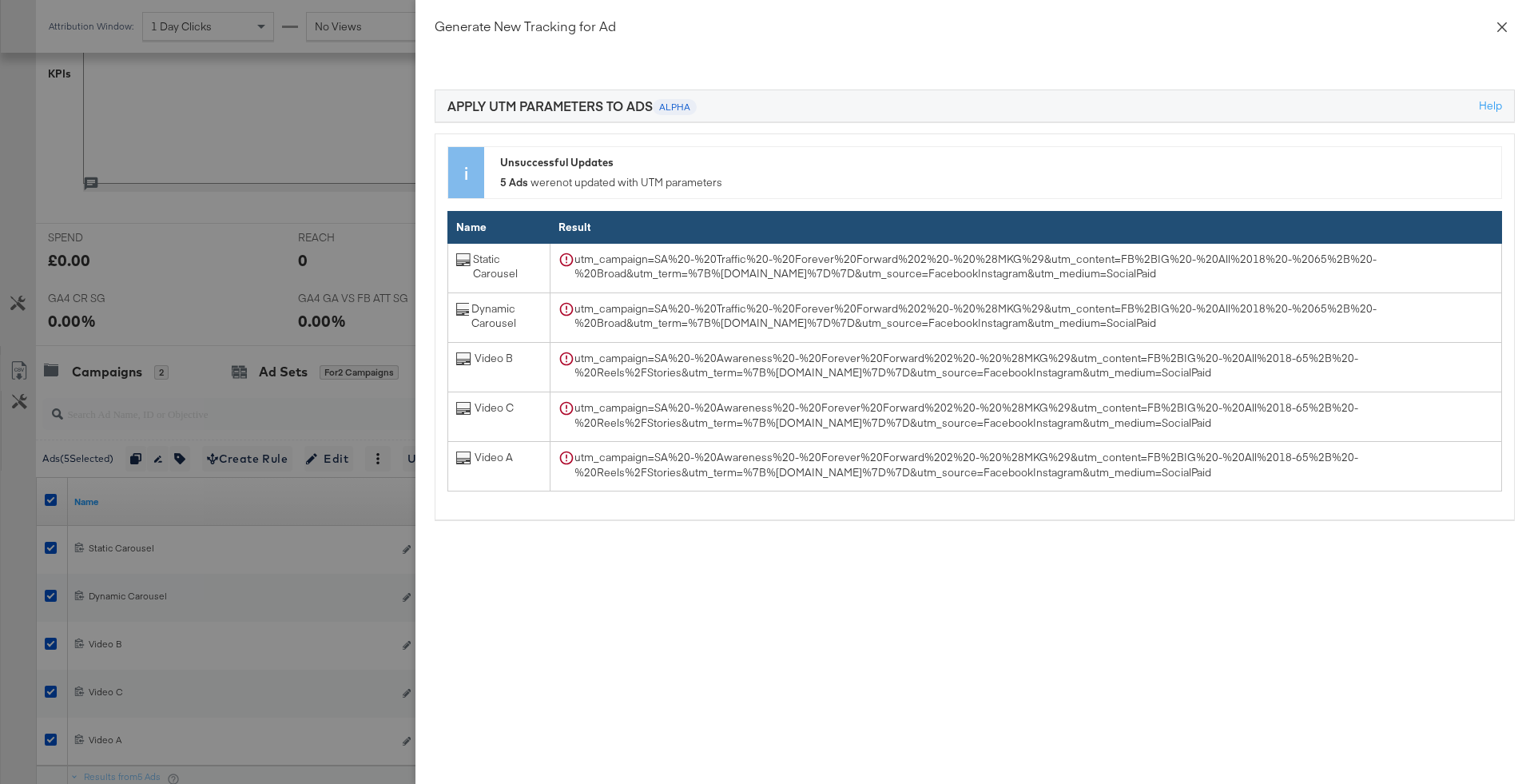
click at [1497, 36] on button "Close" at bounding box center [1502, 27] width 45 height 45
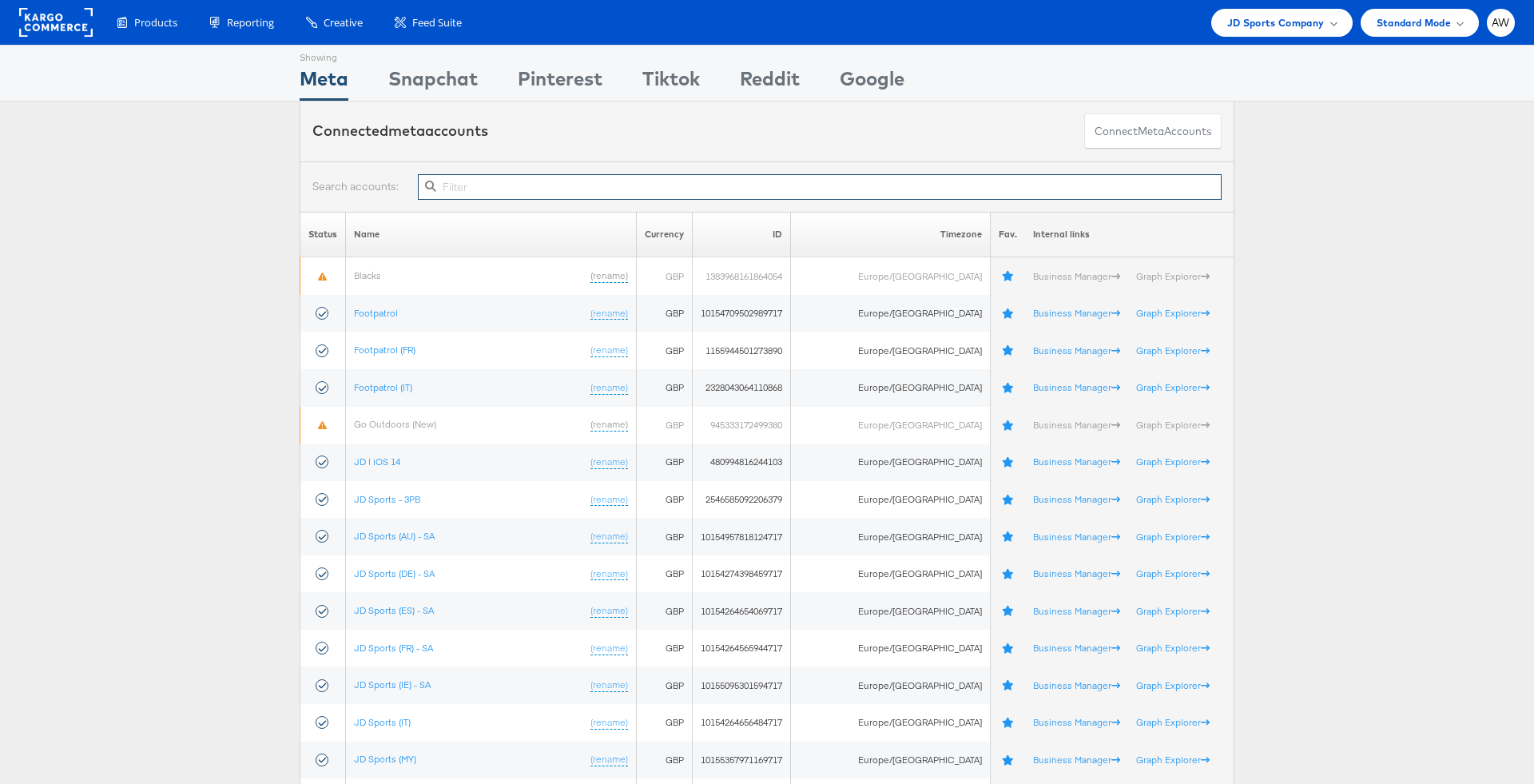
click at [546, 191] on input "text" at bounding box center [820, 186] width 804 height 26
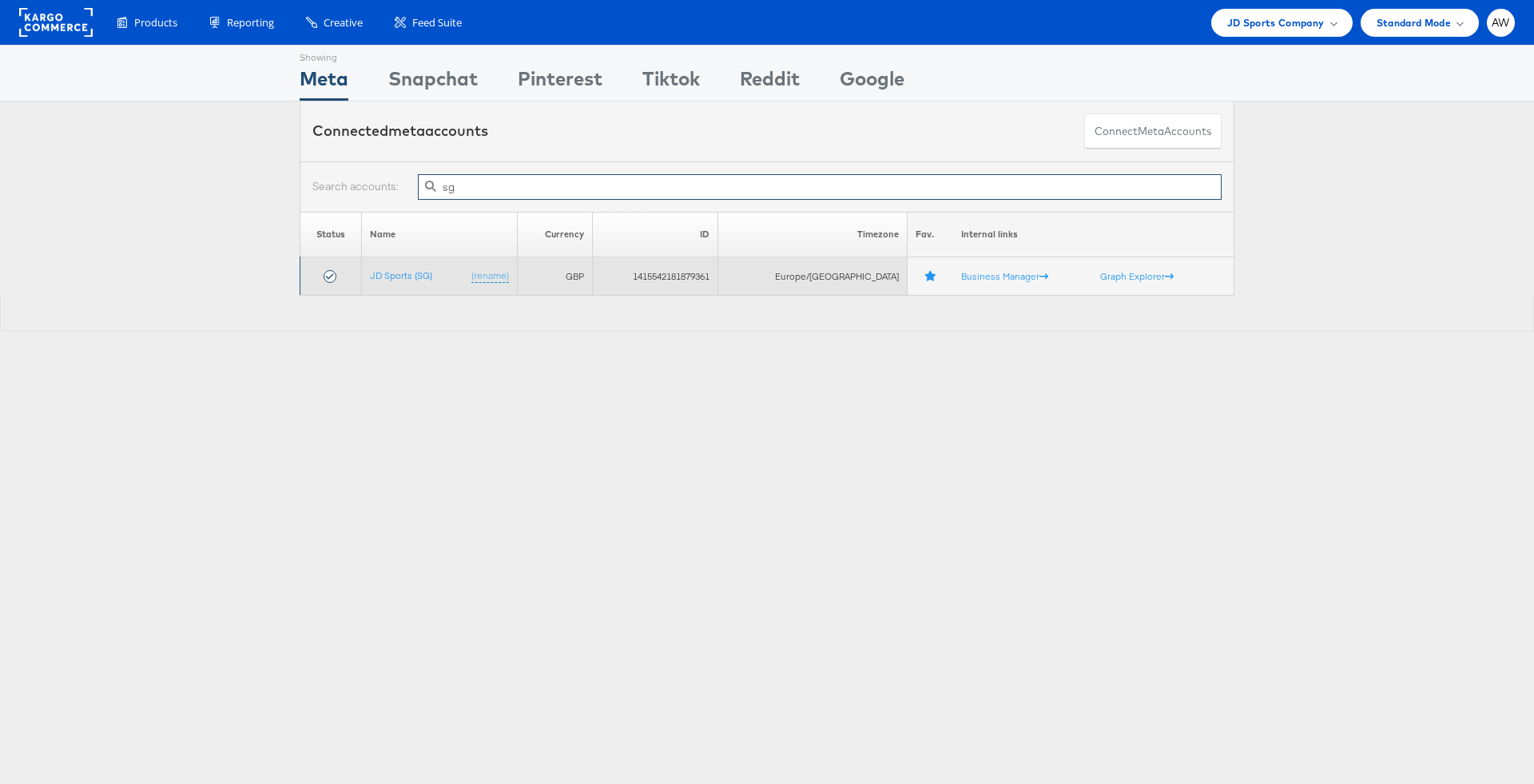
type input "sg"
click at [423, 280] on td "JD Sports (SG) (rename)" at bounding box center [439, 276] width 157 height 38
click at [419, 273] on link "JD Sports (SG)" at bounding box center [400, 275] width 62 height 12
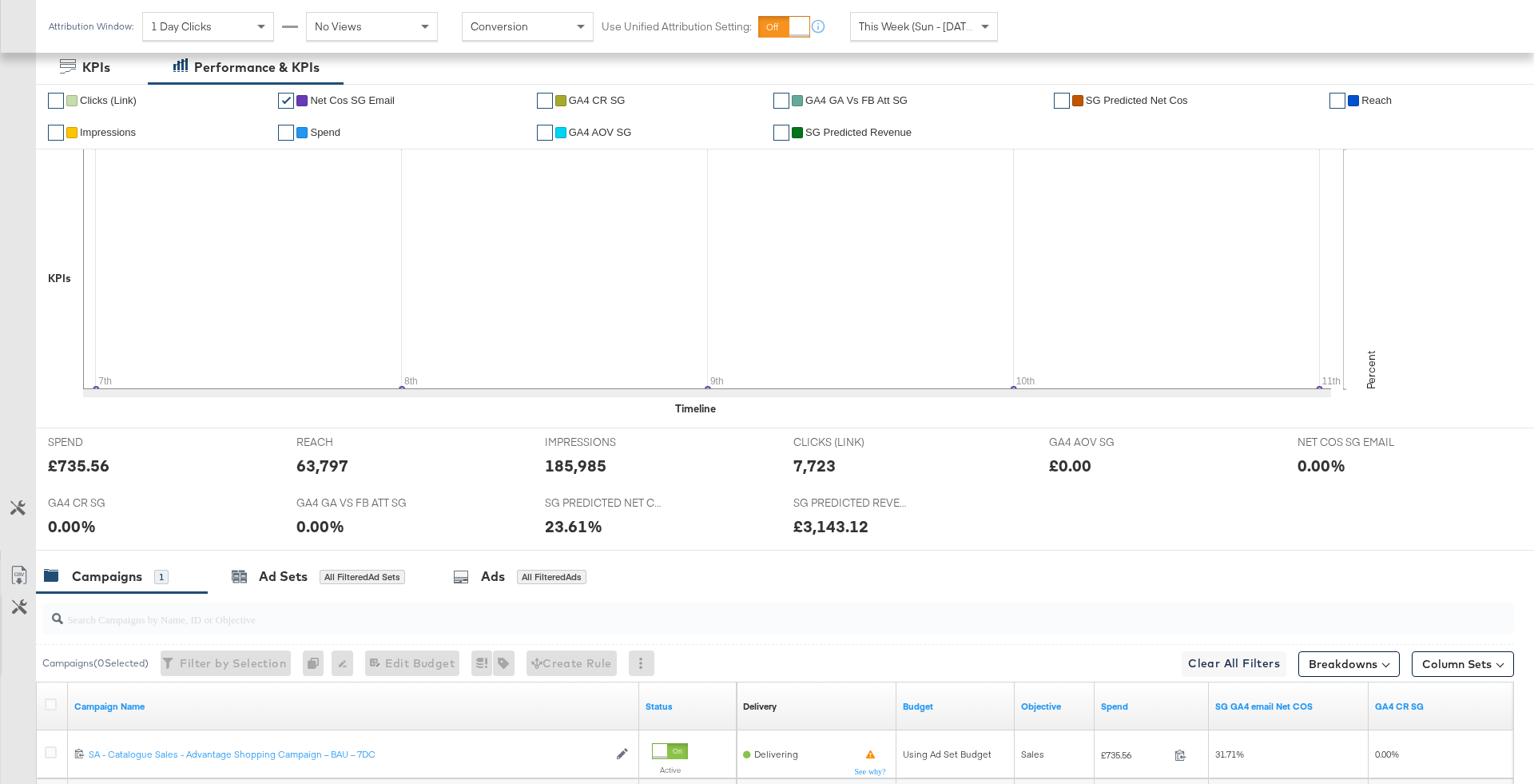
scroll to position [21, 0]
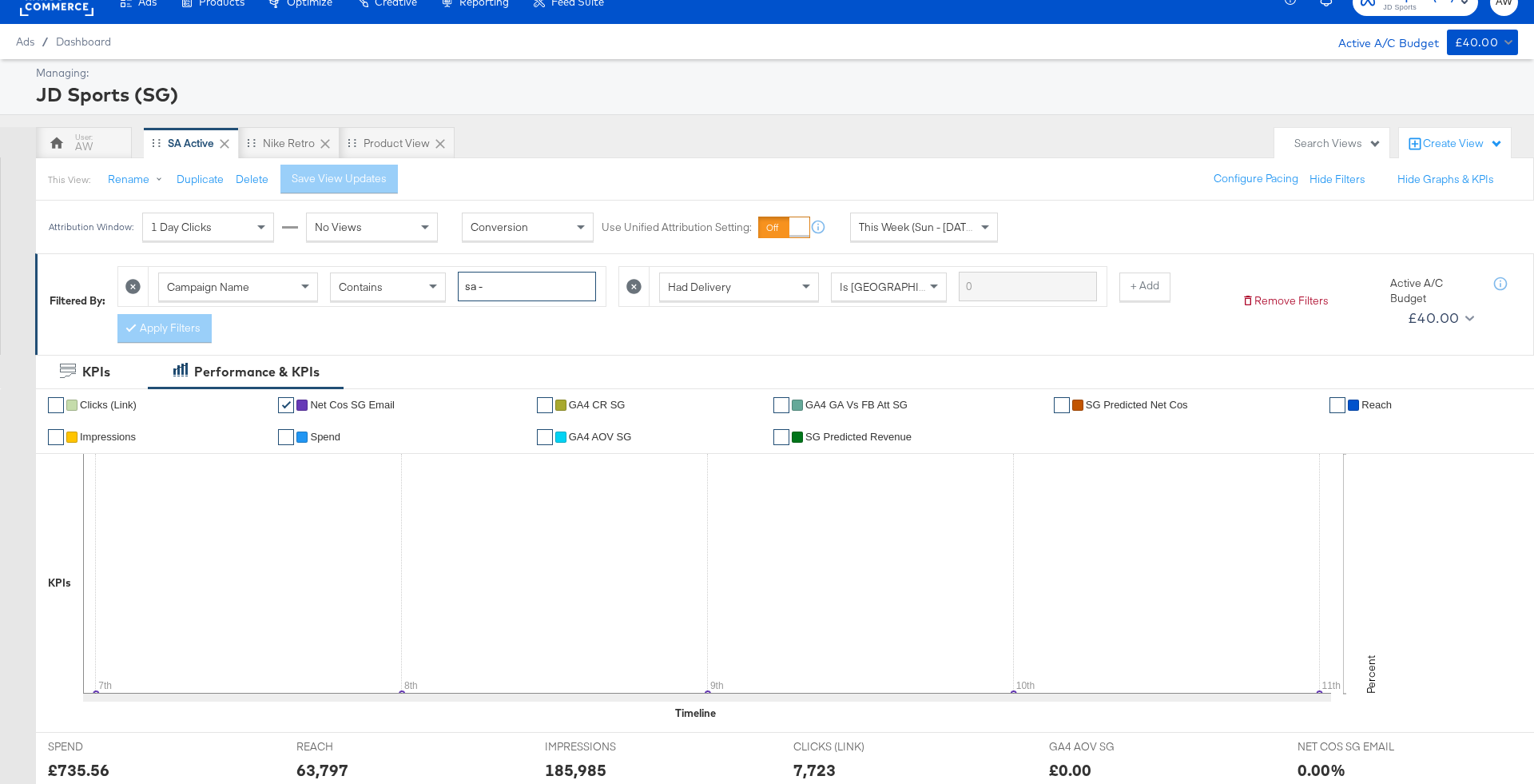
click at [531, 273] on input "sa -" at bounding box center [526, 287] width 138 height 30
type input "g"
type input "forever forward"
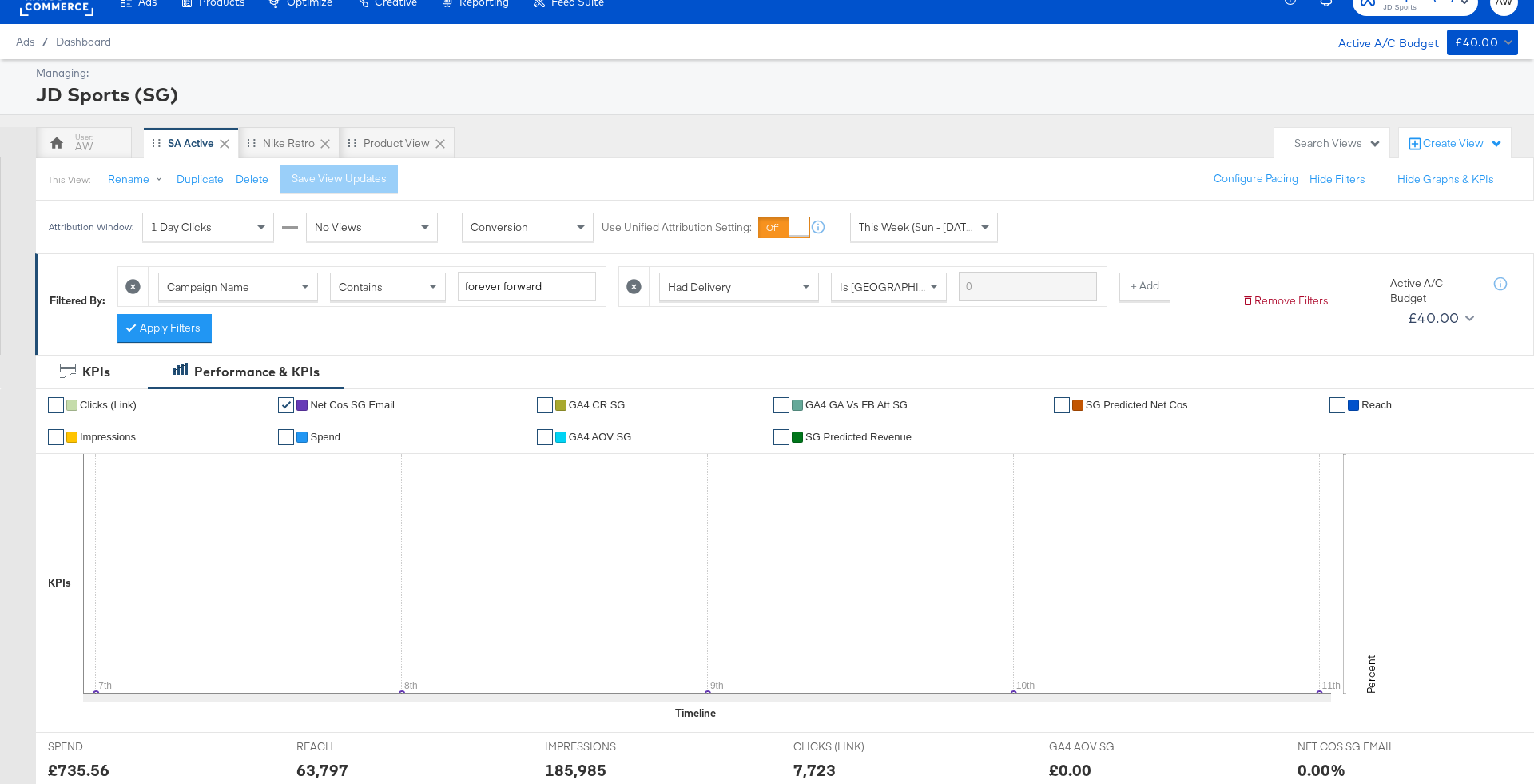
click at [627, 278] on icon at bounding box center [634, 286] width 15 height 15
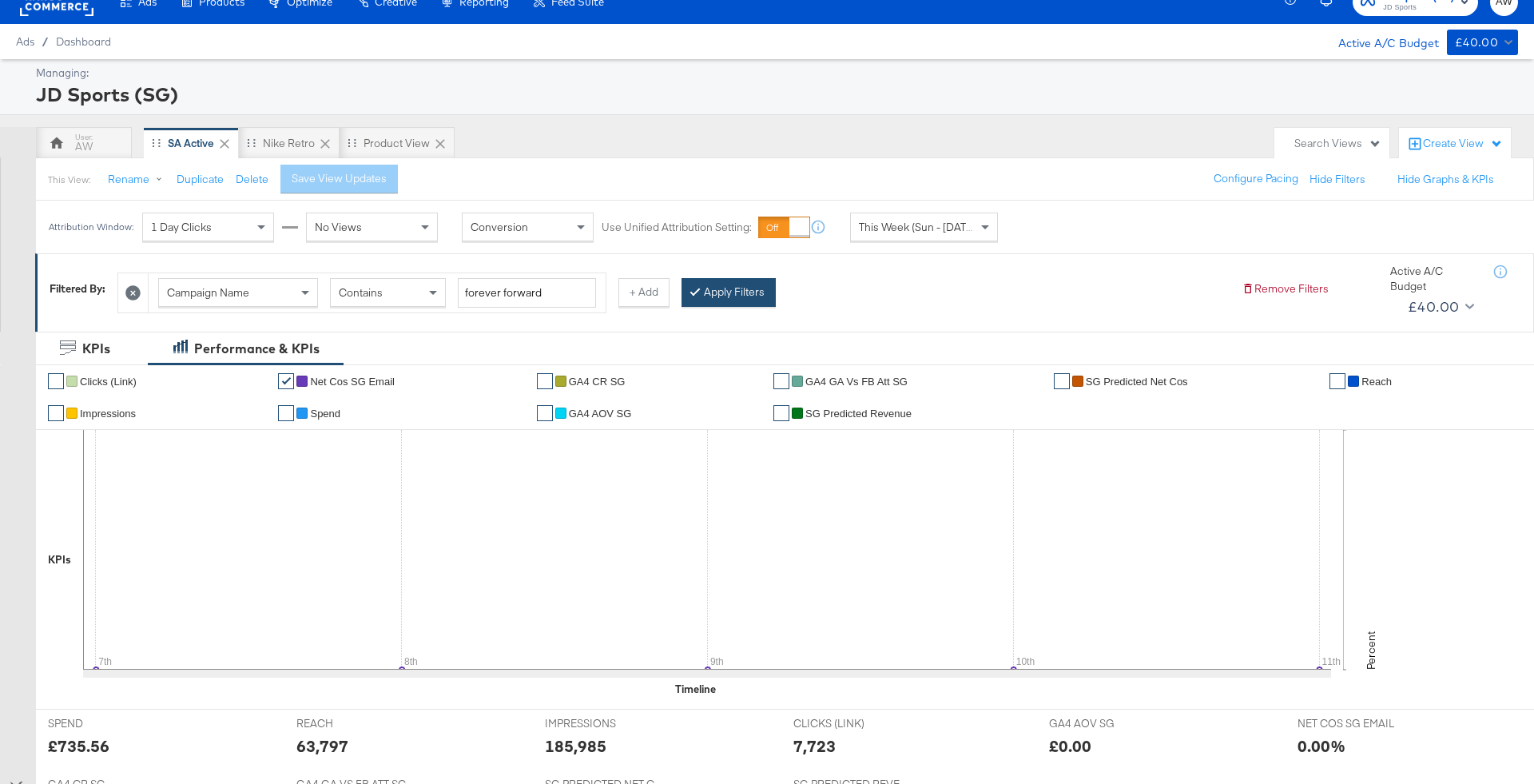
click at [720, 293] on button "Apply Filters" at bounding box center [728, 292] width 94 height 29
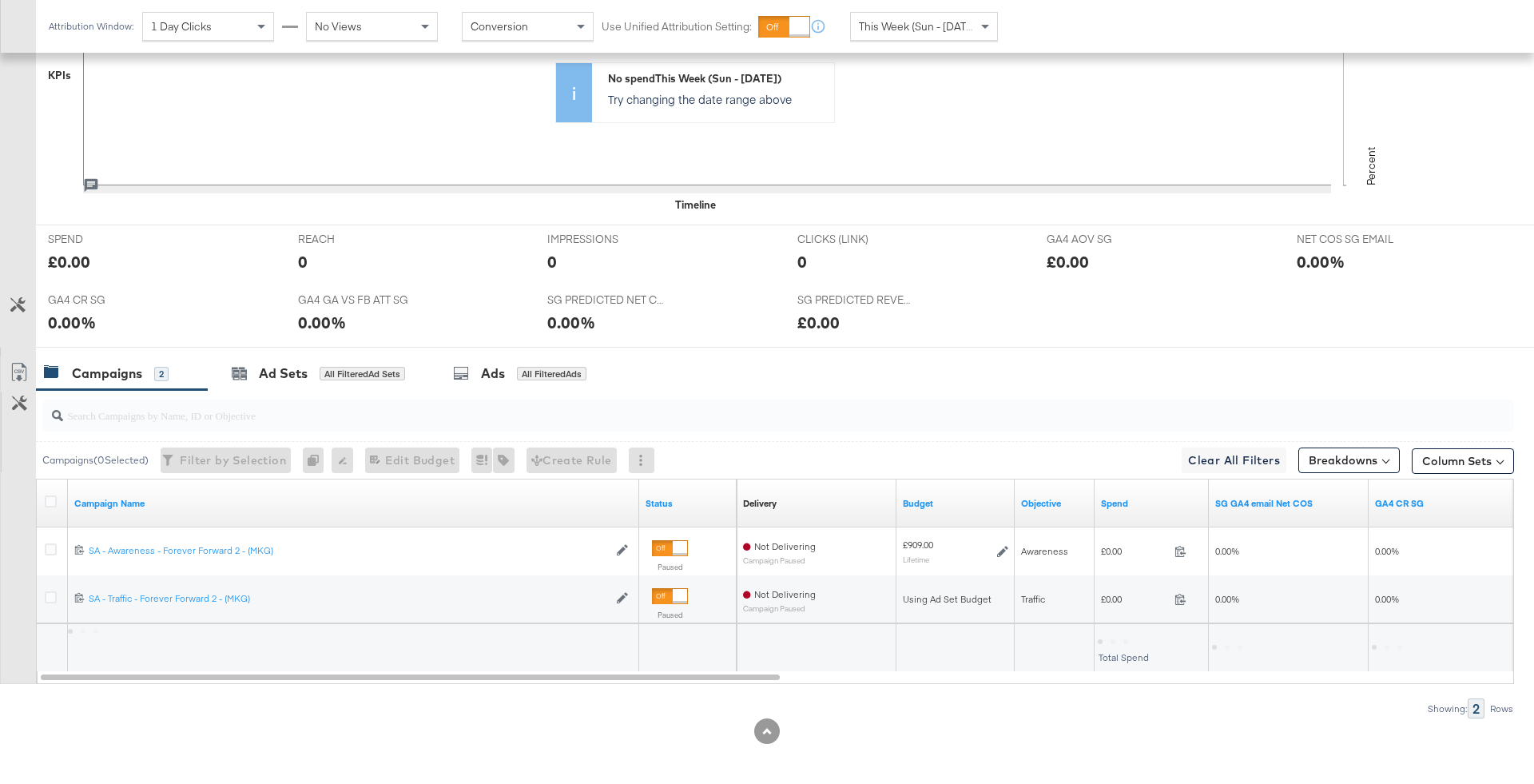
scroll to position [506, 0]
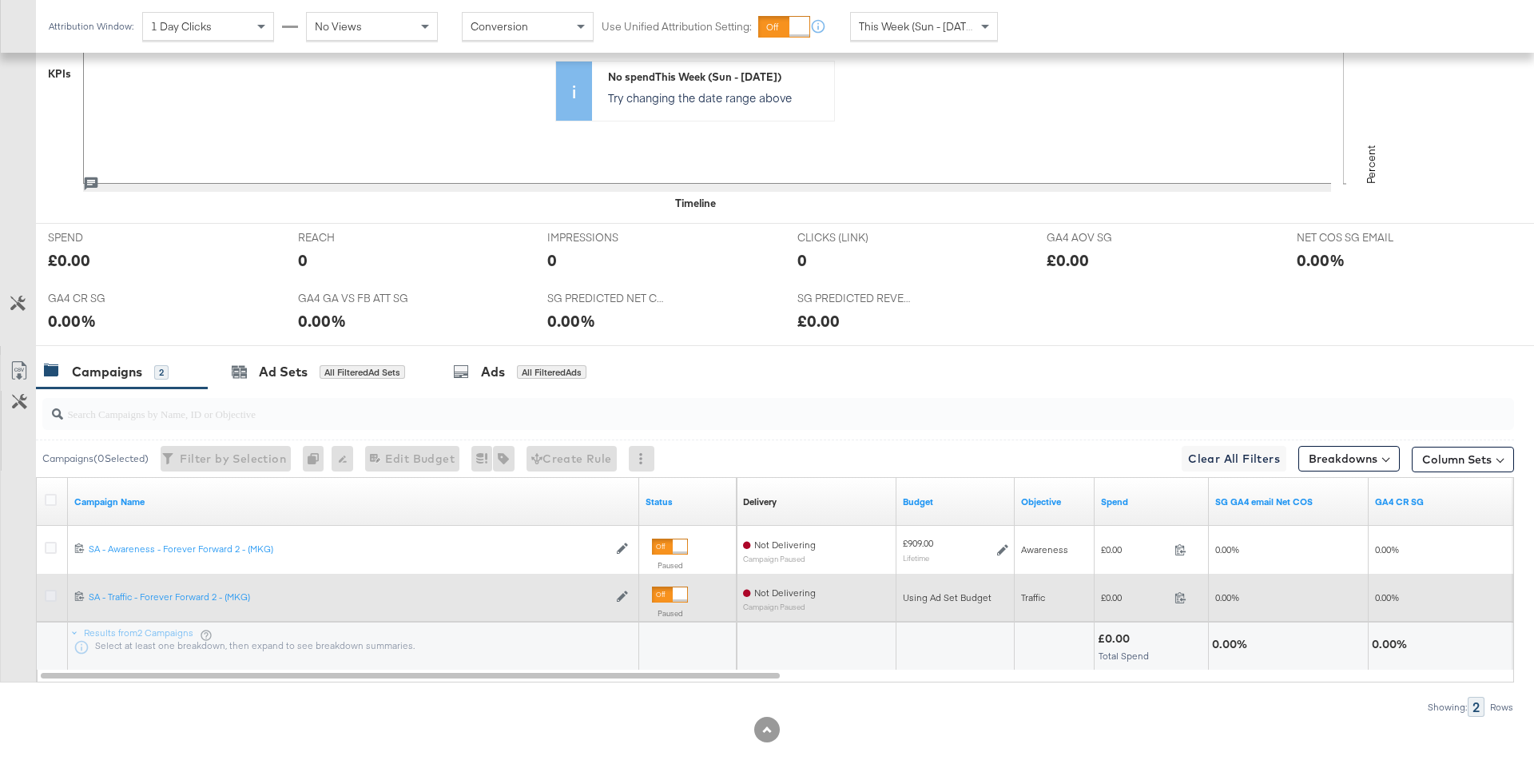
click at [50, 592] on icon at bounding box center [51, 595] width 12 height 12
click at [0, 0] on input "checkbox" at bounding box center [0, 0] width 0 height 0
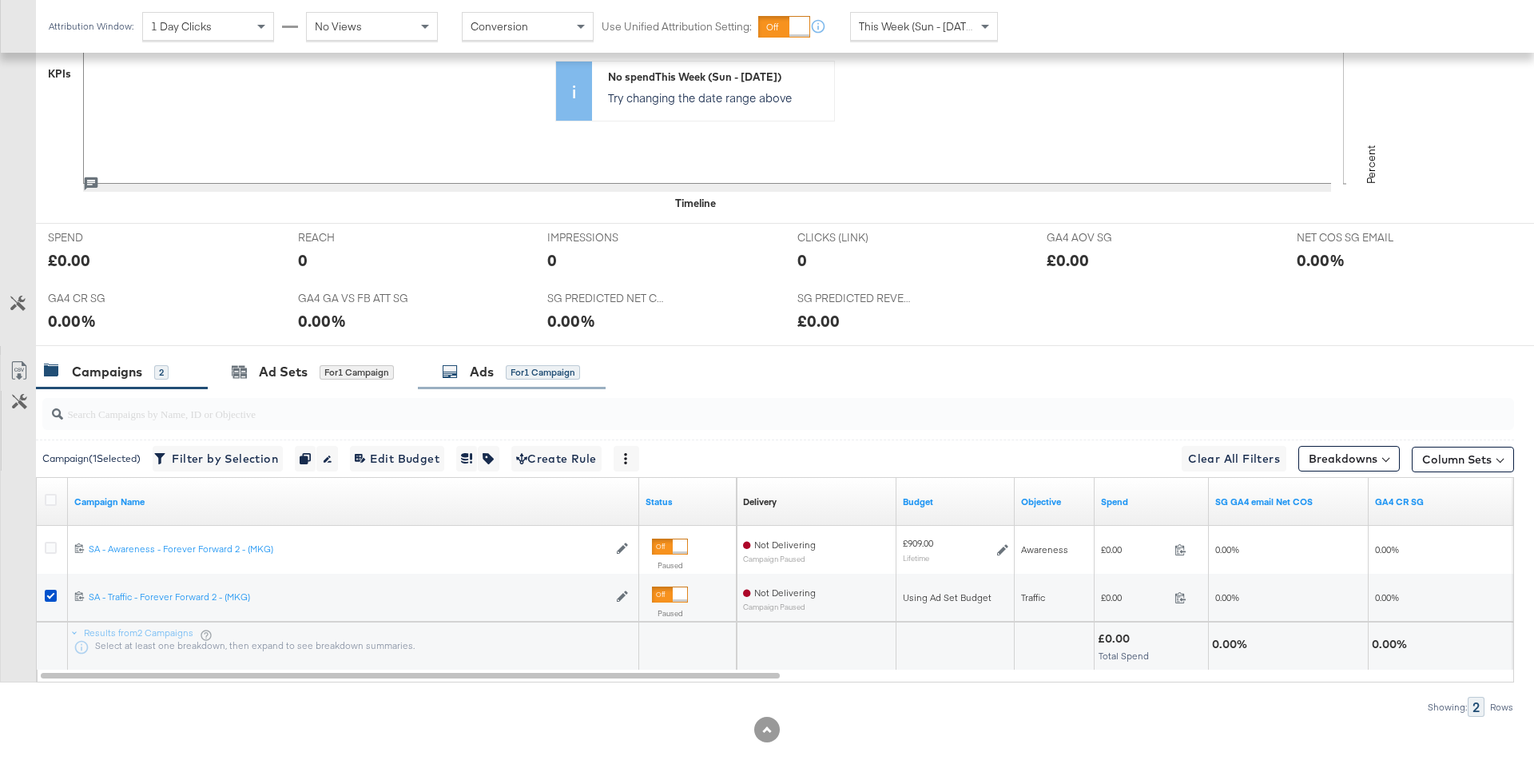
click at [502, 366] on div "Ads for 1 Campaign" at bounding box center [511, 372] width 138 height 18
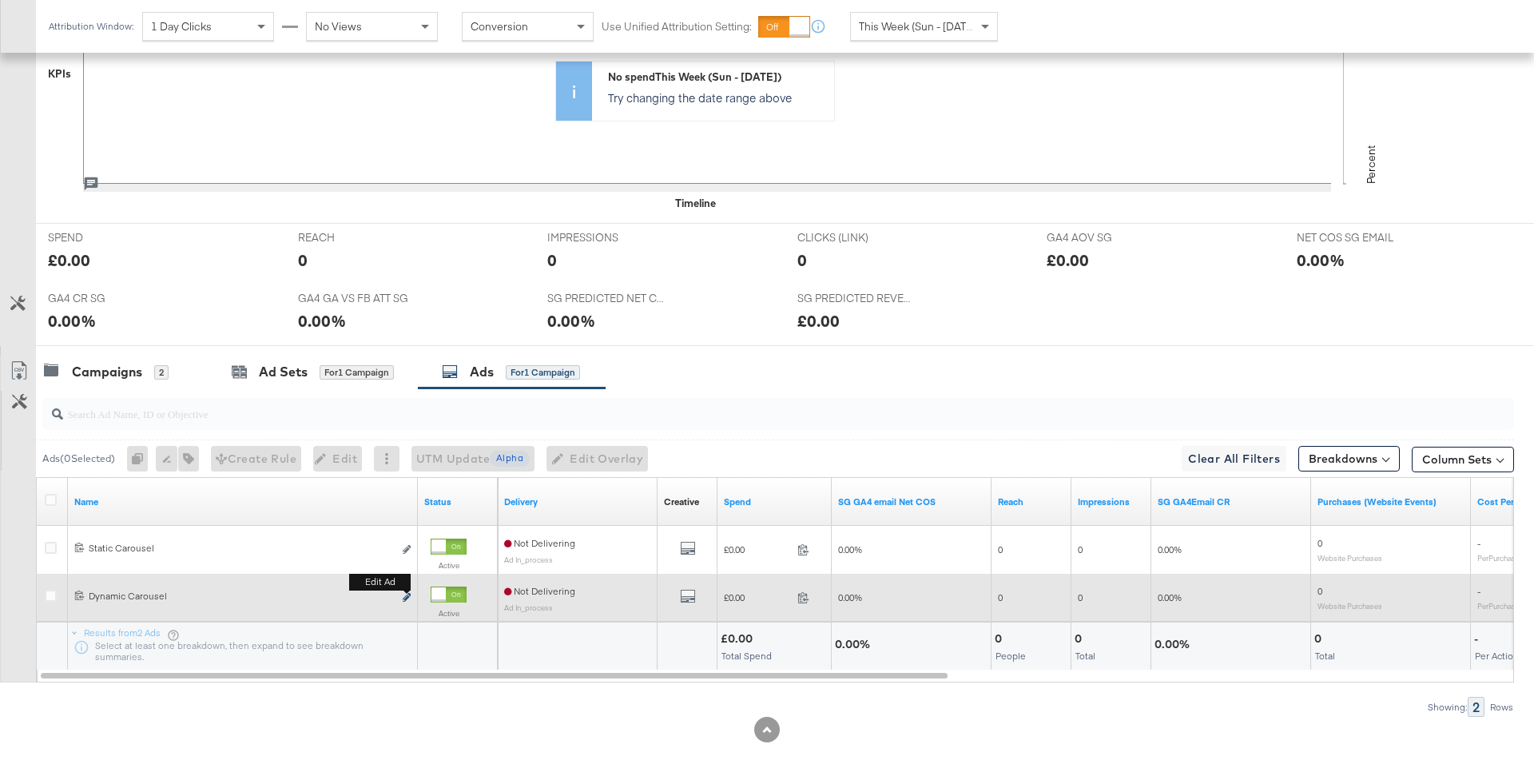
click at [408, 593] on icon "link" at bounding box center [407, 597] width 8 height 9
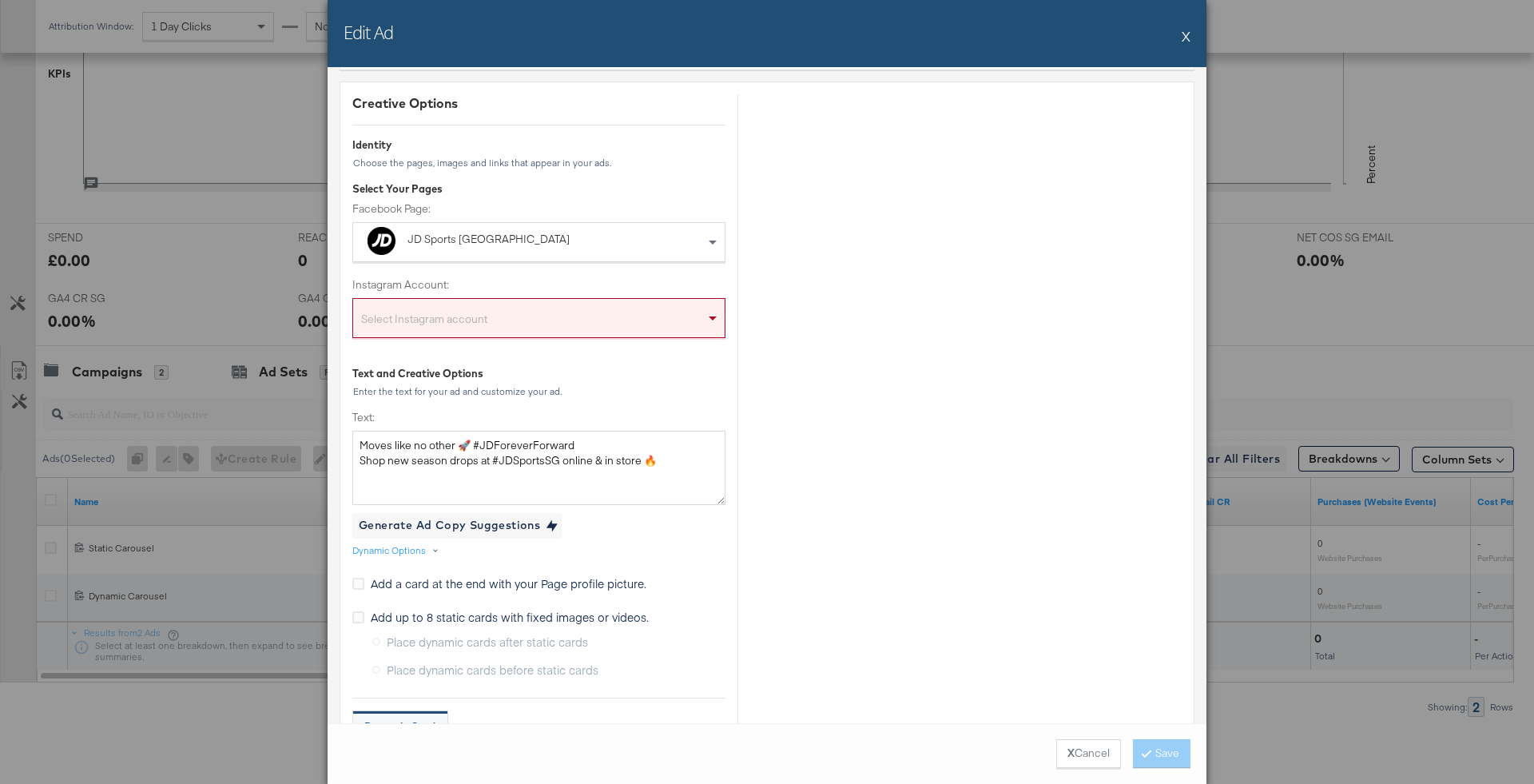
scroll to position [139, 0]
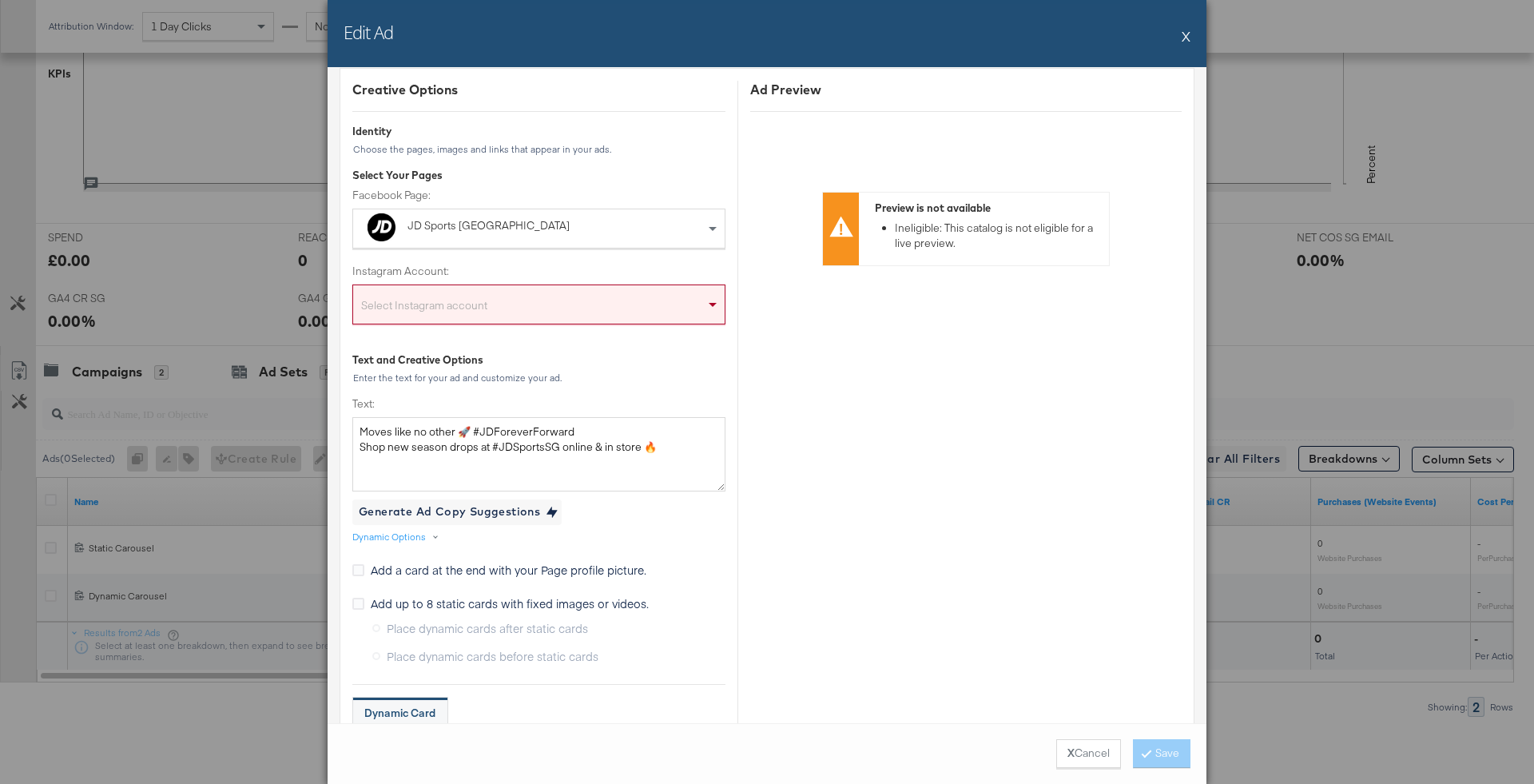
click at [545, 307] on div "Select Instagram account" at bounding box center [539, 307] width 371 height 32
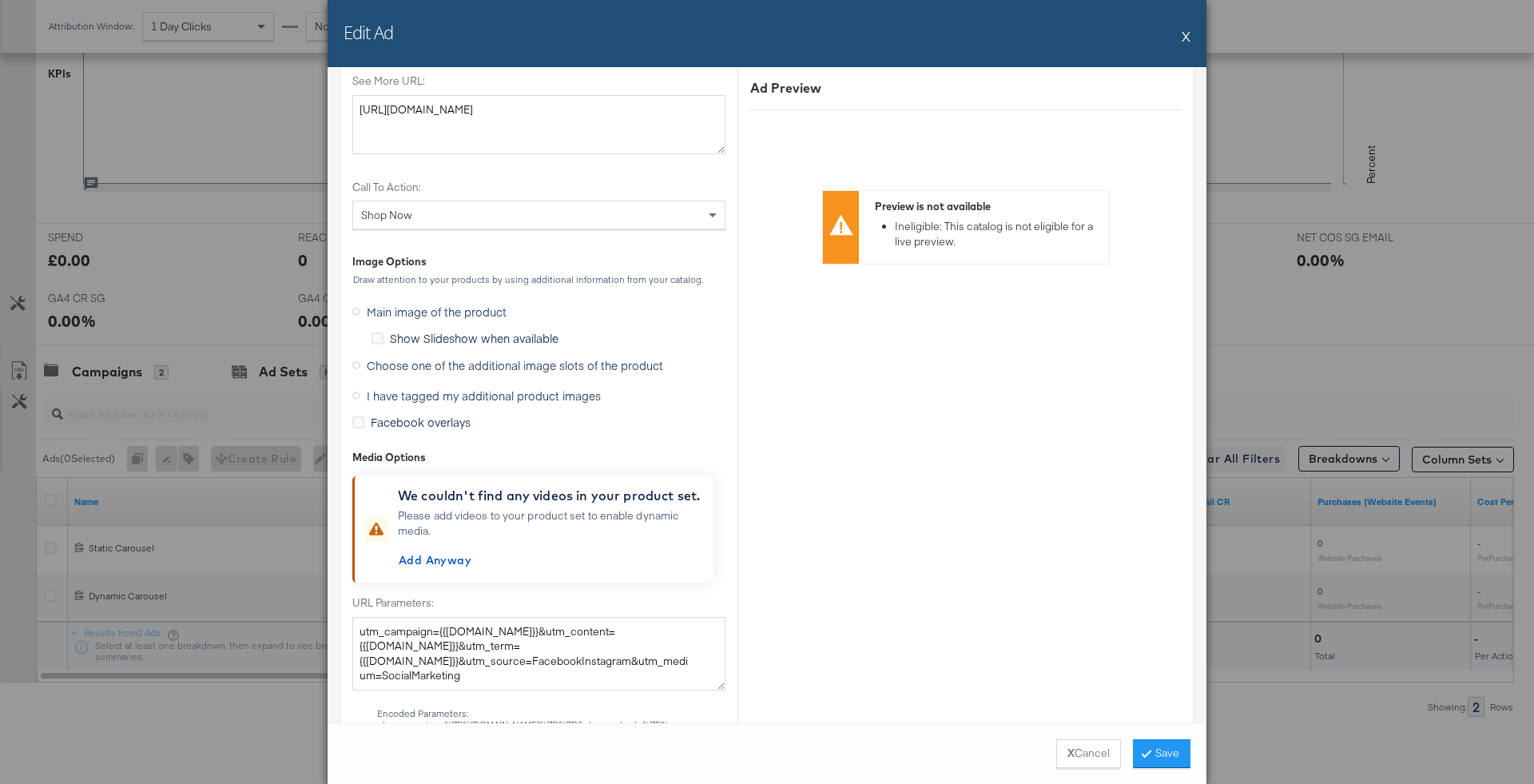
scroll to position [1032, 0]
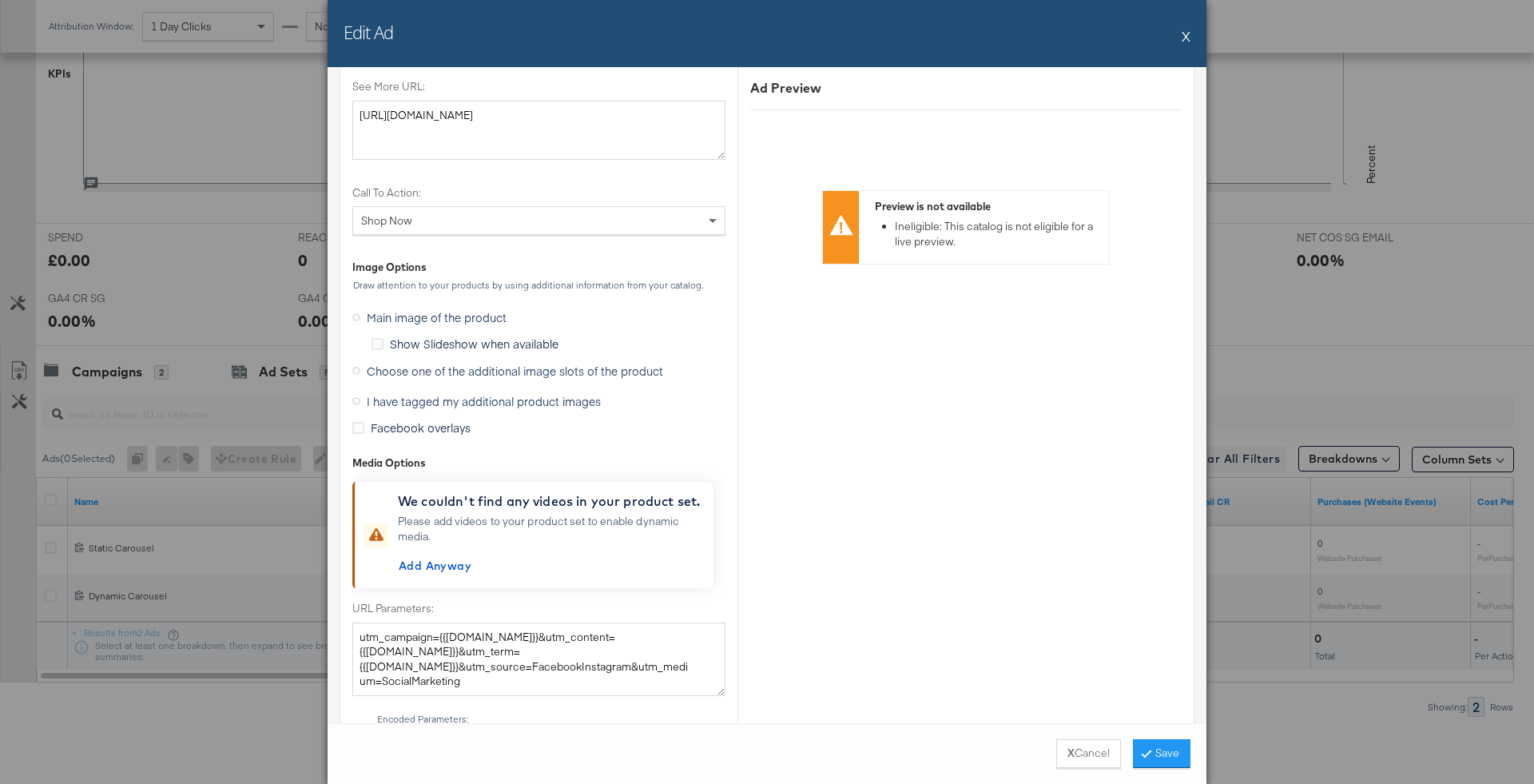
click at [535, 409] on label "I have tagged my additional product images" at bounding box center [480, 400] width 255 height 24
click at [0, 0] on input "I have tagged my additional product images" at bounding box center [0, 0] width 0 height 0
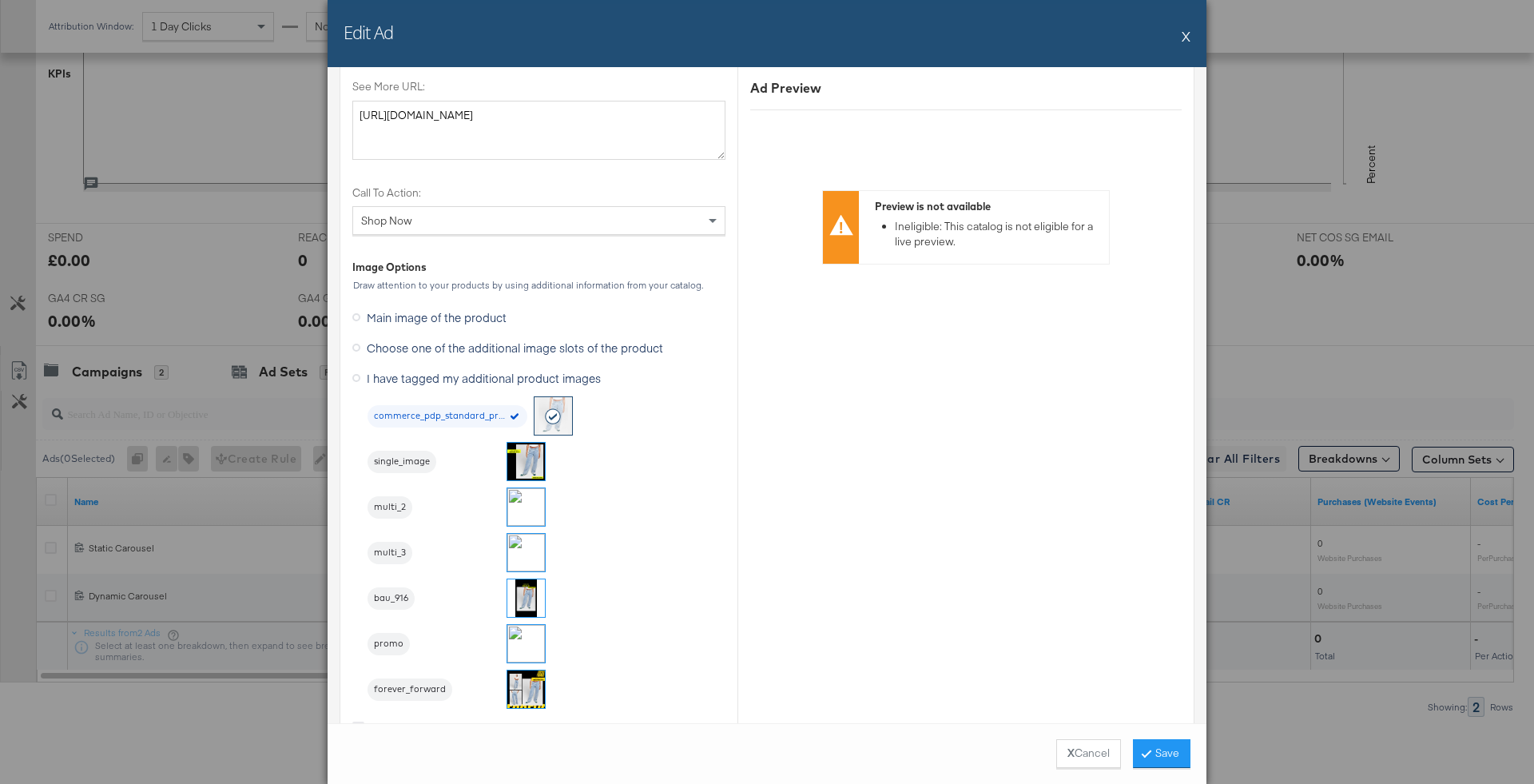
click at [531, 685] on img at bounding box center [525, 689] width 37 height 37
click at [1167, 753] on button "Save" at bounding box center [1161, 753] width 57 height 29
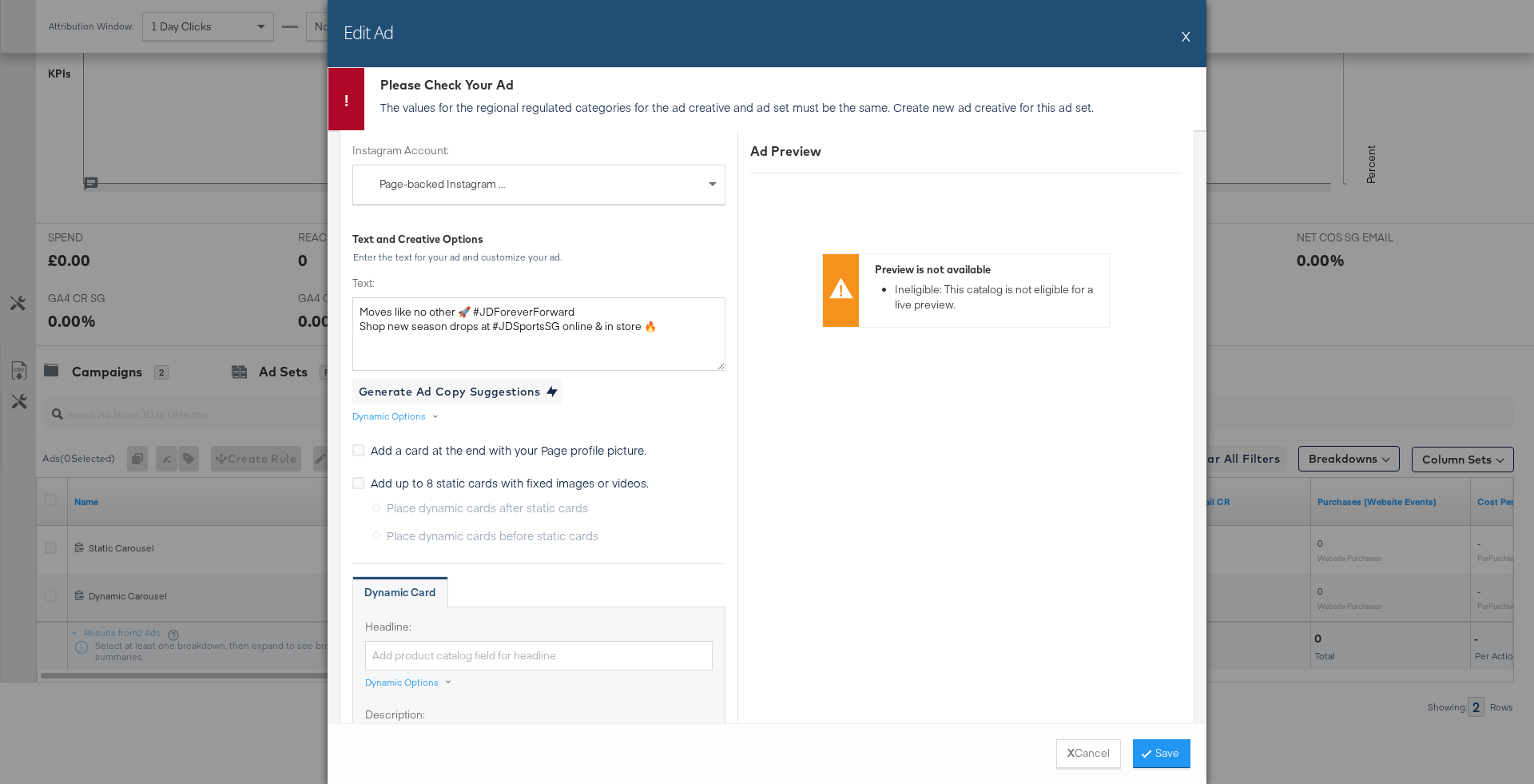
scroll to position [0, 0]
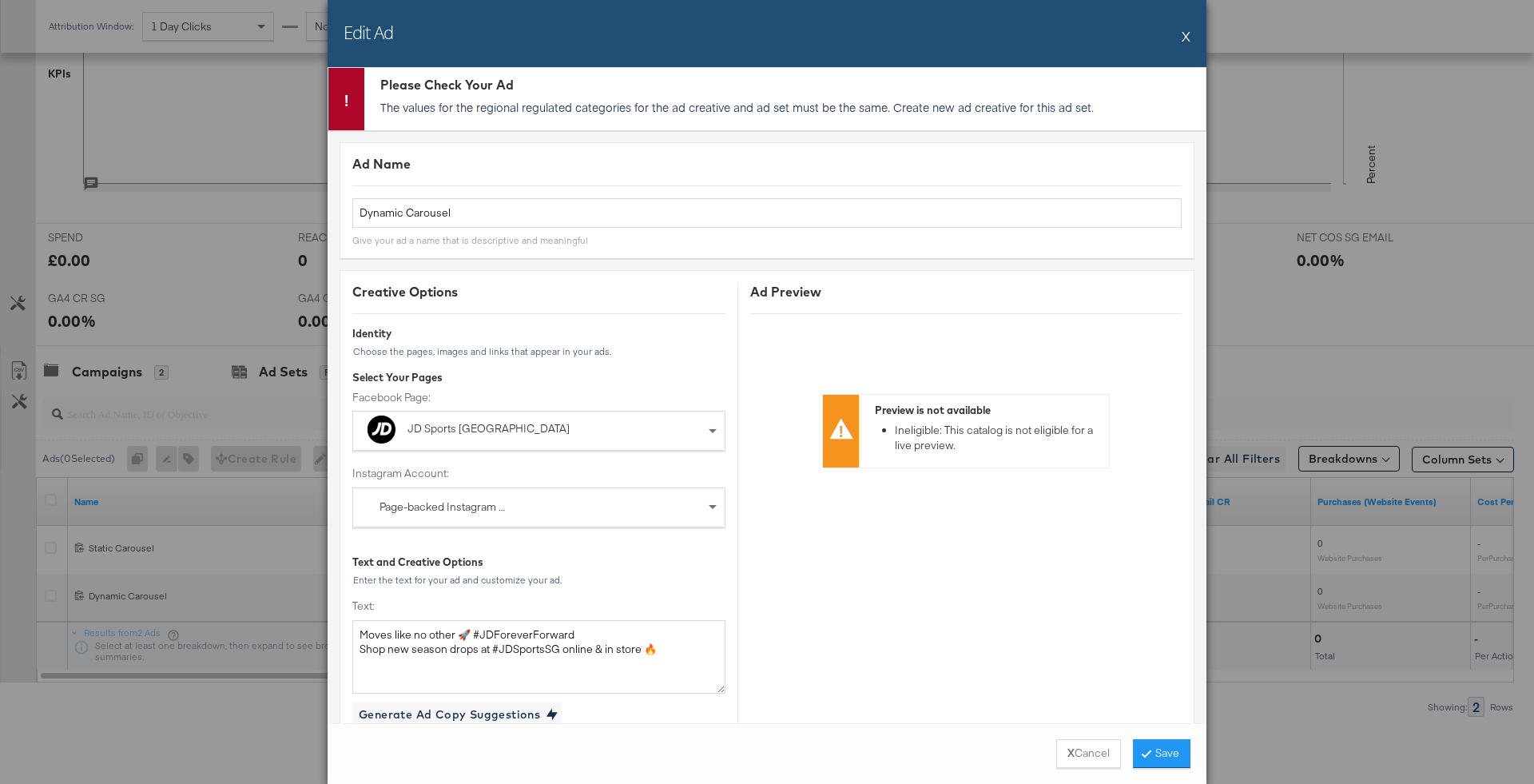
click at [1190, 37] on div "Edit Ad X" at bounding box center [767, 33] width 878 height 67
click at [1185, 31] on button "X" at bounding box center [1186, 36] width 9 height 32
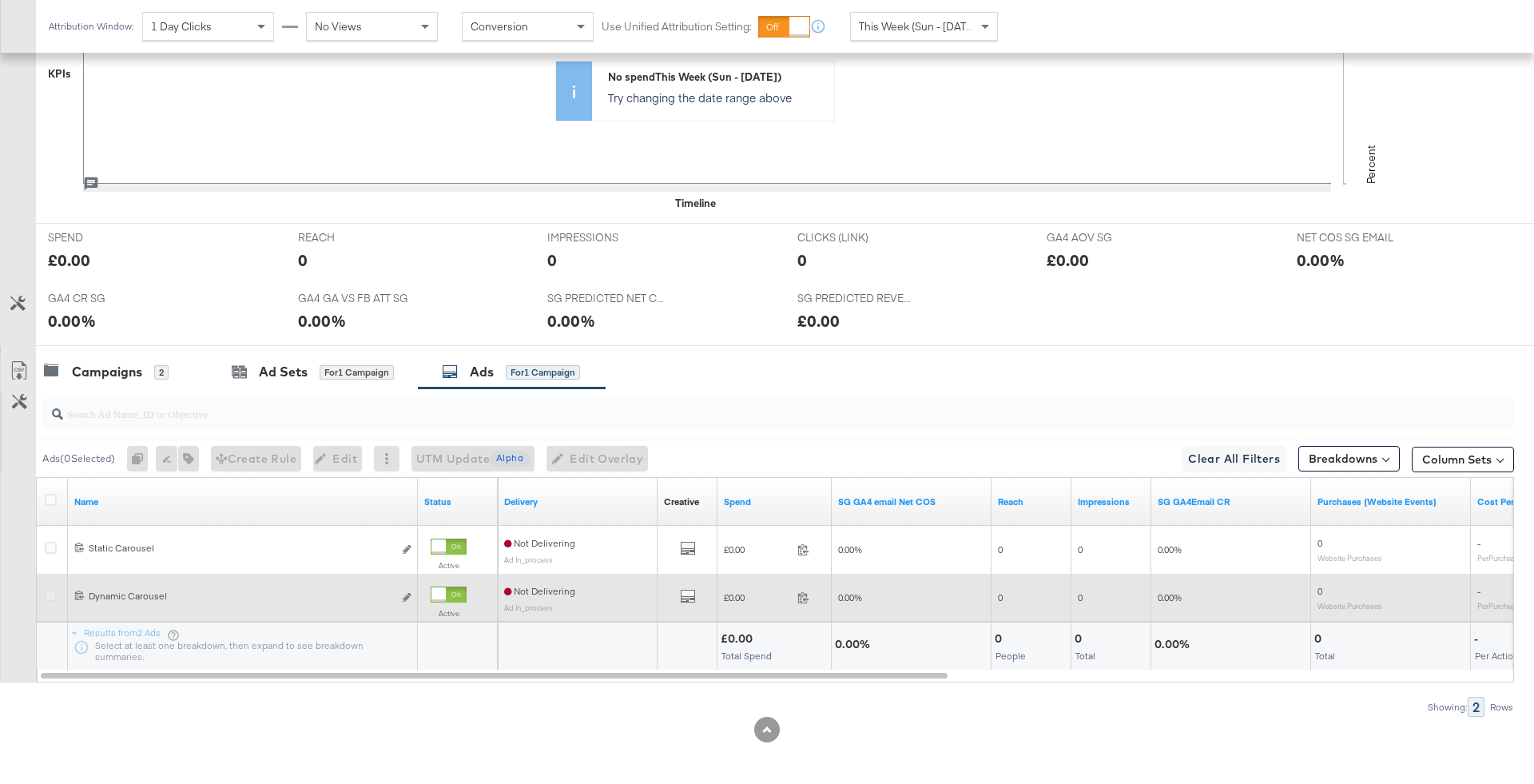
click at [48, 598] on icon at bounding box center [51, 595] width 12 height 12
click at [0, 0] on input "checkbox" at bounding box center [0, 0] width 0 height 0
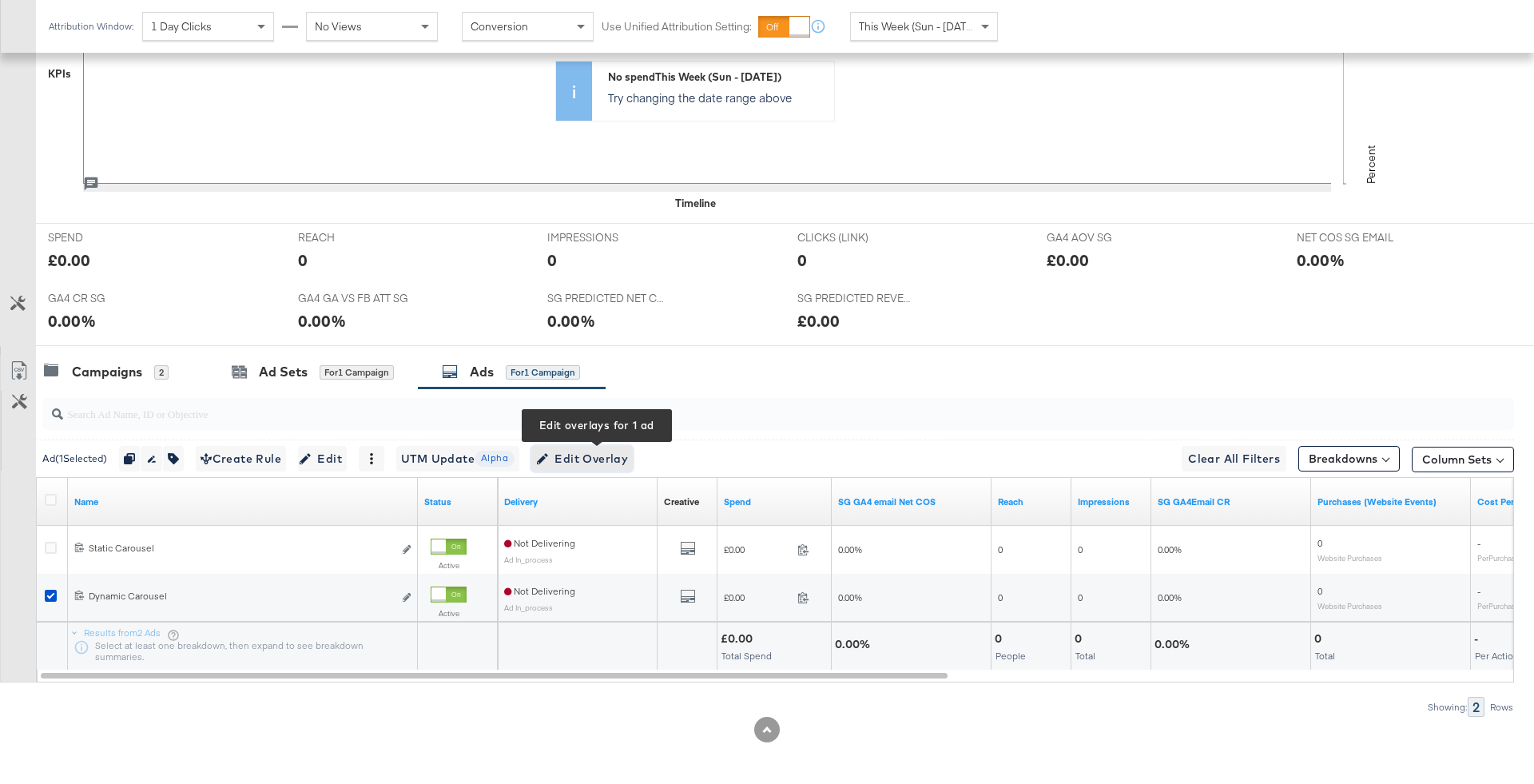
click at [586, 457] on span "Edit Overlay Edit overlays for 1 ad" at bounding box center [582, 459] width 92 height 20
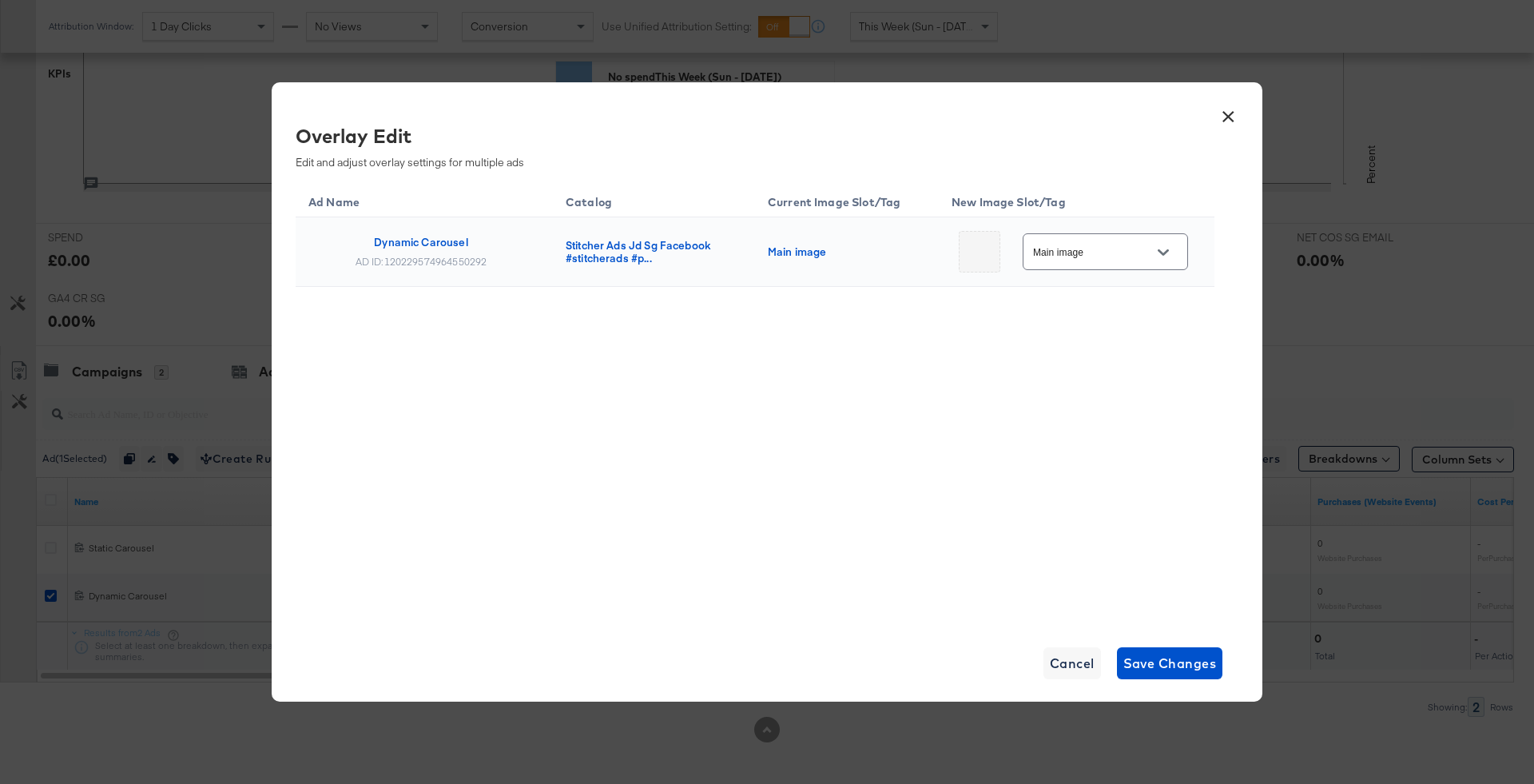
click at [1157, 239] on div "Main image" at bounding box center [1106, 250] width 166 height 36
click at [1164, 258] on button "Open" at bounding box center [1163, 252] width 24 height 24
click at [1097, 546] on div "Slot_5" at bounding box center [1094, 542] width 66 height 16
type input "Slot_5"
click at [1164, 663] on span "Save Changes" at bounding box center [1169, 663] width 94 height 22
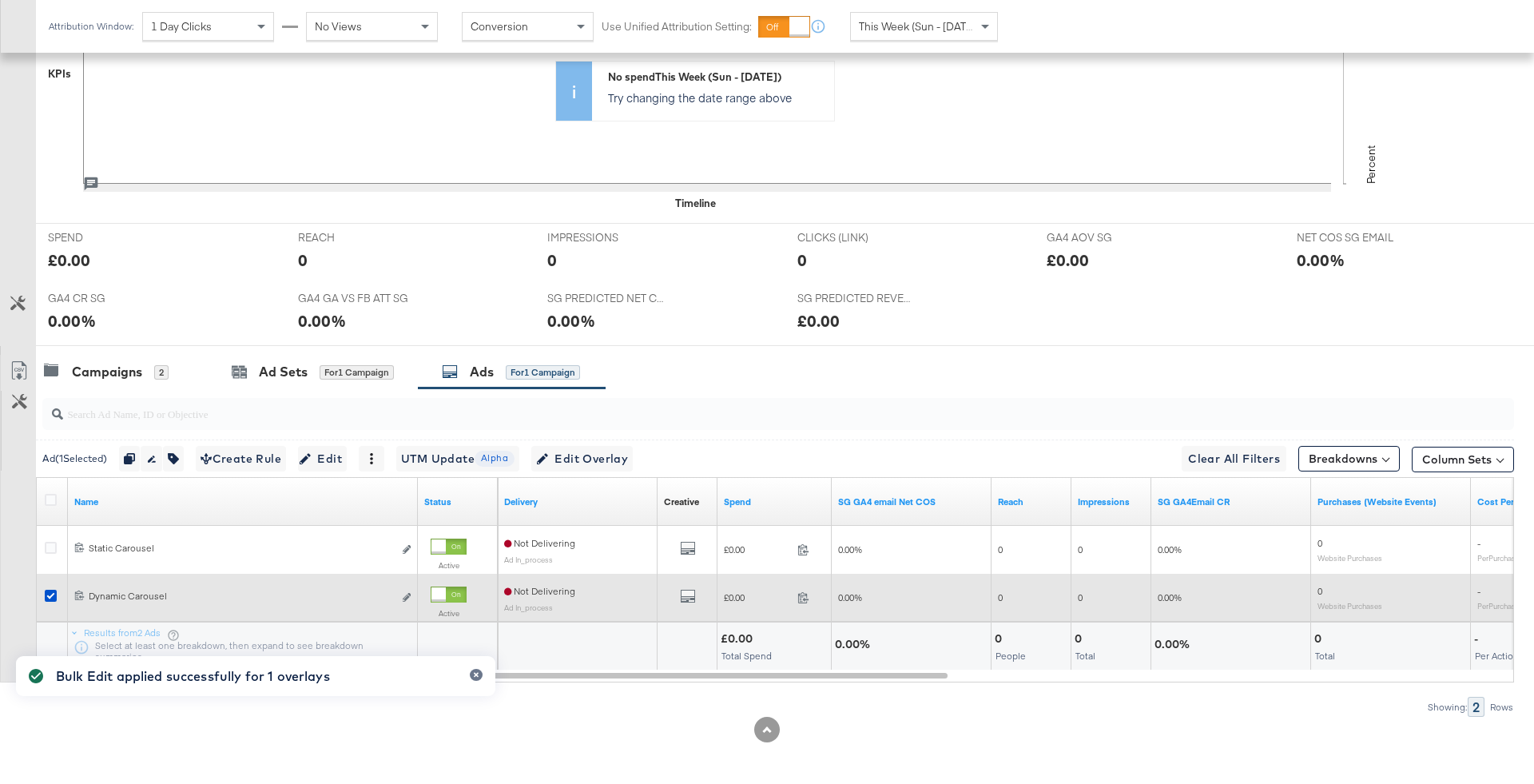
click at [412, 590] on div "120229574964550292 Dynamic Carousel Dynamic Carousel Edit ad" at bounding box center [243, 598] width 350 height 30
click at [410, 593] on icon "link" at bounding box center [407, 597] width 8 height 9
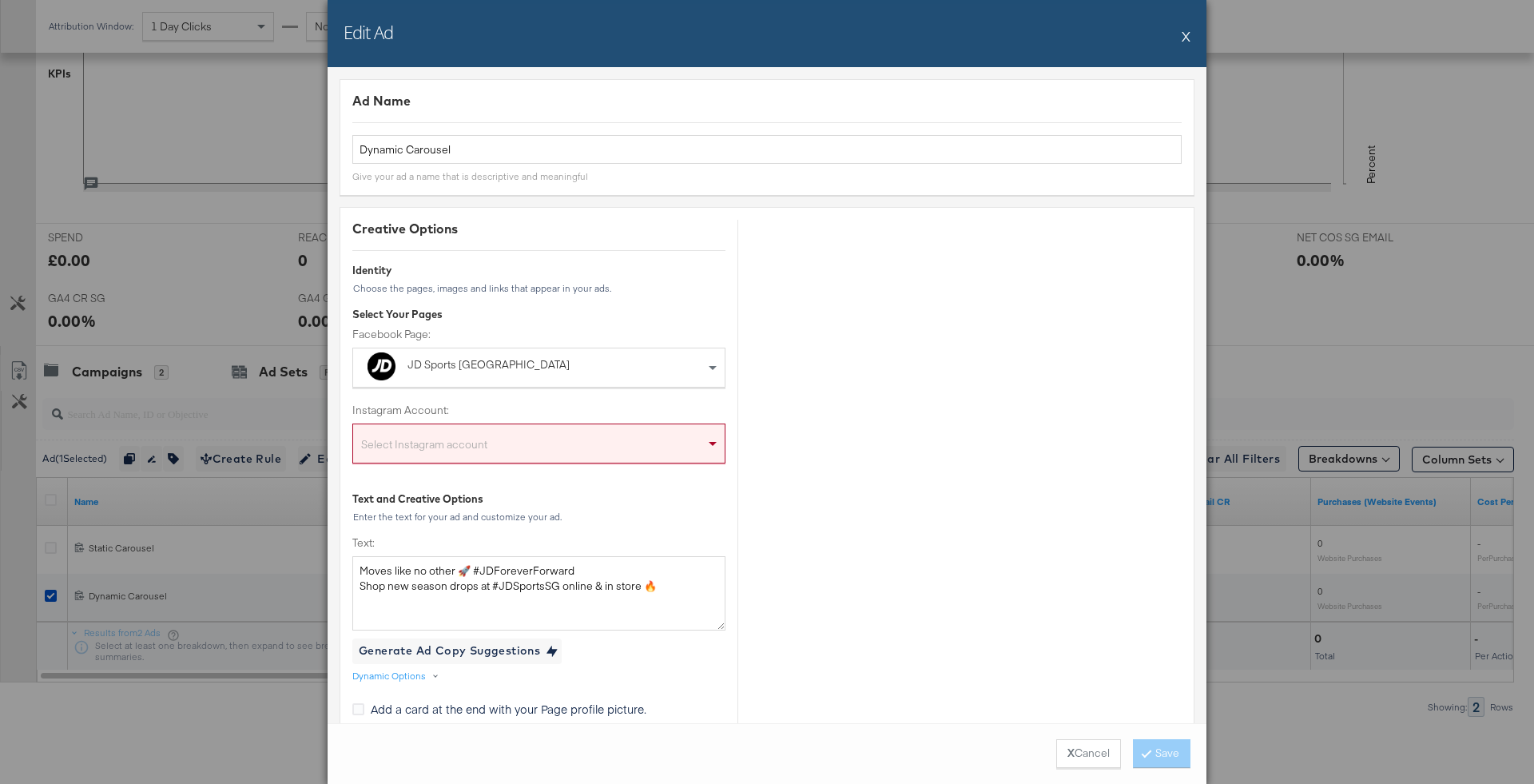
click at [591, 438] on div "Select Instagram account" at bounding box center [539, 447] width 371 height 32
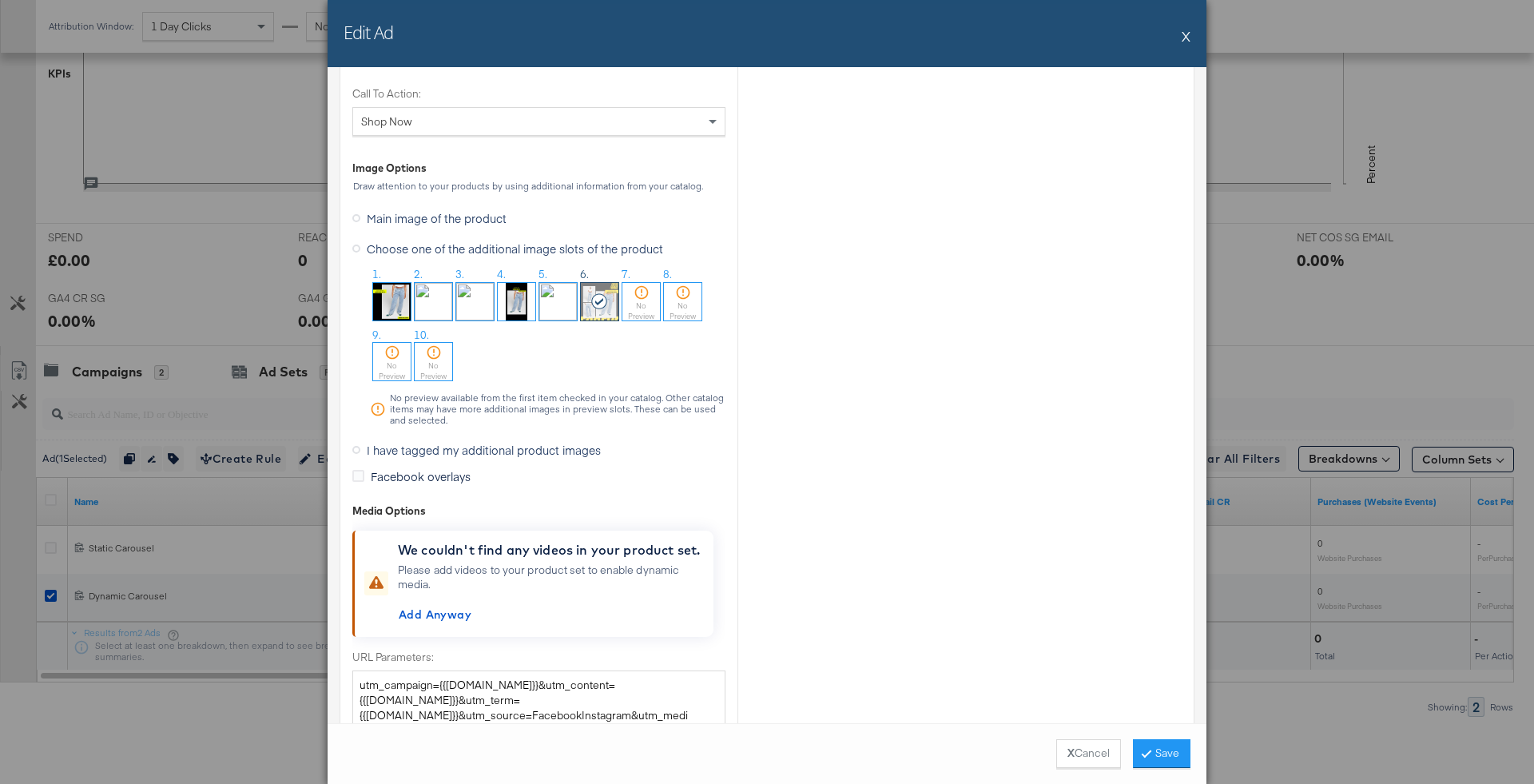
scroll to position [1125, 0]
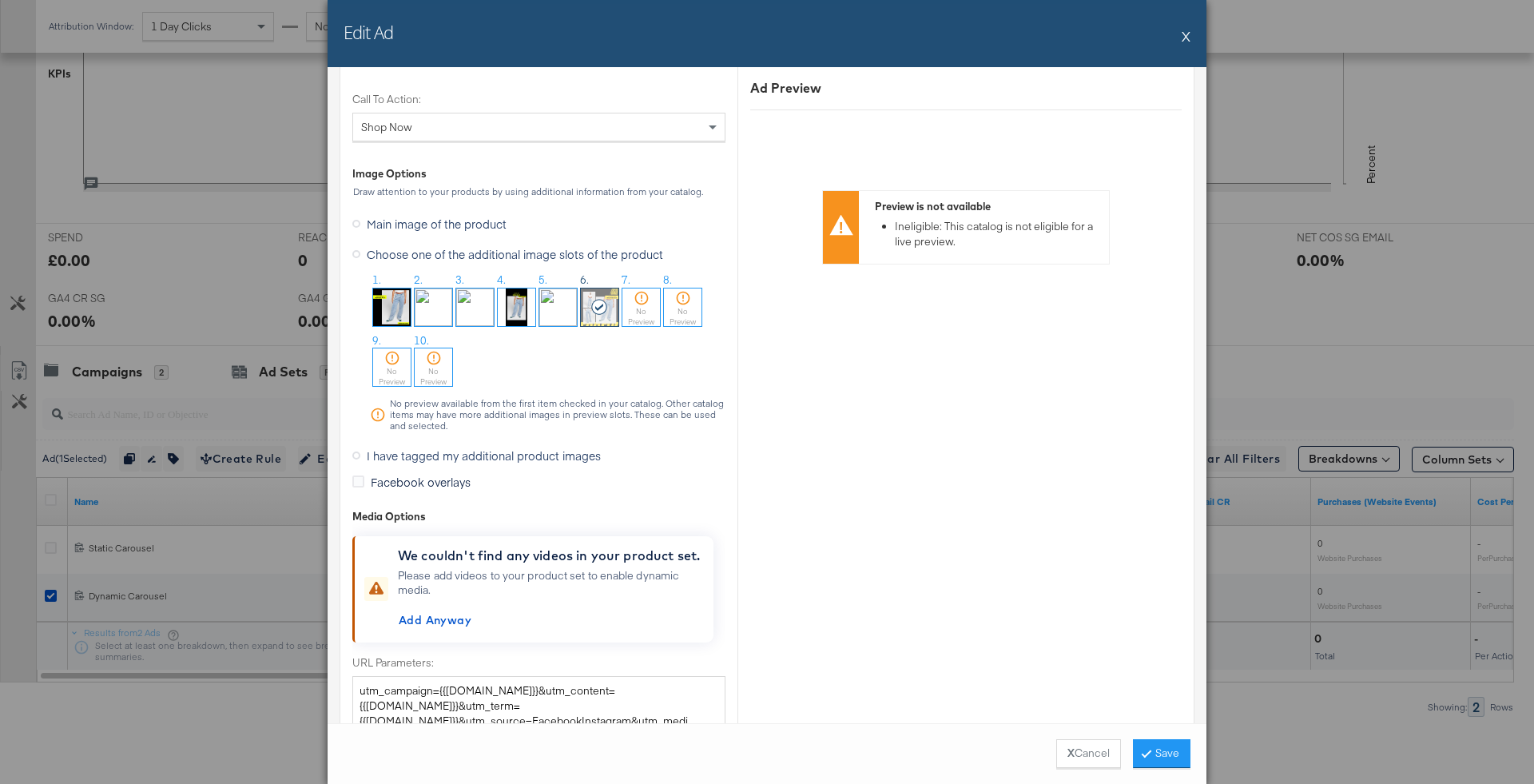
click at [433, 454] on span "I have tagged my additional product images" at bounding box center [483, 455] width 234 height 16
click at [0, 0] on input "I have tagged my additional product images" at bounding box center [0, 0] width 0 height 0
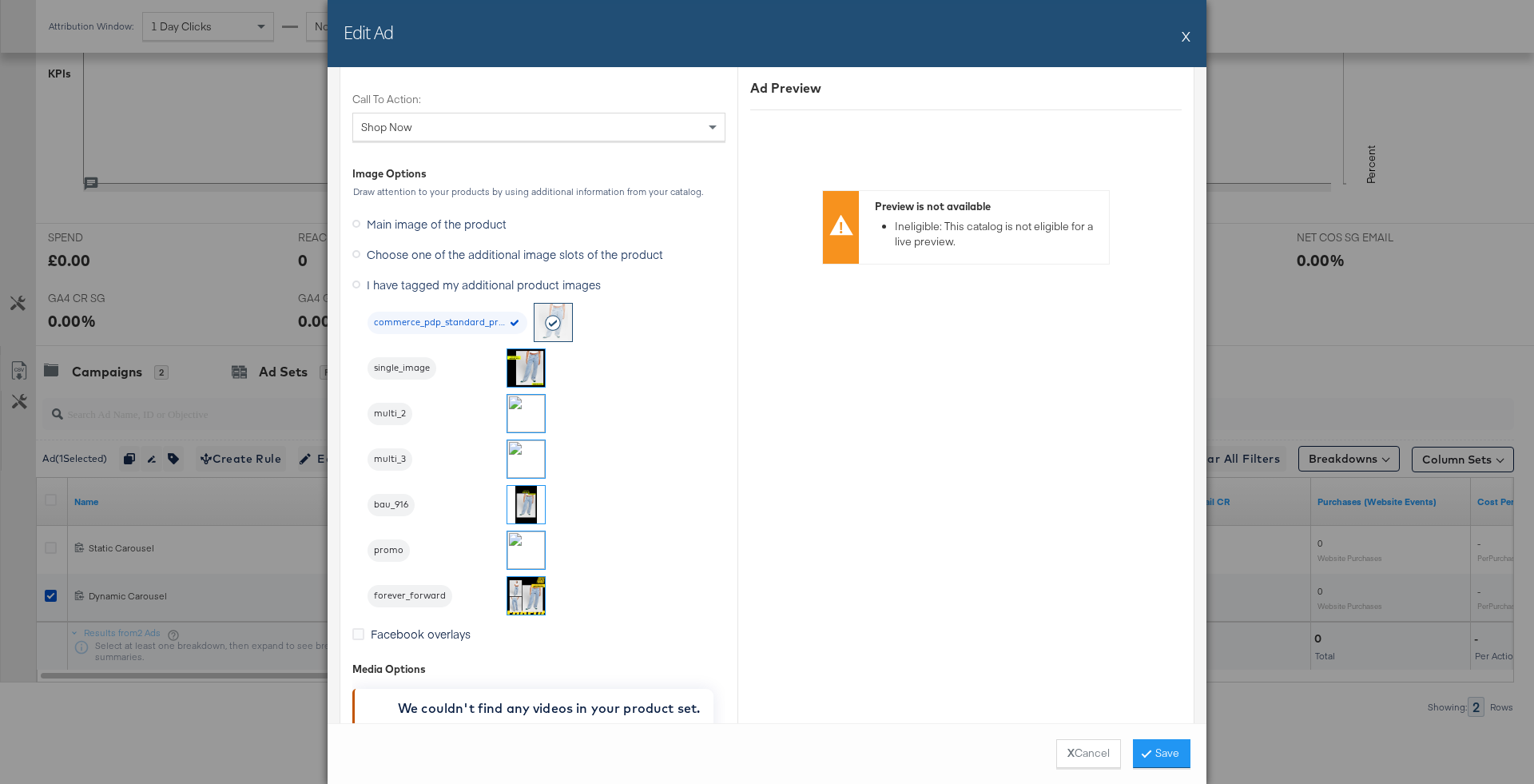
click at [527, 588] on img at bounding box center [525, 595] width 37 height 37
click at [1180, 740] on button "Save" at bounding box center [1161, 753] width 57 height 29
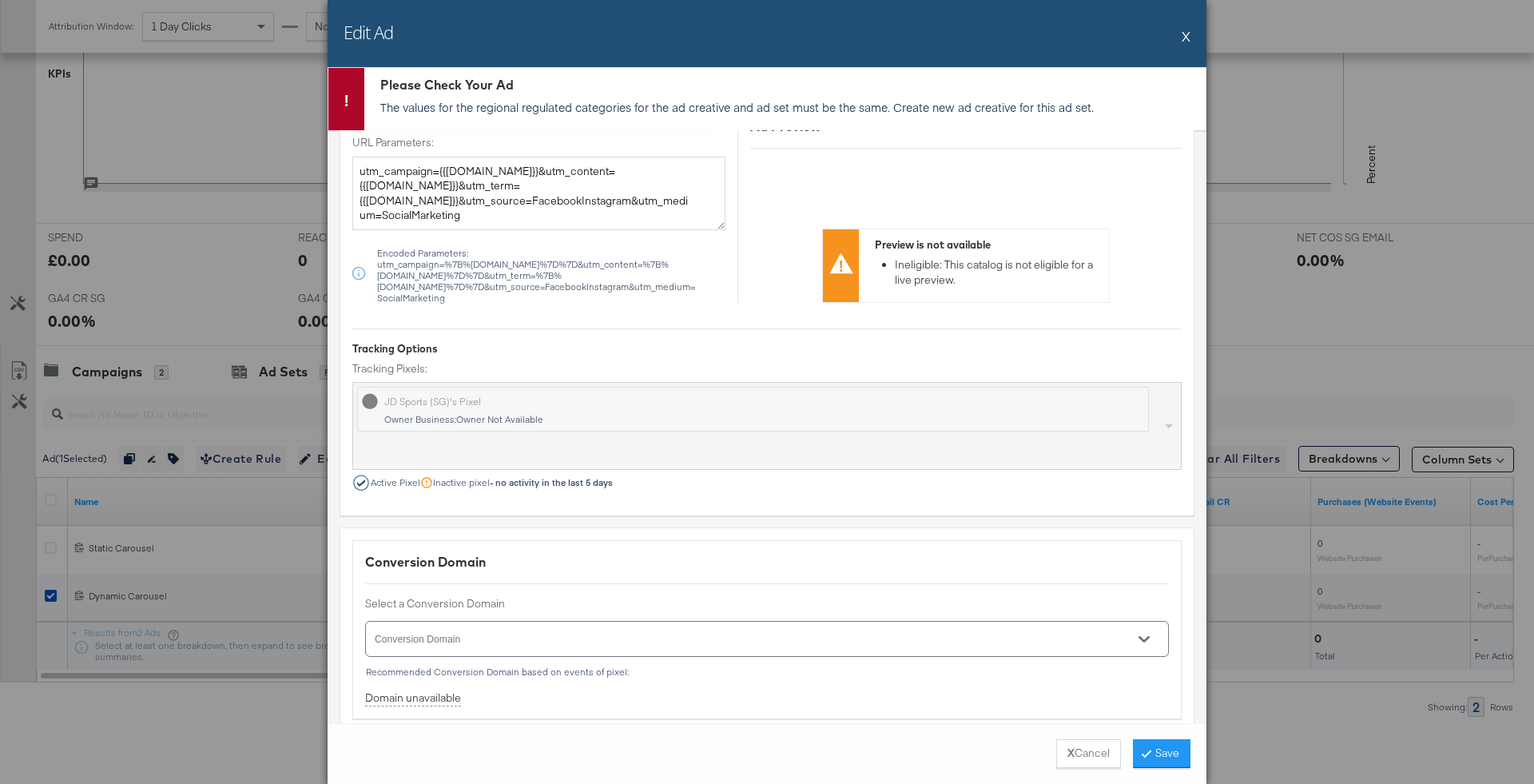
click at [665, 636] on input "Conversion Domain" at bounding box center [743, 646] width 743 height 18
click at [665, 661] on li "[DOMAIN_NAME]" at bounding box center [767, 661] width 803 height 26
type input "[DOMAIN_NAME]"
click at [1142, 762] on button "Save" at bounding box center [1161, 753] width 57 height 29
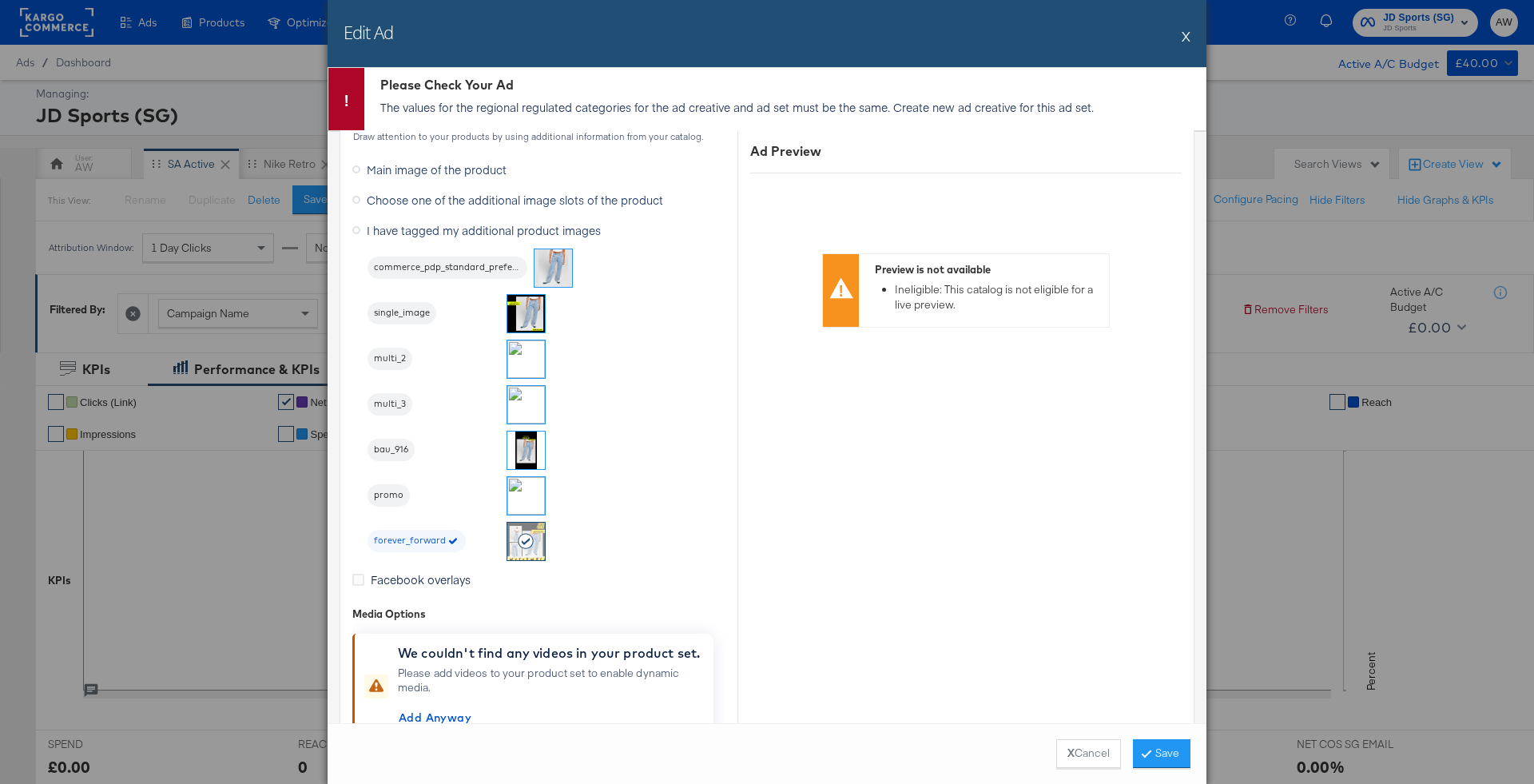
scroll to position [1242, 0]
click at [501, 545] on li "forever_forward" at bounding box center [457, 542] width 179 height 39
click at [512, 531] on div at bounding box center [525, 542] width 37 height 37
click at [417, 189] on label "Choose one of the additional image slots of the product" at bounding box center [511, 201] width 317 height 24
click at [0, 0] on input "Choose one of the additional image slots of the product" at bounding box center [0, 0] width 0 height 0
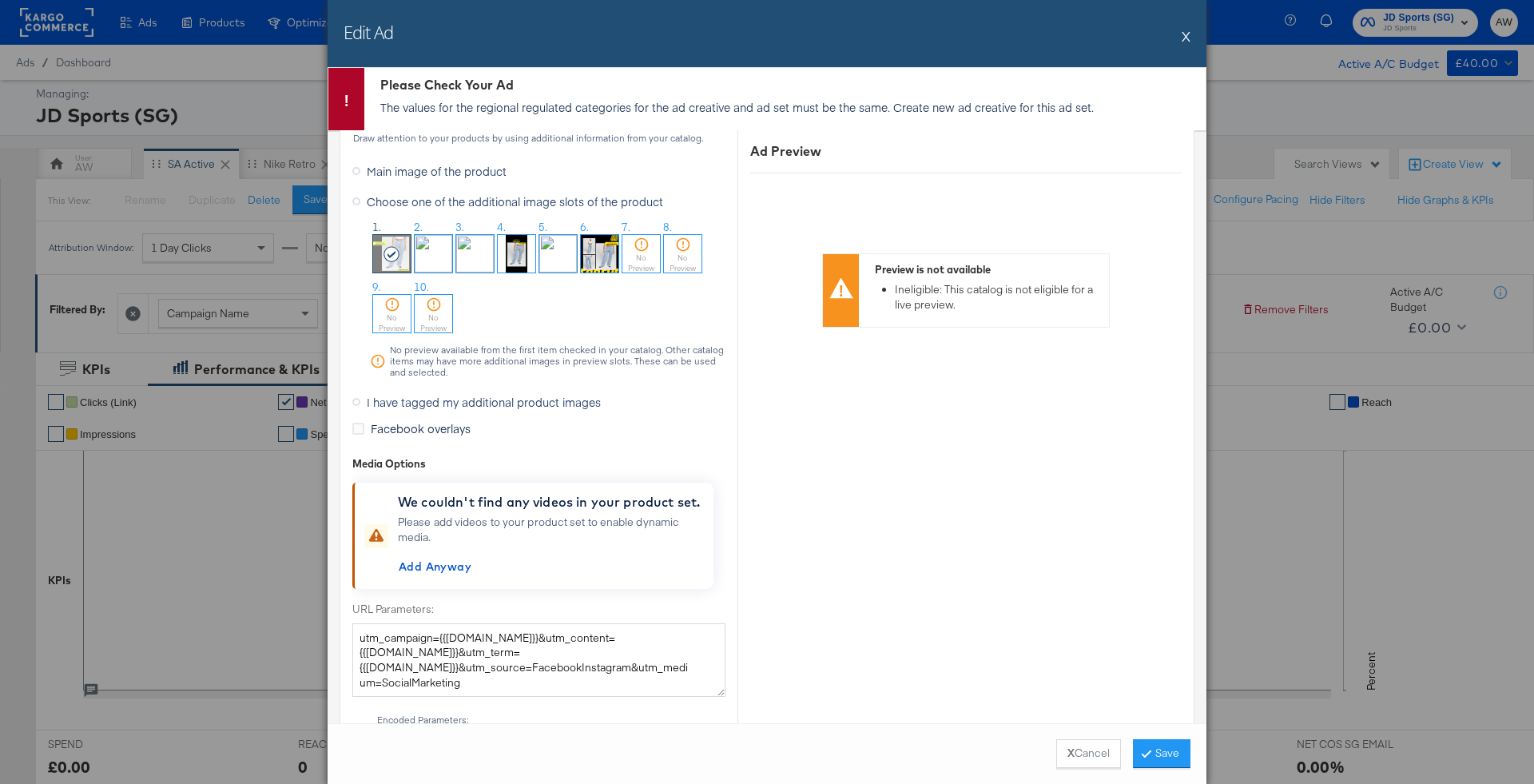
click at [417, 394] on span "I have tagged my additional product images" at bounding box center [483, 401] width 234 height 16
click at [0, 0] on input "I have tagged my additional product images" at bounding box center [0, 0] width 0 height 0
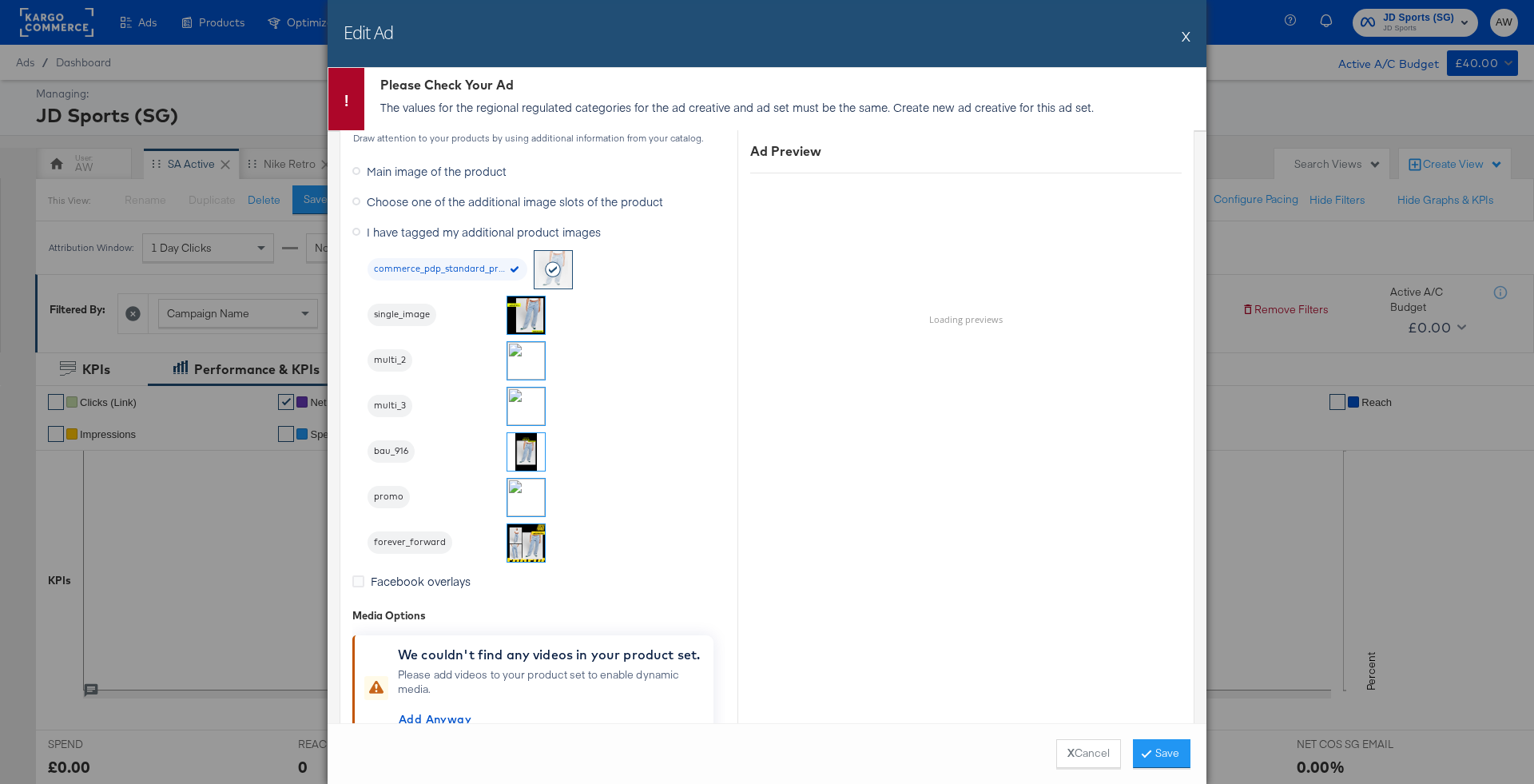
click at [544, 204] on span "Choose one of the additional image slots of the product" at bounding box center [515, 201] width 297 height 16
click at [0, 0] on input "Choose one of the additional image slots of the product" at bounding box center [0, 0] width 0 height 0
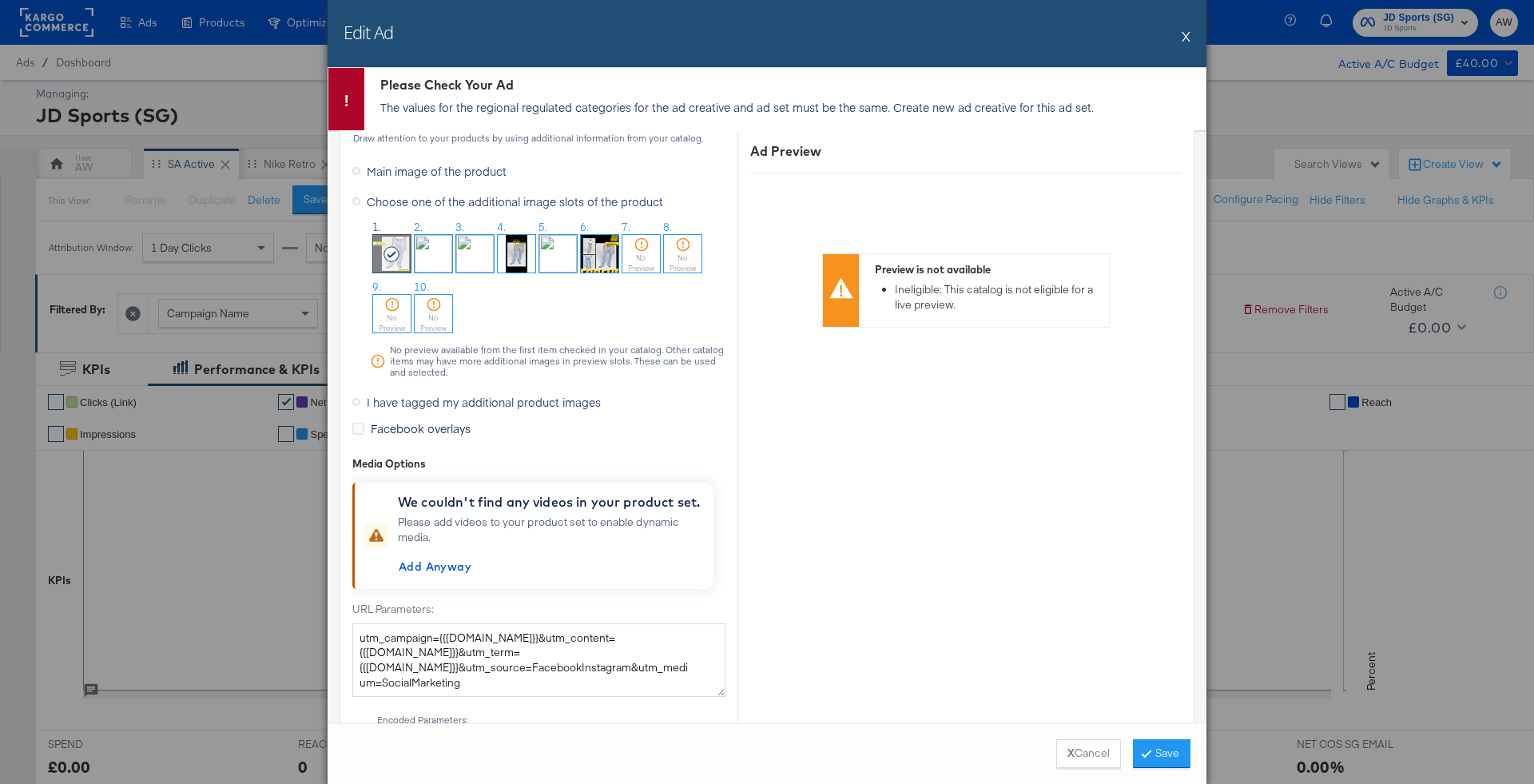
click at [592, 260] on img at bounding box center [599, 253] width 37 height 37
click at [1118, 747] on button "X Cancel" at bounding box center [1088, 753] width 65 height 29
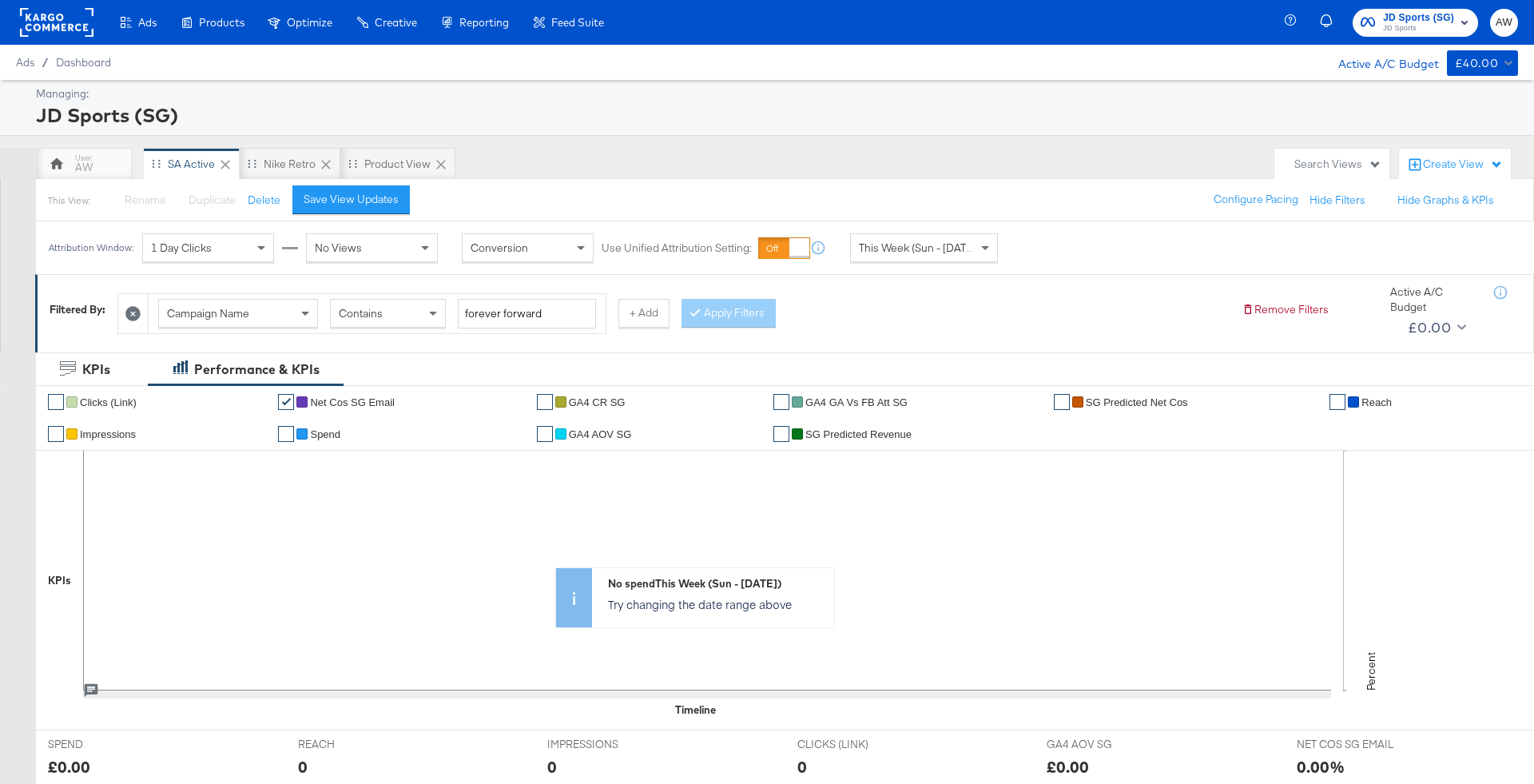
scroll to position [506, 0]
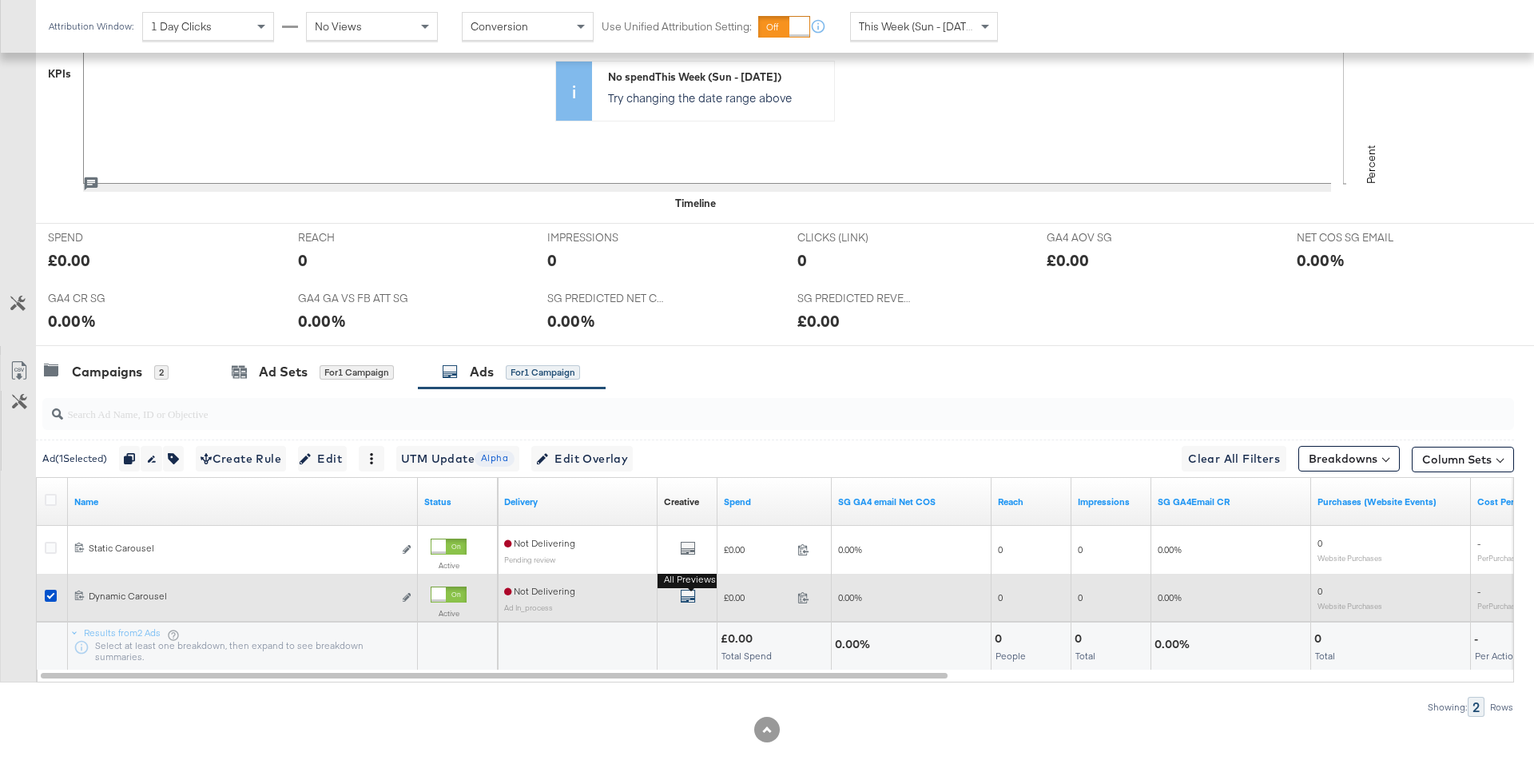
click at [683, 594] on icon "default" at bounding box center [687, 595] width 16 height 16
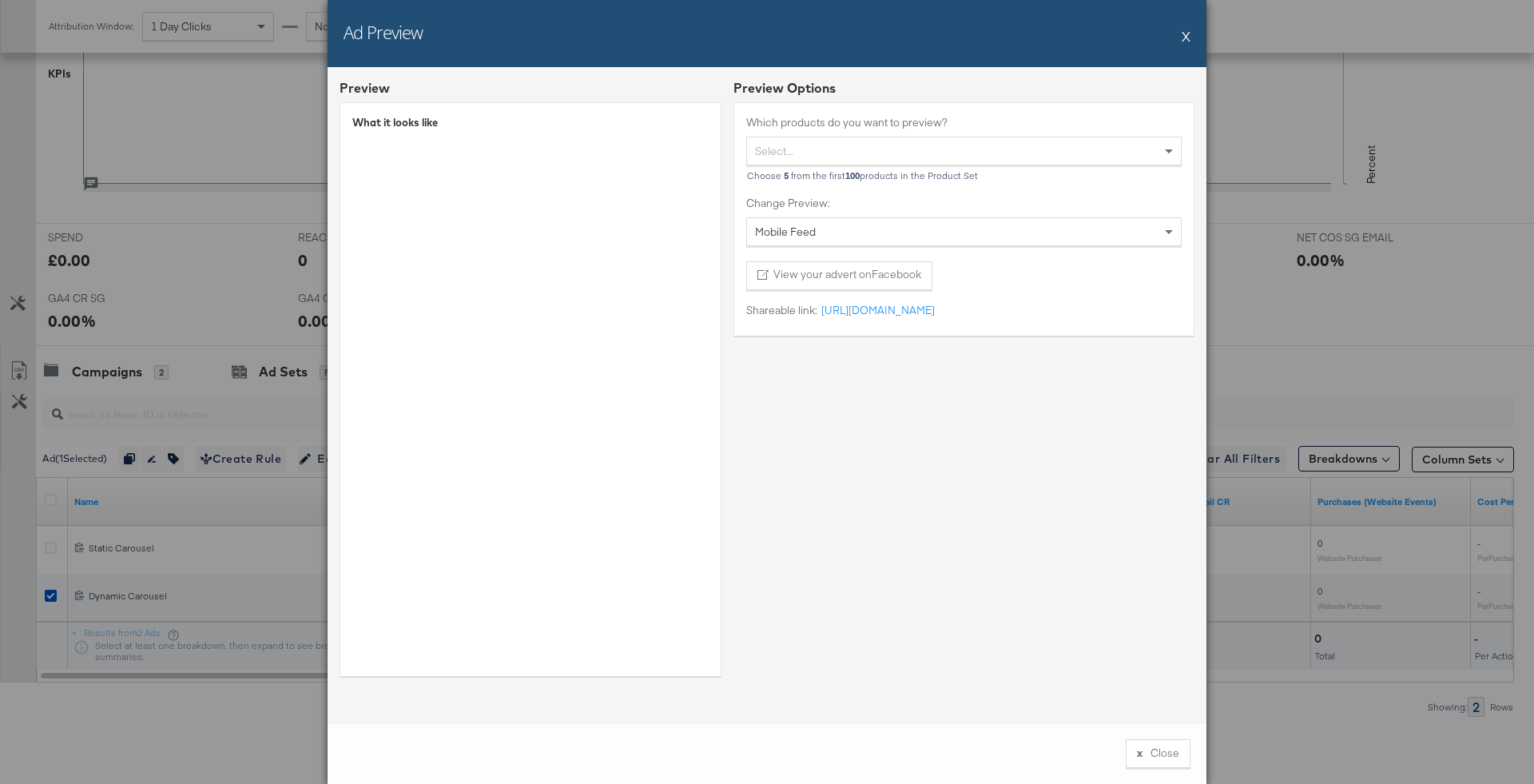
click at [1186, 40] on button "X" at bounding box center [1186, 36] width 9 height 32
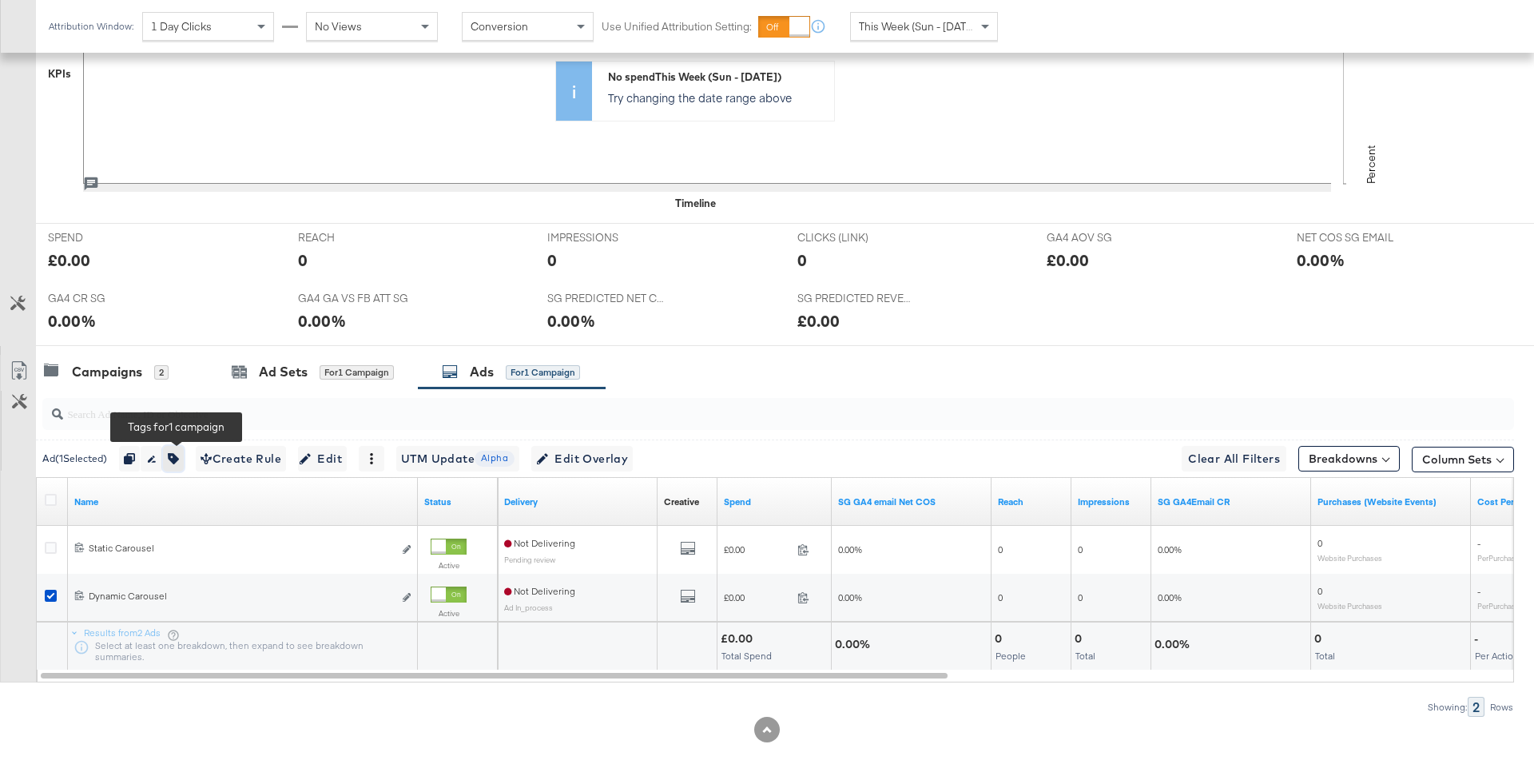
click at [184, 454] on button "button" at bounding box center [173, 458] width 21 height 26
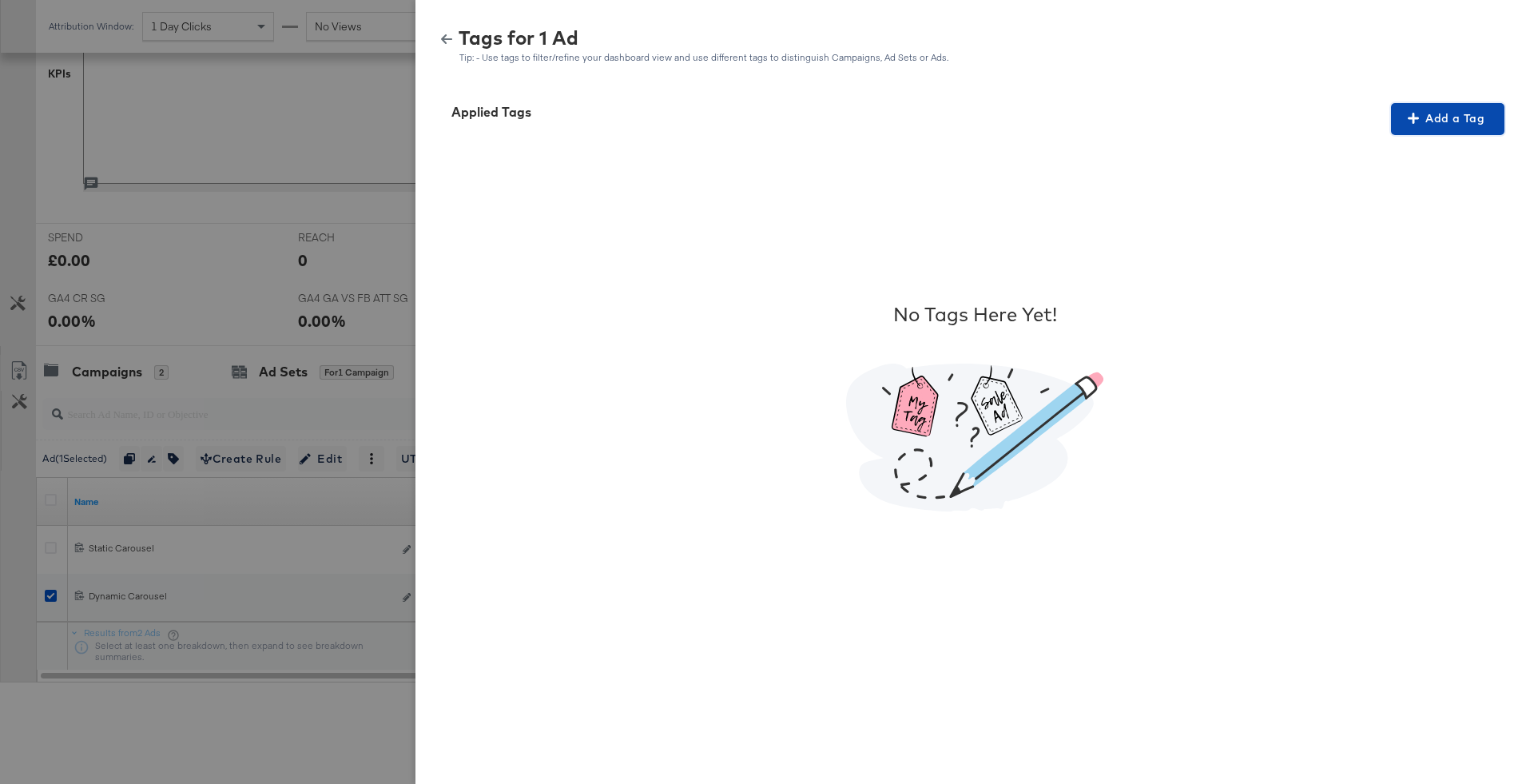
click at [1441, 104] on button "Add a Tag" at bounding box center [1447, 119] width 114 height 32
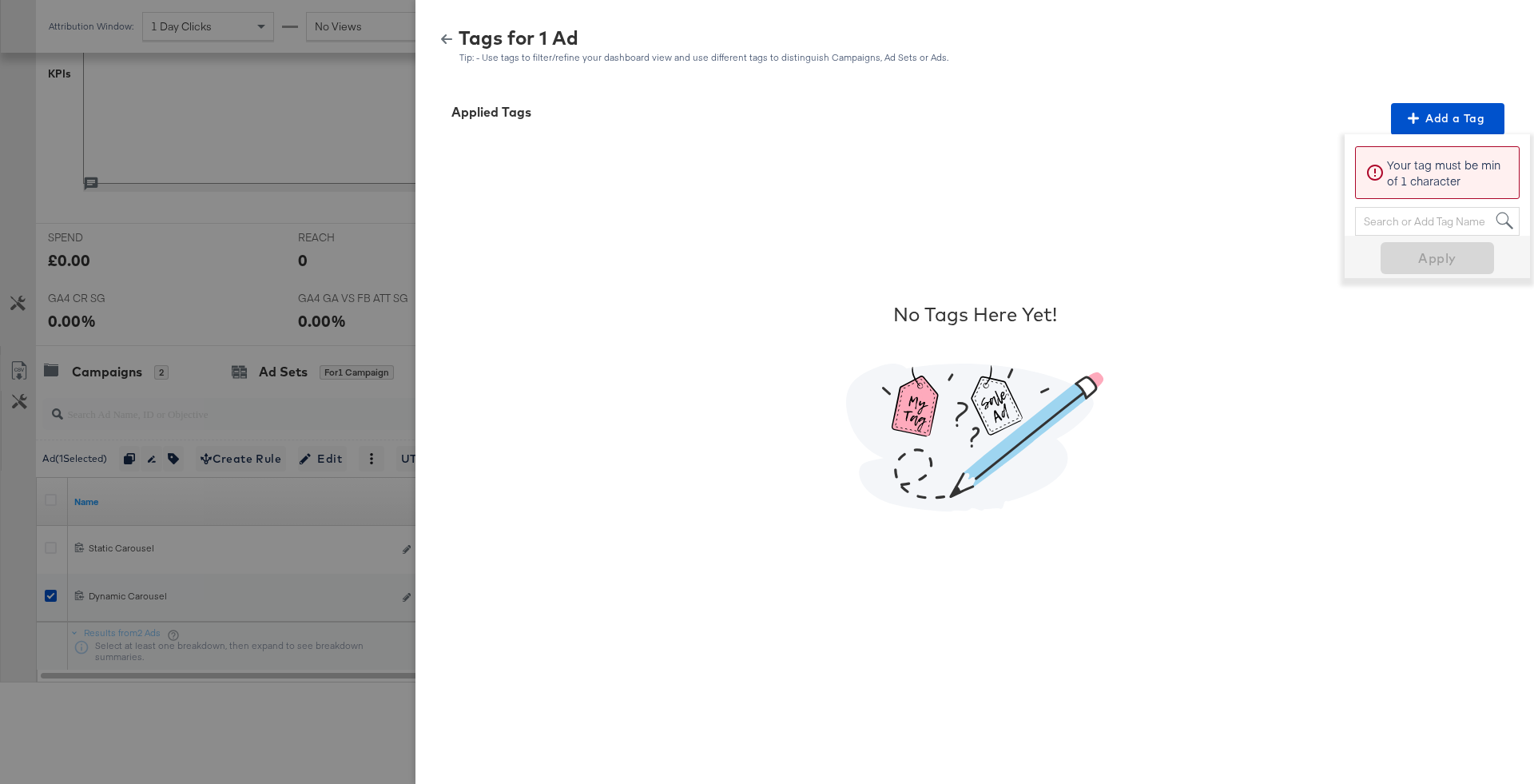
click at [1414, 225] on div "Search or Add Tag Name" at bounding box center [1437, 221] width 163 height 27
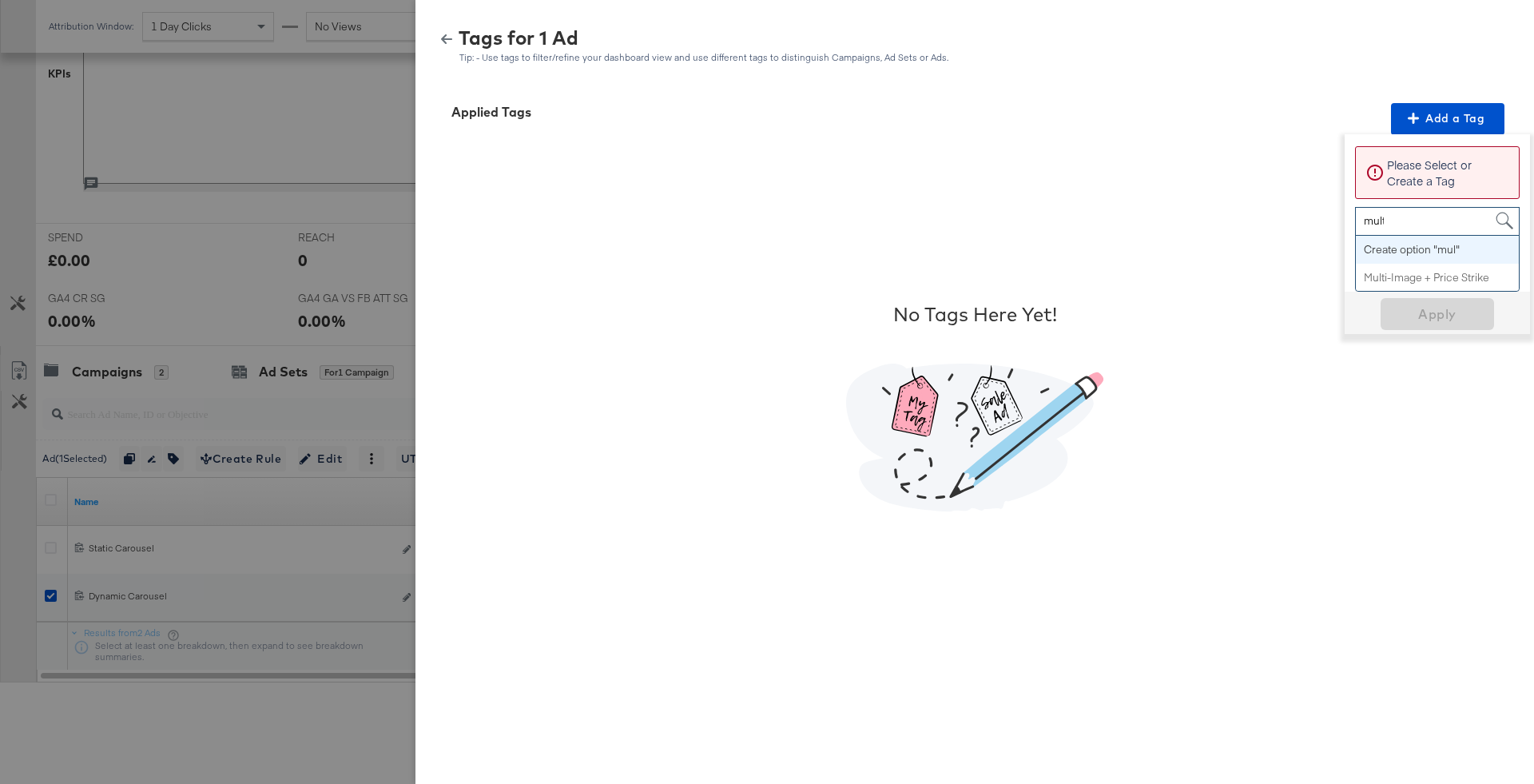
type input "multi"
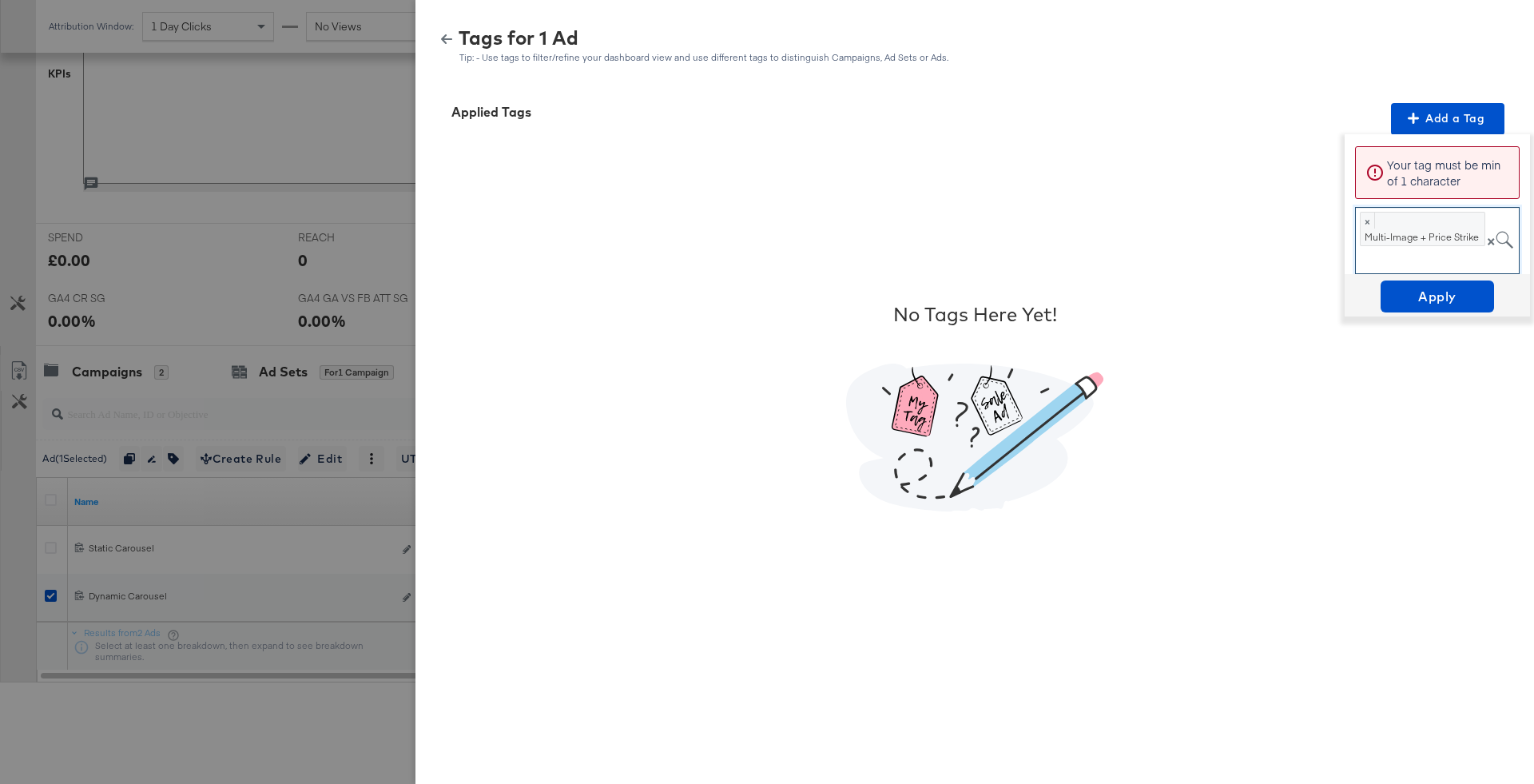
click at [1415, 274] on div "Apply" at bounding box center [1437, 295] width 186 height 42
click at [1417, 288] on span "Apply" at bounding box center [1436, 296] width 100 height 22
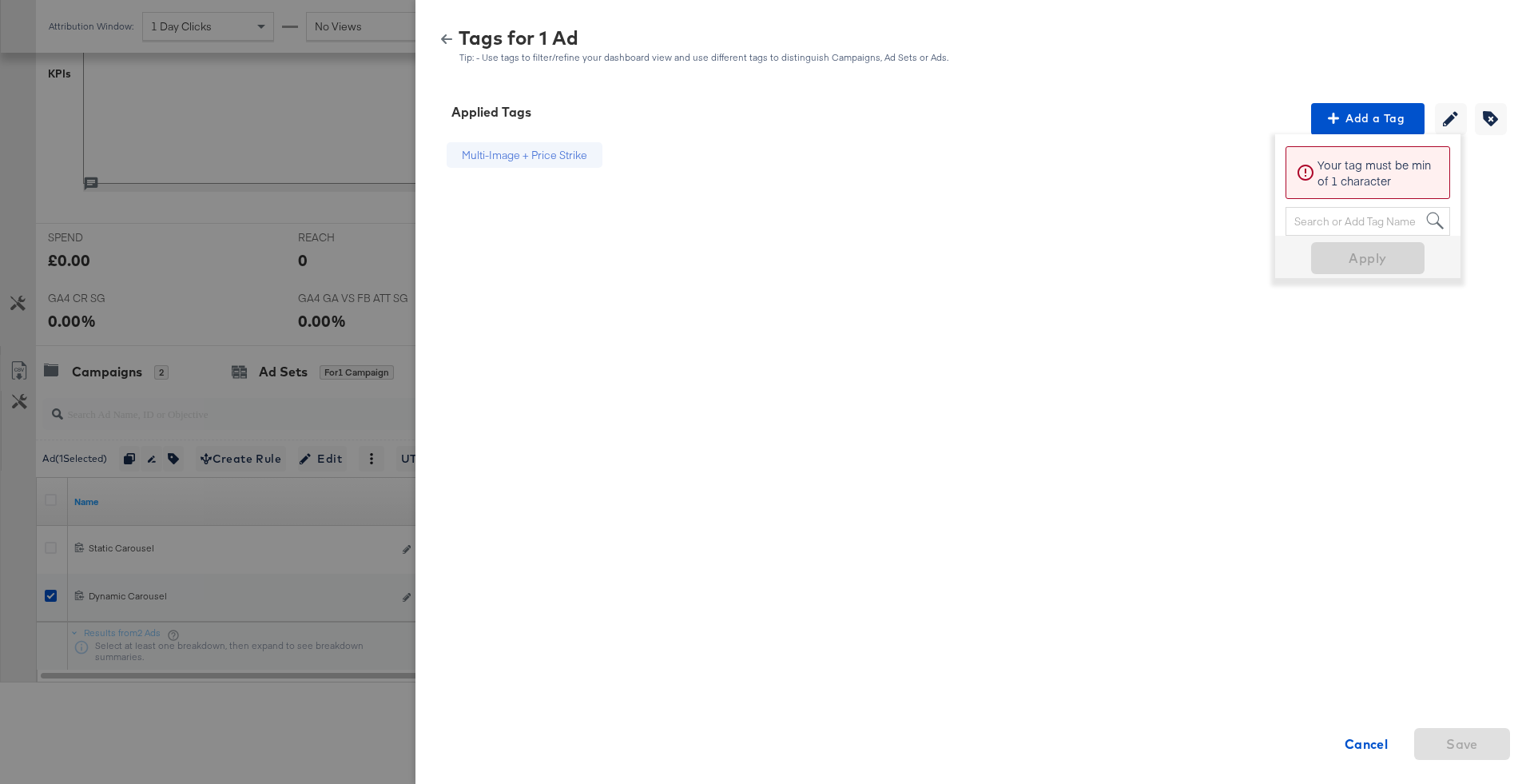
click at [992, 147] on div "Multi-Image + Price Strike Cancel Save" at bounding box center [974, 406] width 1080 height 543
click at [442, 37] on icon "button" at bounding box center [446, 39] width 11 height 10
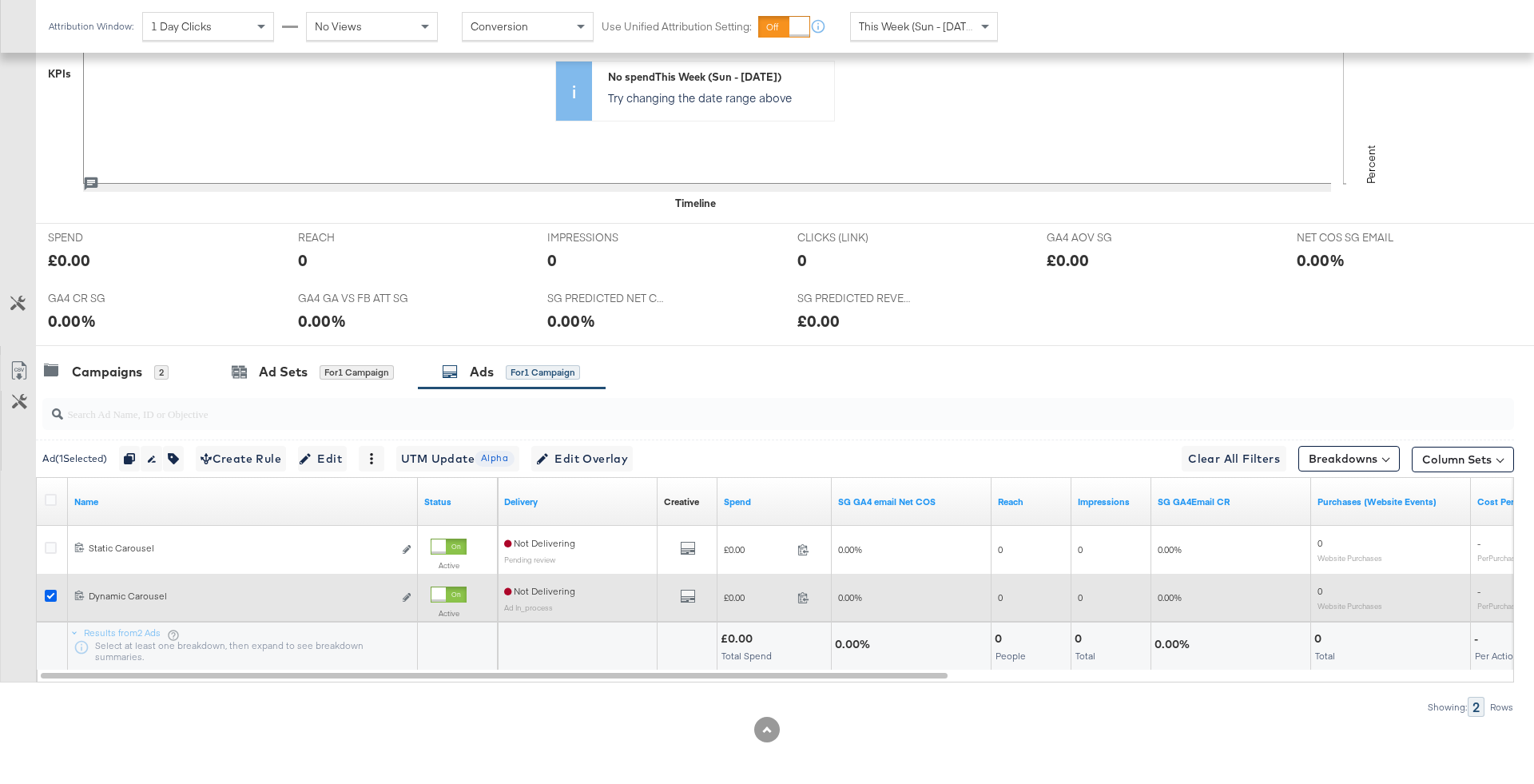
click at [51, 593] on icon at bounding box center [51, 595] width 12 height 12
click at [0, 0] on input "checkbox" at bounding box center [0, 0] width 0 height 0
click at [687, 588] on icon "default" at bounding box center [687, 595] width 16 height 16
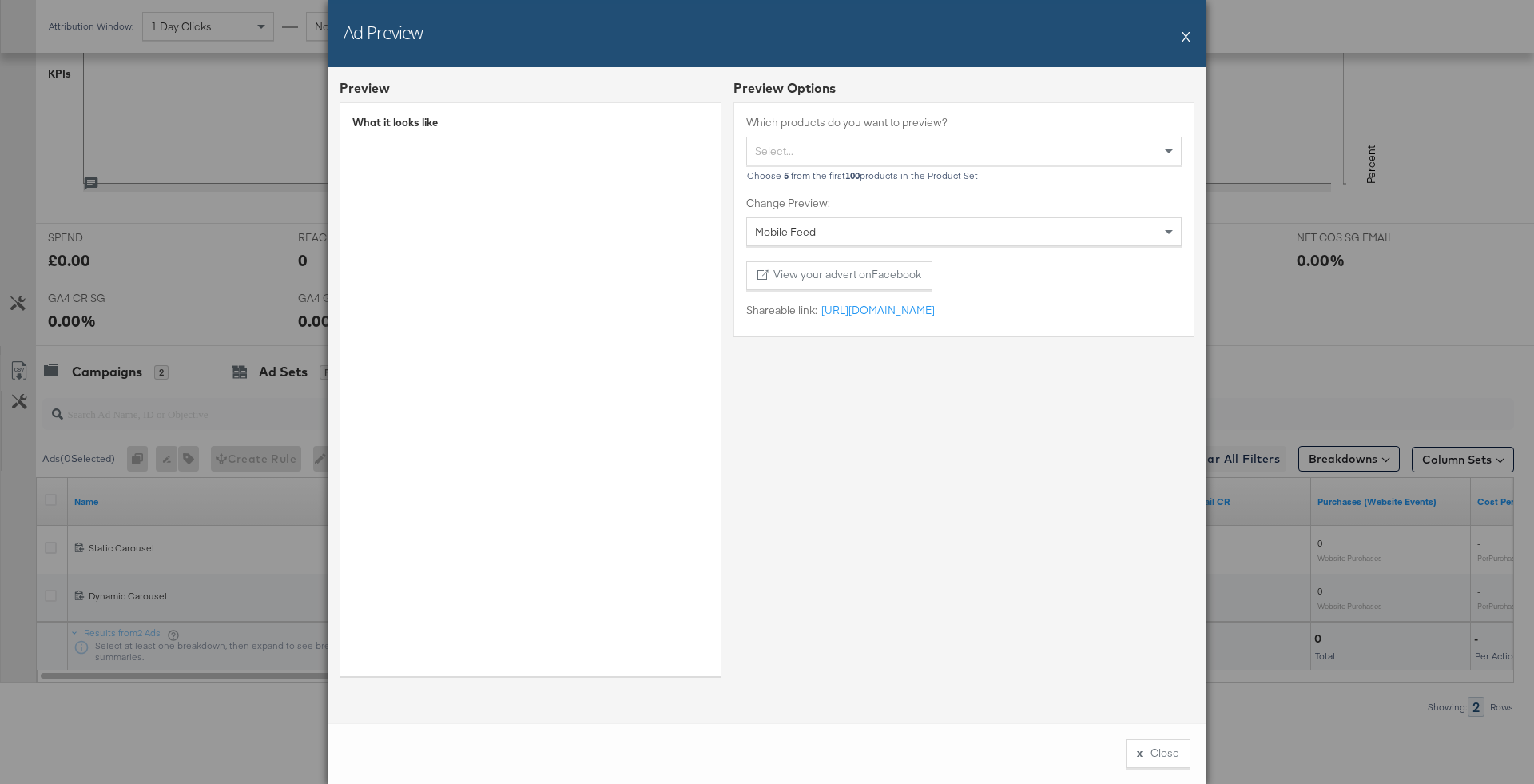
click at [1193, 46] on div "Ad Preview X" at bounding box center [767, 33] width 878 height 67
click at [1190, 43] on div "Ad Preview X" at bounding box center [767, 33] width 878 height 67
click at [1186, 38] on button "X" at bounding box center [1186, 36] width 9 height 32
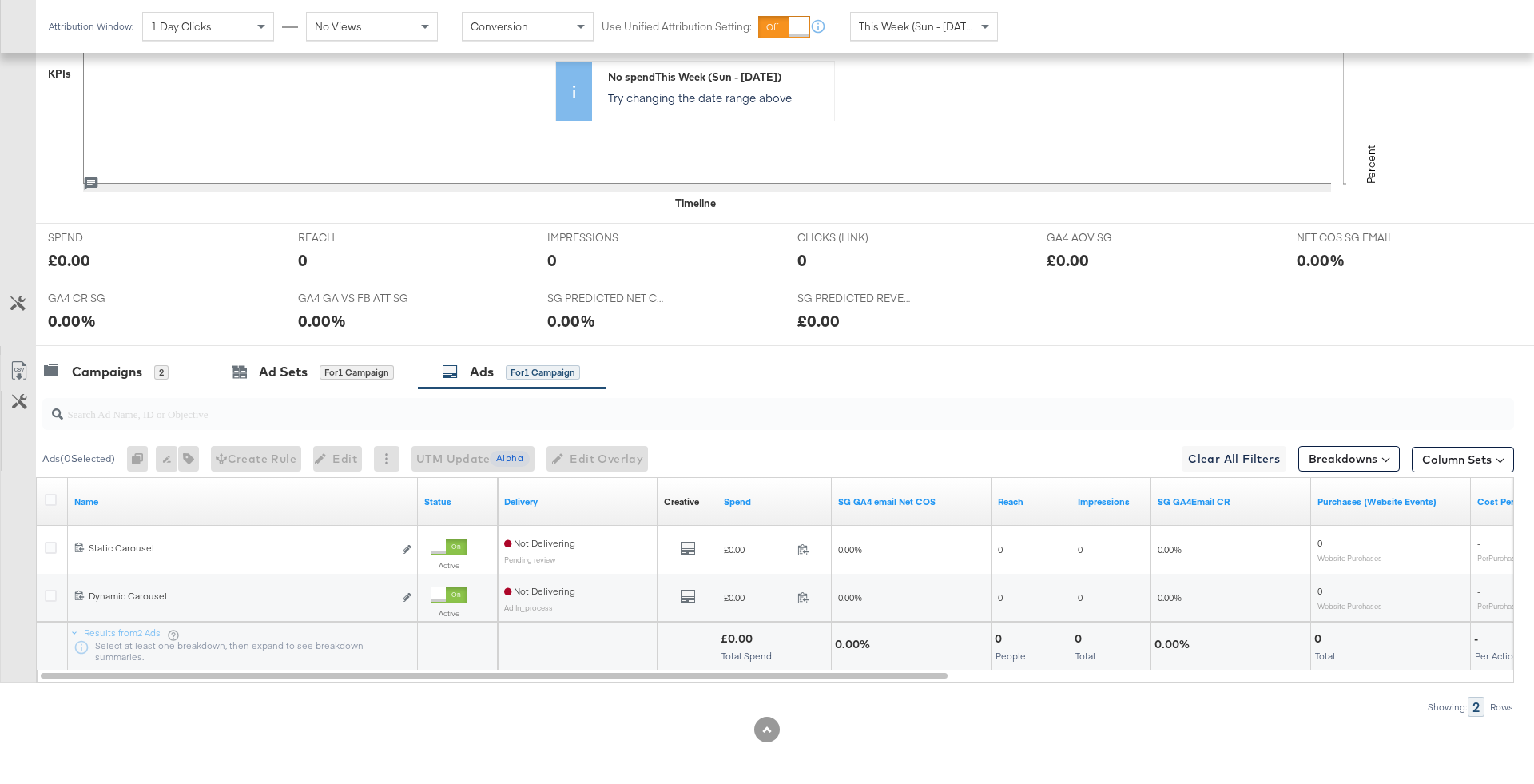
click at [141, 349] on div at bounding box center [767, 351] width 1534 height 12
click at [147, 366] on div "Campaigns 2" at bounding box center [106, 372] width 124 height 18
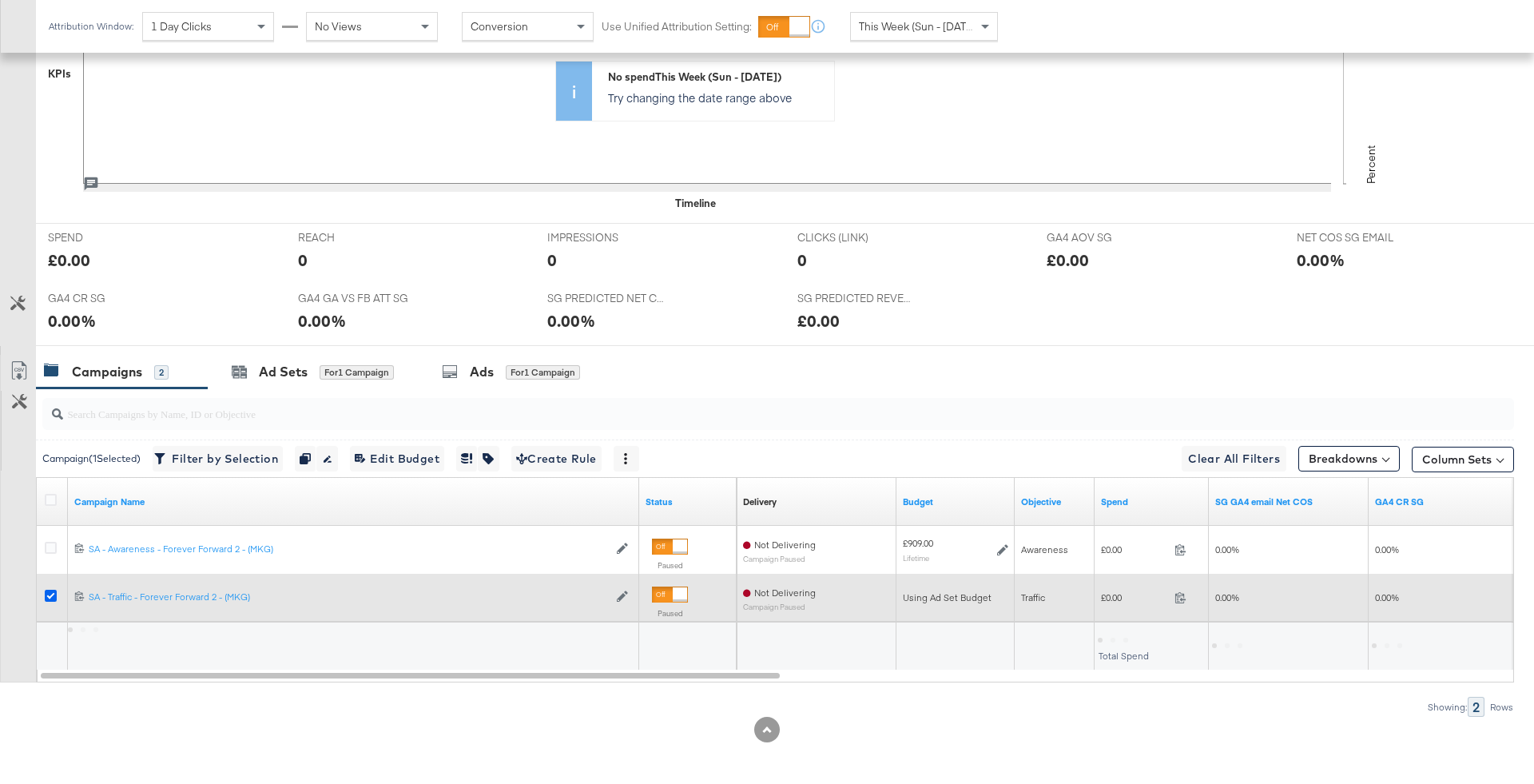
click at [55, 589] on icon at bounding box center [51, 595] width 12 height 12
click at [0, 0] on input "checkbox" at bounding box center [0, 0] width 0 height 0
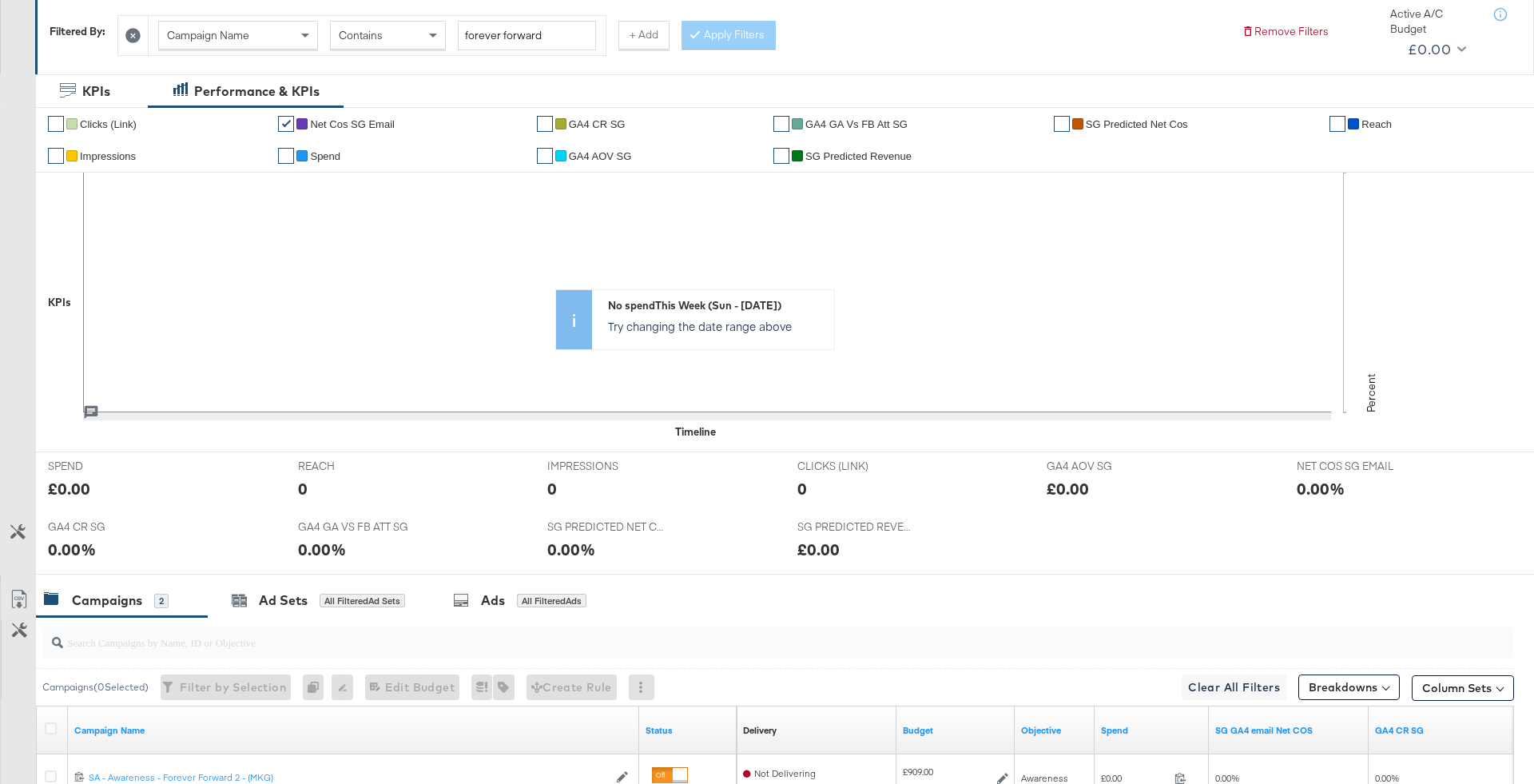
scroll to position [0, 0]
